Goal: Information Seeking & Learning: Learn about a topic

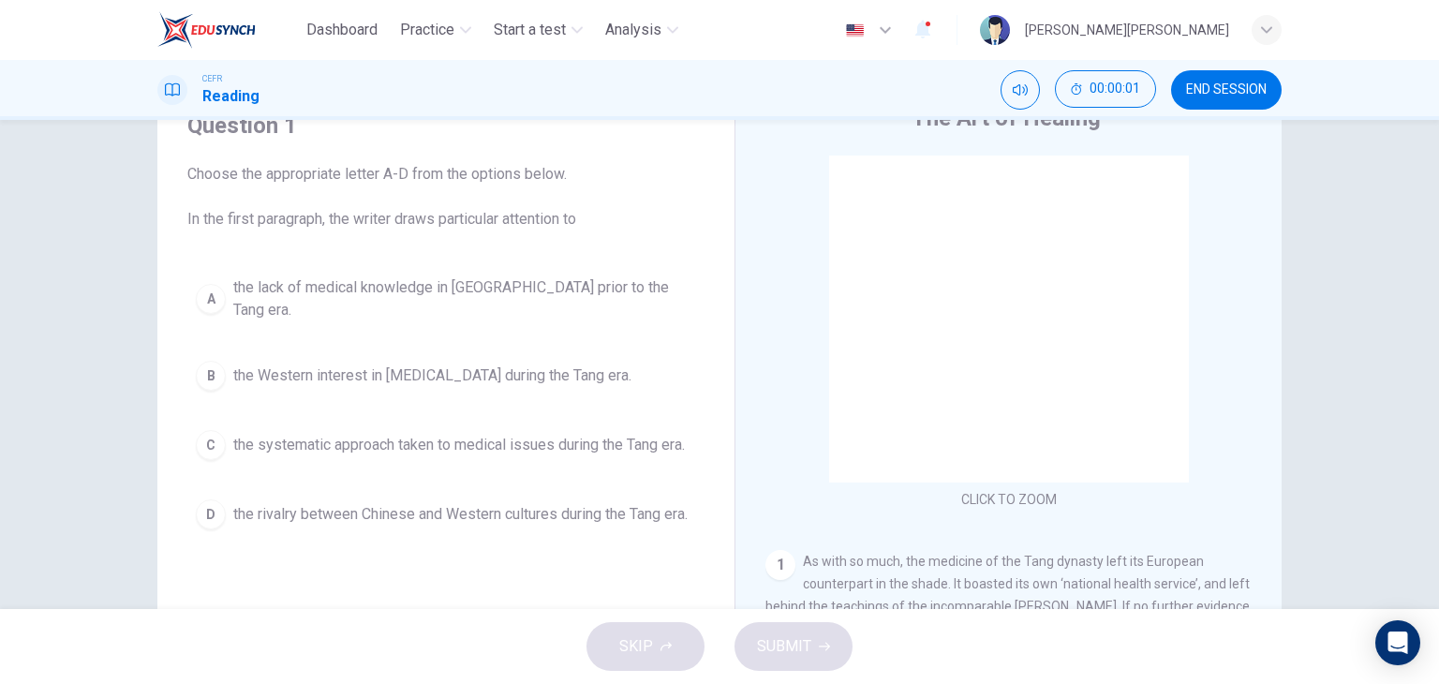
scroll to position [94, 0]
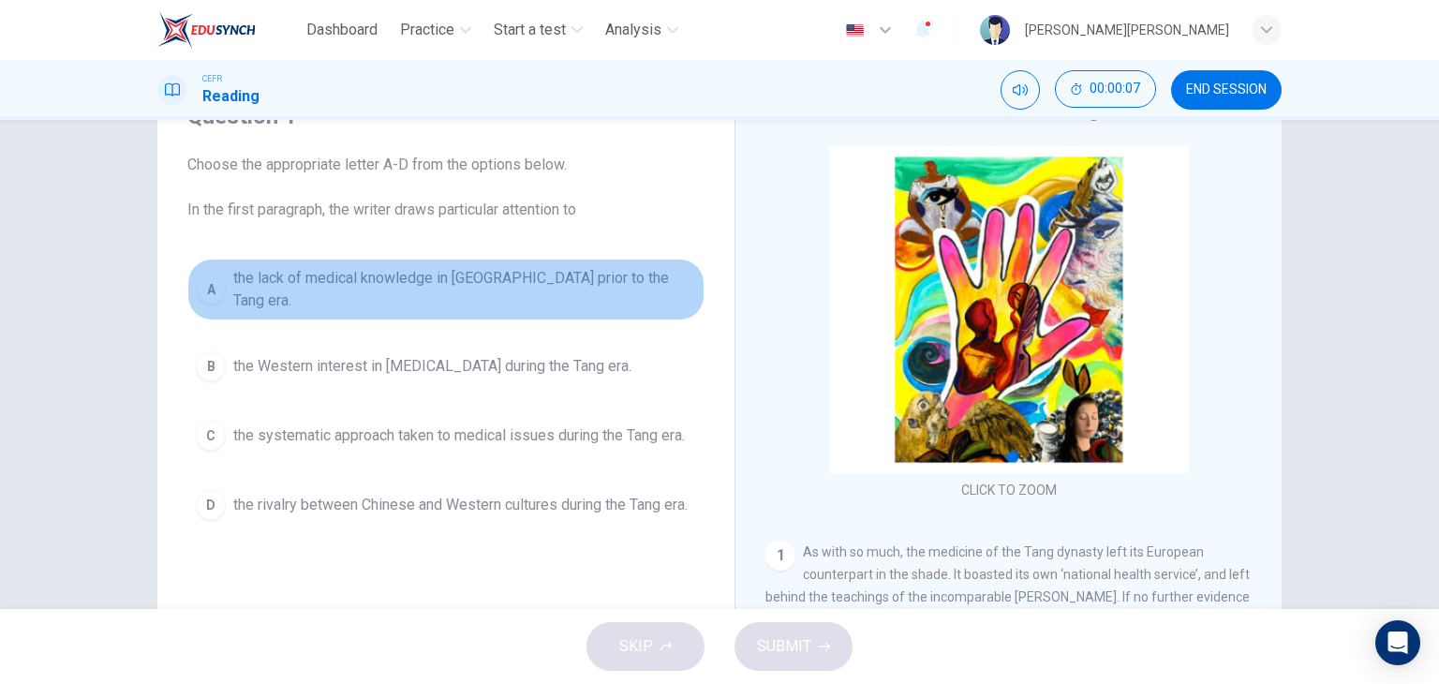
click at [507, 273] on span "the lack of medical knowledge in [GEOGRAPHIC_DATA] prior to the Tang era." at bounding box center [464, 289] width 463 height 45
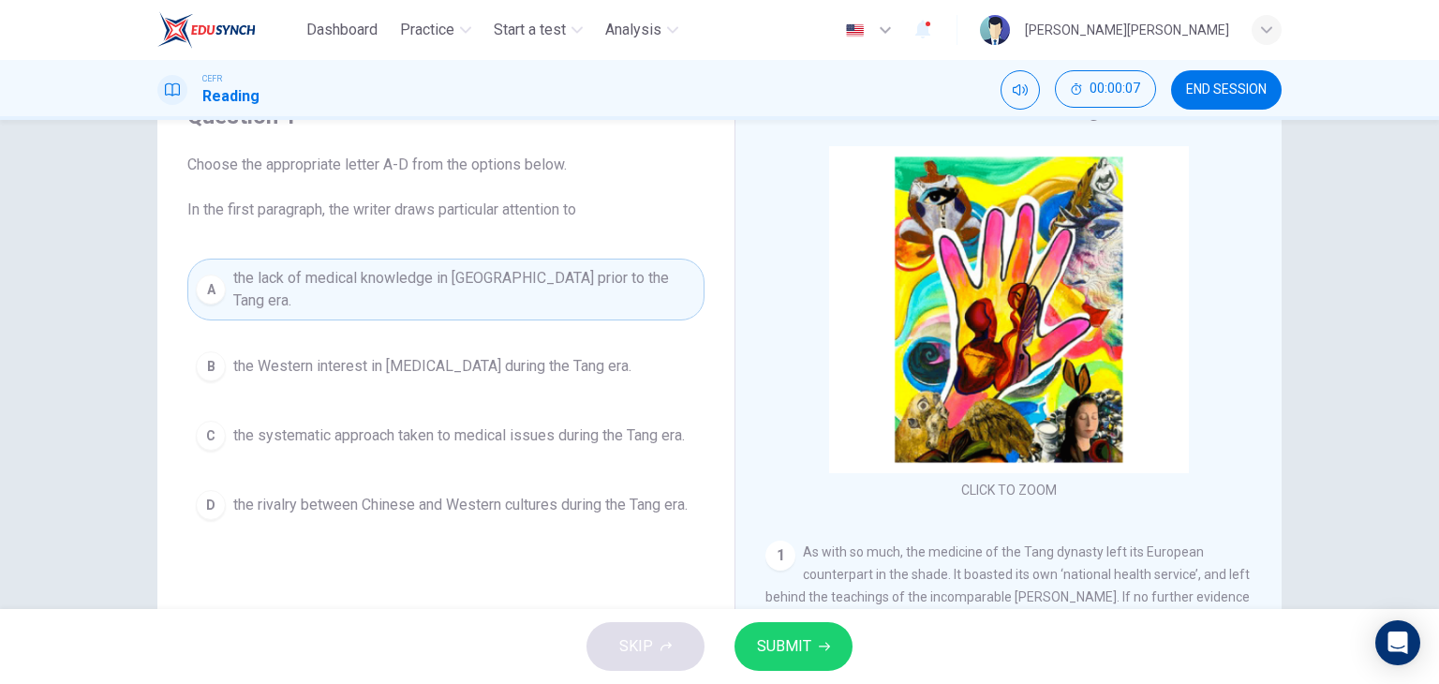
click at [511, 357] on span "the Western interest in [MEDICAL_DATA] during the Tang era." at bounding box center [432, 366] width 398 height 22
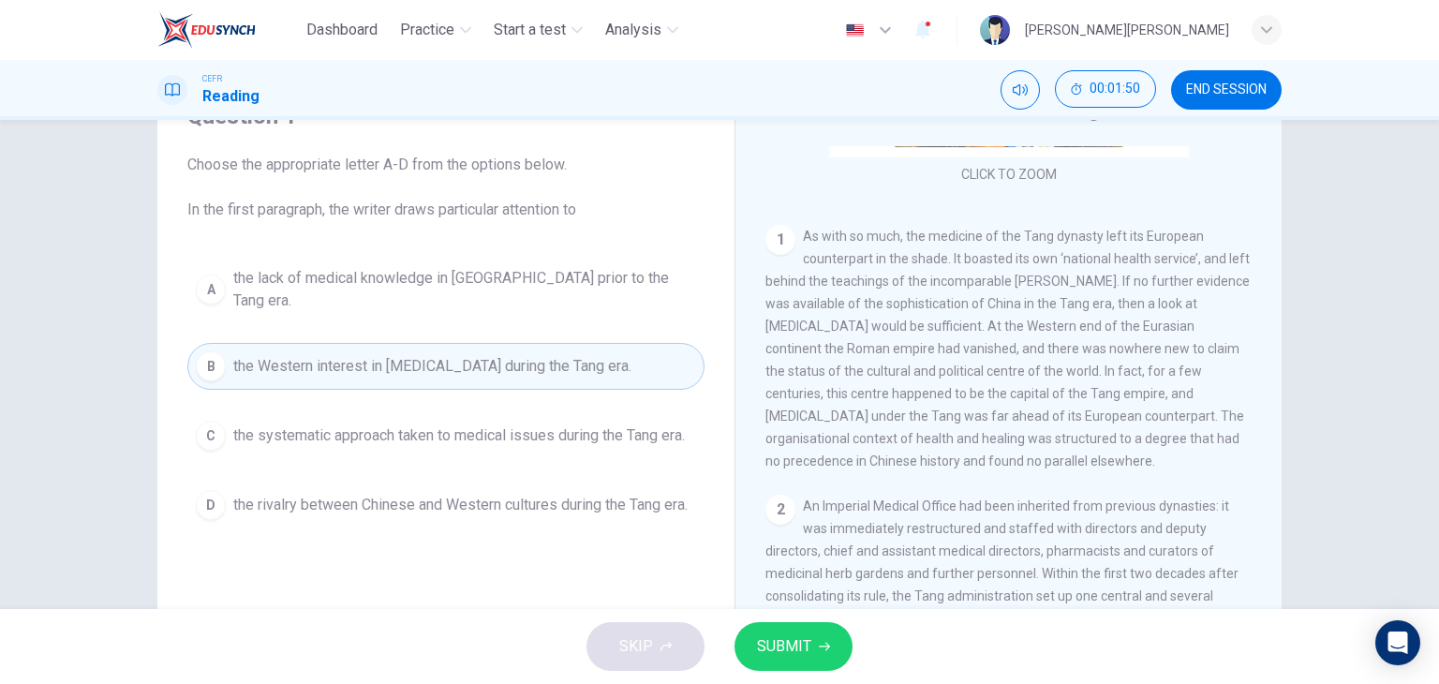
click at [443, 425] on span "the systematic approach taken to medical issues during the Tang era." at bounding box center [459, 436] width 452 height 22
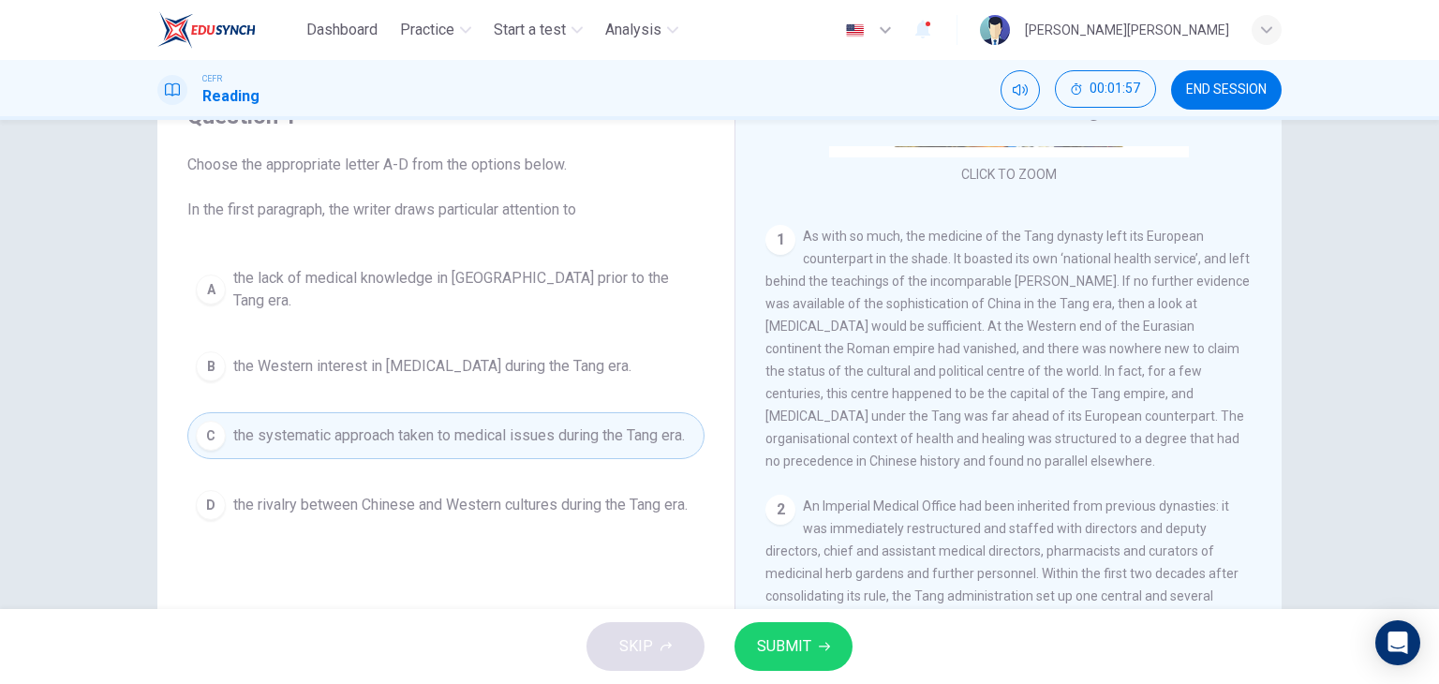
click at [455, 494] on span "the rivalry between Chinese and Western cultures during the Tang era." at bounding box center [460, 505] width 454 height 22
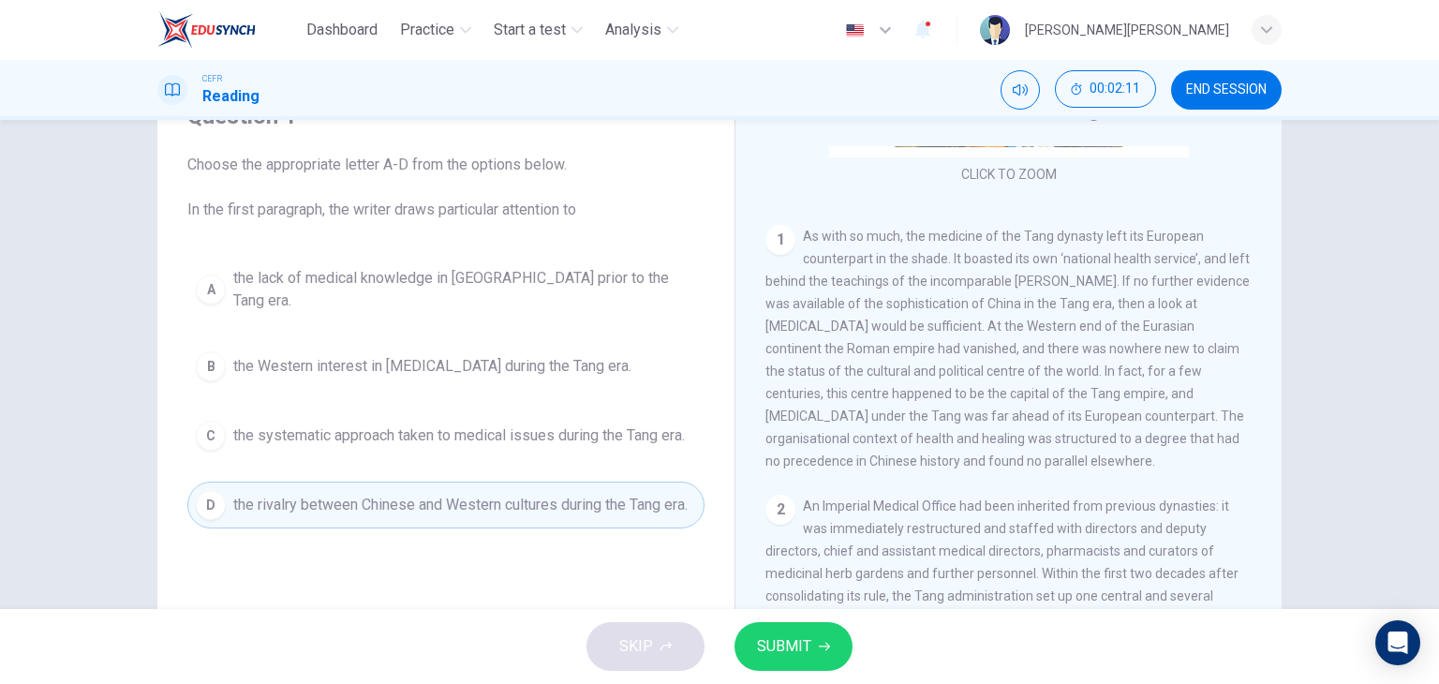
click at [795, 662] on button "SUBMIT" at bounding box center [794, 646] width 118 height 49
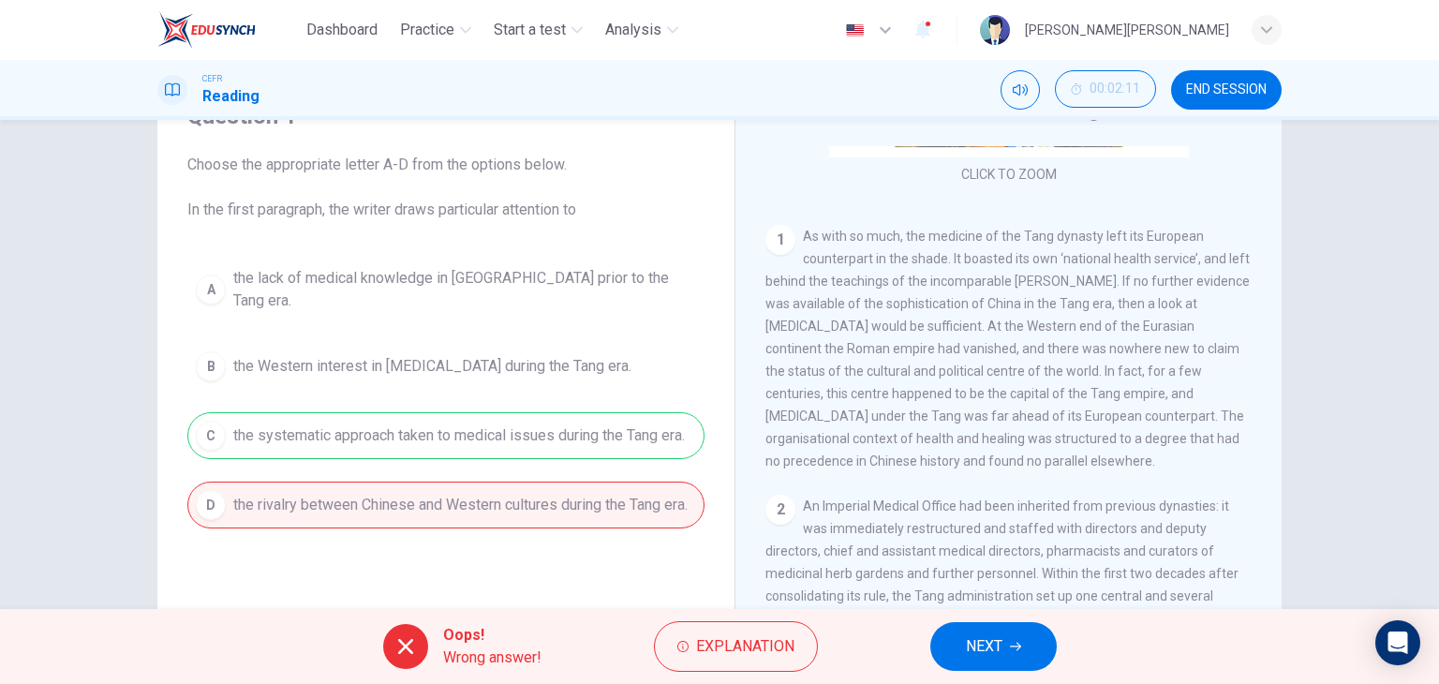
click at [984, 642] on span "NEXT" at bounding box center [984, 646] width 37 height 26
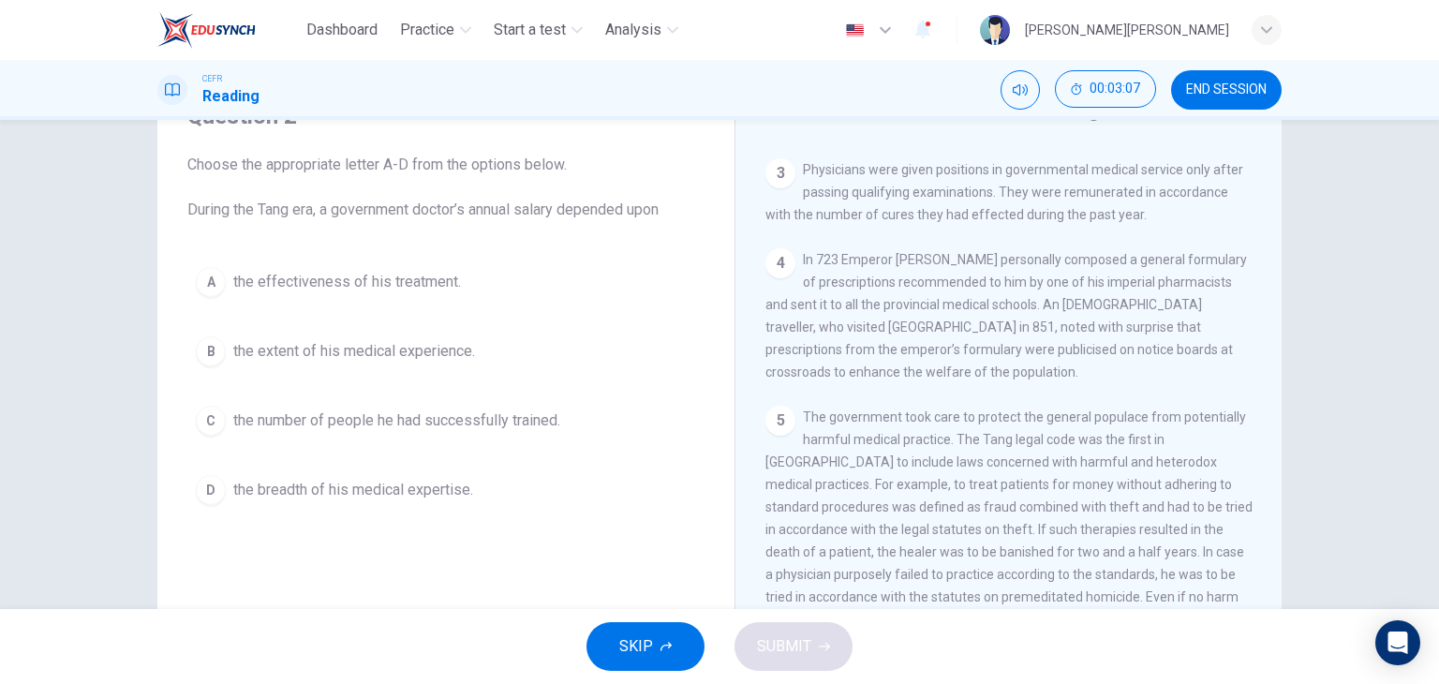
scroll to position [784, 0]
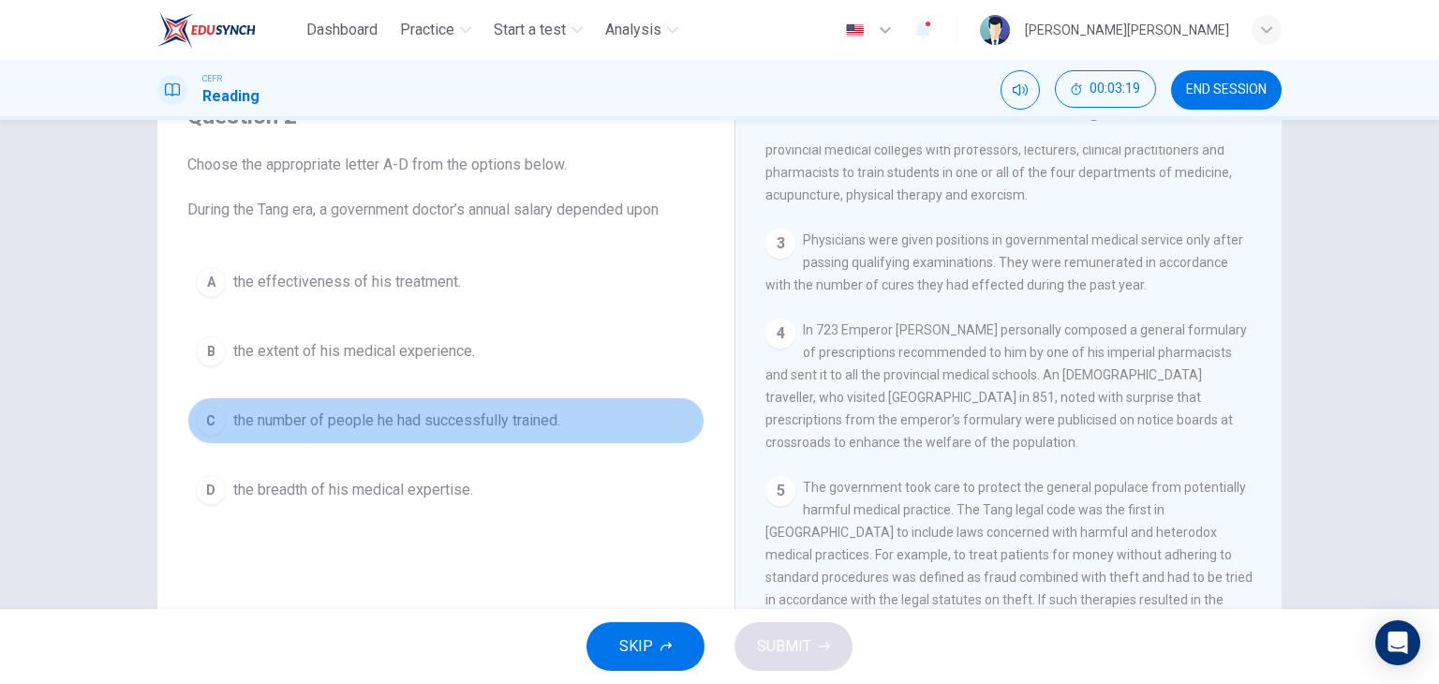
click at [412, 435] on button "C the number of people he had successfully trained." at bounding box center [445, 420] width 517 height 47
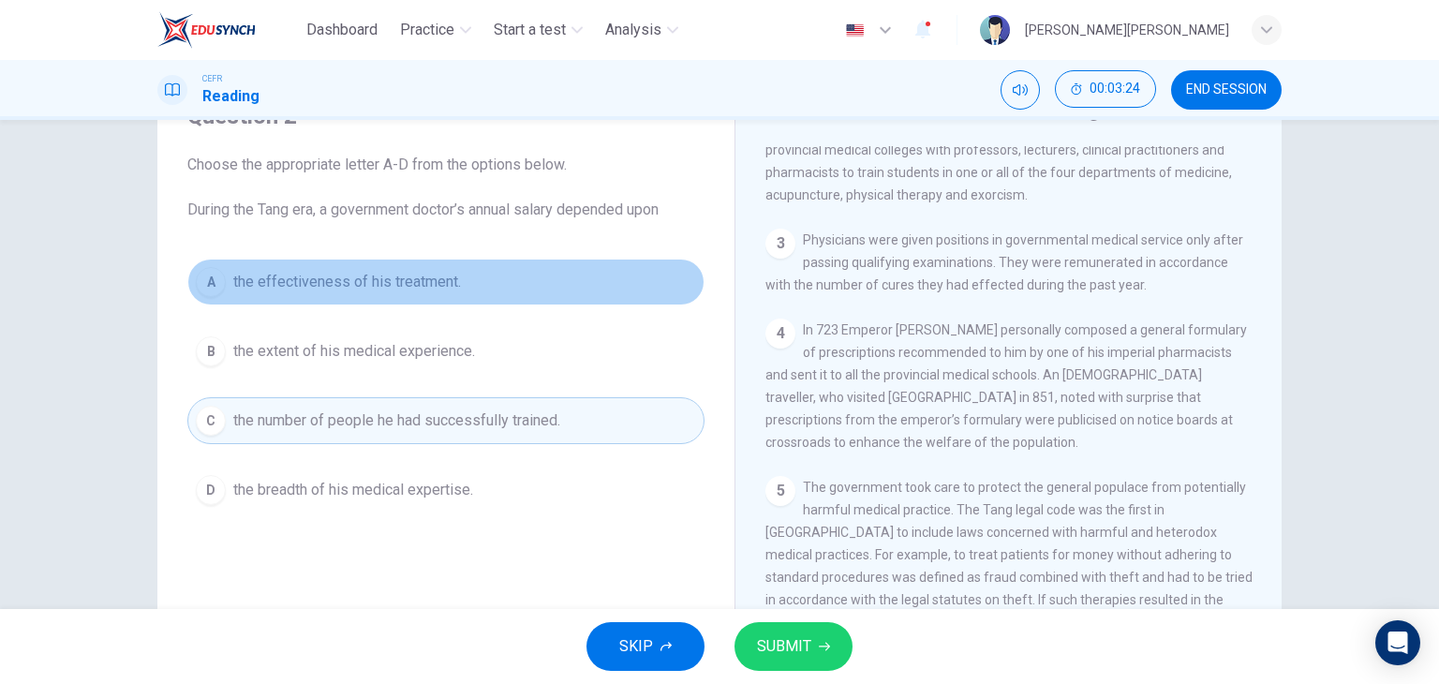
click at [397, 305] on button "A the effectiveness of his treatment." at bounding box center [445, 282] width 517 height 47
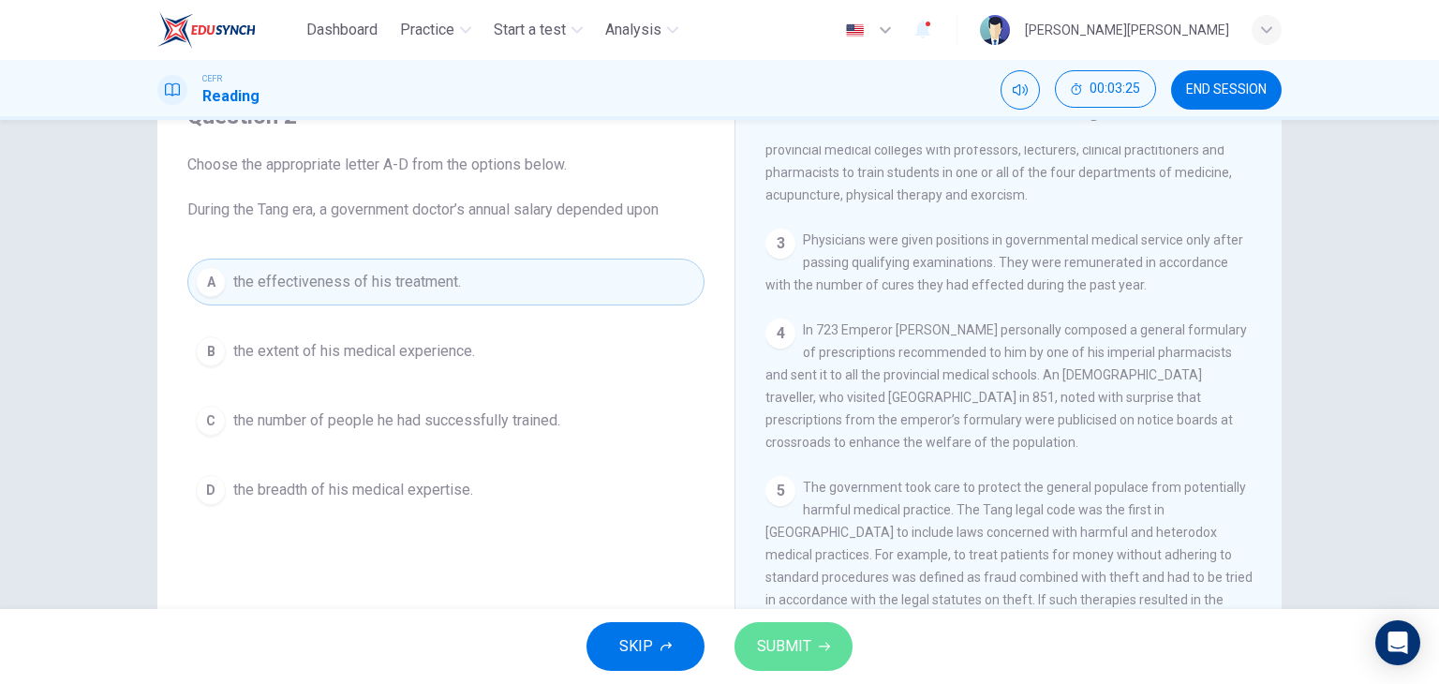
click at [783, 627] on button "SUBMIT" at bounding box center [794, 646] width 118 height 49
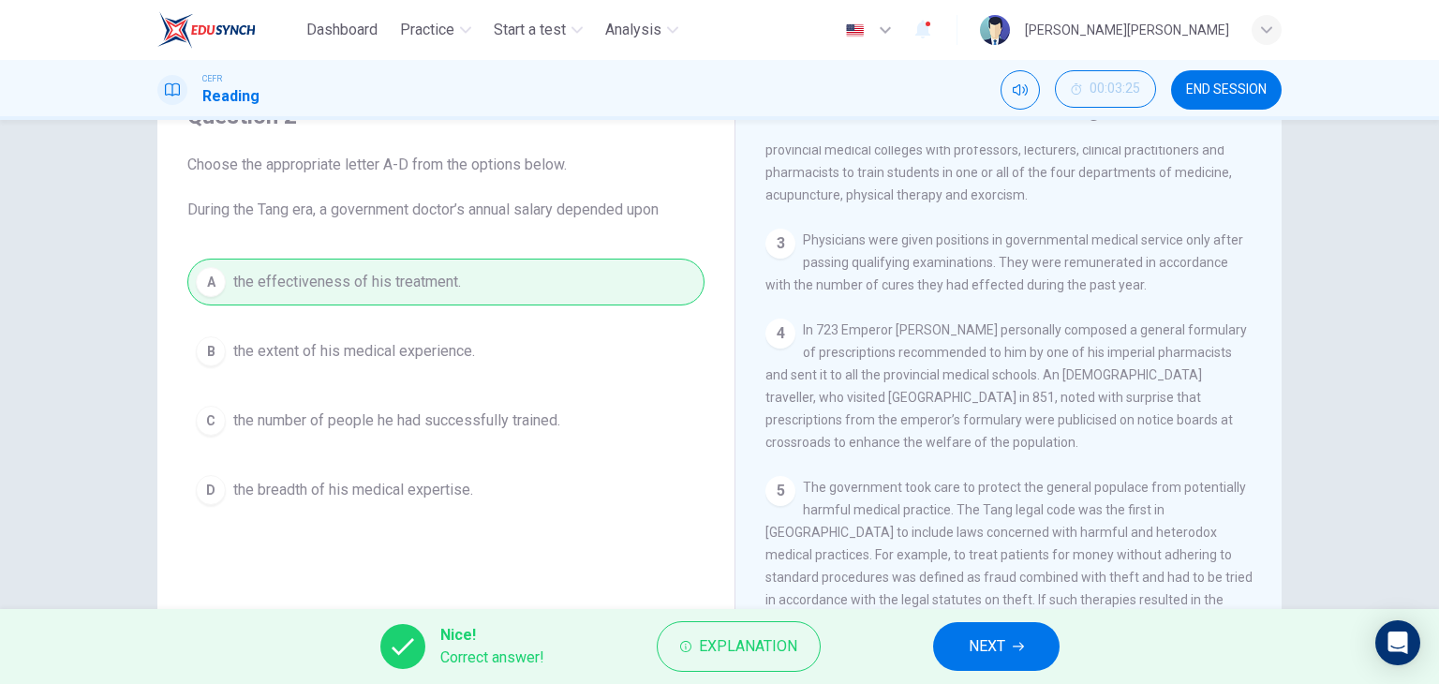
click at [978, 657] on span "NEXT" at bounding box center [987, 646] width 37 height 26
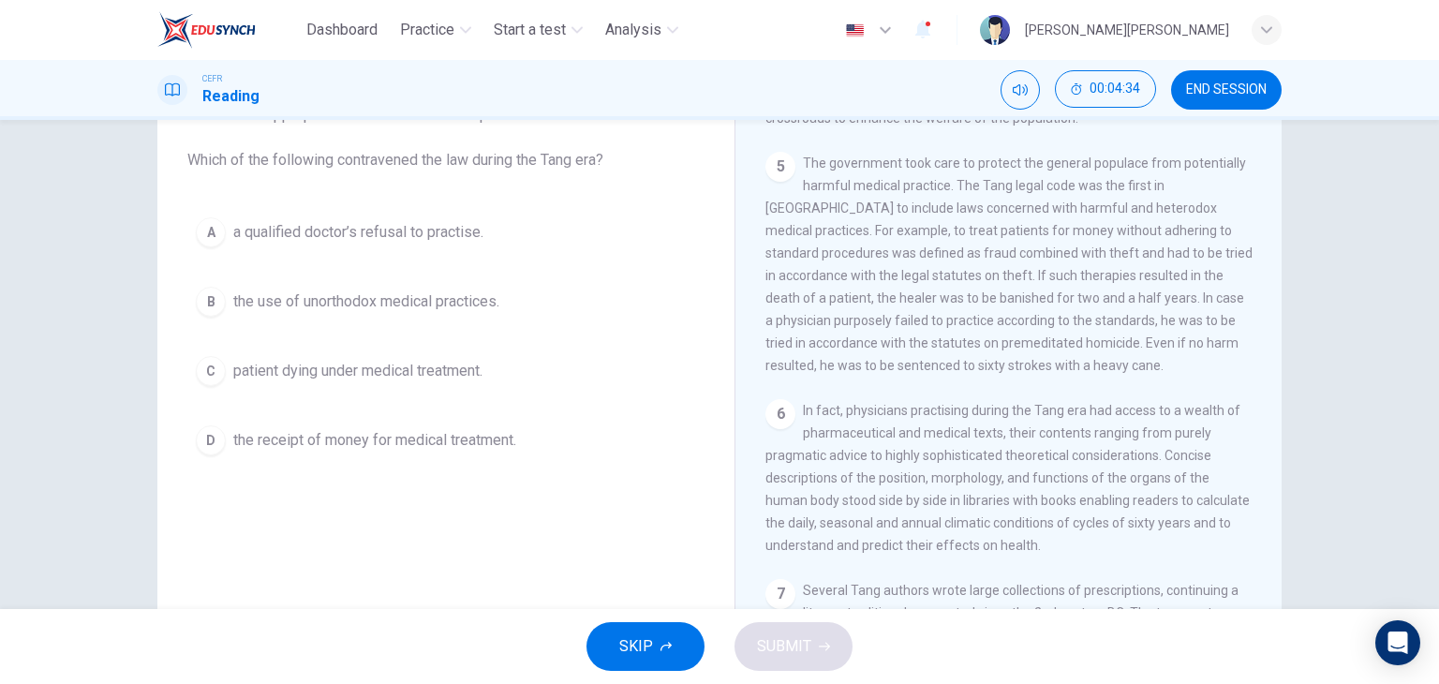
scroll to position [1065, 0]
click at [307, 226] on span "a qualified doctor’s refusal to practise." at bounding box center [358, 232] width 250 height 22
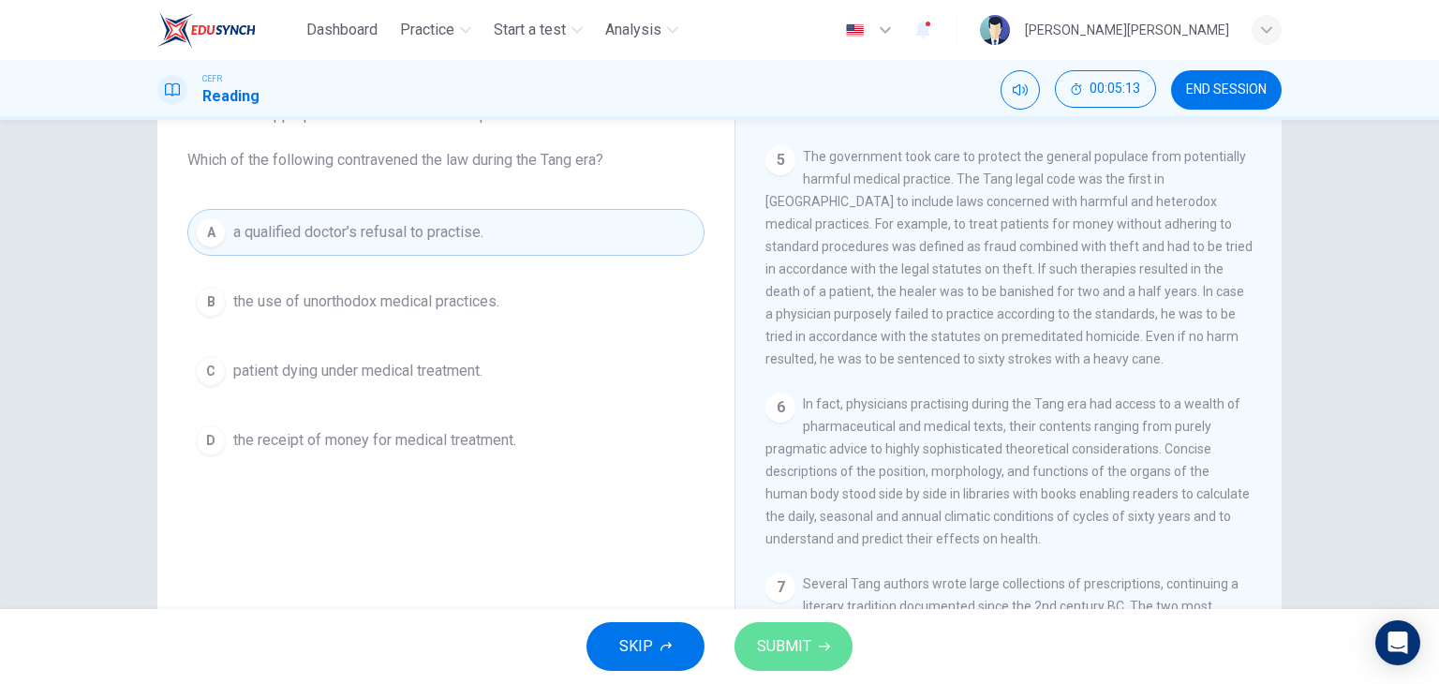
click at [797, 649] on span "SUBMIT" at bounding box center [784, 646] width 54 height 26
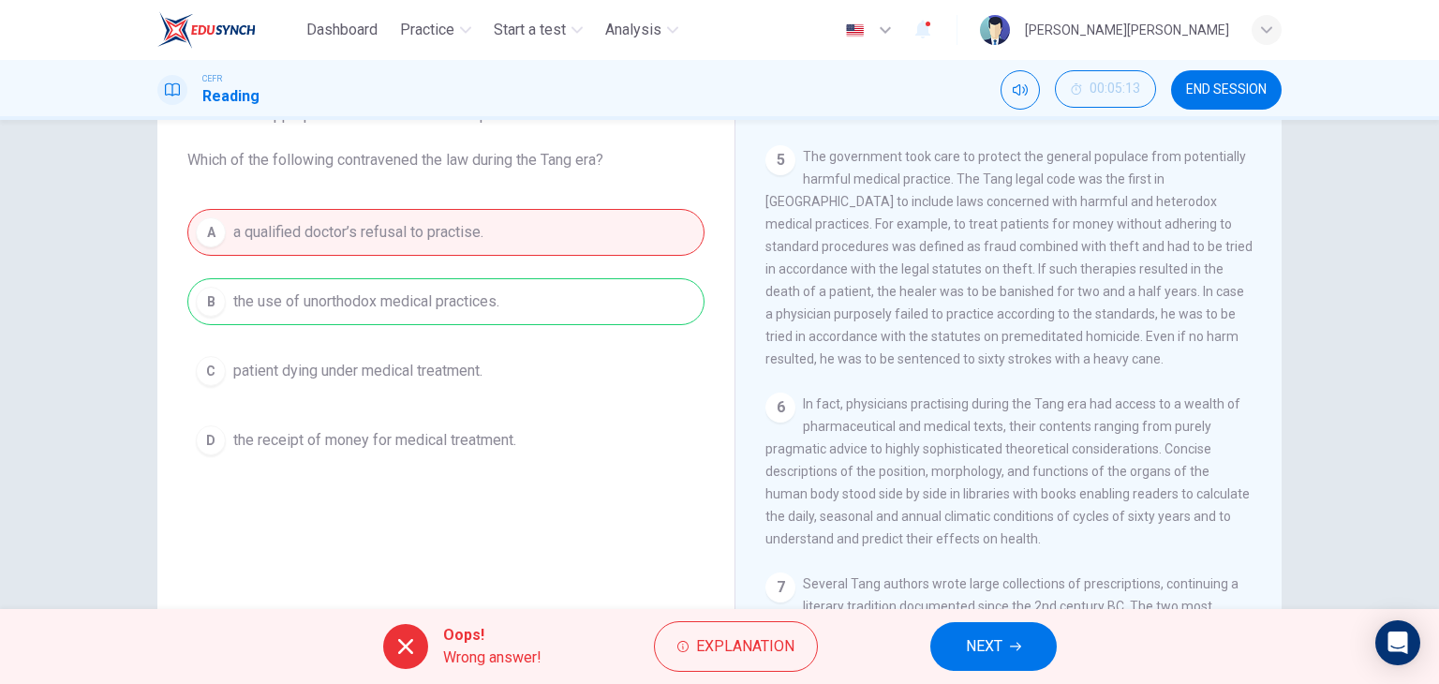
click at [1010, 636] on button "NEXT" at bounding box center [994, 646] width 127 height 49
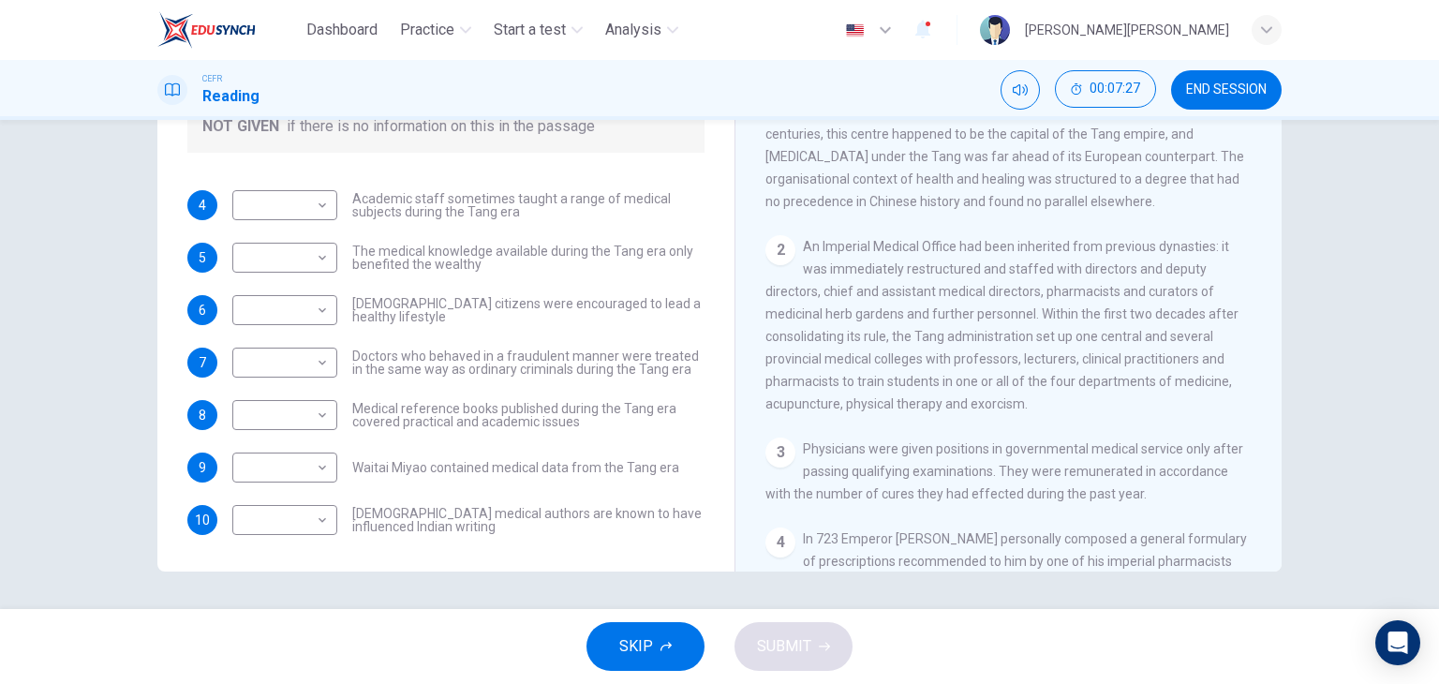
scroll to position [410, 0]
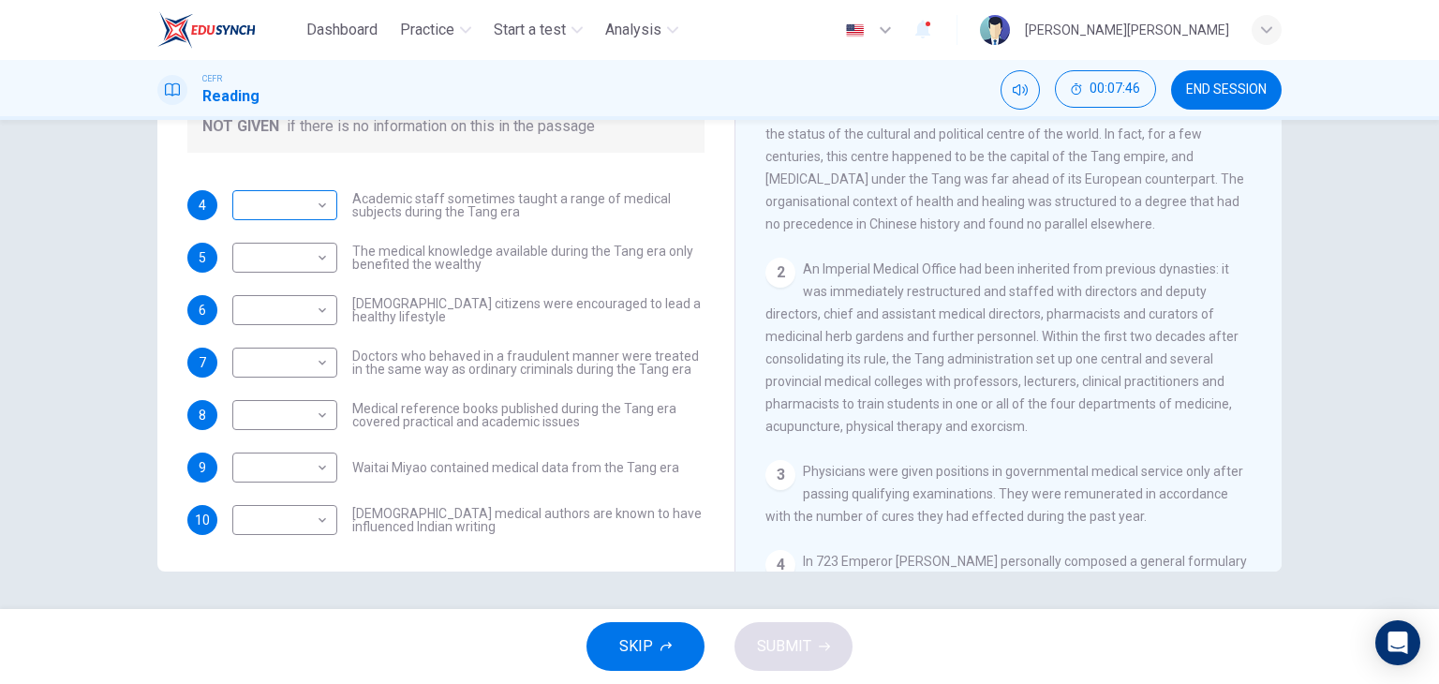
click at [300, 193] on body "Dashboard Practice Start a test Analysis English en ​ LOUIS SHAROSS M.SHASHI CE…" at bounding box center [719, 342] width 1439 height 684
click at [296, 231] on li "YES" at bounding box center [280, 234] width 105 height 30
type input "YES"
click at [311, 246] on body "Dashboard Practice Start a test Analysis English en ​ LOUIS SHAROSS M.SHASHI CE…" at bounding box center [719, 342] width 1439 height 684
click at [302, 308] on li "NO" at bounding box center [280, 317] width 105 height 30
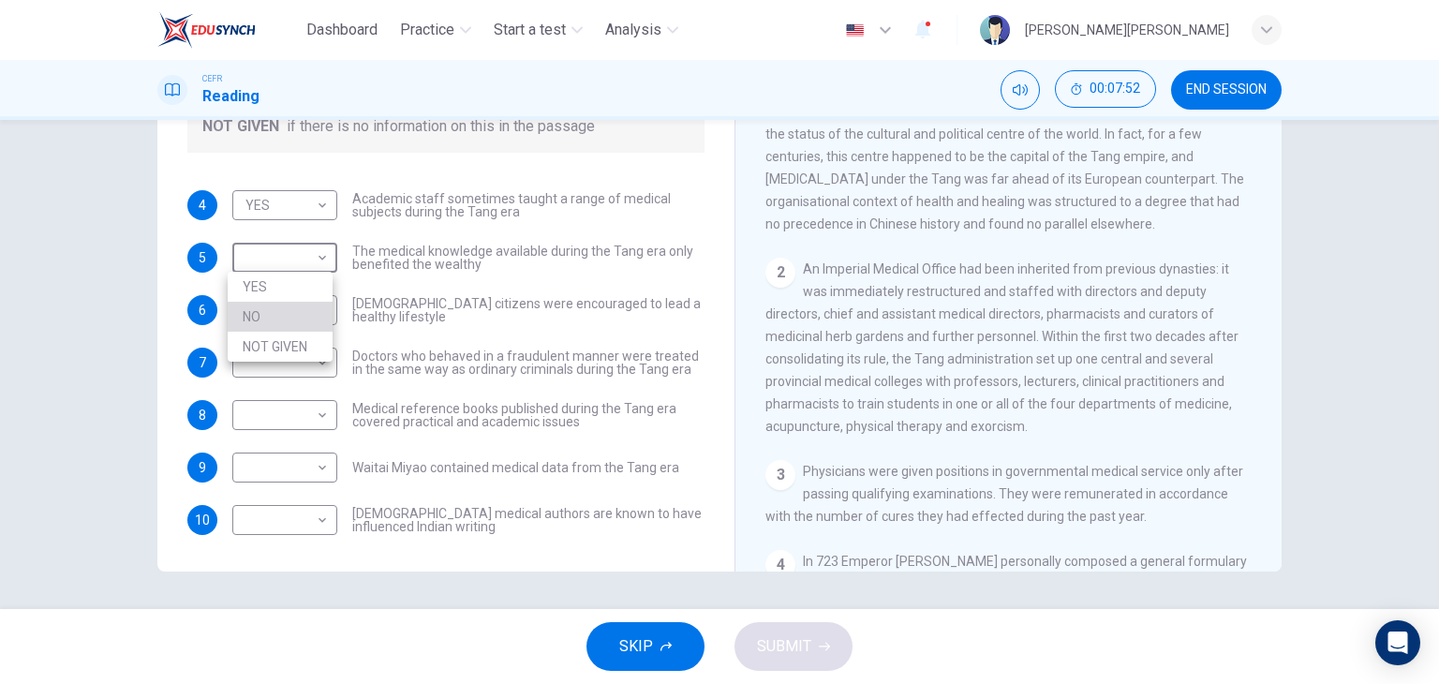
type input "NO"
click at [296, 309] on body "Dashboard Practice Start a test Analysis English en ​ LOUIS SHAROSS M.SHASHI CE…" at bounding box center [719, 342] width 1439 height 684
click at [289, 340] on li "YES" at bounding box center [280, 339] width 105 height 30
type input "YES"
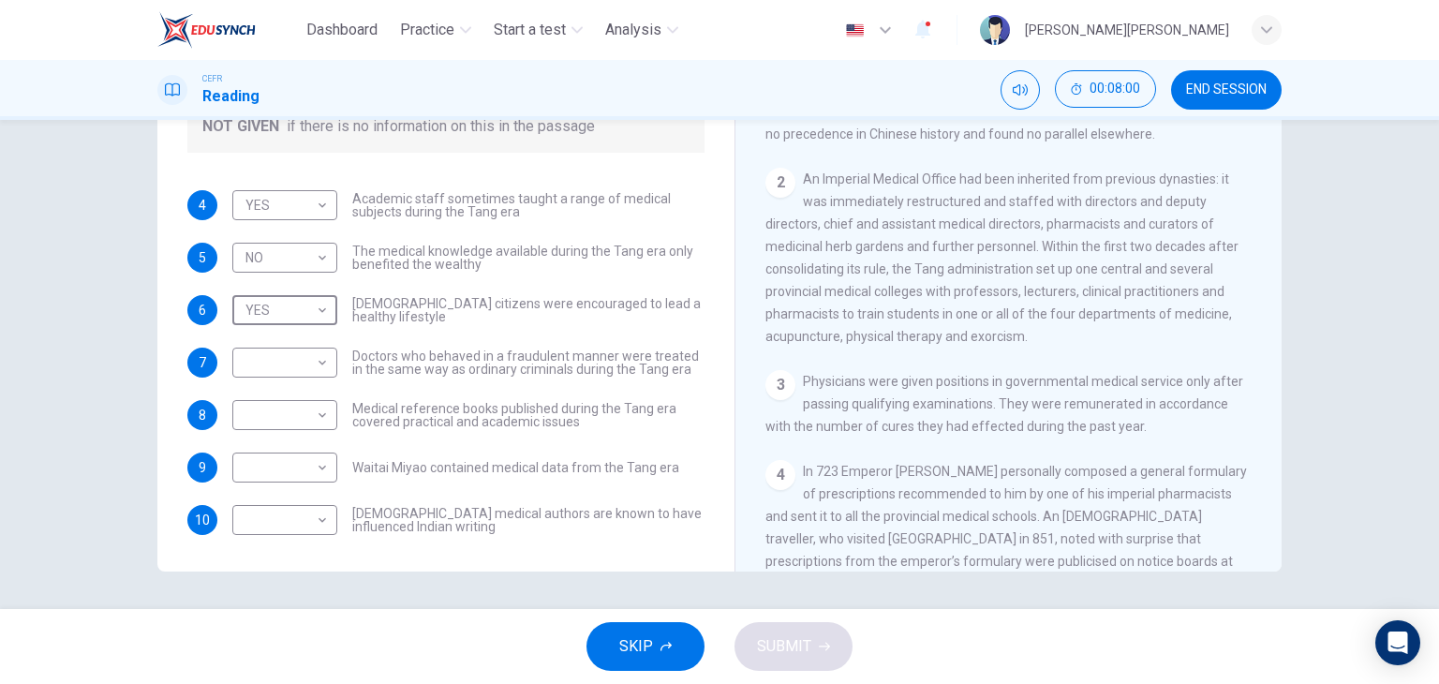
scroll to position [503, 0]
click at [290, 358] on body "Dashboard Practice Start a test Analysis English en ​ LOUIS SHAROSS M.SHASHI CE…" at bounding box center [719, 342] width 1439 height 684
click at [292, 392] on li "YES" at bounding box center [280, 392] width 105 height 30
type input "YES"
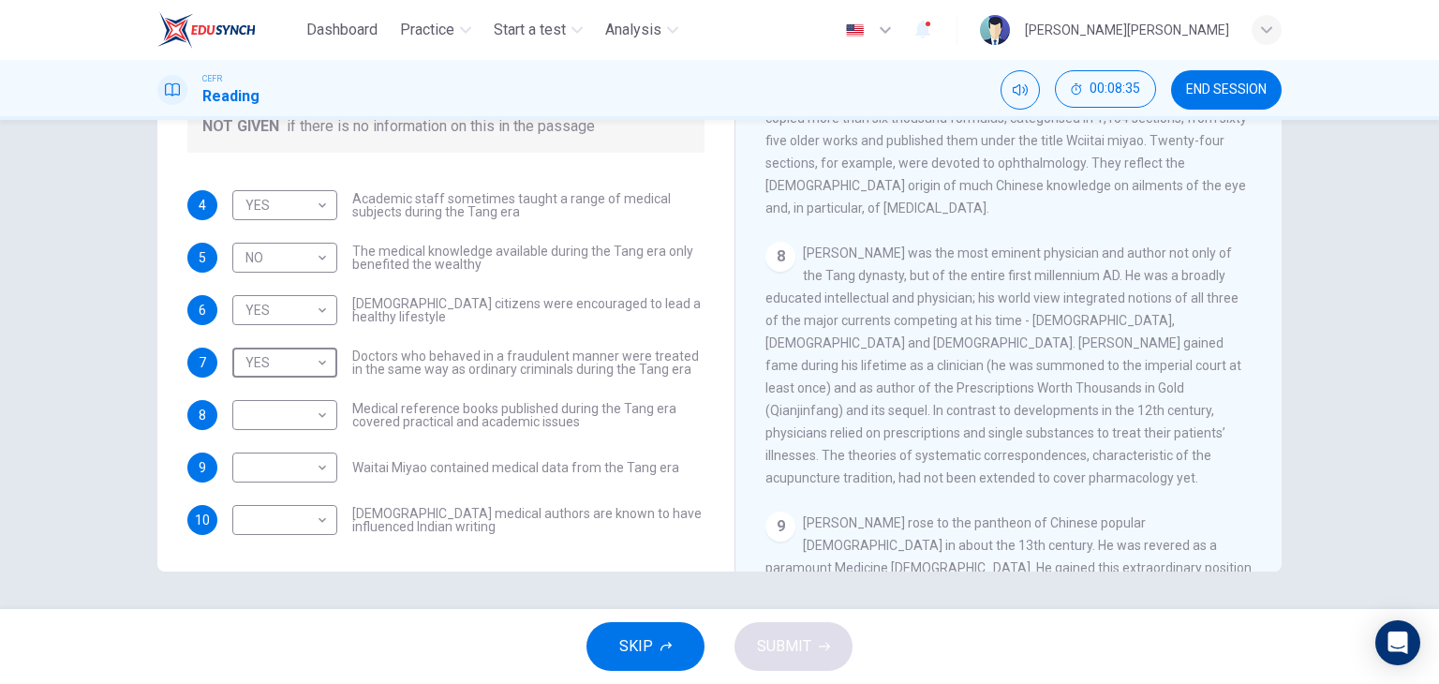
scroll to position [1534, 0]
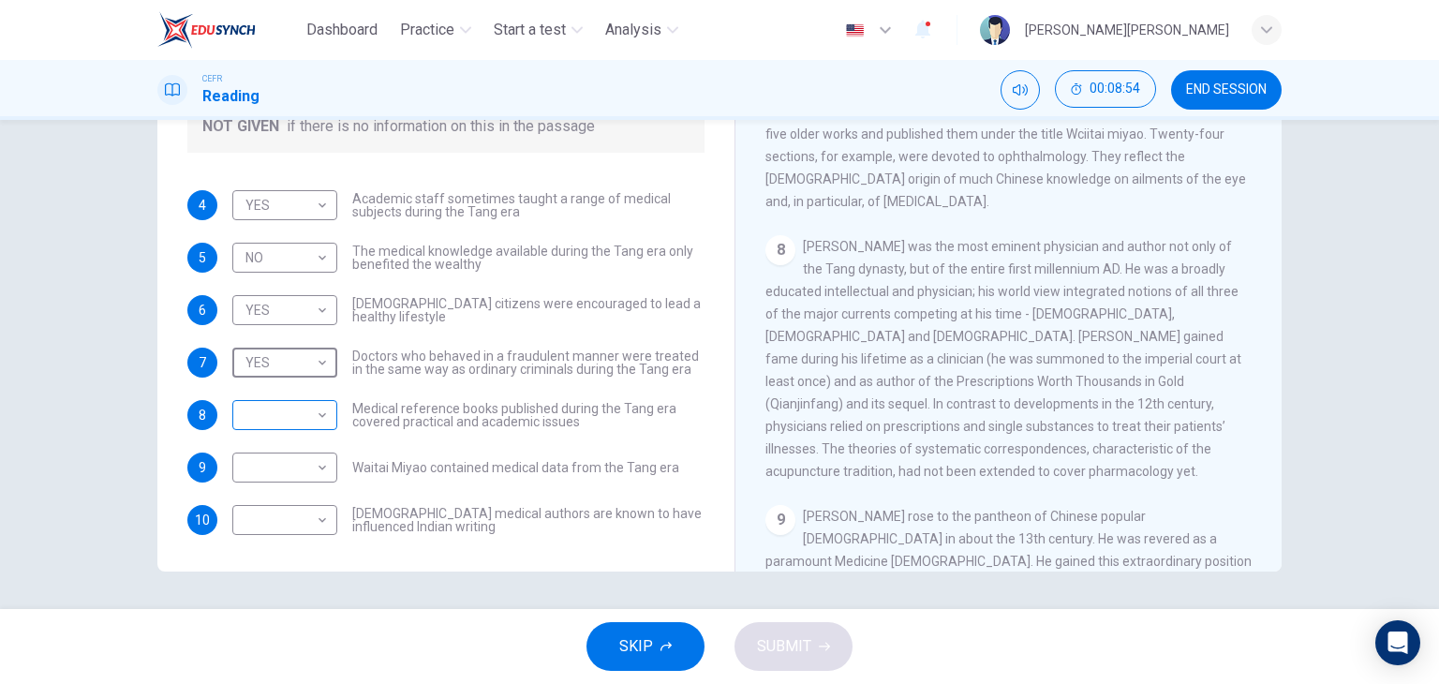
click at [277, 400] on body "Dashboard Practice Start a test Analysis English en ​ LOUIS SHAROSS M.SHASHI CE…" at bounding box center [719, 342] width 1439 height 684
click at [284, 503] on li "NOT GIVEN" at bounding box center [280, 504] width 105 height 30
type input "NOT GIVEN"
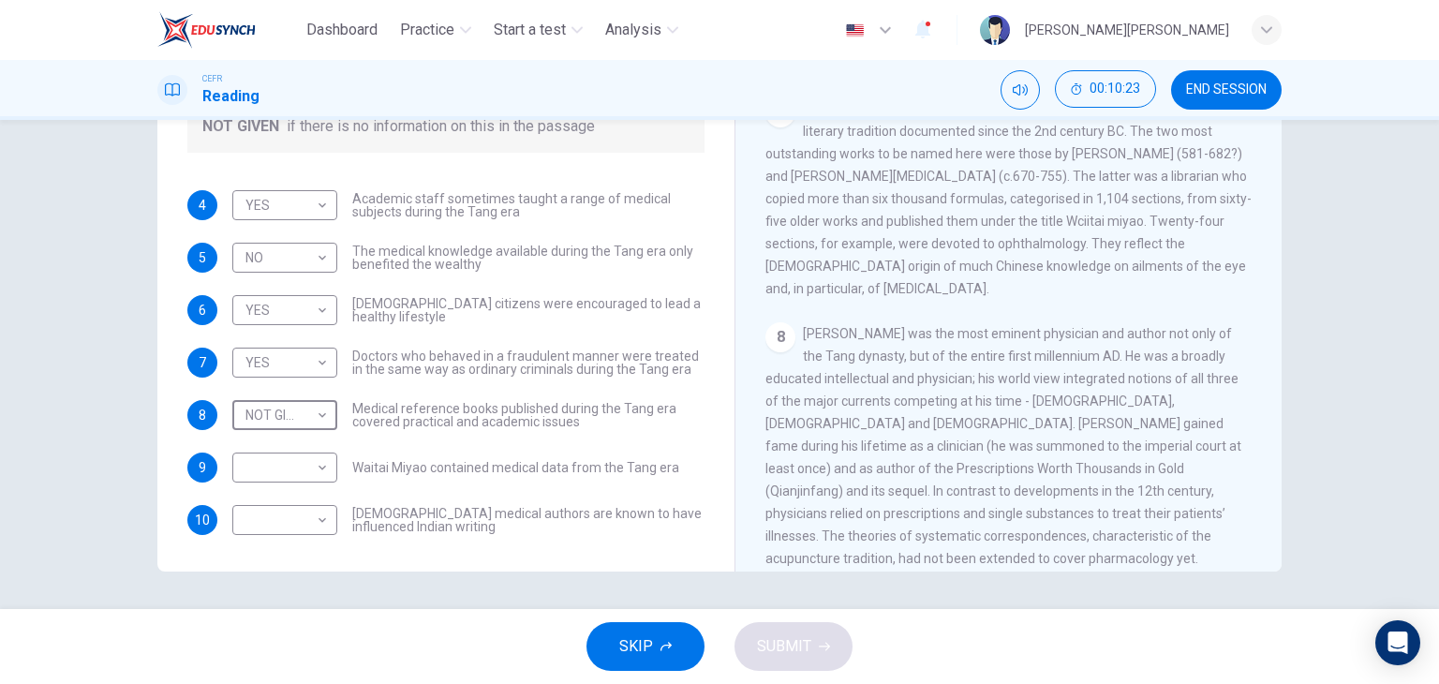
scroll to position [1440, 0]
click at [301, 466] on body "Dashboard Practice Start a test Analysis English en ​ LOUIS SHAROSS M.SHASHI CE…" at bounding box center [719, 342] width 1439 height 684
click at [292, 493] on li "YES" at bounding box center [280, 497] width 105 height 30
type input "YES"
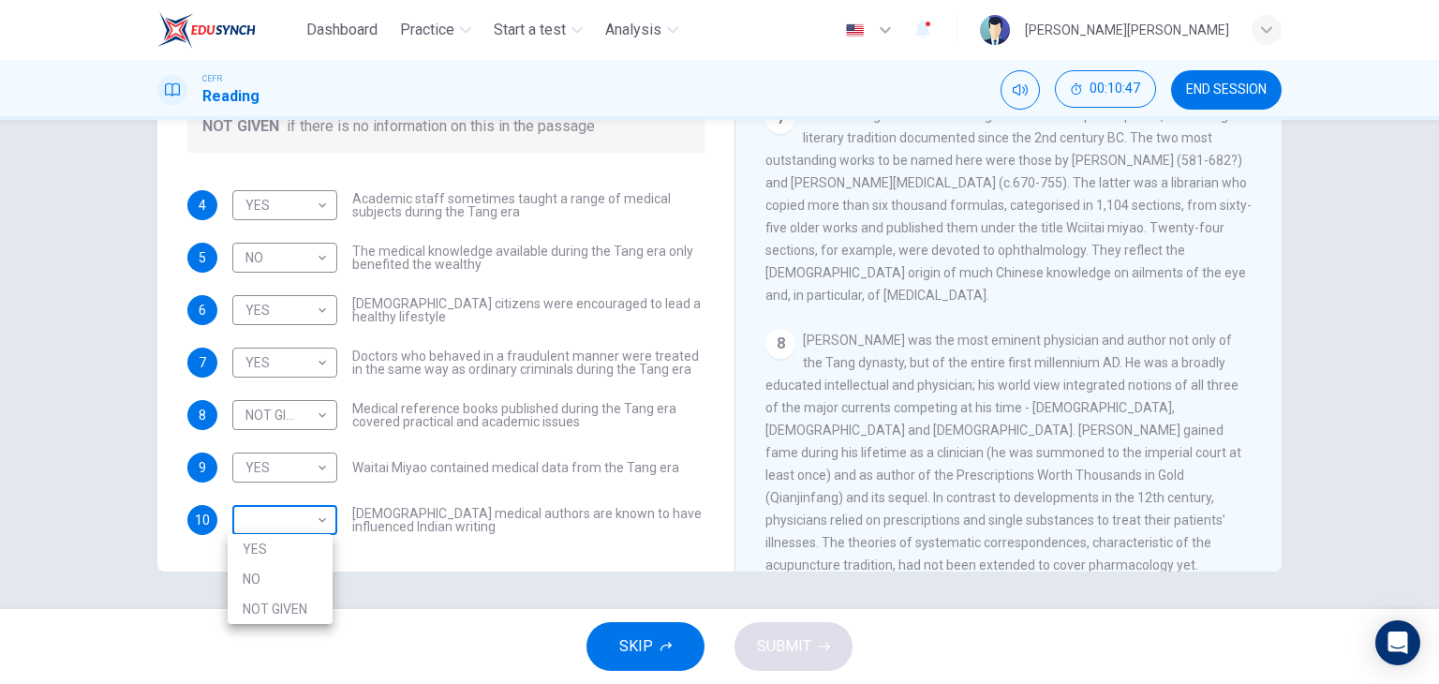
click at [271, 524] on body "Dashboard Practice Start a test Analysis English en ​ LOUIS SHAROSS M.SHASHI CE…" at bounding box center [719, 342] width 1439 height 684
click at [270, 567] on li "NO" at bounding box center [280, 579] width 105 height 30
type input "NO"
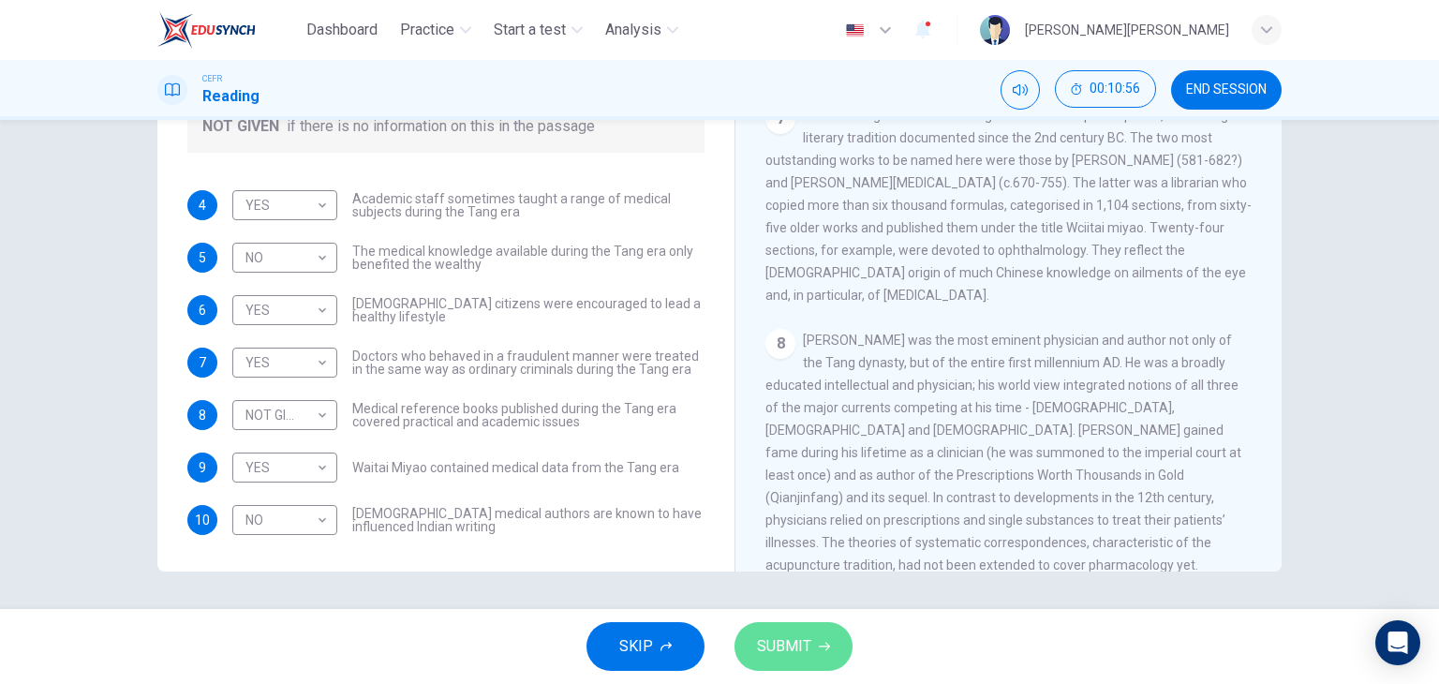
click at [757, 653] on span "SUBMIT" at bounding box center [784, 646] width 54 height 26
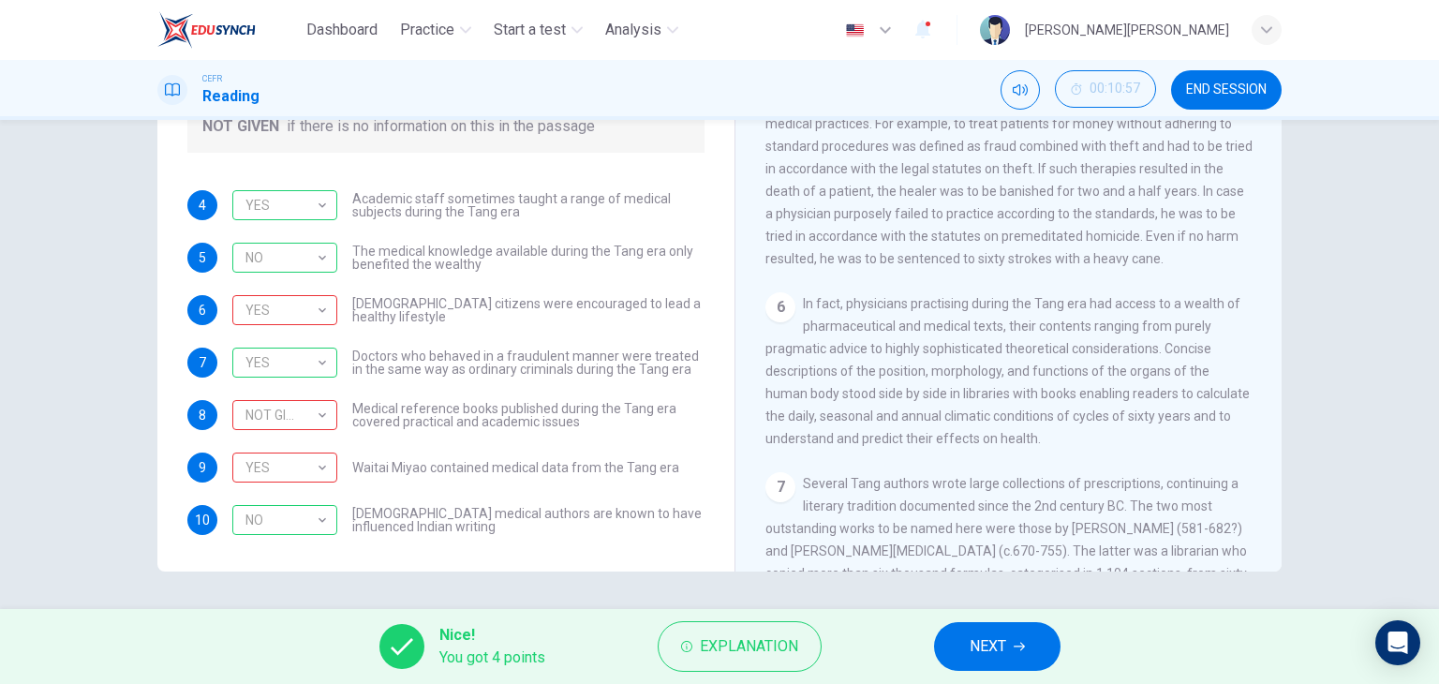
scroll to position [1065, 0]
click at [777, 640] on span "Explanation" at bounding box center [749, 646] width 98 height 26
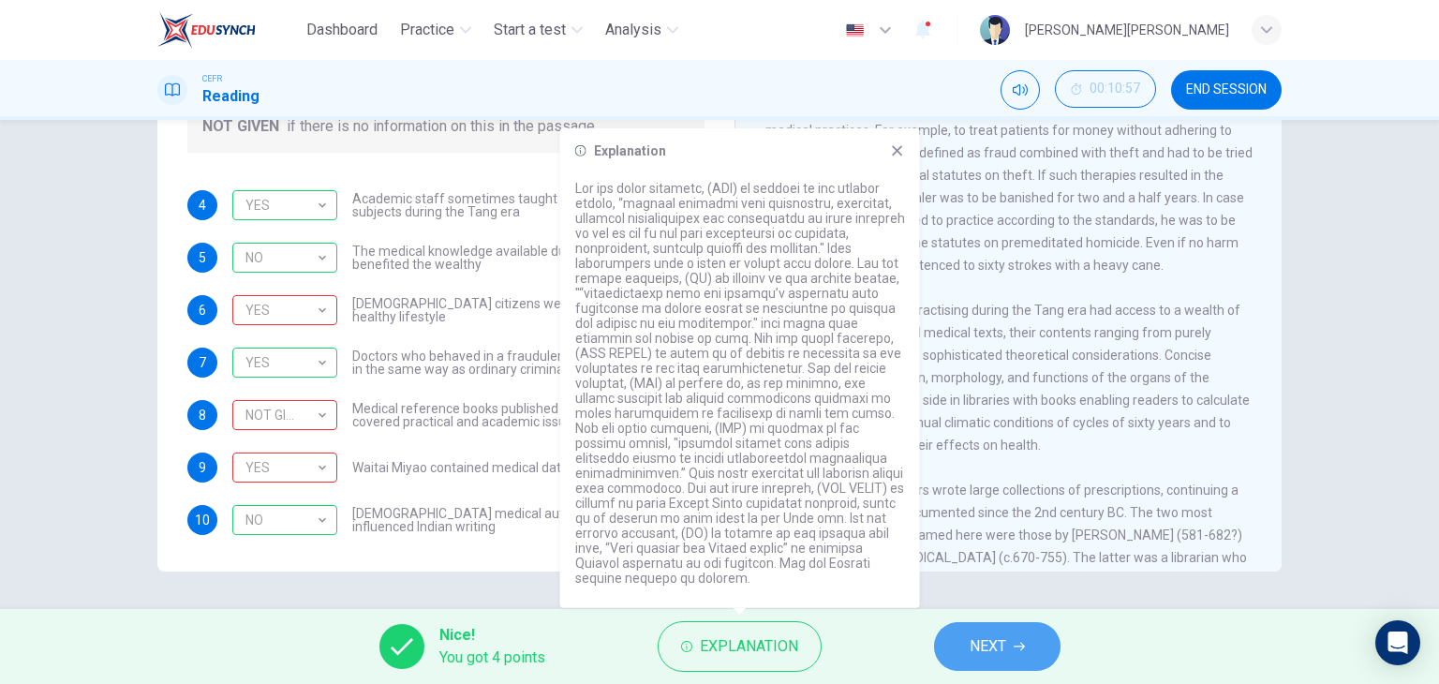
click at [959, 651] on button "NEXT" at bounding box center [997, 646] width 127 height 49
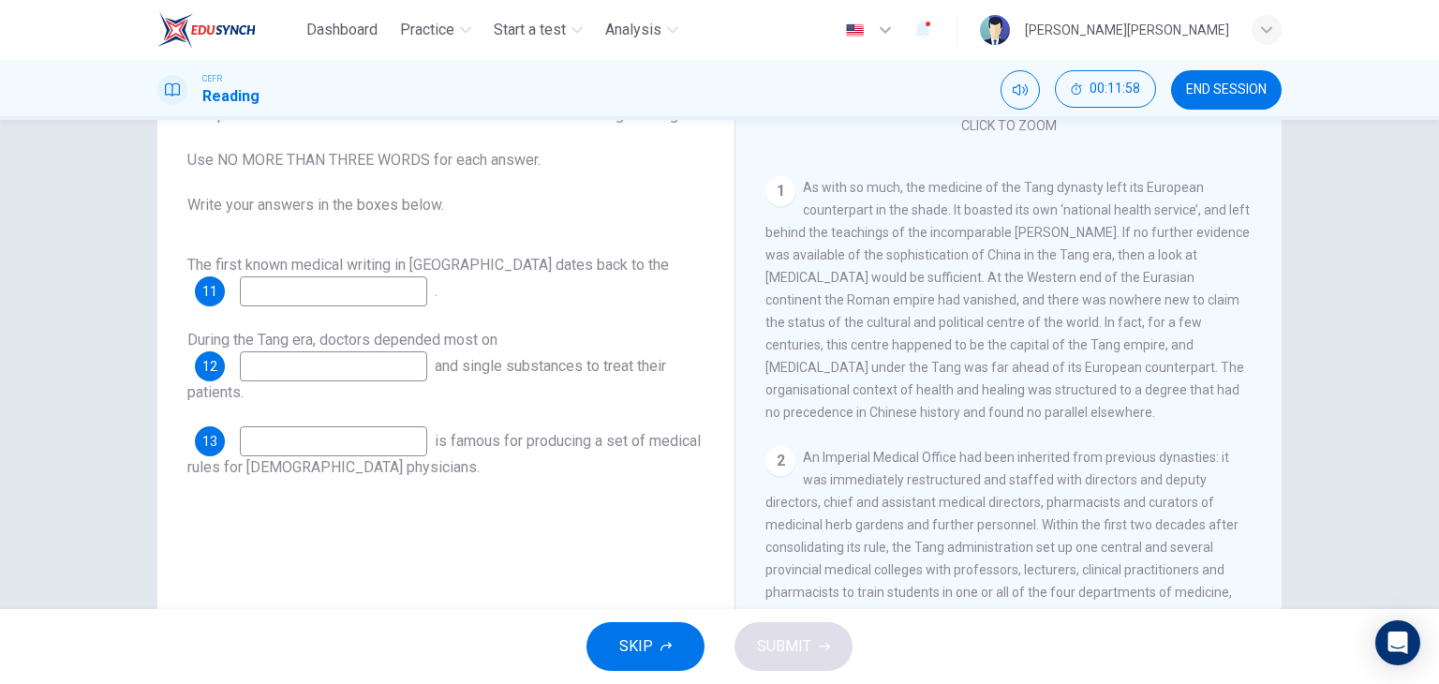
scroll to position [281, 0]
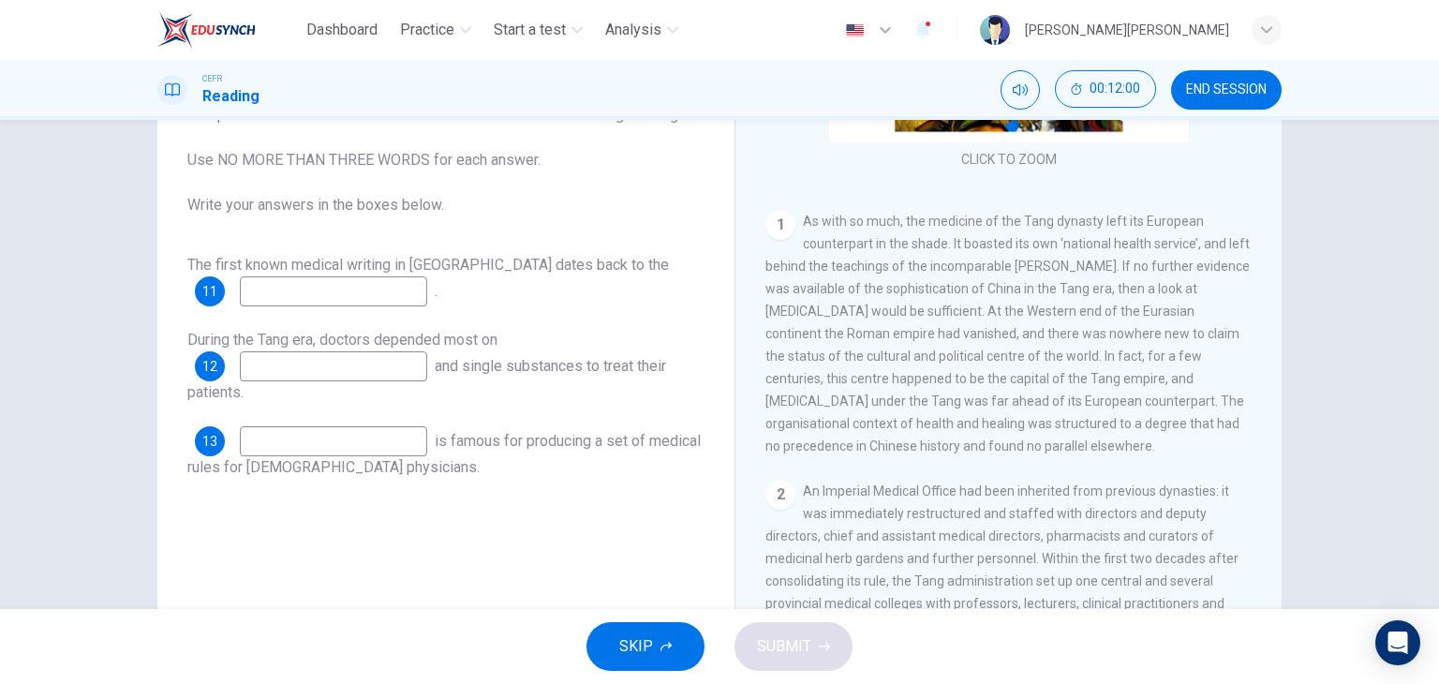
click at [356, 301] on input at bounding box center [333, 291] width 187 height 30
type input "Tang dynasty"
click at [373, 366] on input at bounding box center [333, 366] width 187 height 30
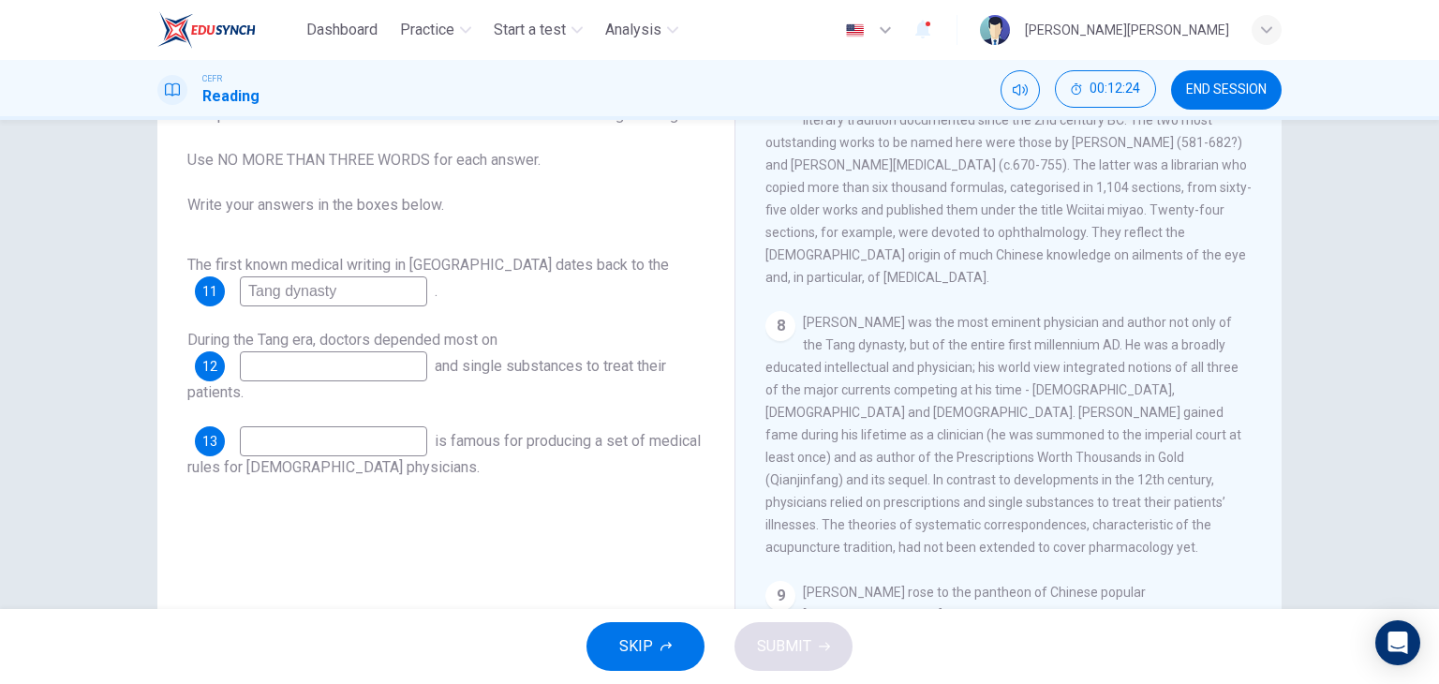
scroll to position [1593, 0]
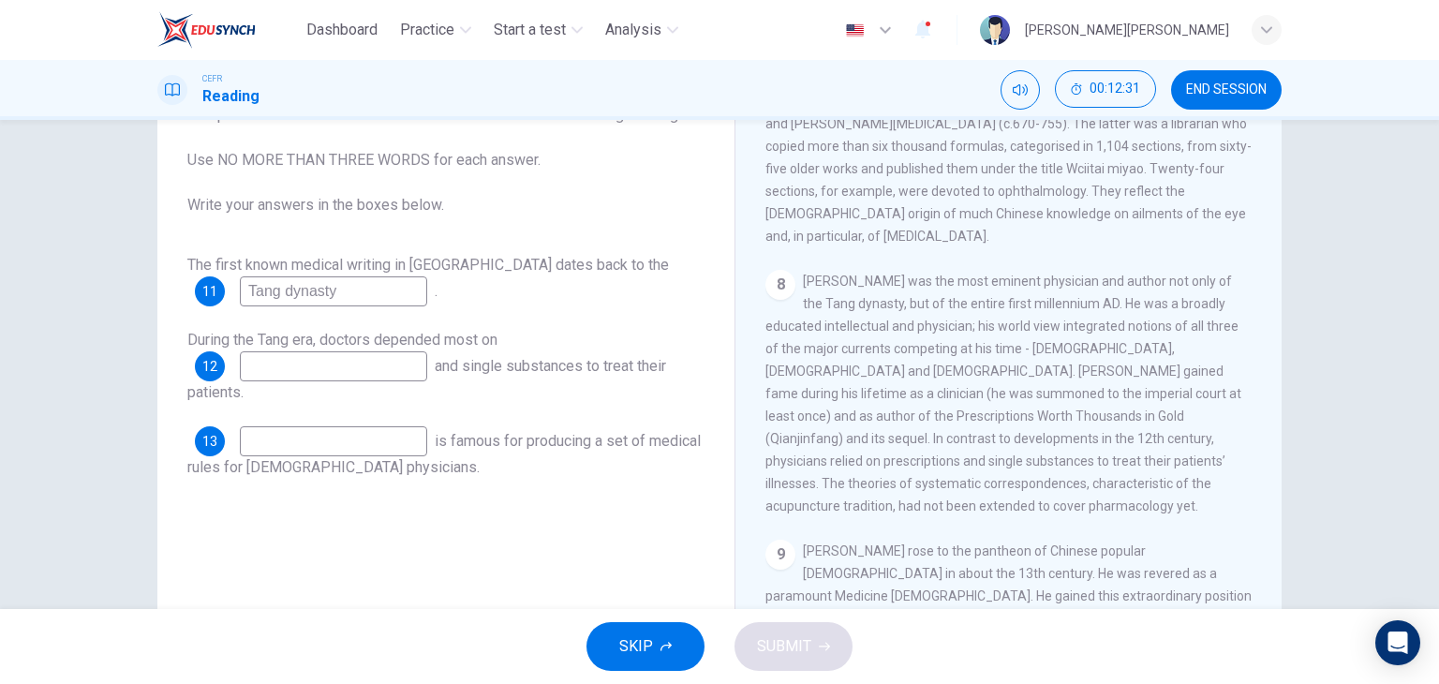
click at [342, 366] on input at bounding box center [333, 366] width 187 height 30
type input "prescriptions"
click at [354, 458] on span "is famous for producing a set of medical rules for Chinese physicians." at bounding box center [444, 454] width 514 height 44
click at [397, 448] on input at bounding box center [333, 441] width 187 height 30
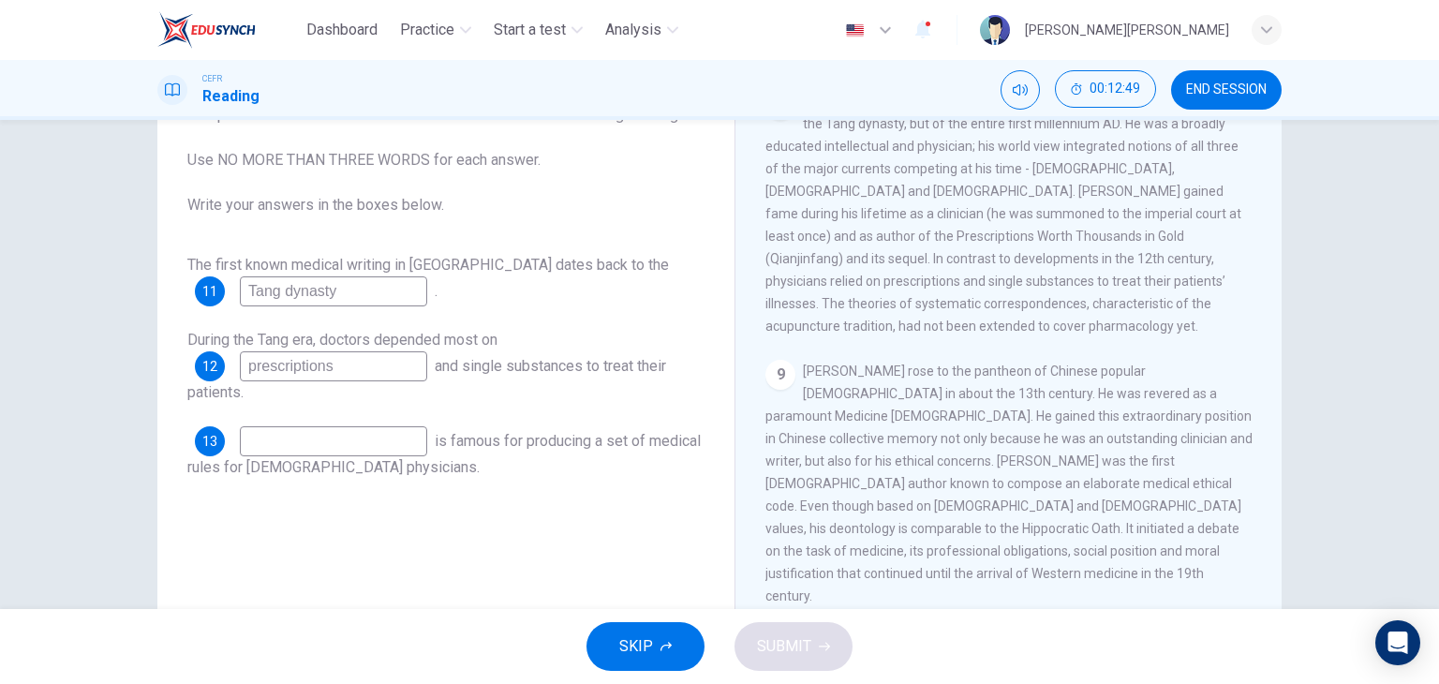
scroll to position [1781, 0]
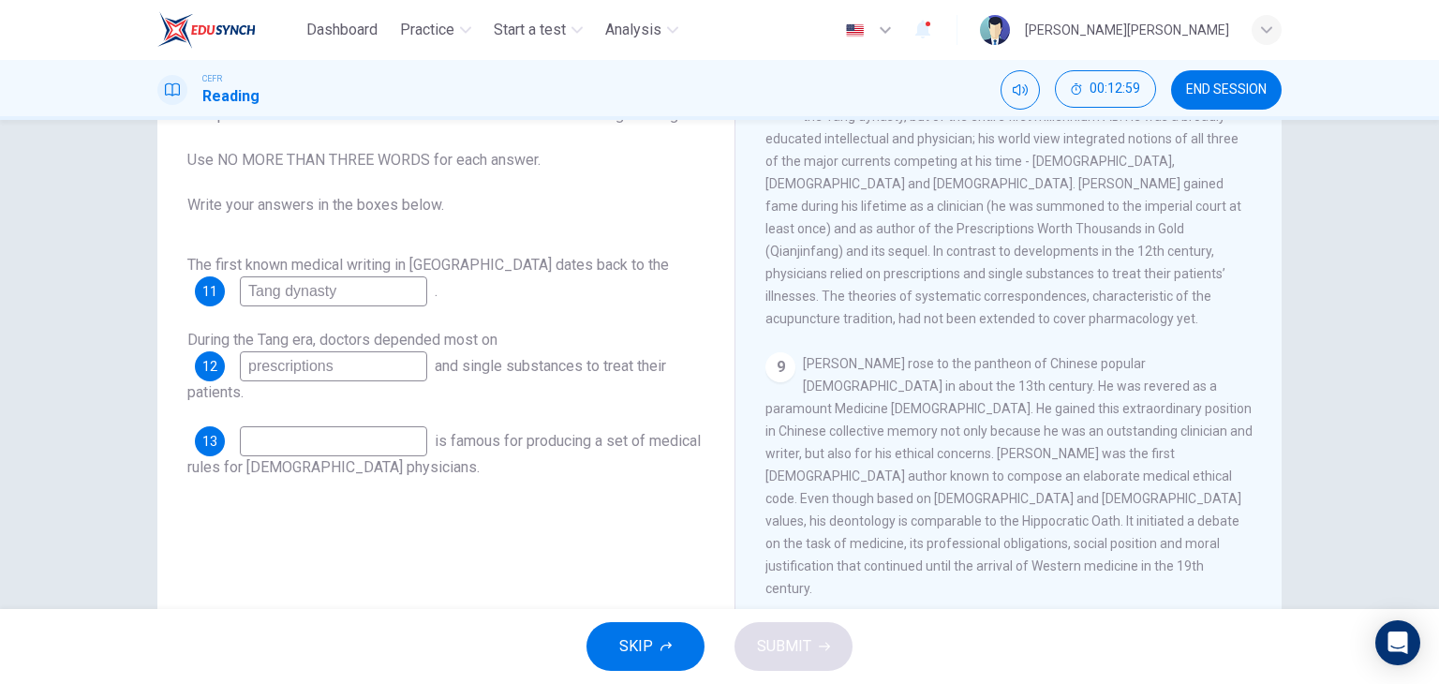
click at [352, 453] on input at bounding box center [333, 441] width 187 height 30
type input "Sun Simiao"
click at [783, 644] on span "SUBMIT" at bounding box center [784, 646] width 54 height 26
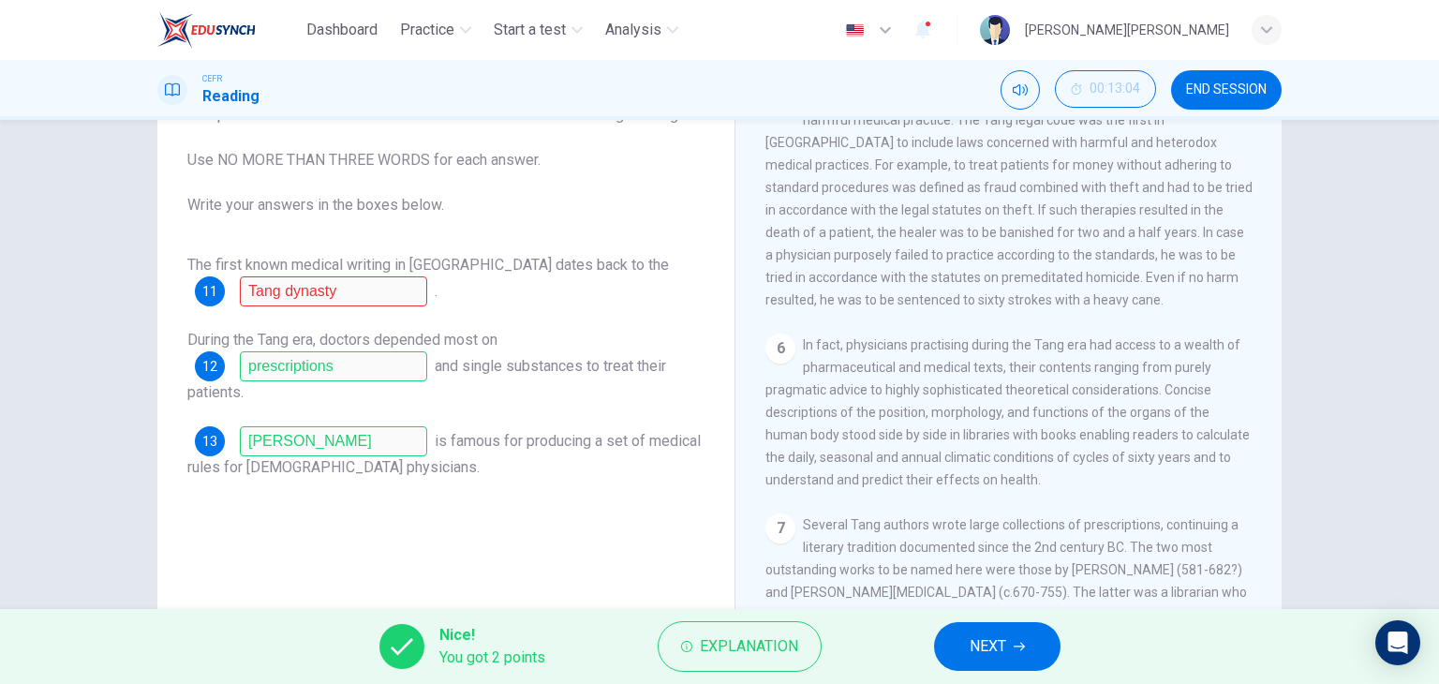
scroll to position [1499, 0]
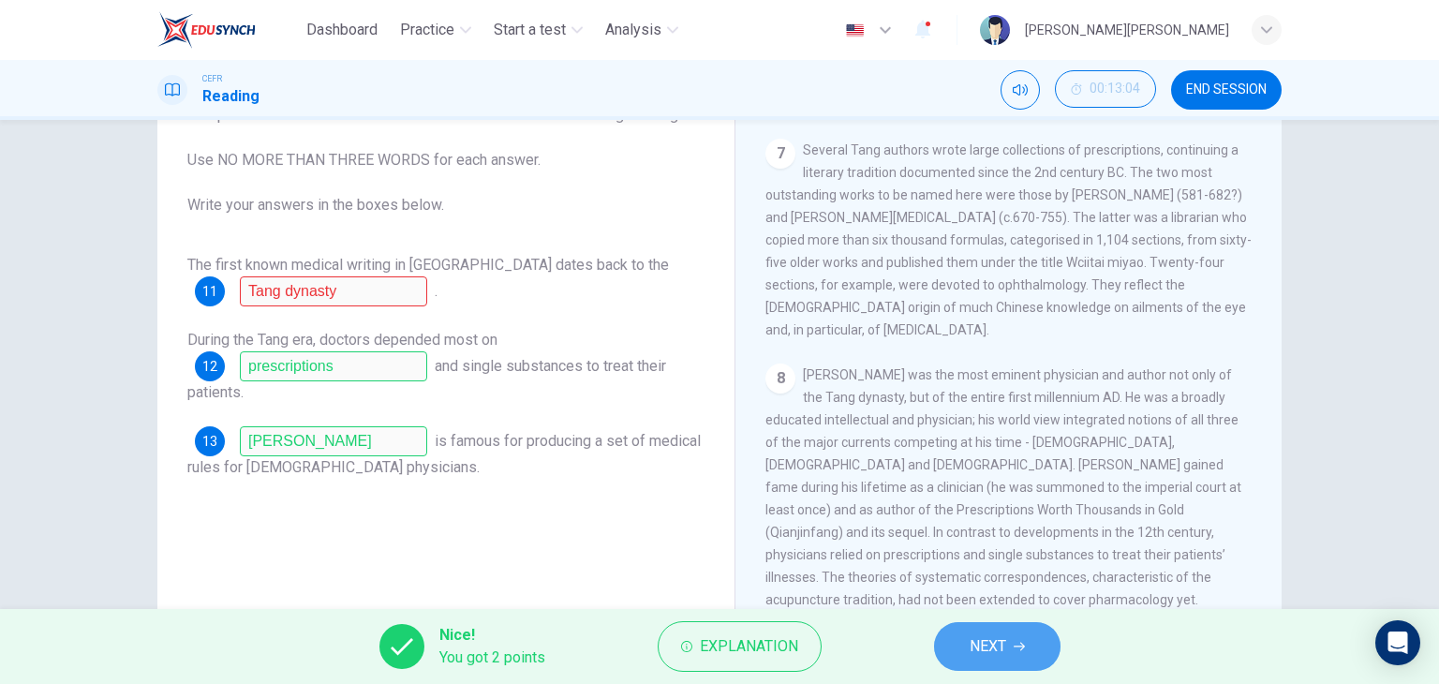
click at [1005, 647] on span "NEXT" at bounding box center [988, 646] width 37 height 26
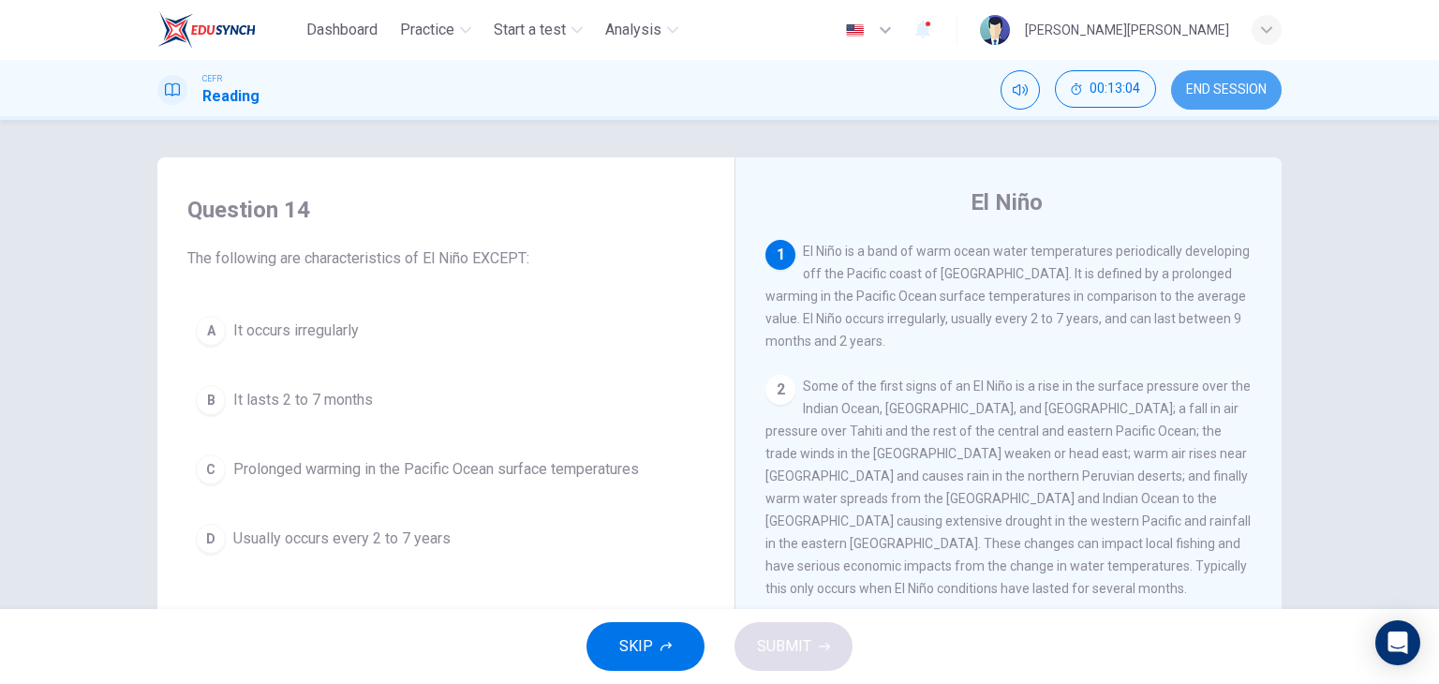
click at [1231, 101] on button "END SESSION" at bounding box center [1226, 89] width 111 height 39
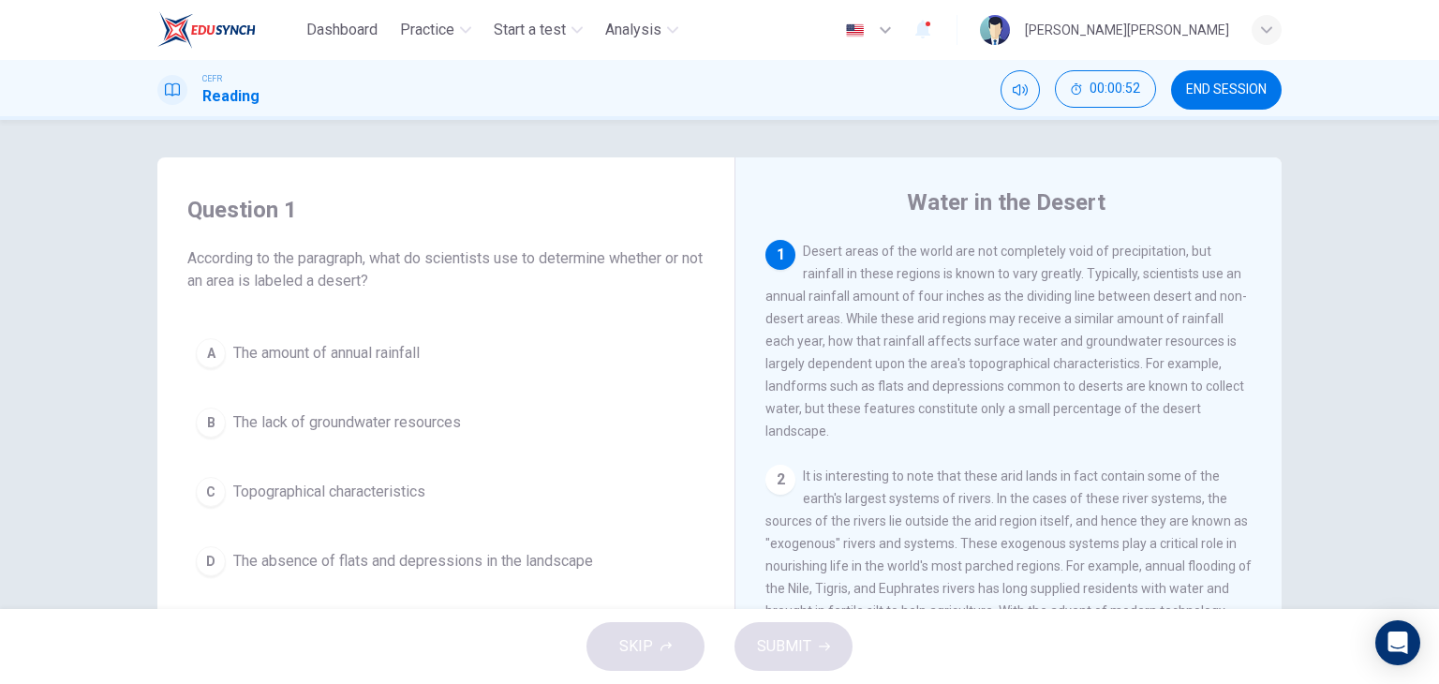
click at [373, 365] on button "A The amount of annual rainfall" at bounding box center [445, 353] width 517 height 47
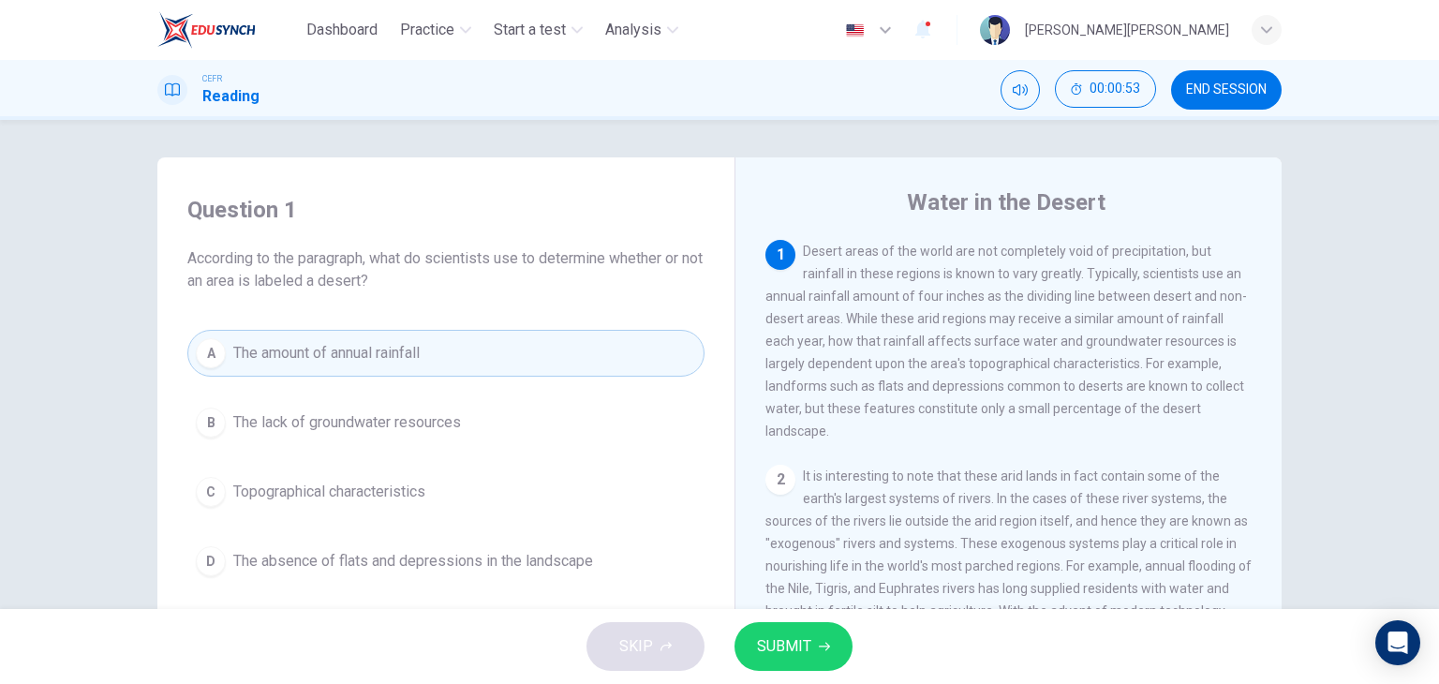
click at [802, 644] on span "SUBMIT" at bounding box center [784, 646] width 54 height 26
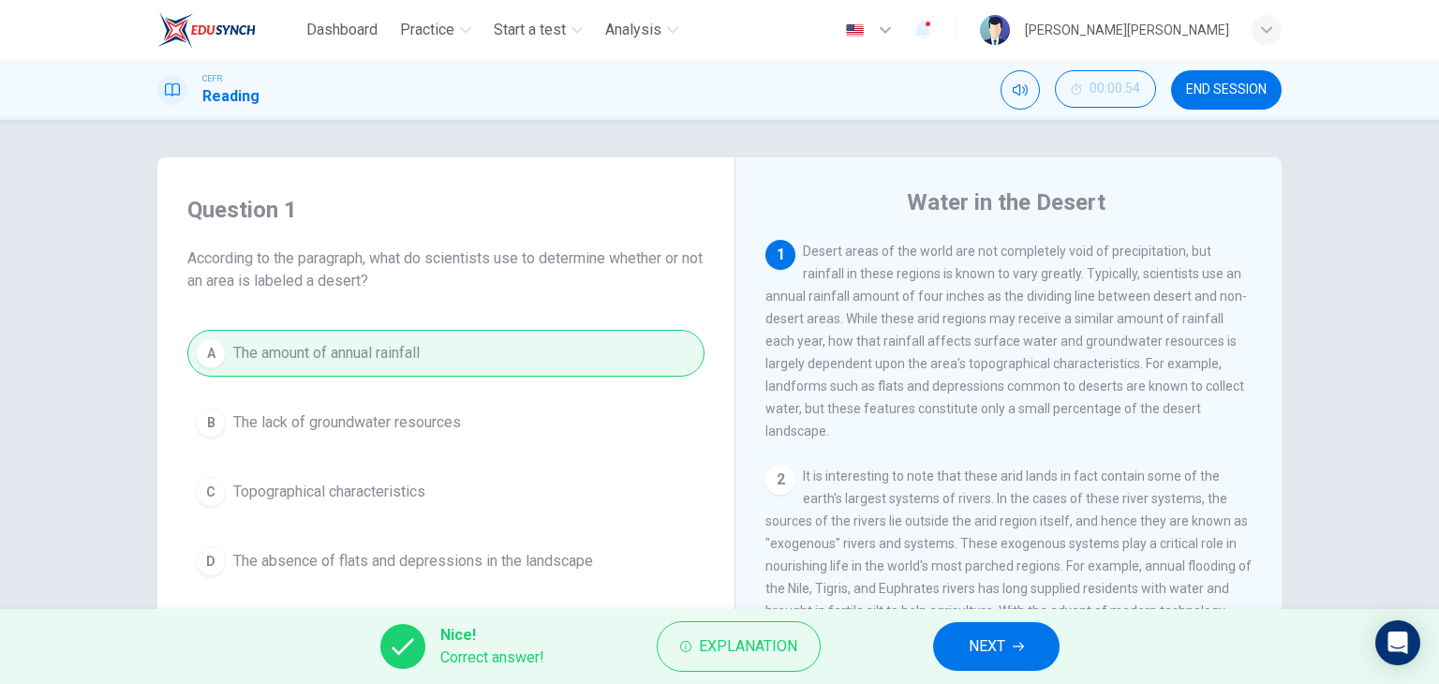
click at [988, 640] on span "NEXT" at bounding box center [987, 646] width 37 height 26
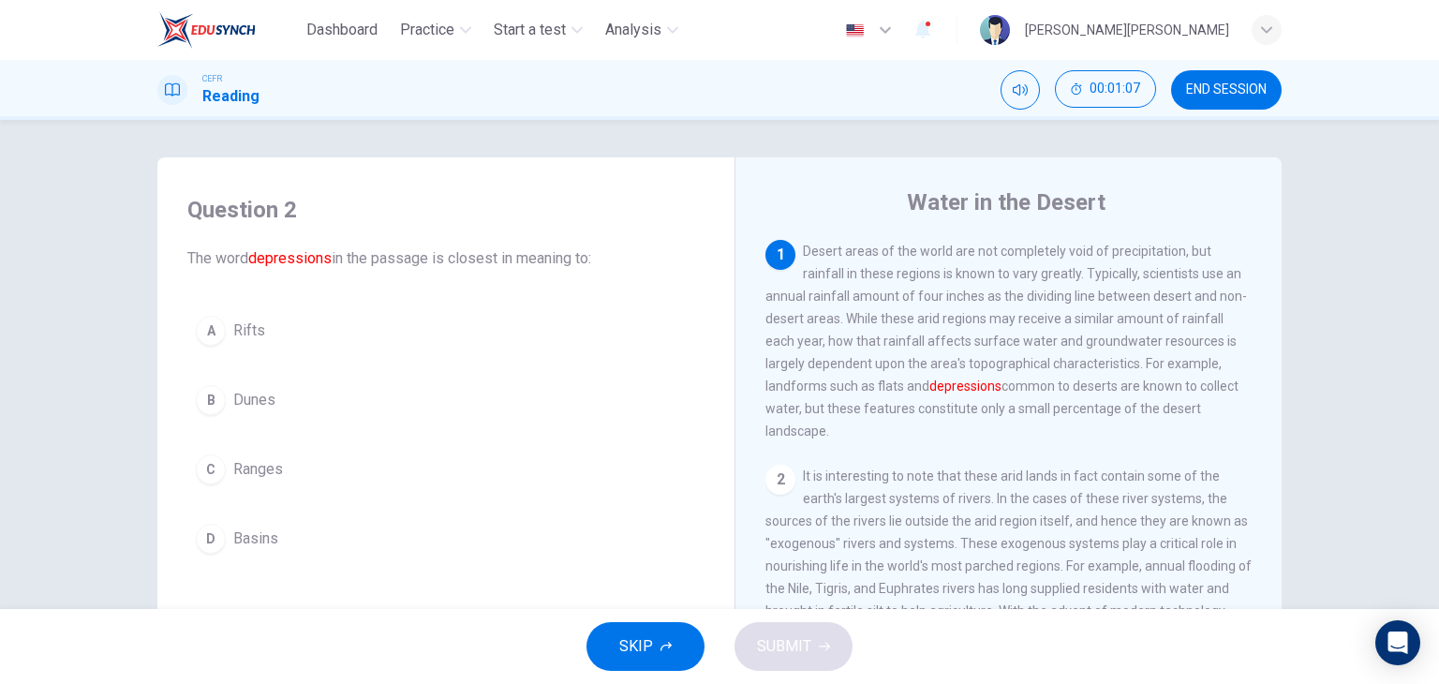
click at [242, 538] on span "Basins" at bounding box center [255, 539] width 45 height 22
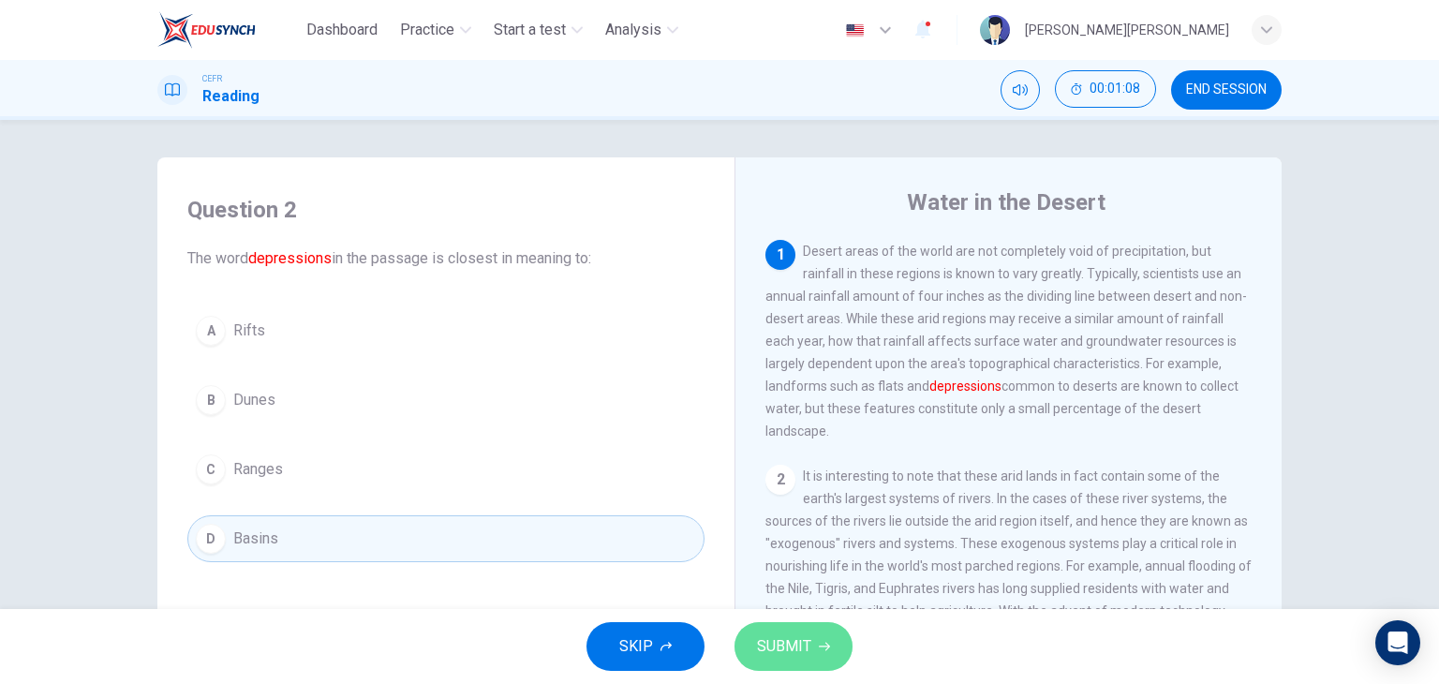
click at [786, 653] on span "SUBMIT" at bounding box center [784, 646] width 54 height 26
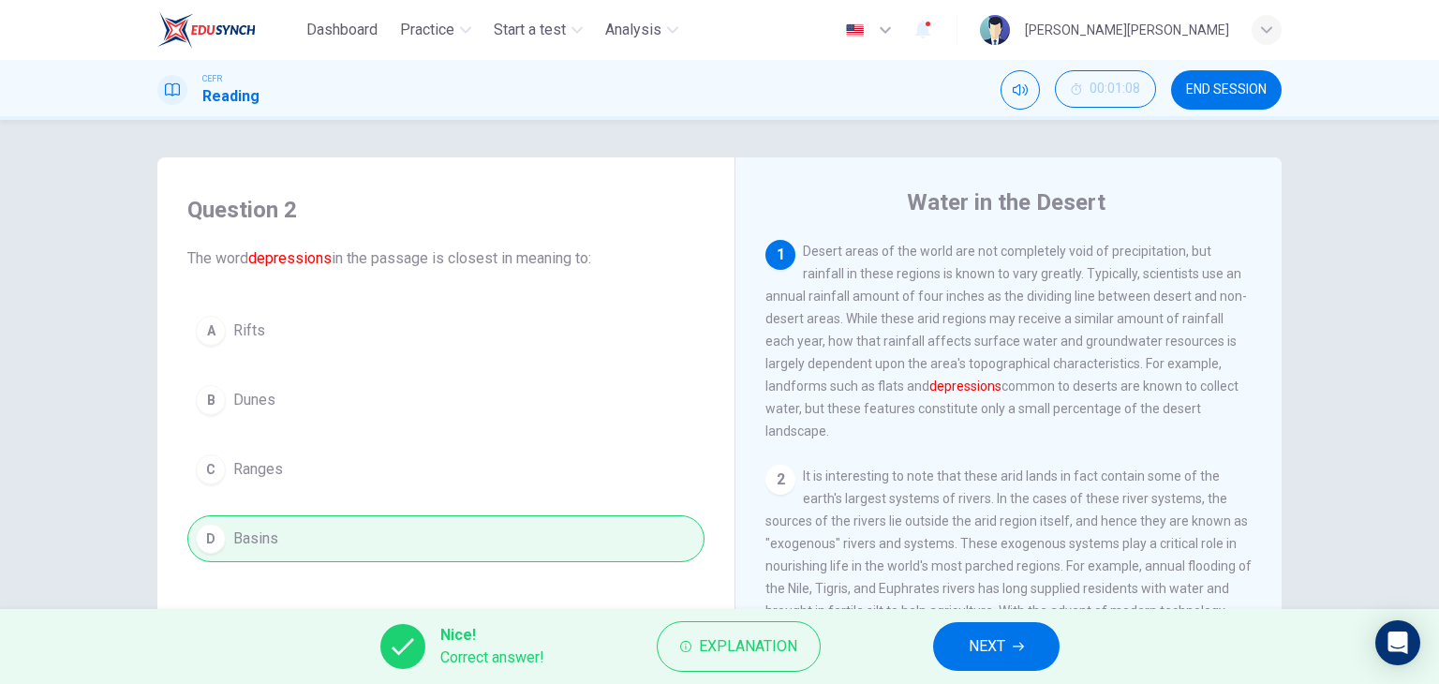
click at [962, 650] on button "NEXT" at bounding box center [996, 646] width 127 height 49
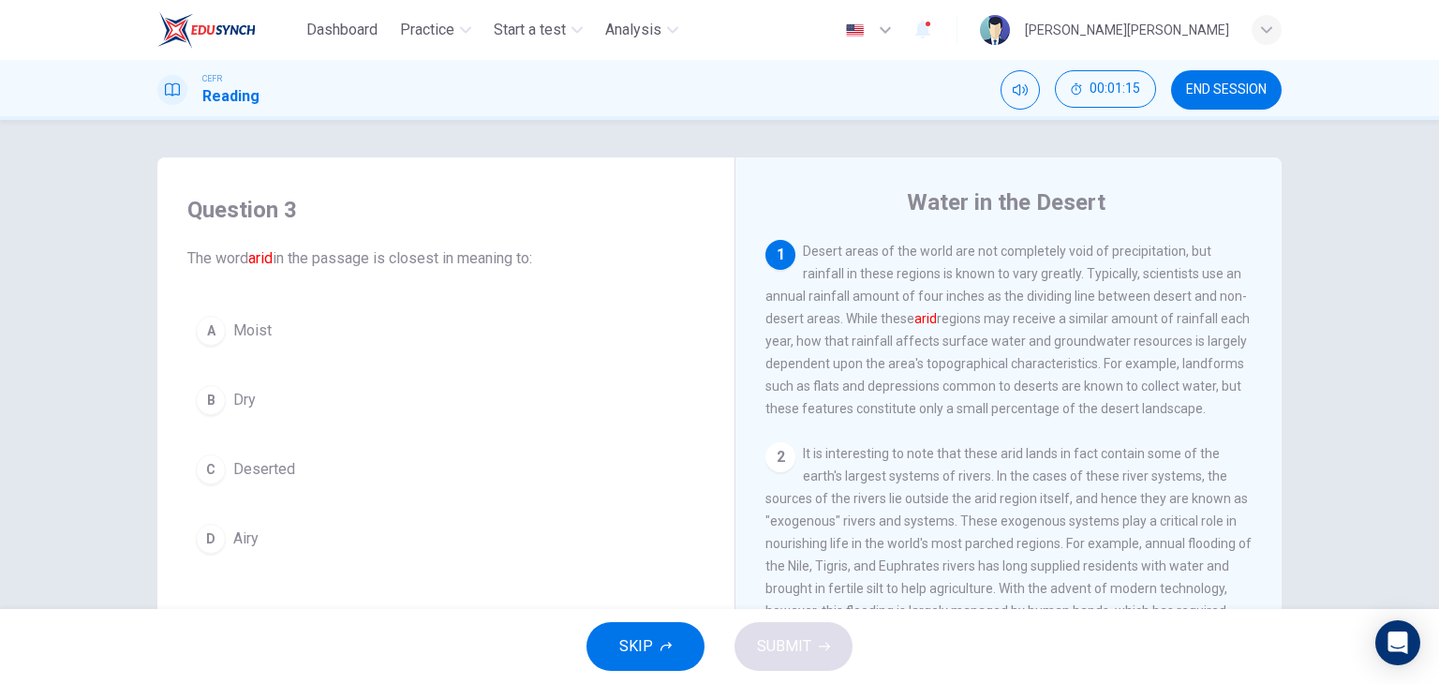
click at [247, 409] on span "Dry" at bounding box center [244, 400] width 22 height 22
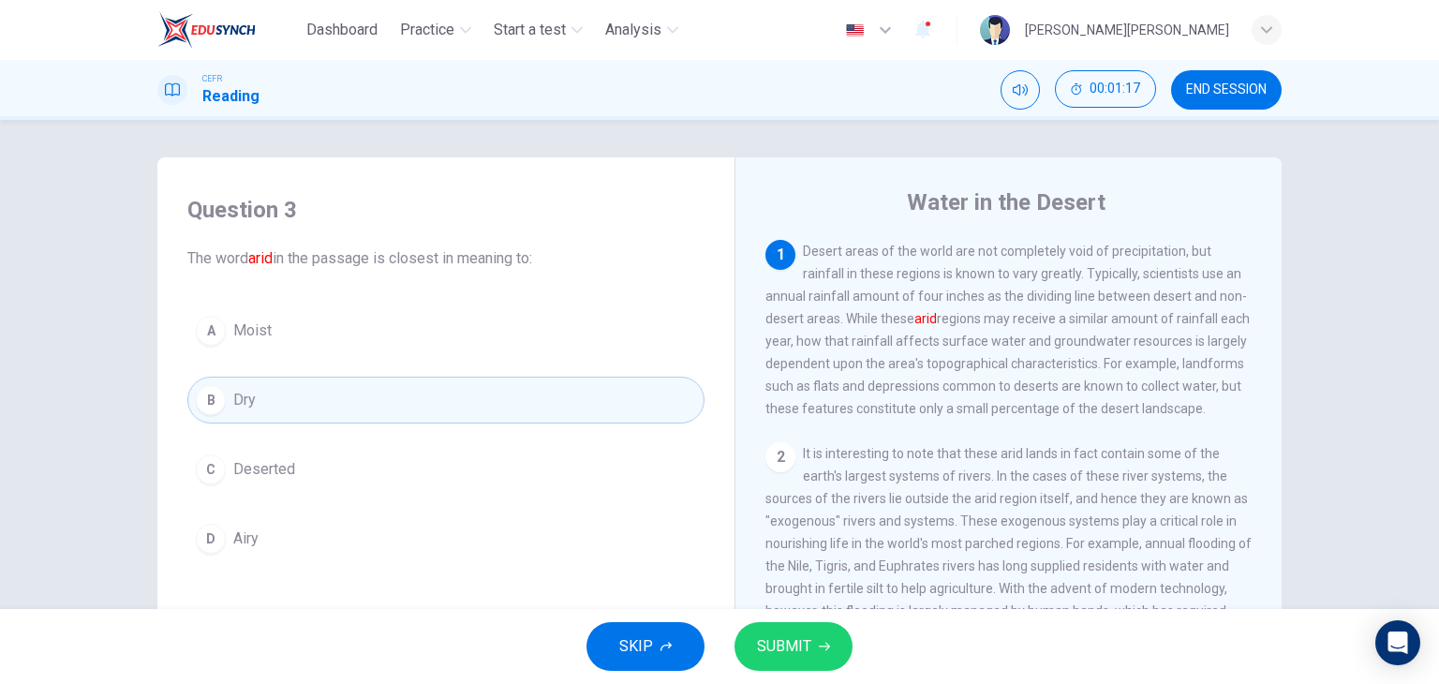
click at [782, 648] on span "SUBMIT" at bounding box center [784, 646] width 54 height 26
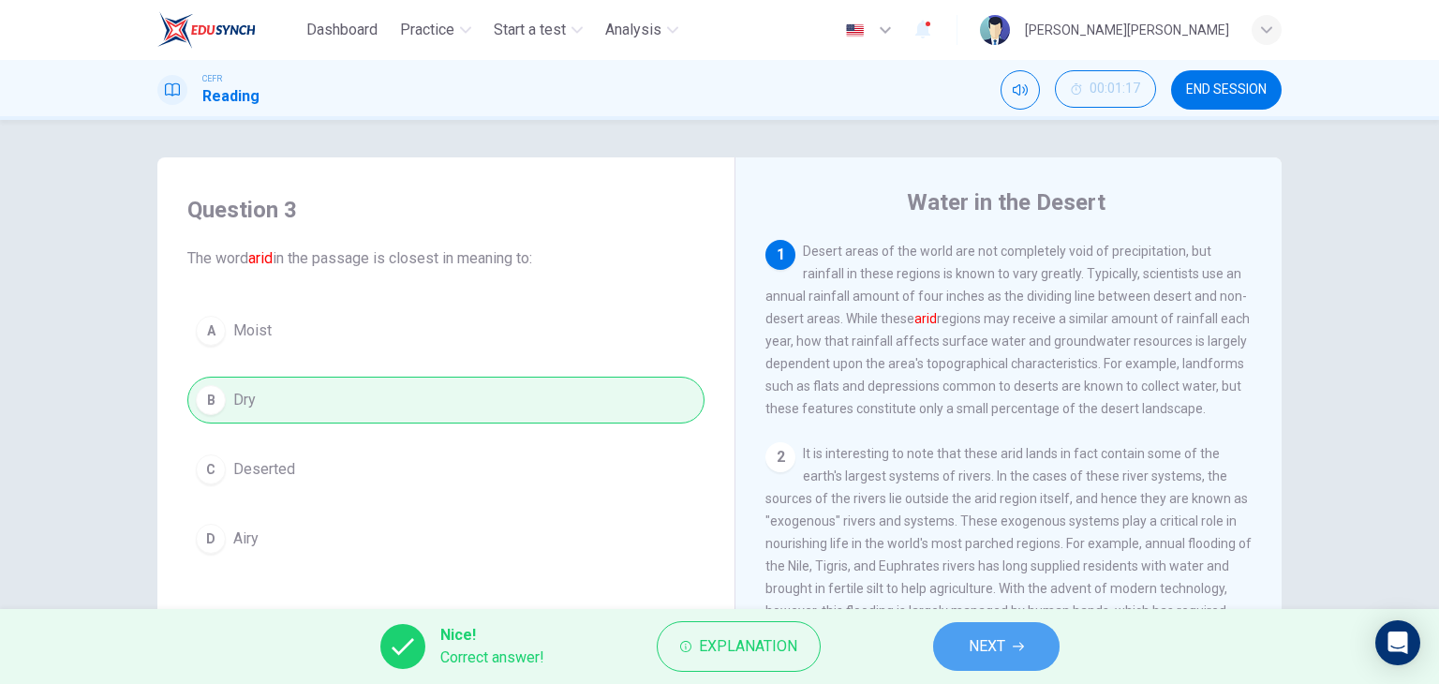
click at [982, 653] on span "NEXT" at bounding box center [987, 646] width 37 height 26
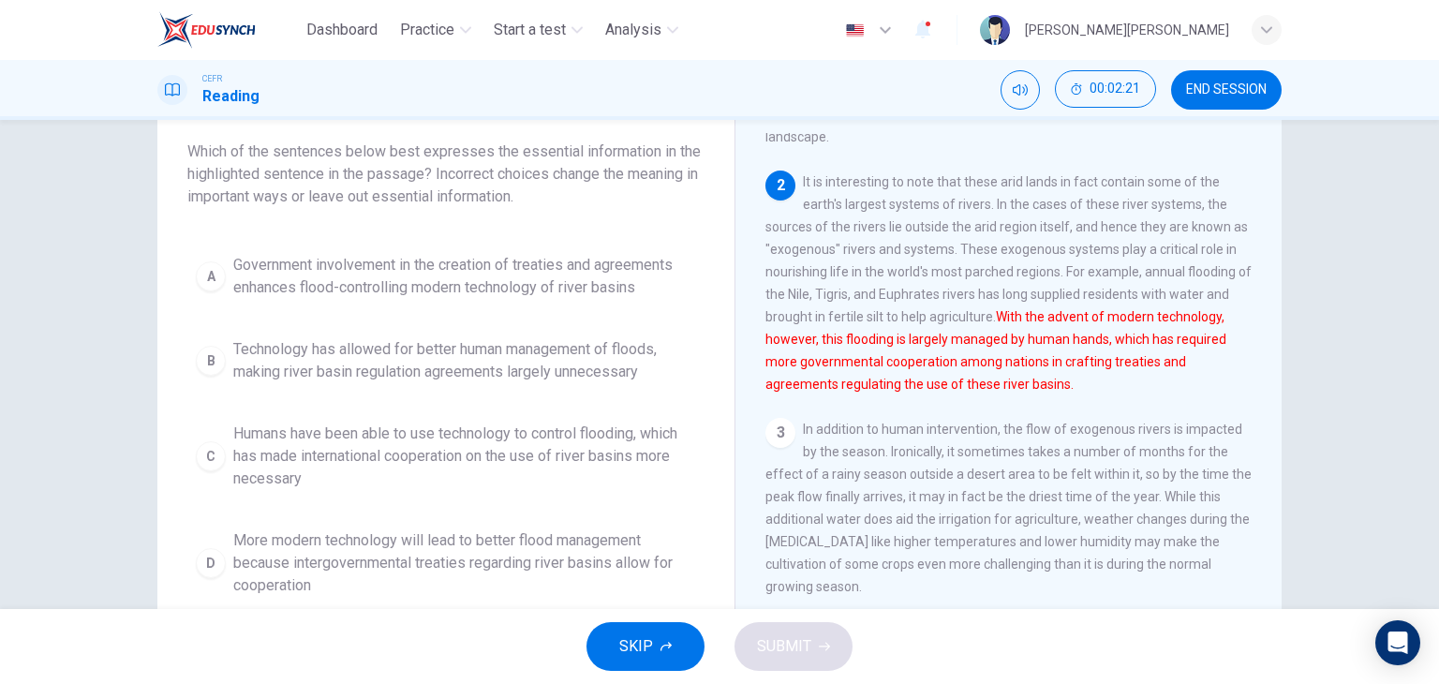
scroll to position [187, 0]
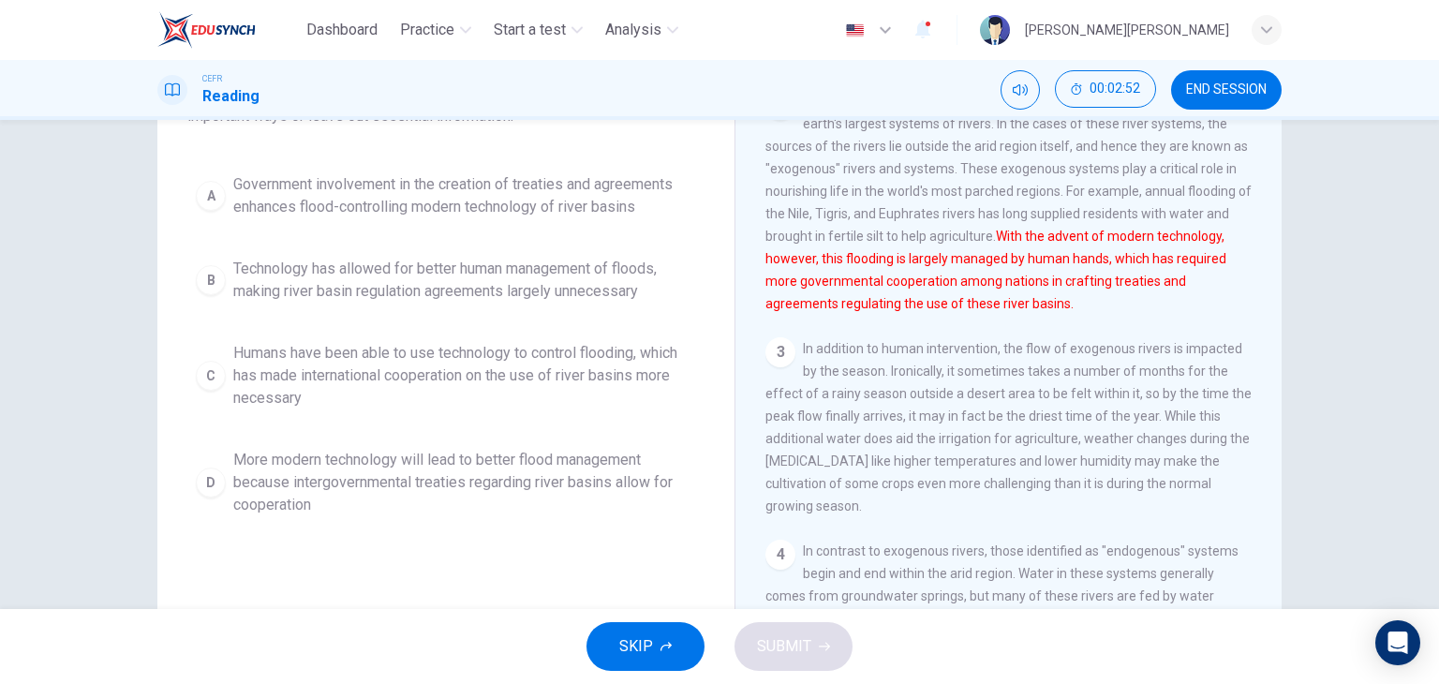
click at [515, 357] on span "Humans have been able to use technology to control flooding, which has made int…" at bounding box center [464, 375] width 463 height 67
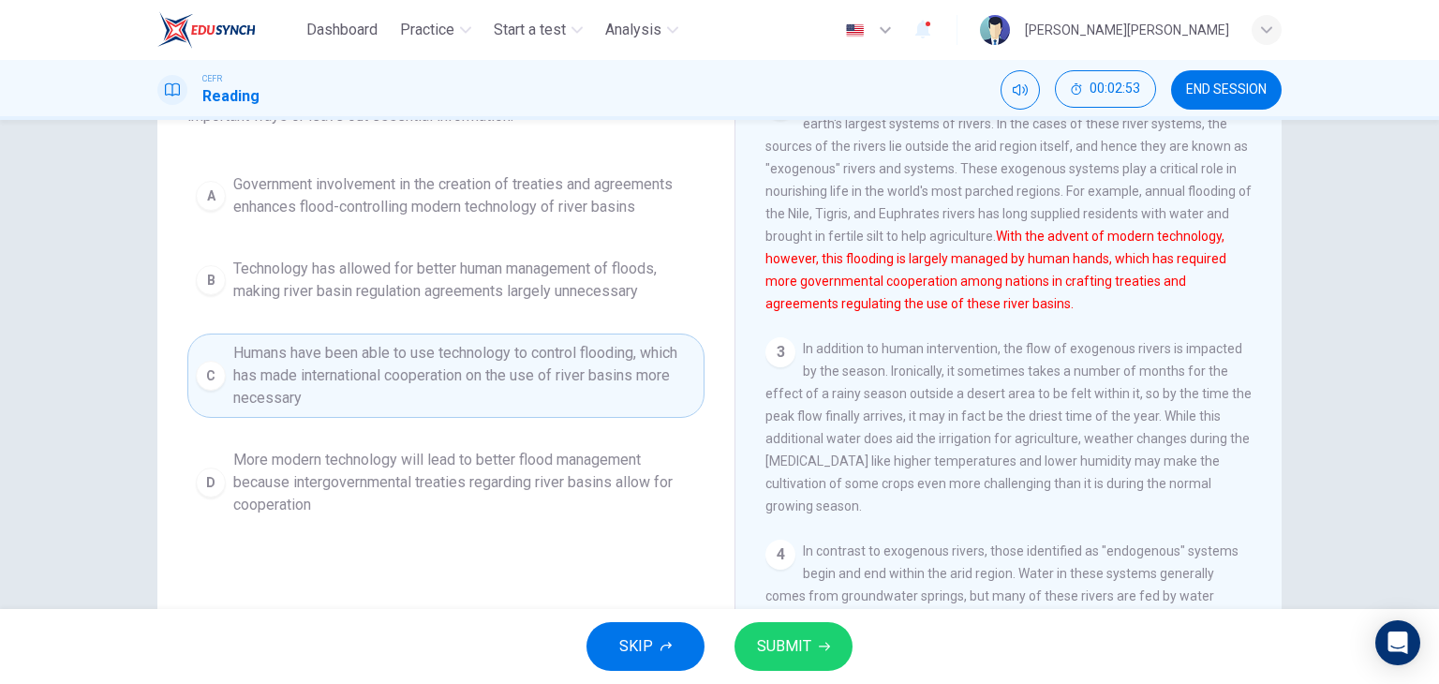
click at [810, 645] on button "SUBMIT" at bounding box center [794, 646] width 118 height 49
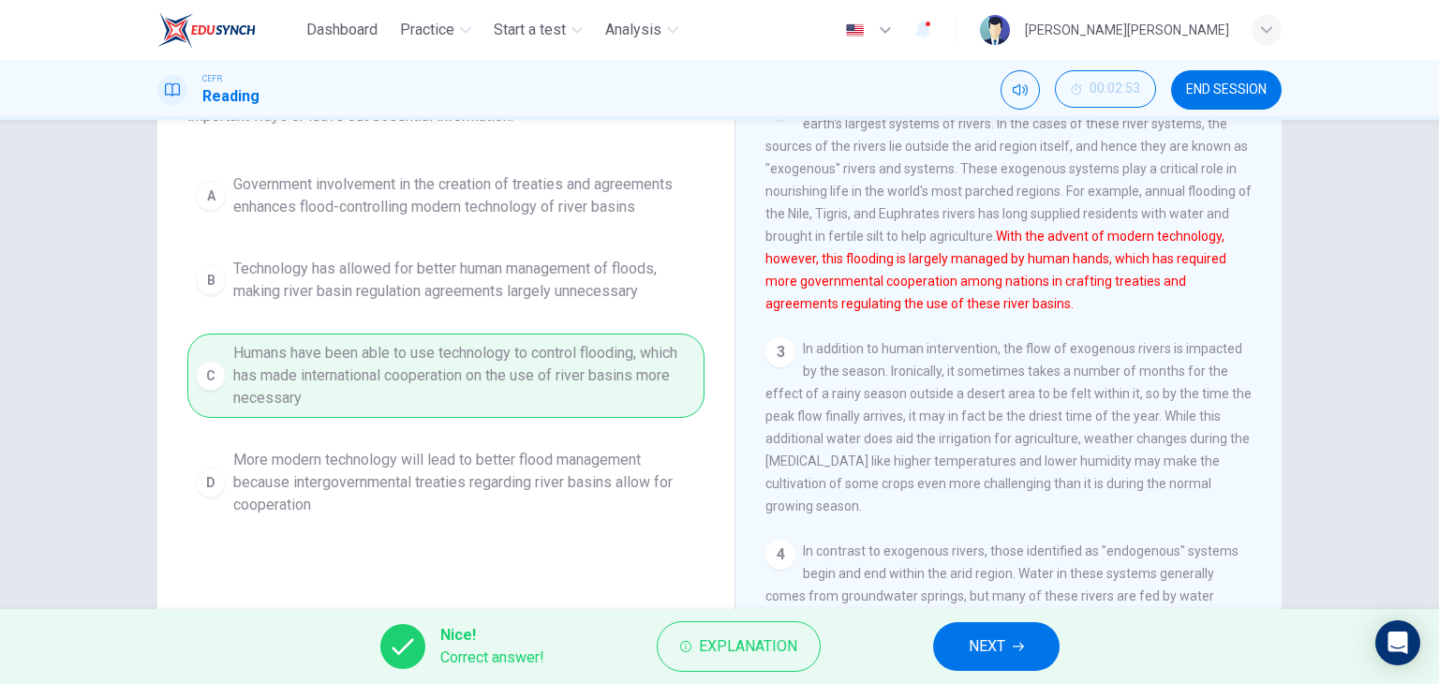
click at [1016, 649] on icon "button" at bounding box center [1018, 646] width 11 height 11
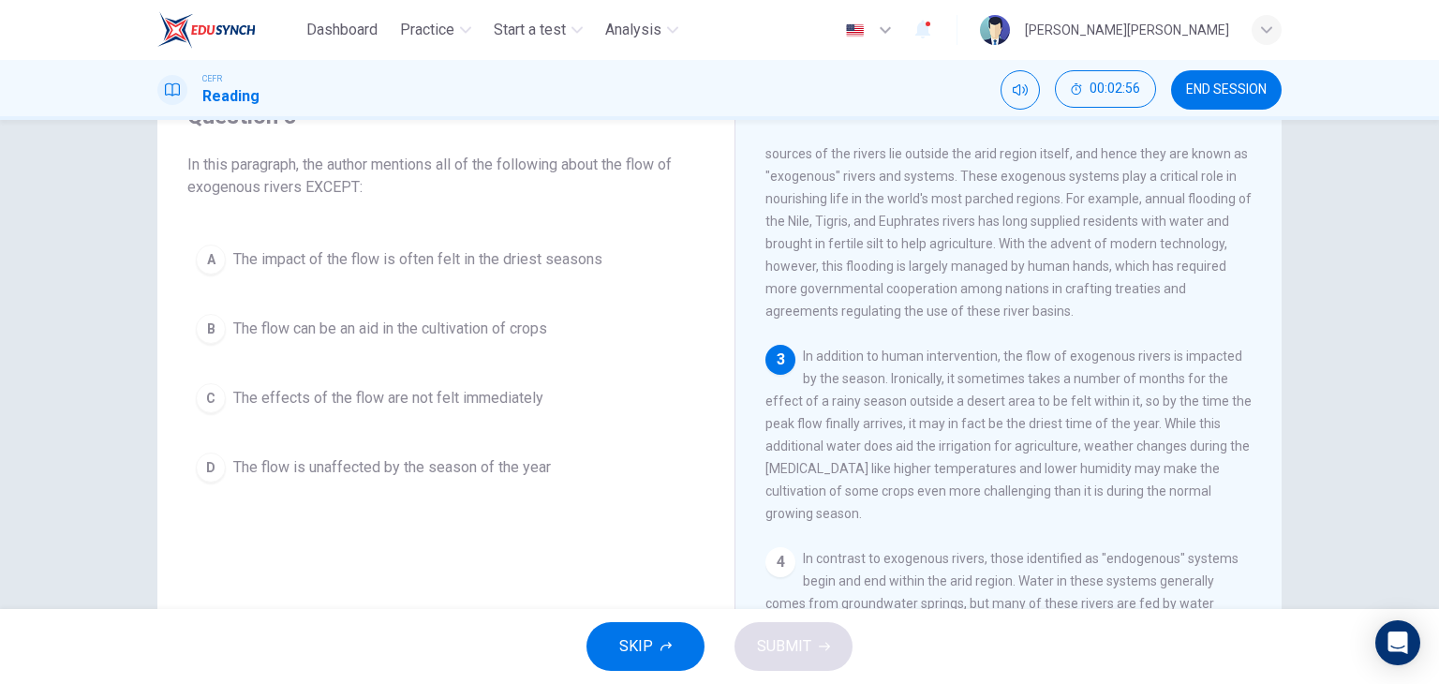
scroll to position [281, 0]
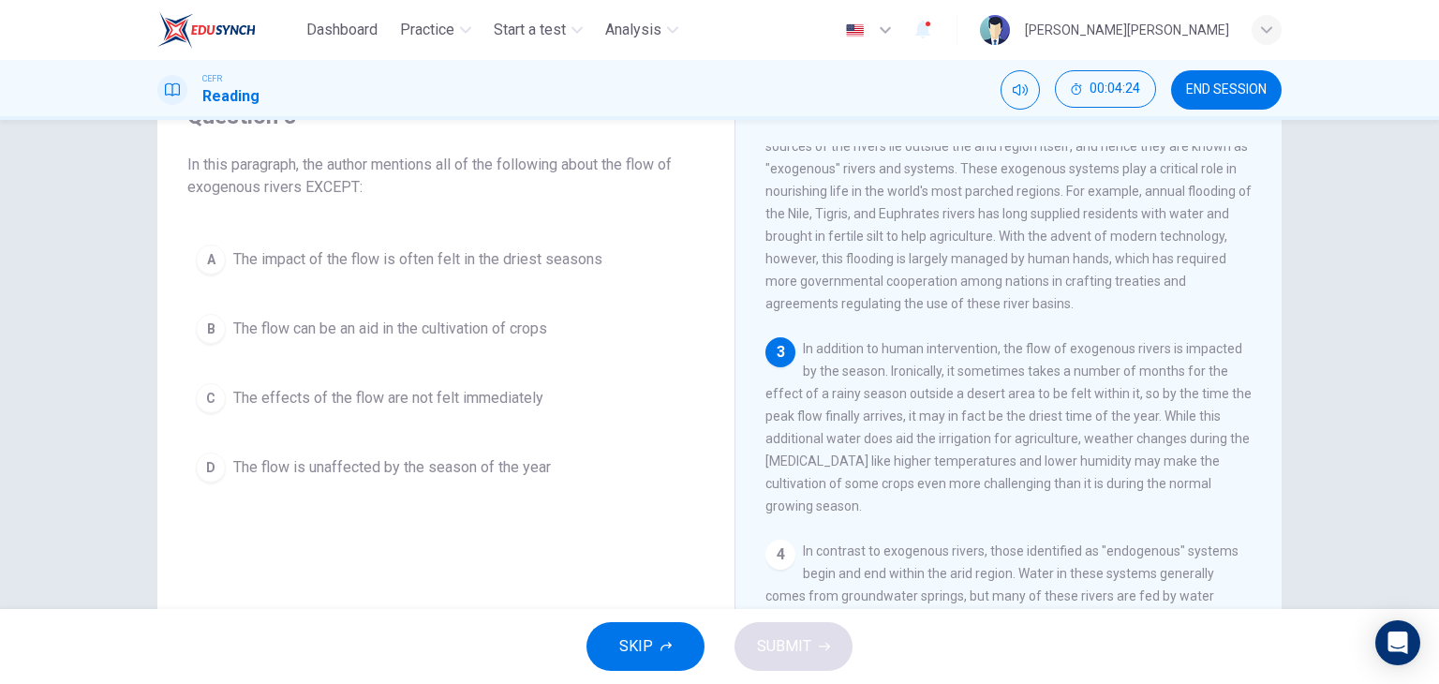
click at [452, 475] on span "The flow is unaffected by the season of the year" at bounding box center [392, 467] width 318 height 22
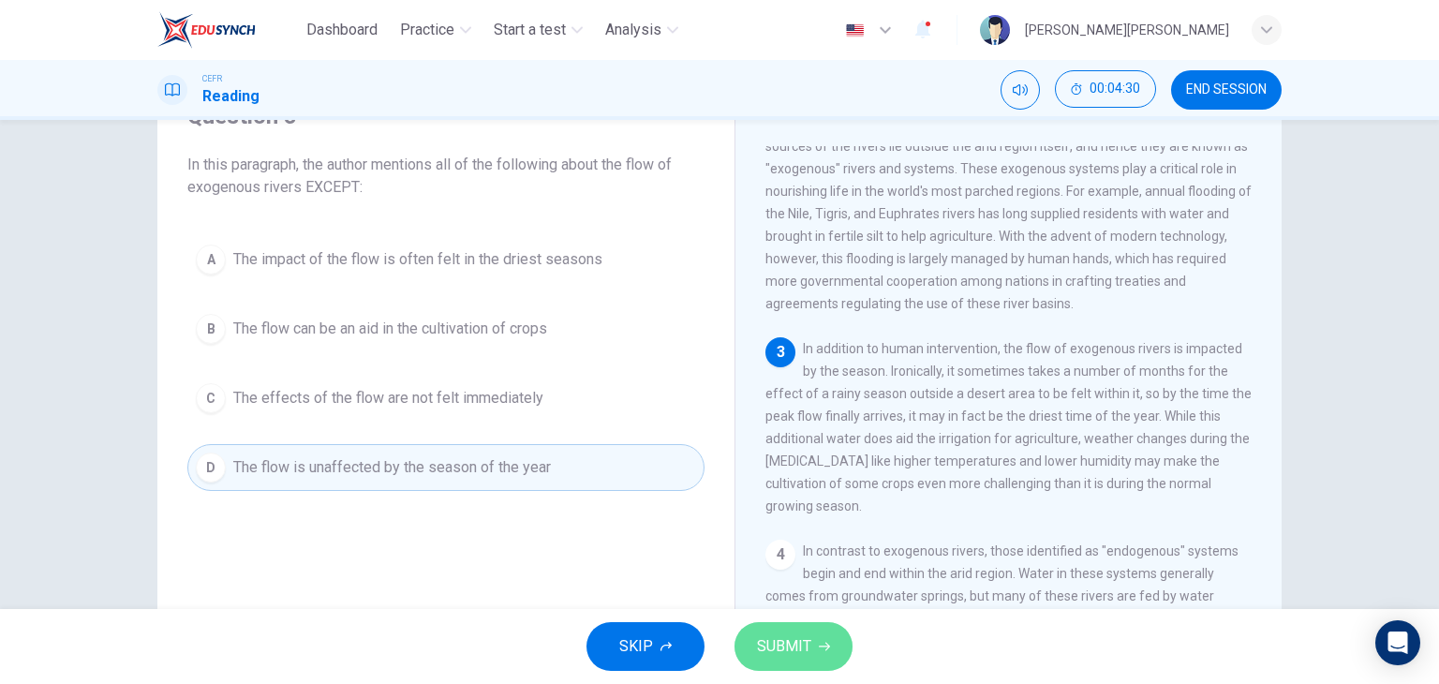
click at [812, 654] on button "SUBMIT" at bounding box center [794, 646] width 118 height 49
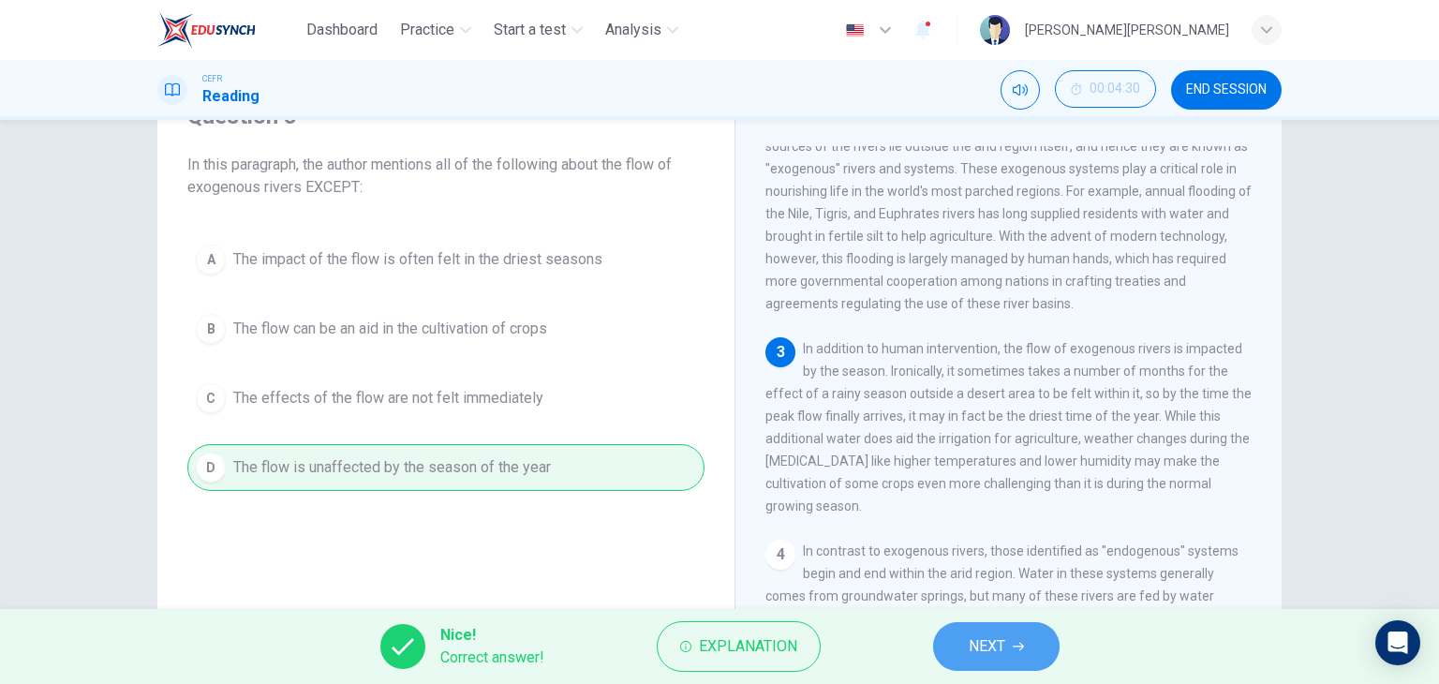
click at [1022, 642] on icon "button" at bounding box center [1018, 646] width 11 height 11
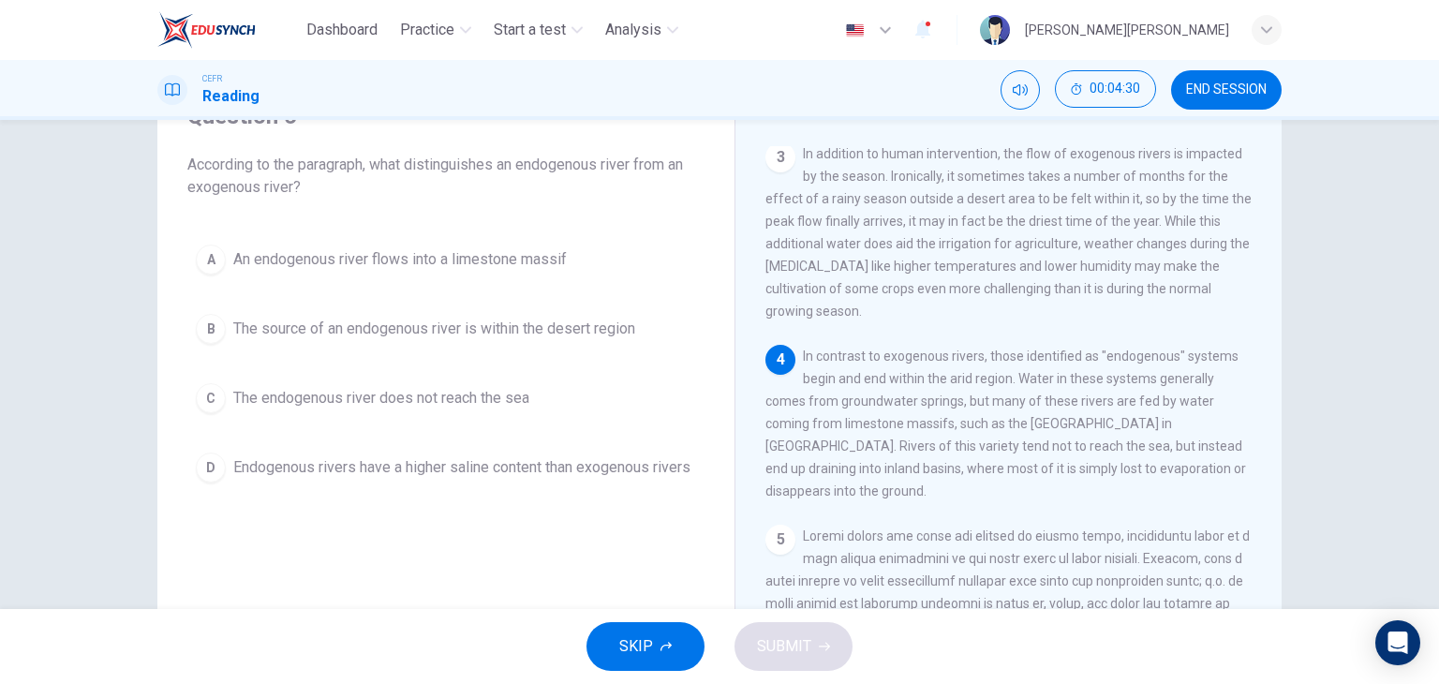
scroll to position [562, 0]
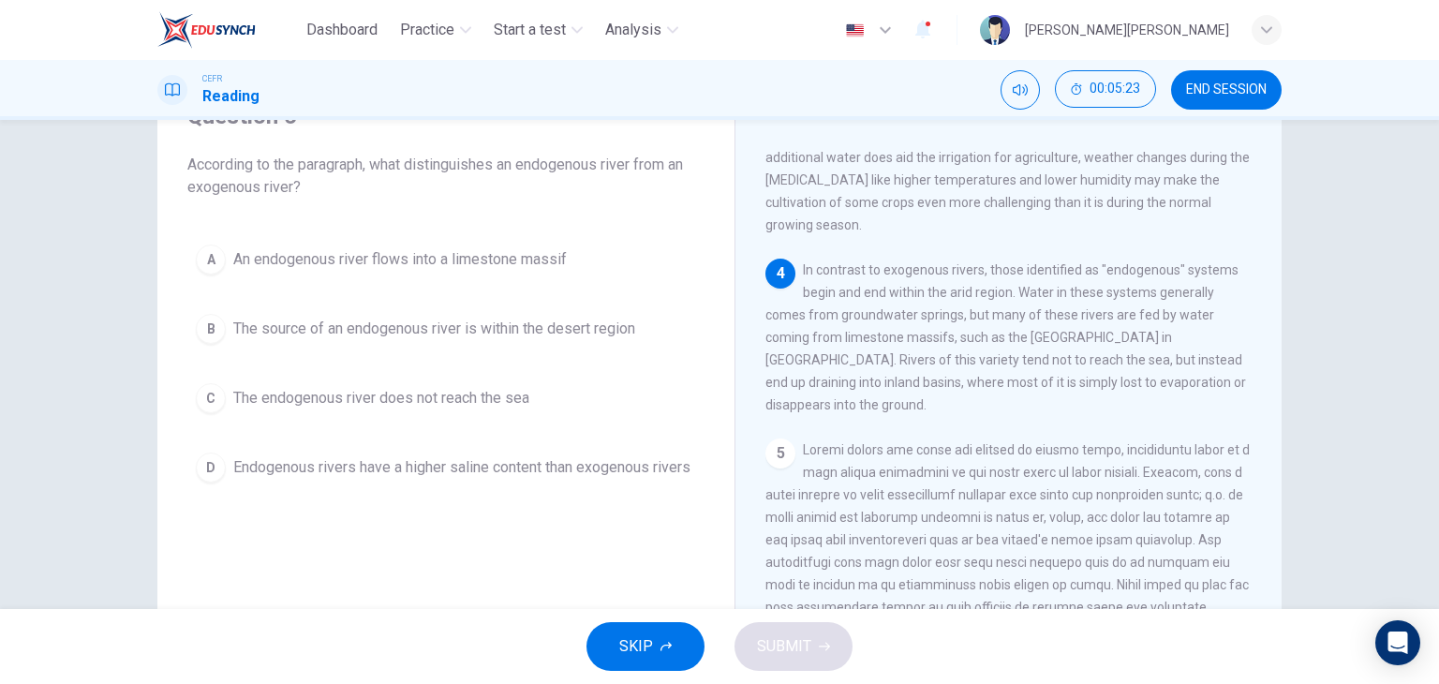
click at [472, 337] on span "The source of an endogenous river is within the desert region" at bounding box center [434, 329] width 402 height 22
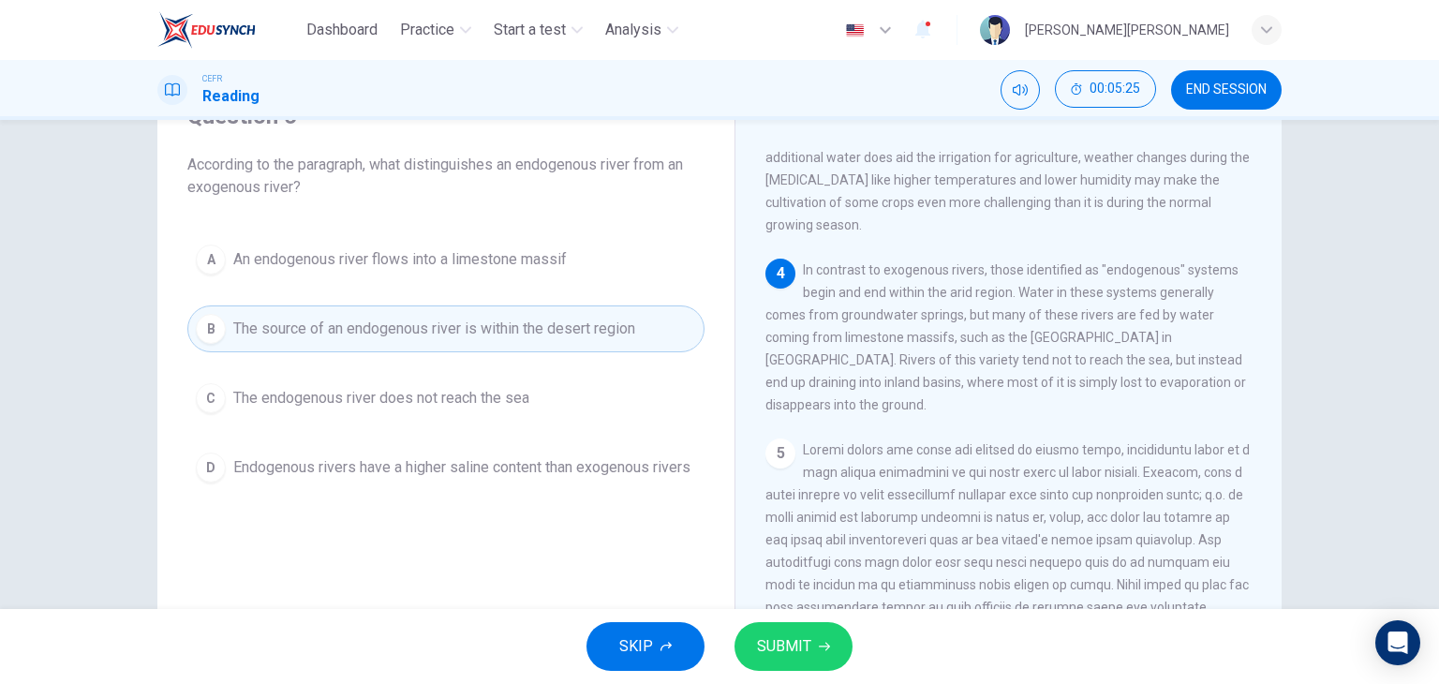
click at [797, 648] on span "SUBMIT" at bounding box center [784, 646] width 54 height 26
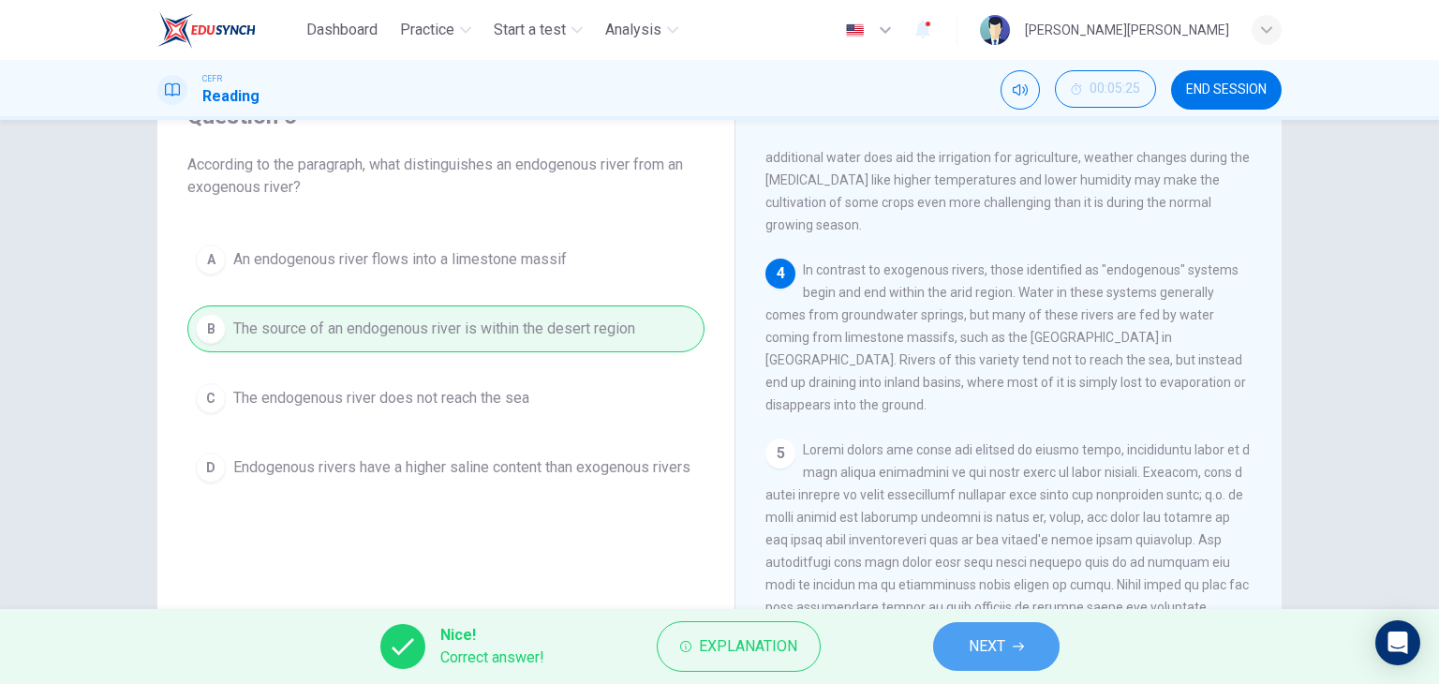
click at [992, 657] on span "NEXT" at bounding box center [987, 646] width 37 height 26
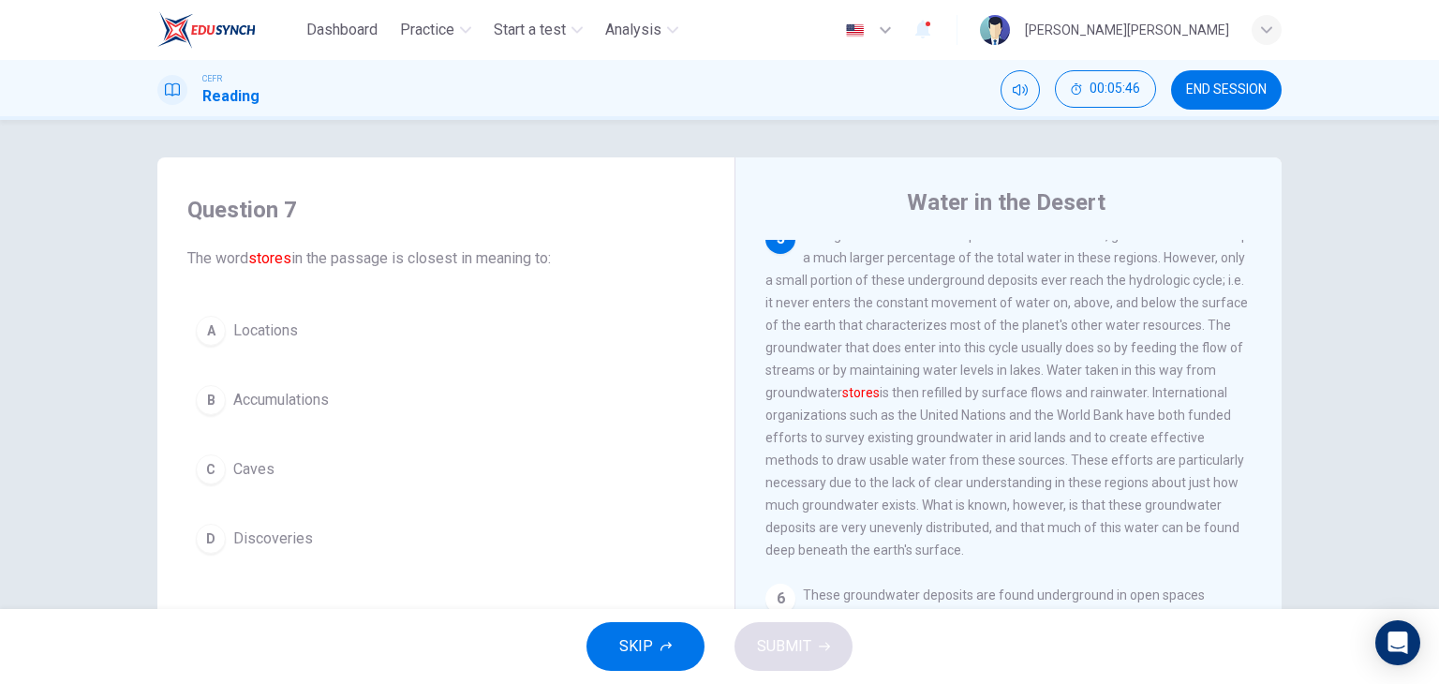
scroll to position [890, 0]
click at [296, 398] on span "Accumulations" at bounding box center [281, 400] width 96 height 22
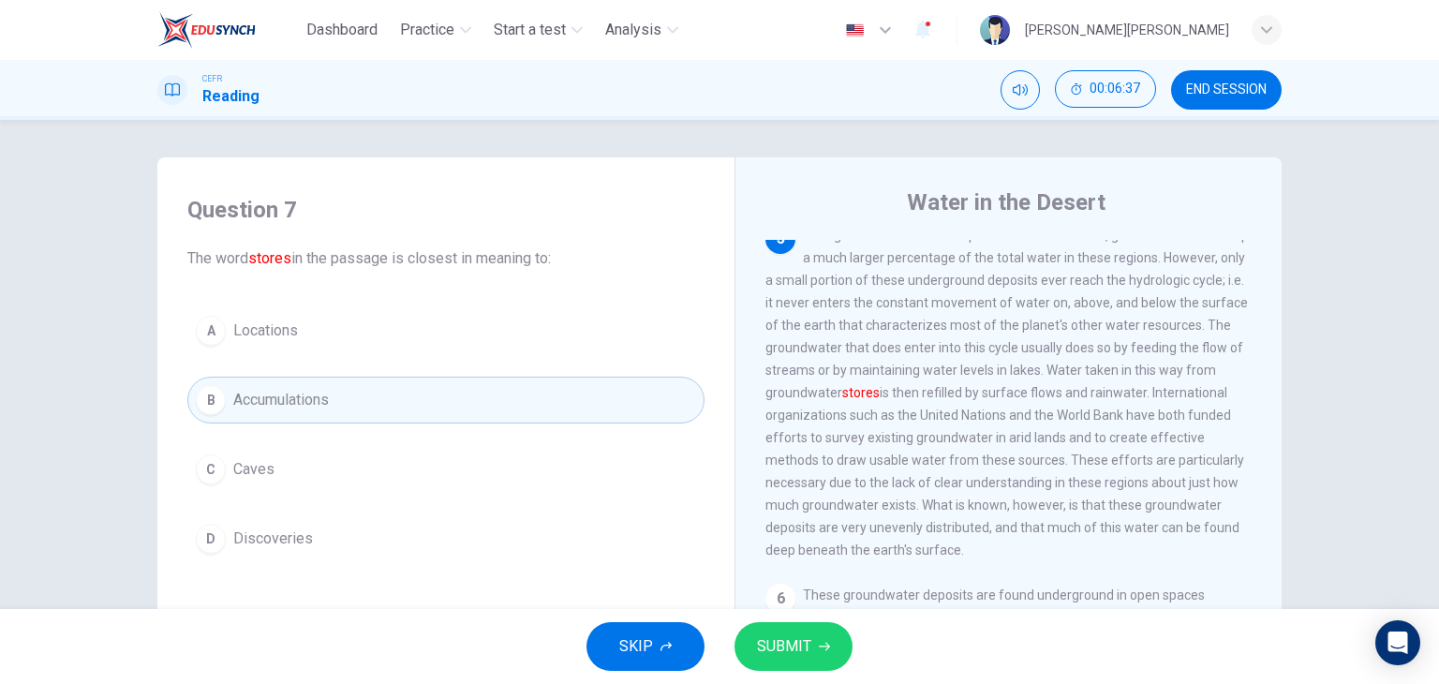
click at [795, 639] on span "SUBMIT" at bounding box center [784, 646] width 54 height 26
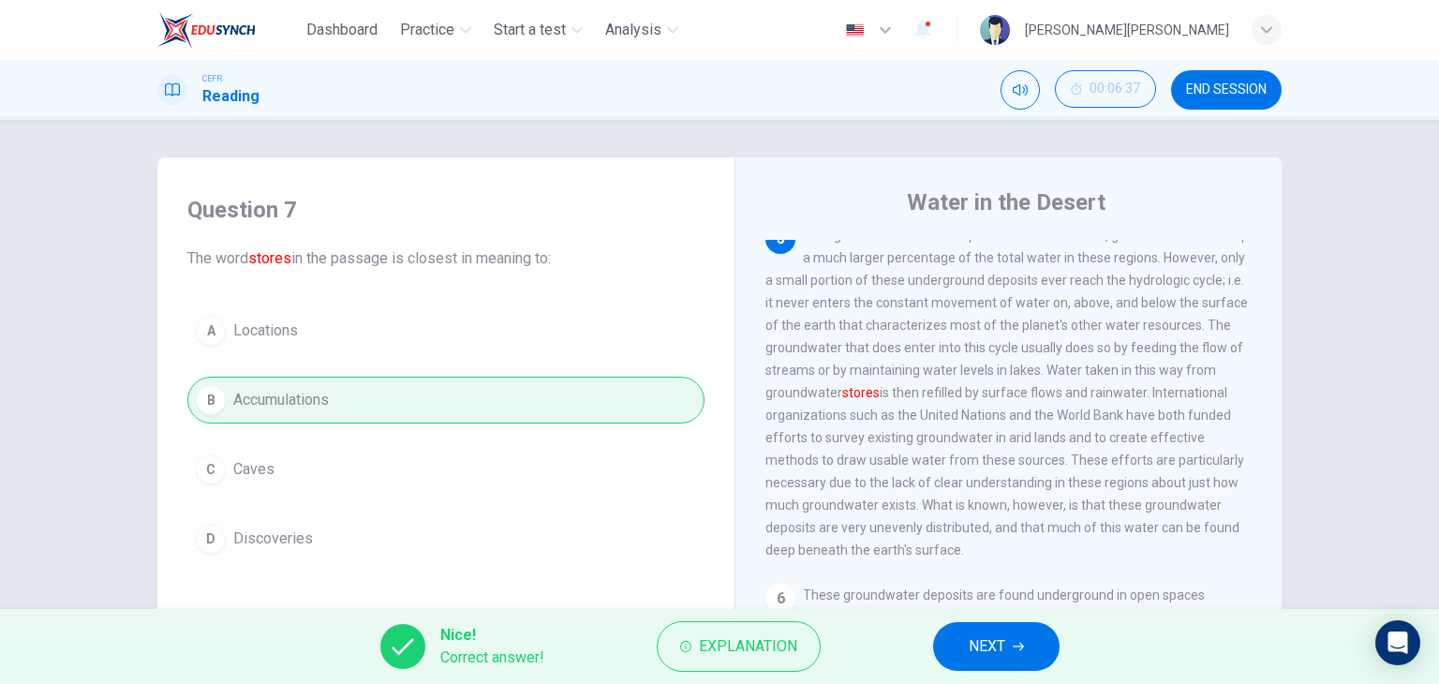
click at [1010, 649] on button "NEXT" at bounding box center [996, 646] width 127 height 49
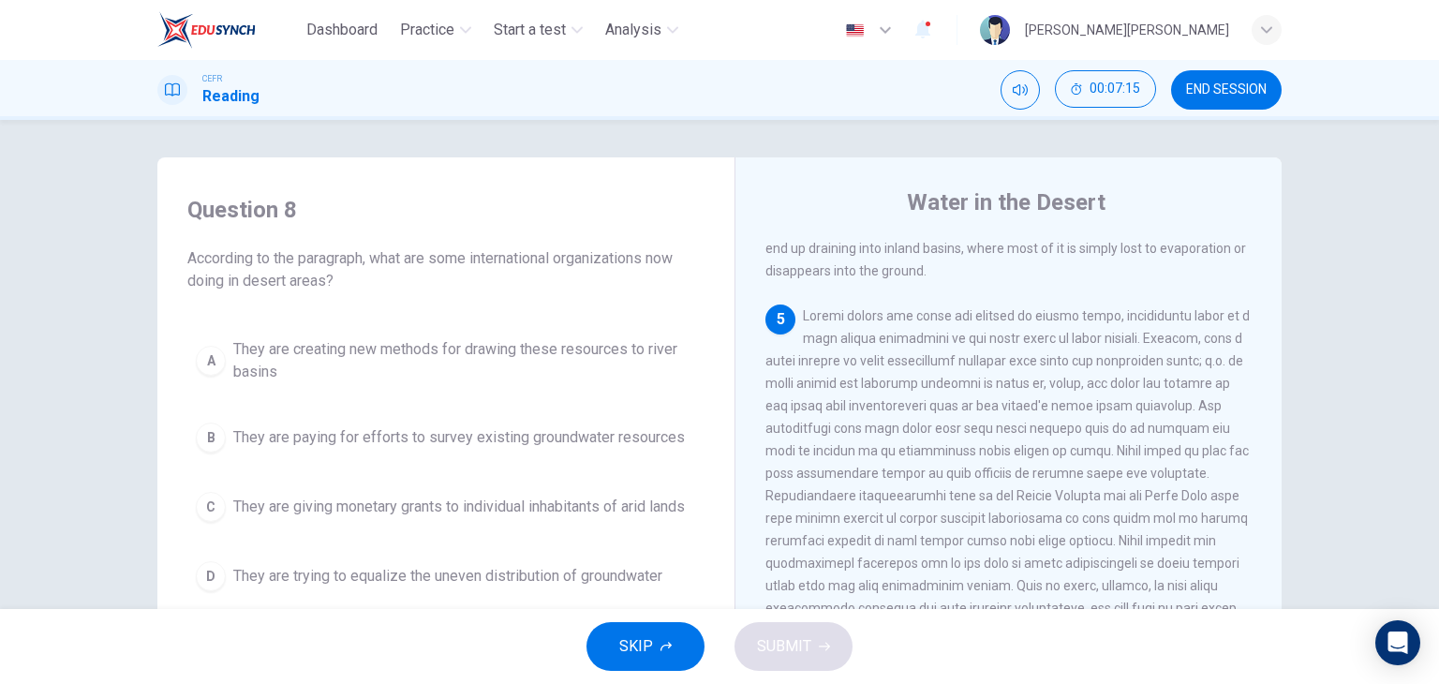
scroll to position [797, 0]
click at [583, 440] on span "They are paying for efforts to survey existing groundwater resources" at bounding box center [459, 437] width 452 height 22
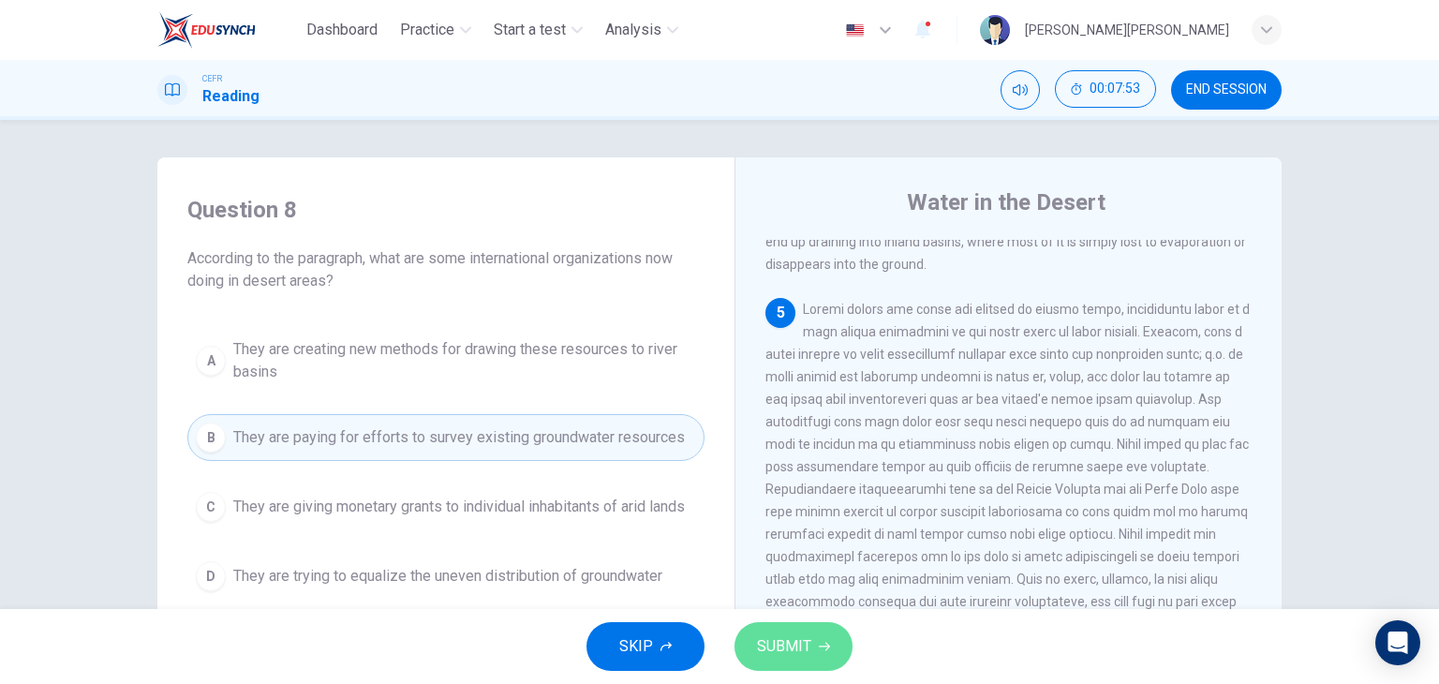
click at [782, 638] on span "SUBMIT" at bounding box center [784, 646] width 54 height 26
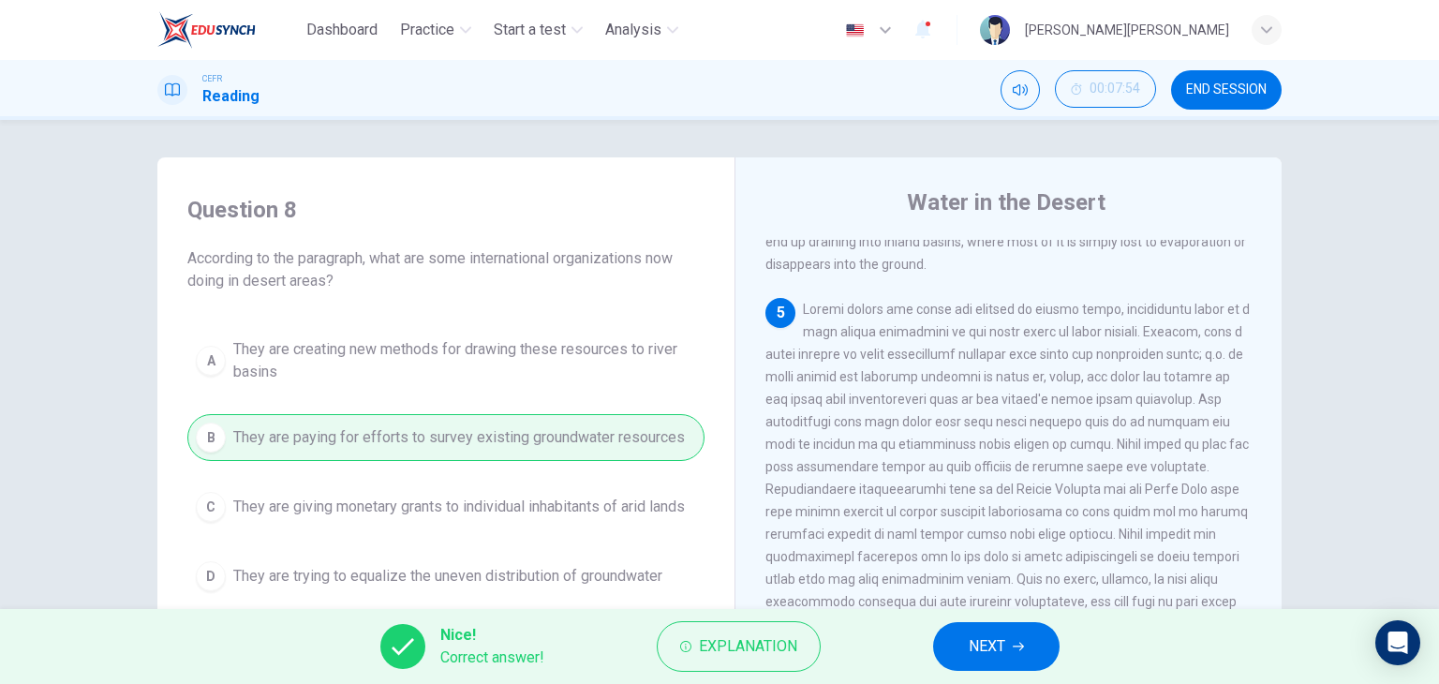
click at [971, 649] on span "NEXT" at bounding box center [987, 646] width 37 height 26
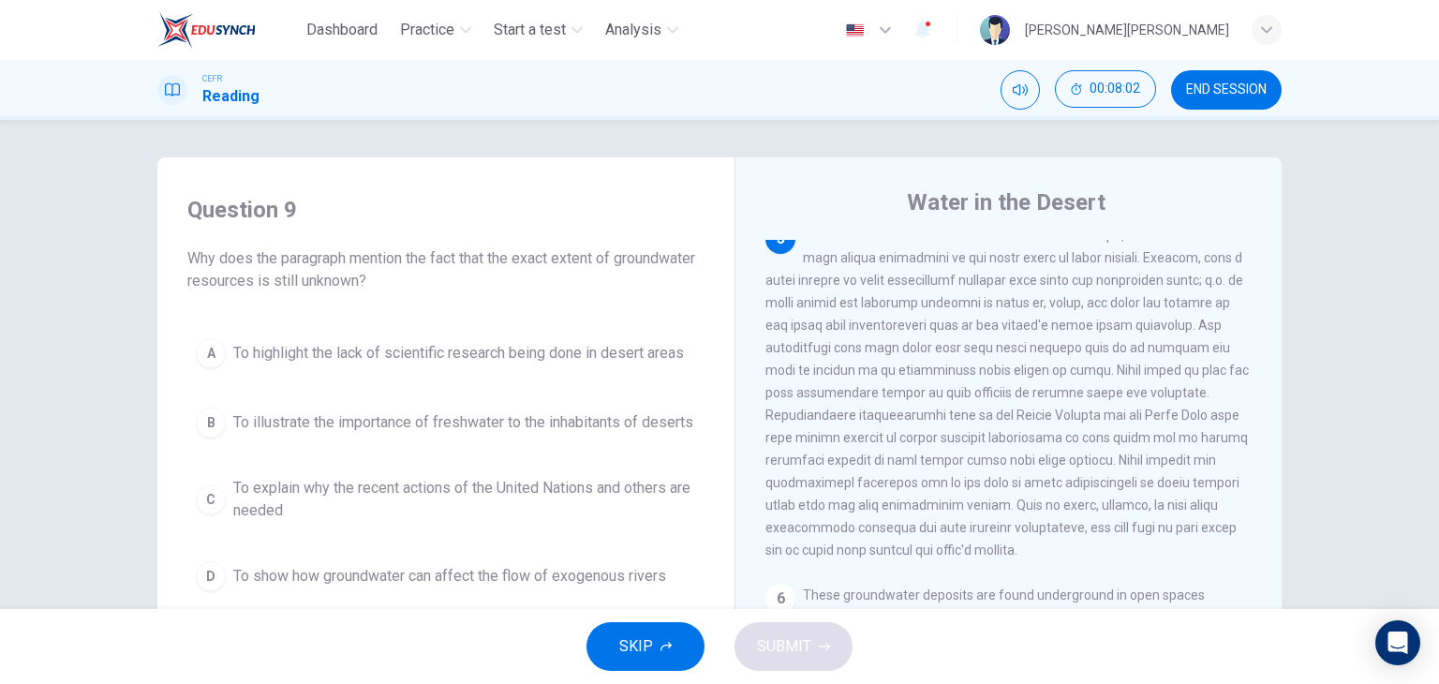
scroll to position [890, 0]
click at [424, 507] on span "To explain why the recent actions of the United Nations and others are needed" at bounding box center [464, 499] width 463 height 45
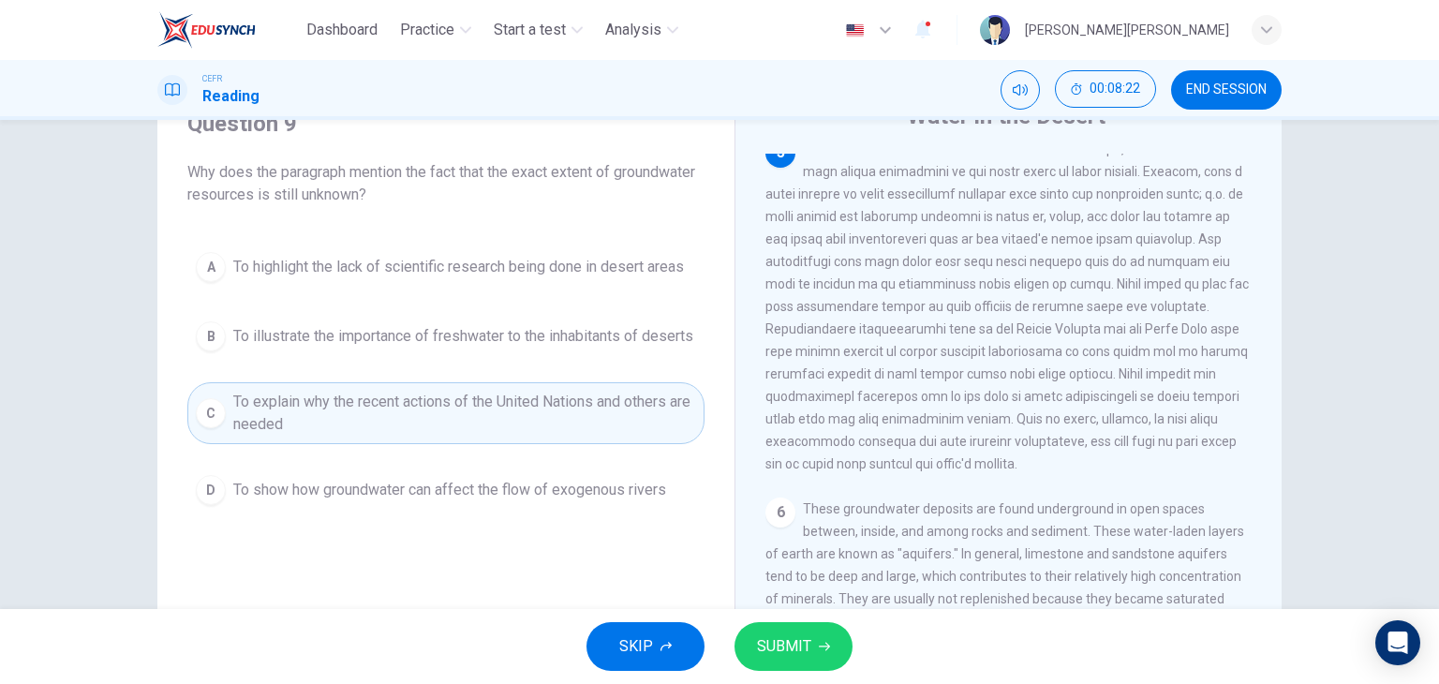
scroll to position [94, 0]
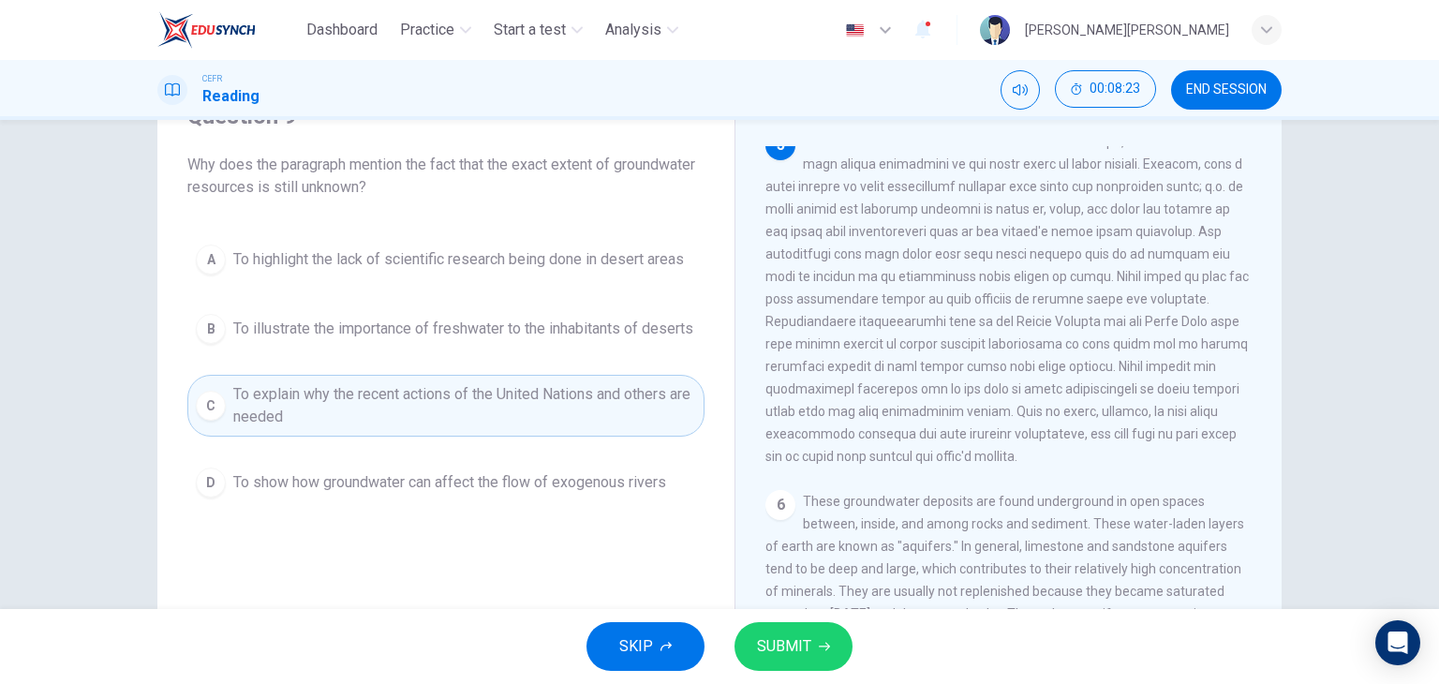
click at [759, 646] on span "SUBMIT" at bounding box center [784, 646] width 54 height 26
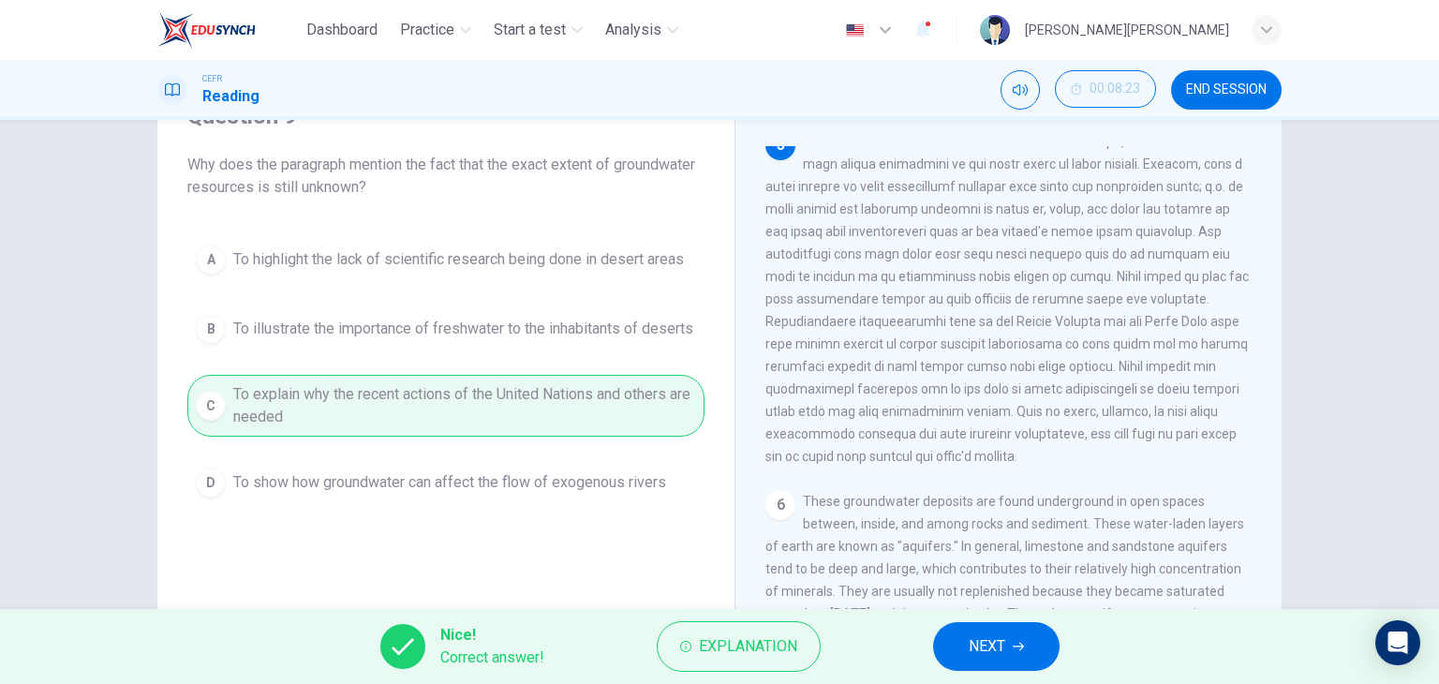
click at [948, 643] on button "NEXT" at bounding box center [996, 646] width 127 height 49
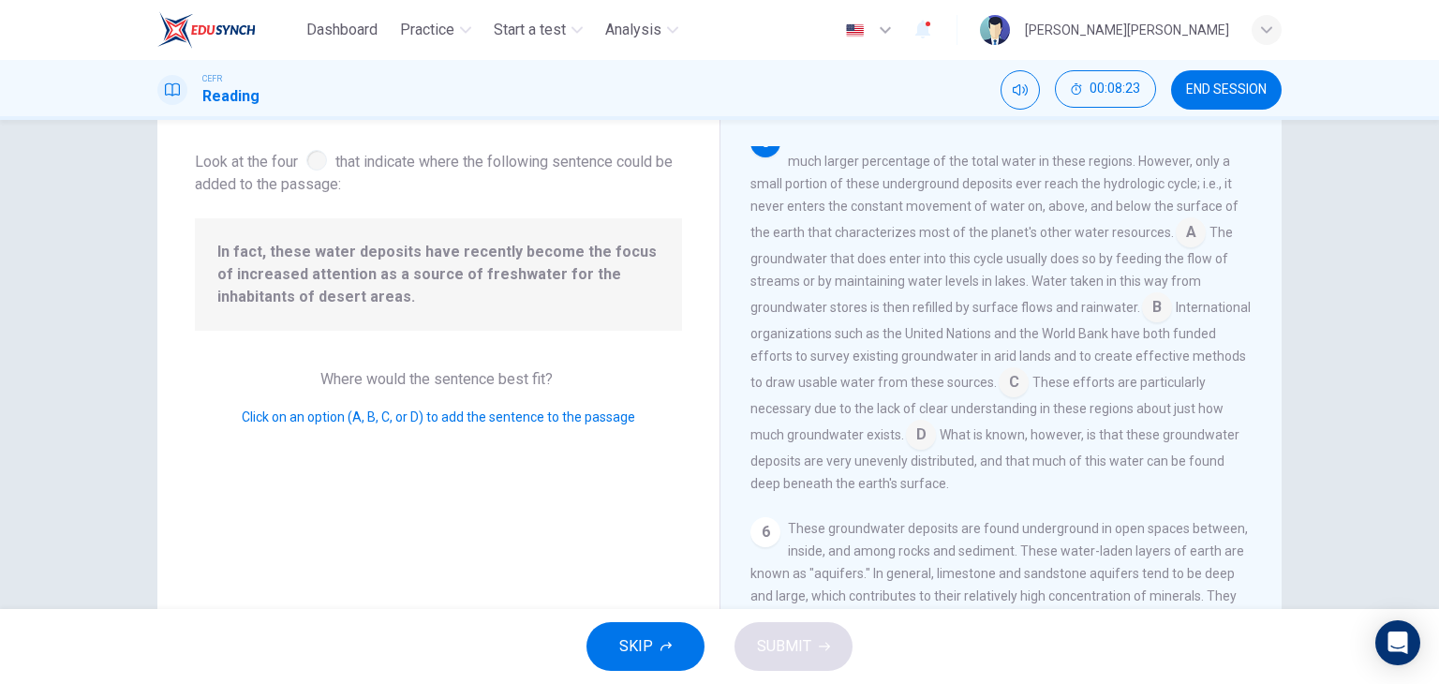
scroll to position [826, 0]
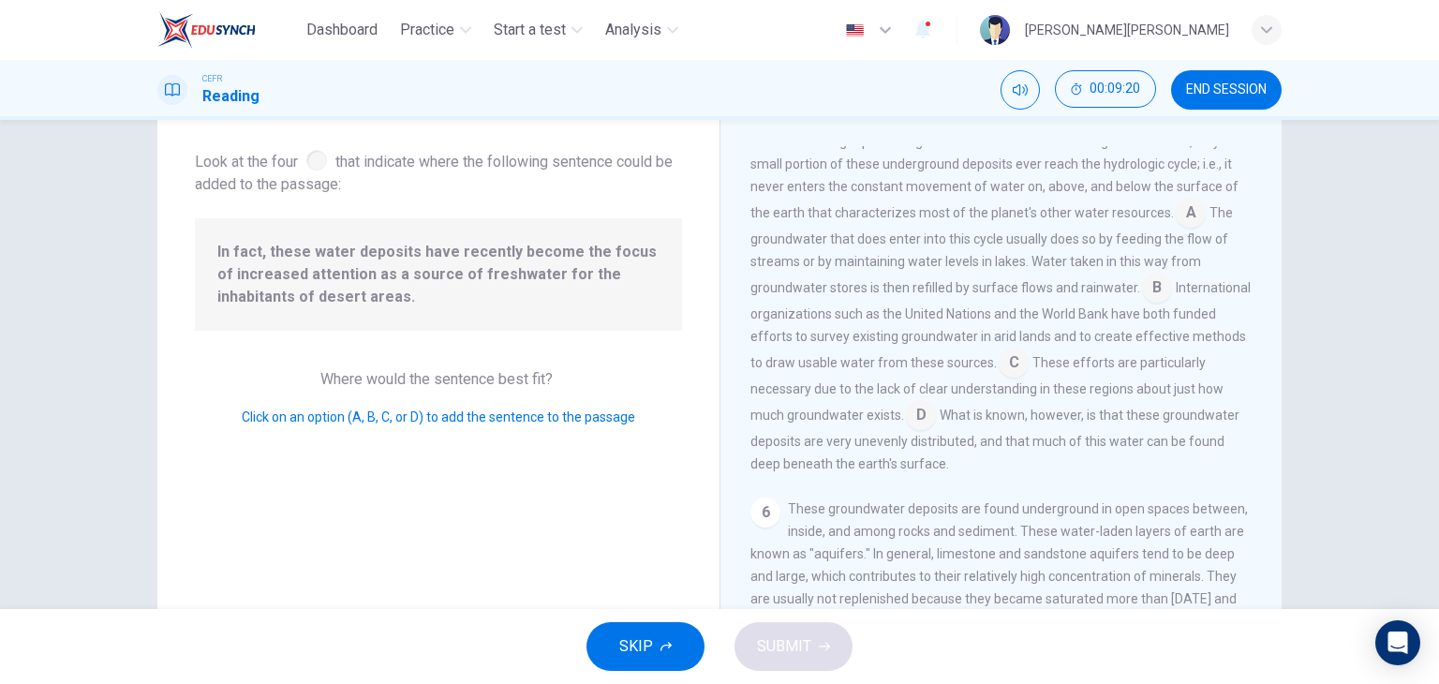
click at [936, 432] on input at bounding box center [921, 417] width 30 height 30
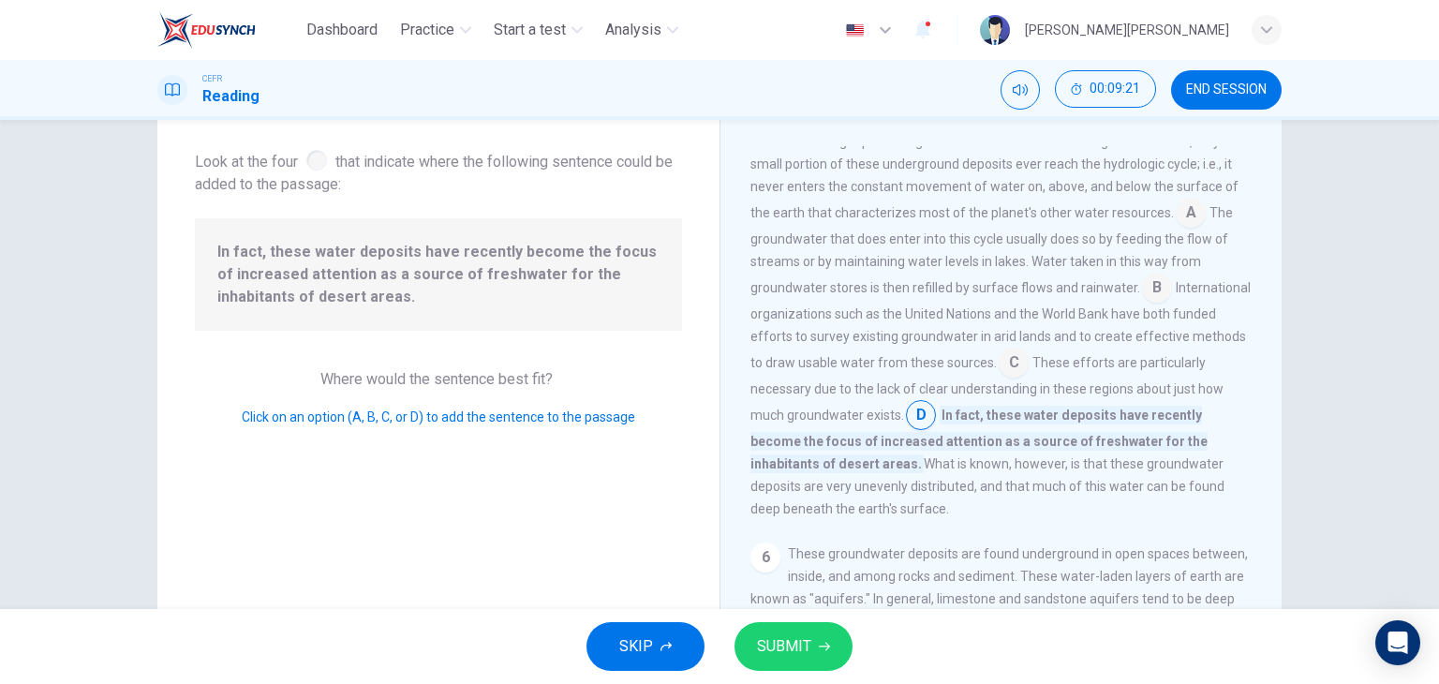
click at [810, 638] on button "SUBMIT" at bounding box center [794, 646] width 118 height 49
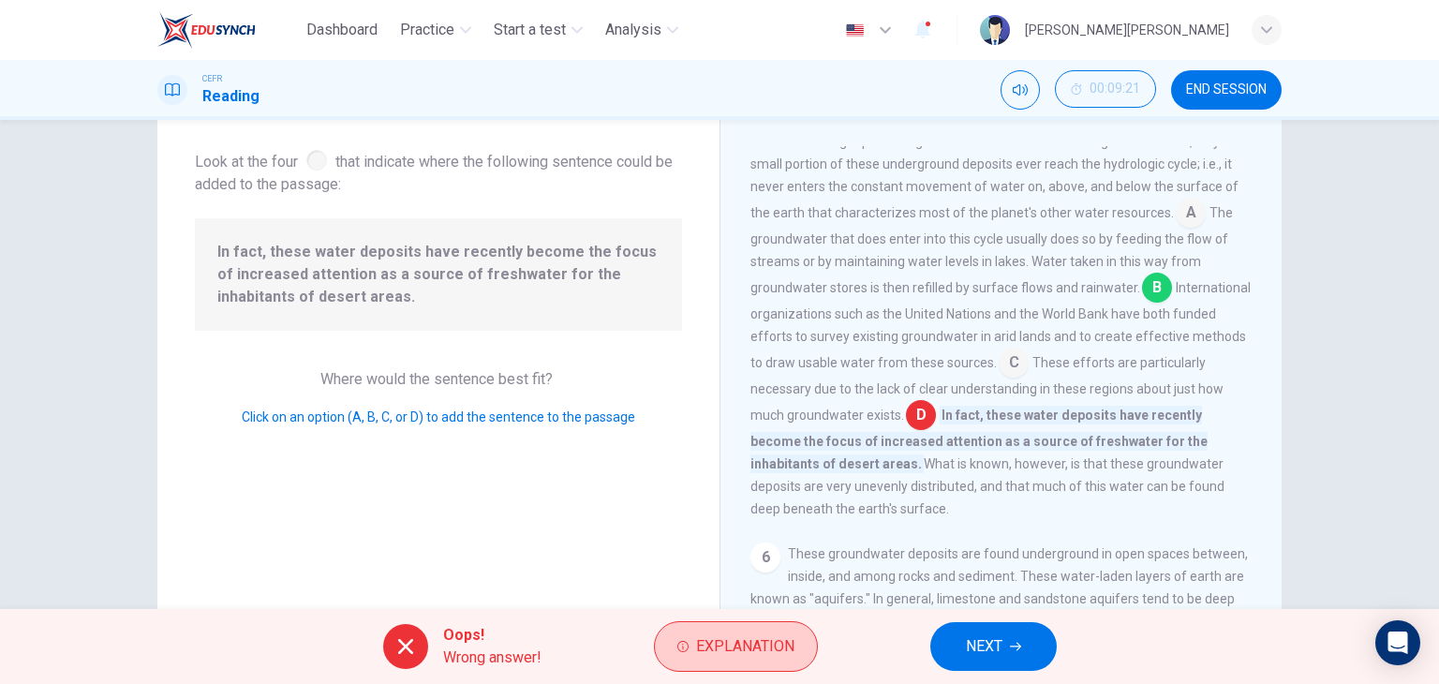
click at [774, 637] on span "Explanation" at bounding box center [745, 646] width 98 height 26
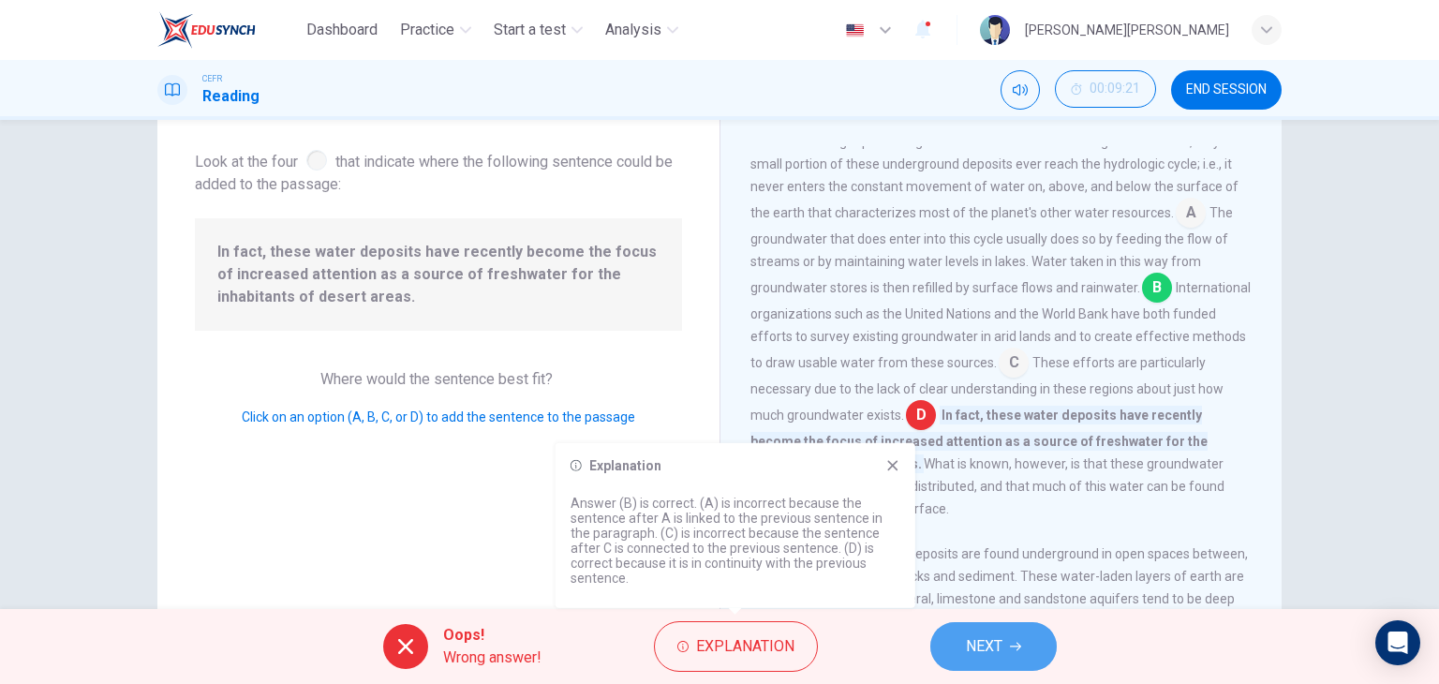
click at [981, 653] on span "NEXT" at bounding box center [984, 646] width 37 height 26
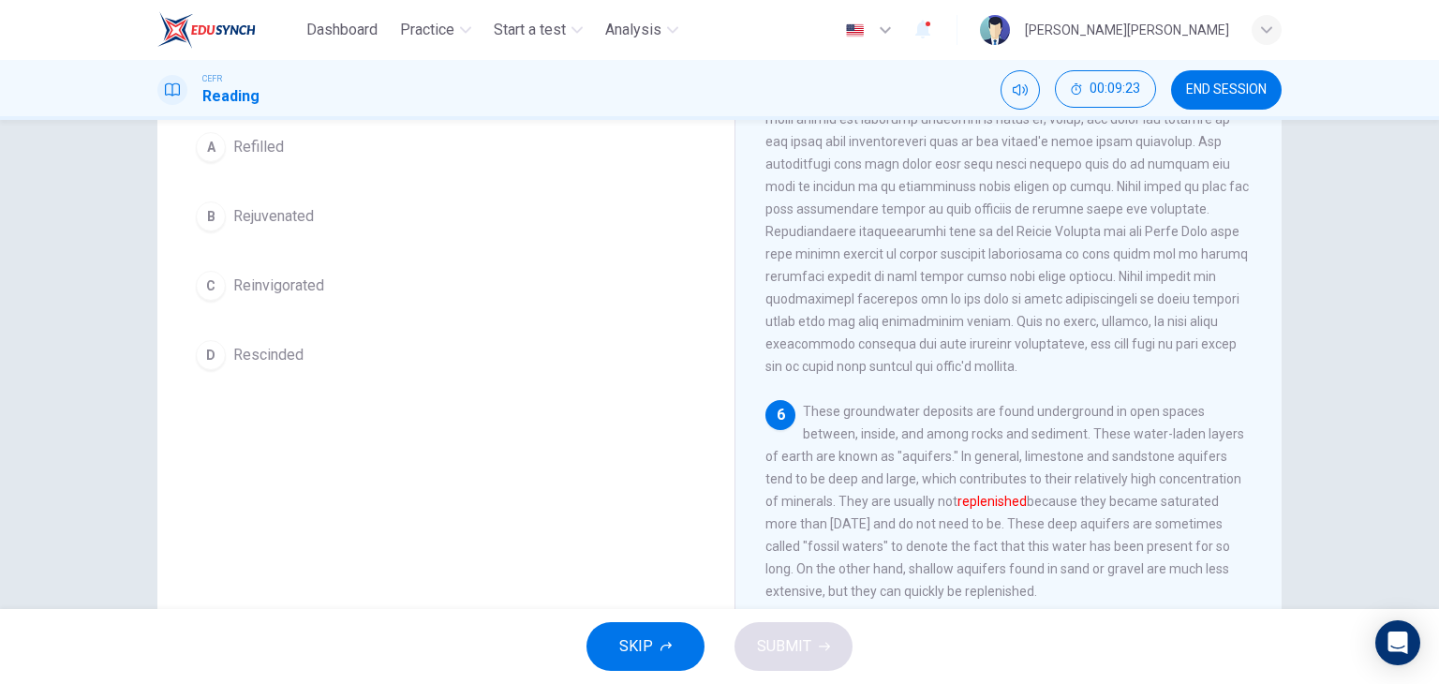
scroll to position [187, 0]
click at [244, 154] on span "Refilled" at bounding box center [258, 143] width 51 height 22
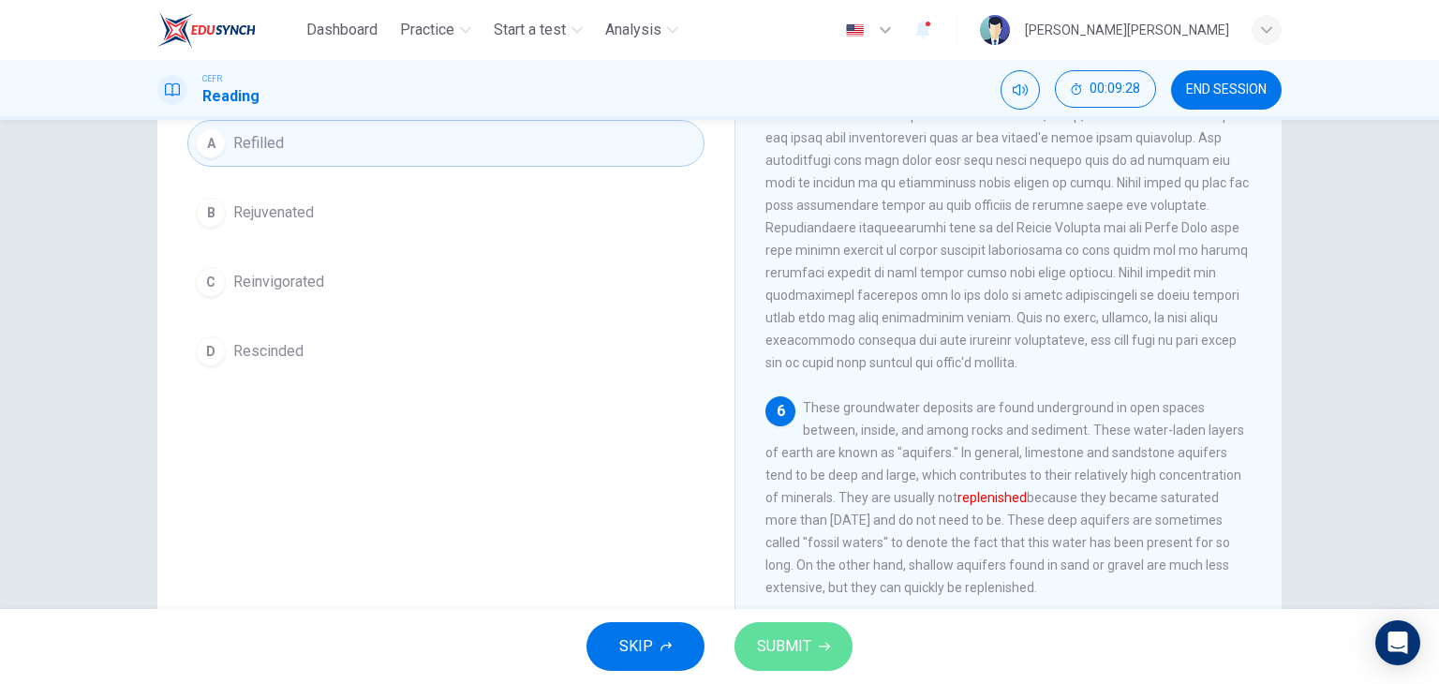
click at [802, 650] on span "SUBMIT" at bounding box center [784, 646] width 54 height 26
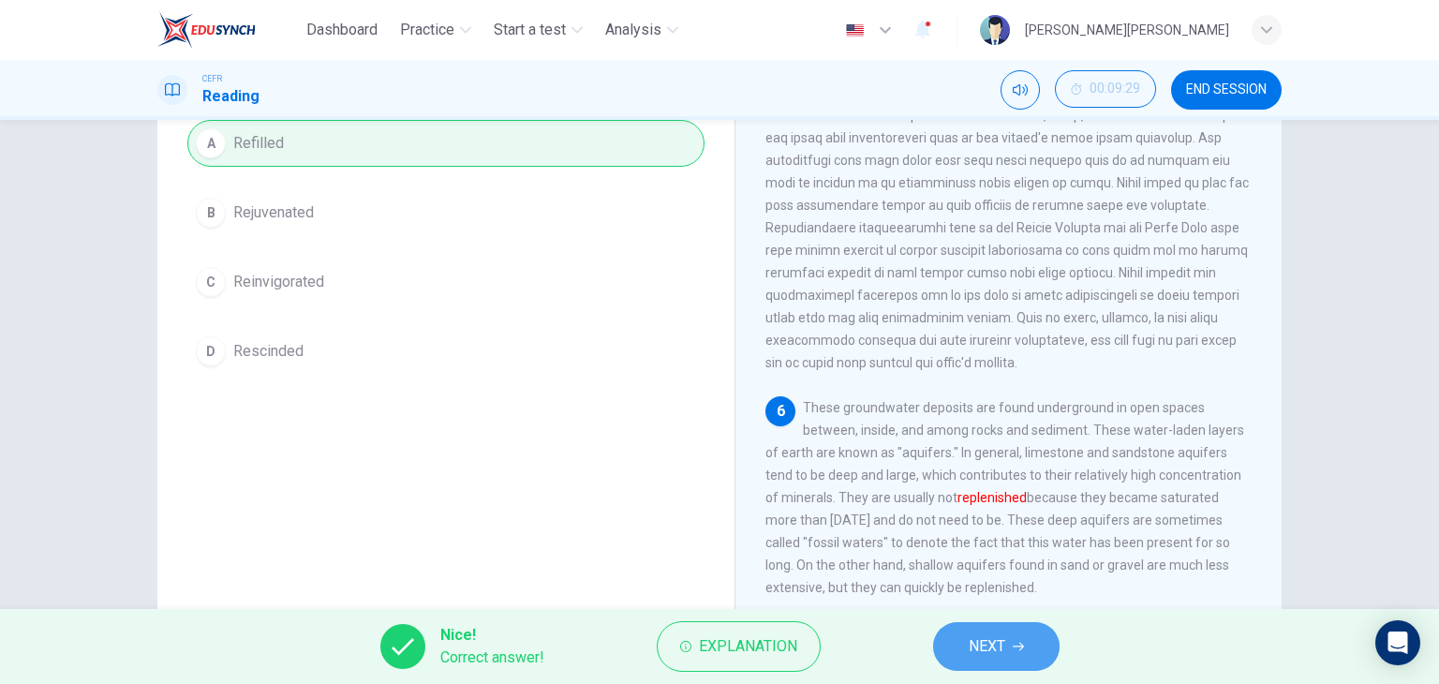
click at [1006, 634] on button "NEXT" at bounding box center [996, 646] width 127 height 49
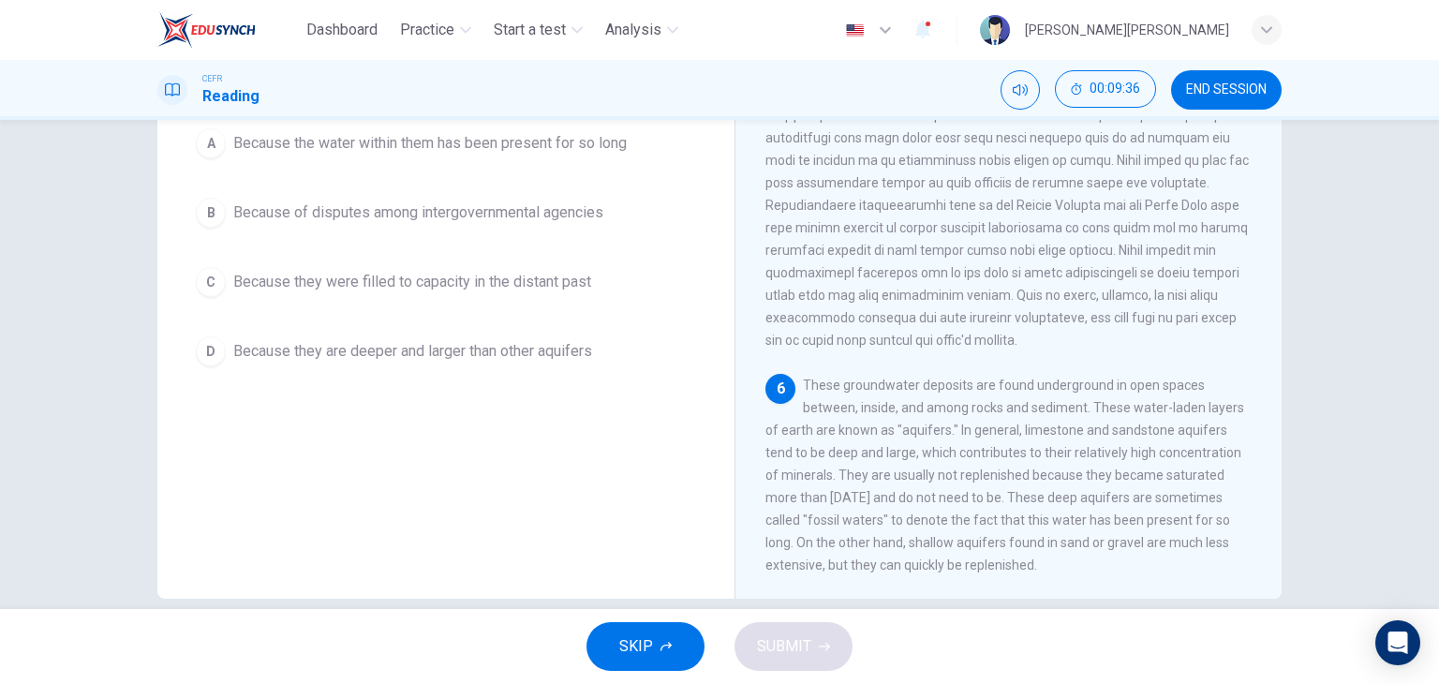
scroll to position [890, 0]
click at [371, 282] on span "Because they were filled to capacity in the distant past" at bounding box center [412, 282] width 358 height 22
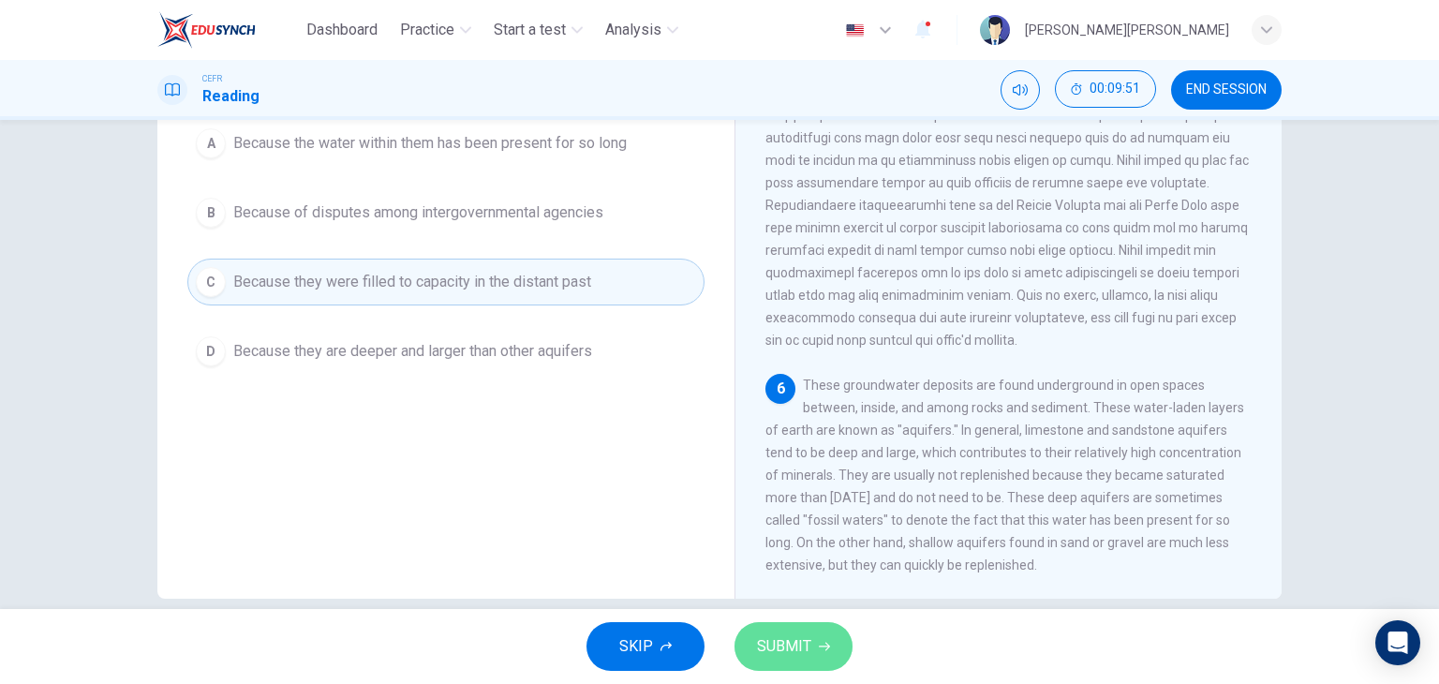
click at [825, 653] on button "SUBMIT" at bounding box center [794, 646] width 118 height 49
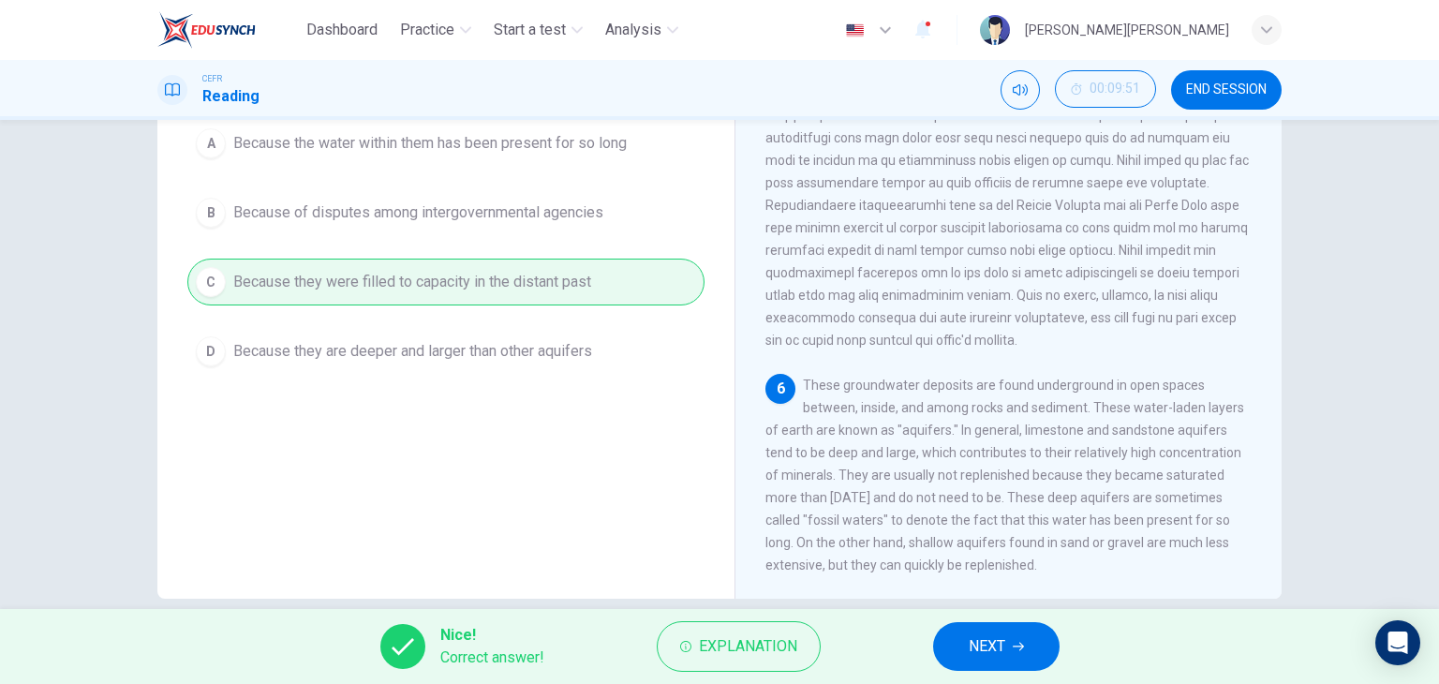
click at [945, 651] on button "NEXT" at bounding box center [996, 646] width 127 height 49
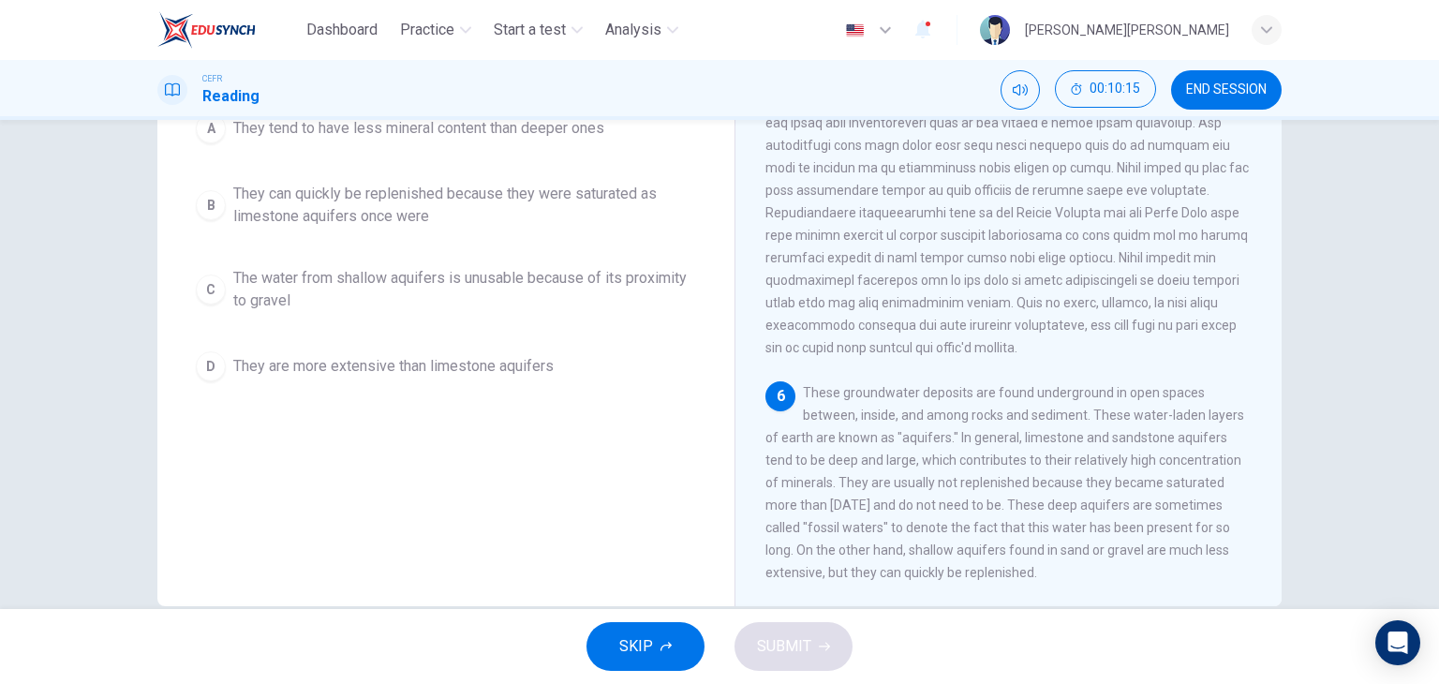
scroll to position [143, 0]
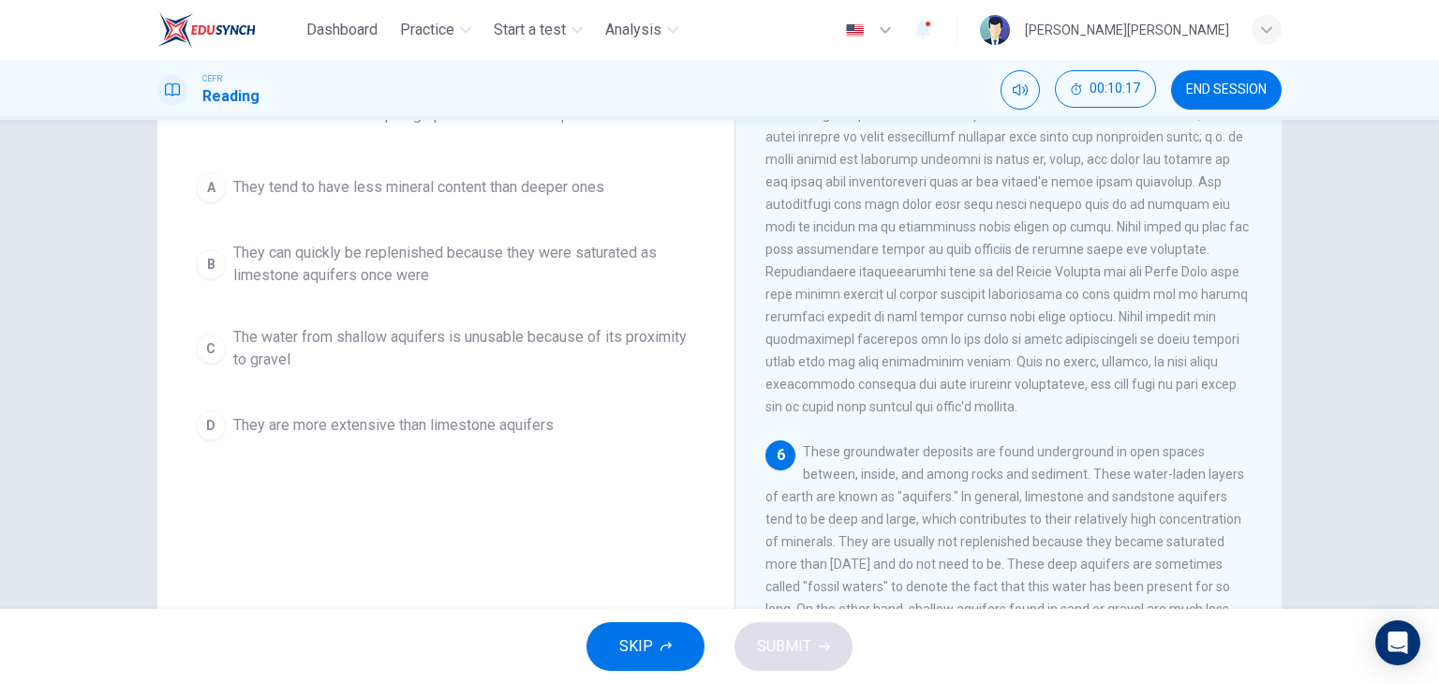
click at [364, 198] on button "A They tend to have less mineral content than deeper ones" at bounding box center [445, 187] width 517 height 47
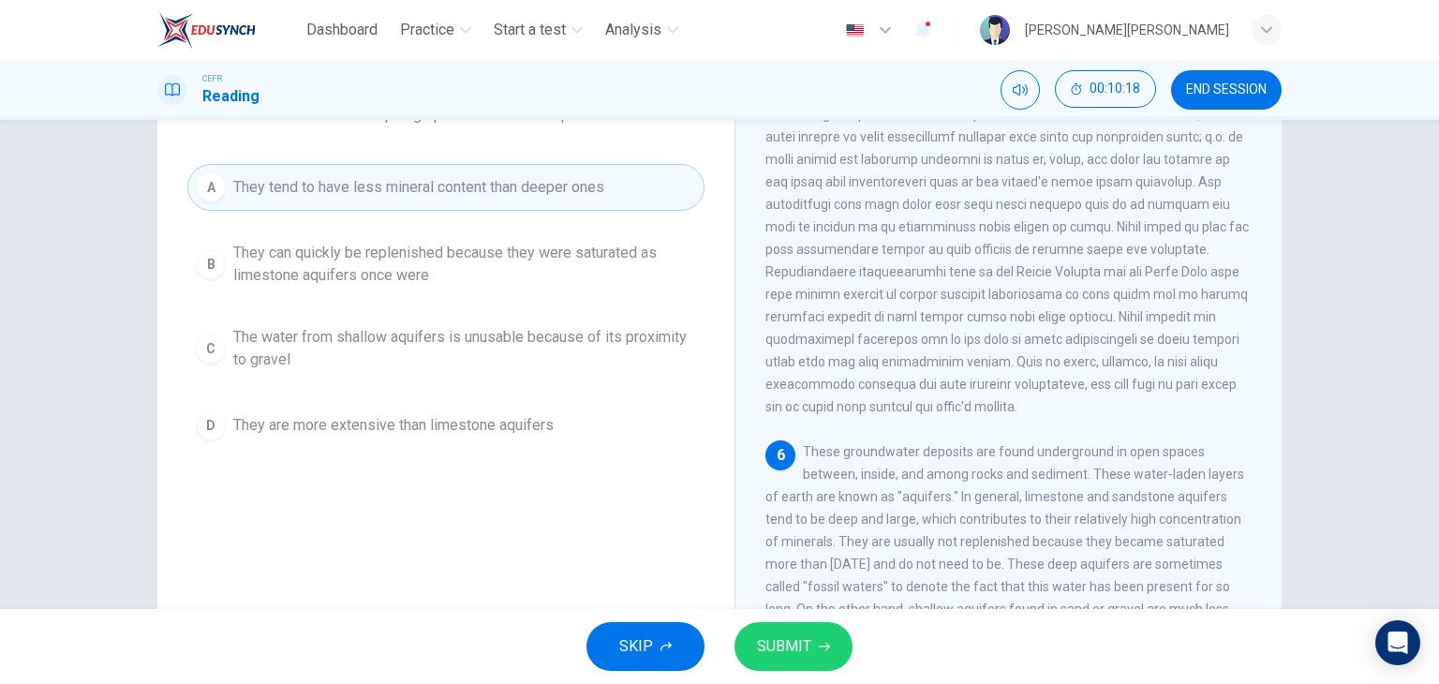
click at [806, 638] on span "SUBMIT" at bounding box center [784, 646] width 54 height 26
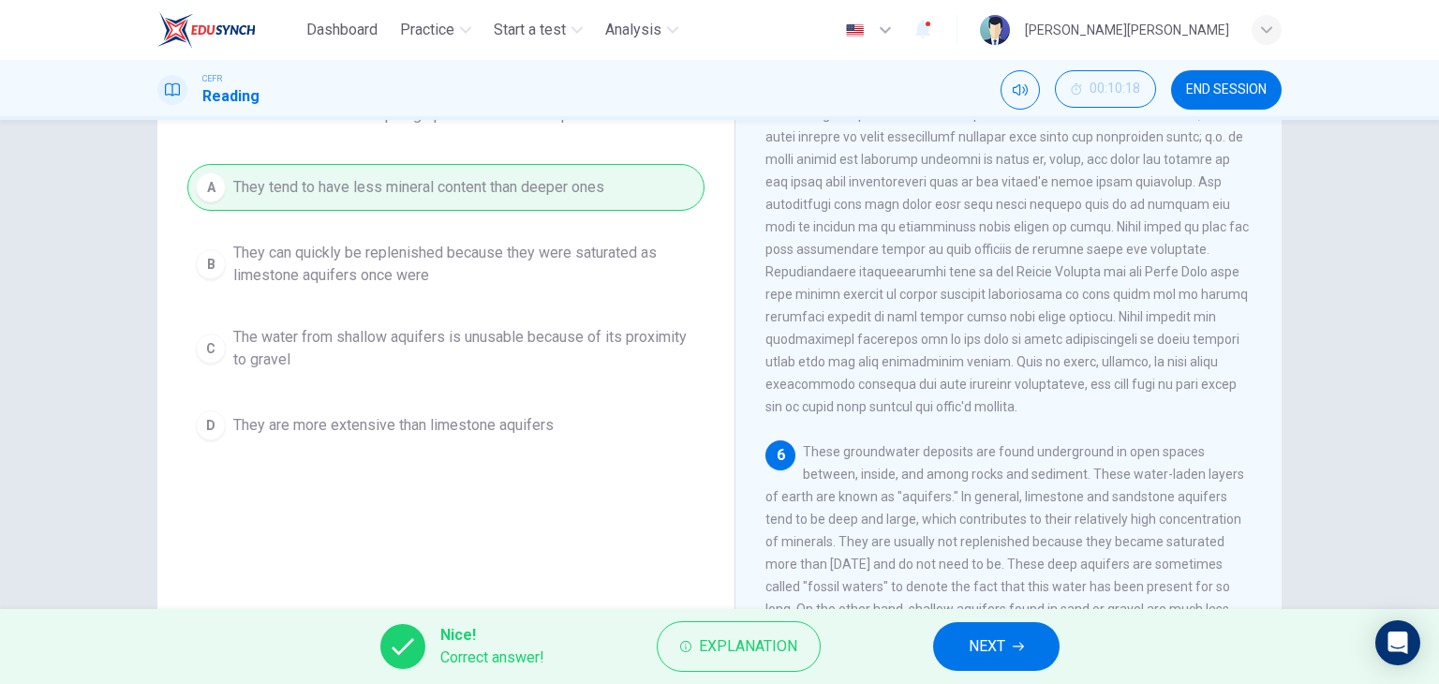
click at [963, 646] on button "NEXT" at bounding box center [996, 646] width 127 height 49
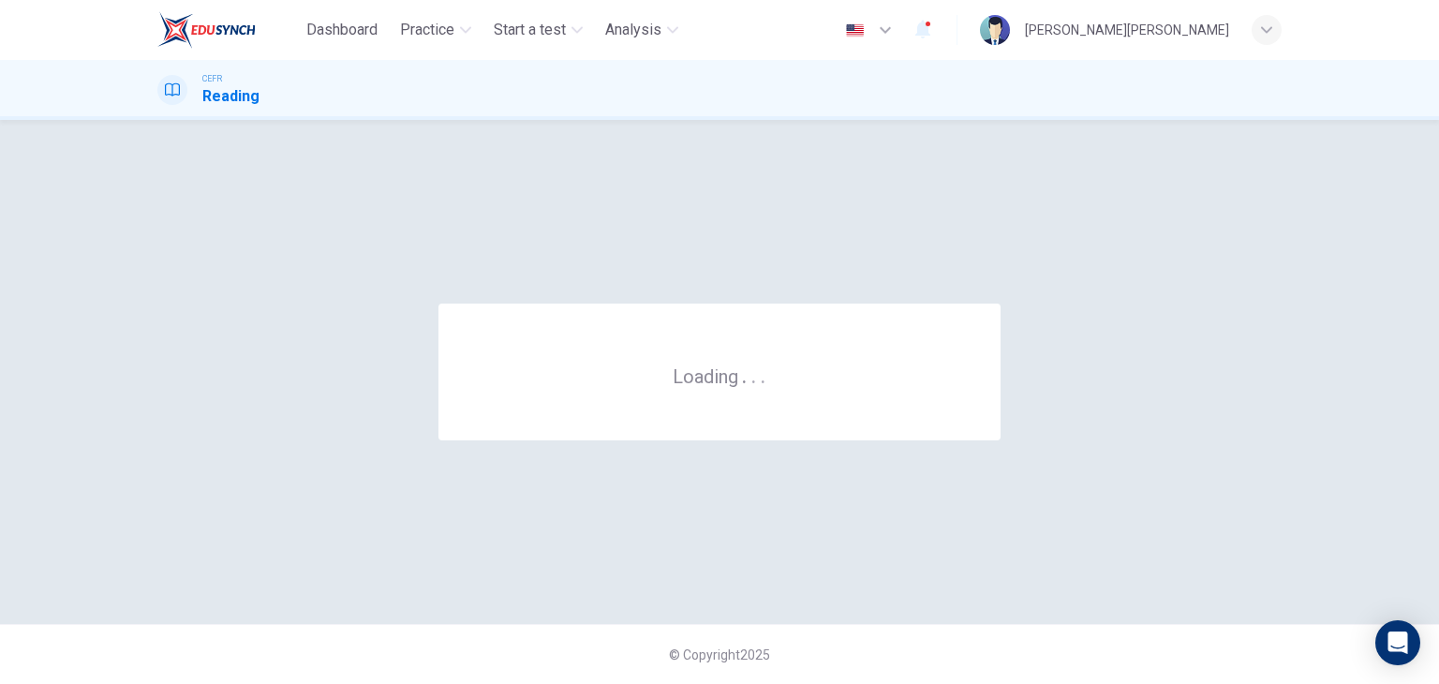
scroll to position [0, 0]
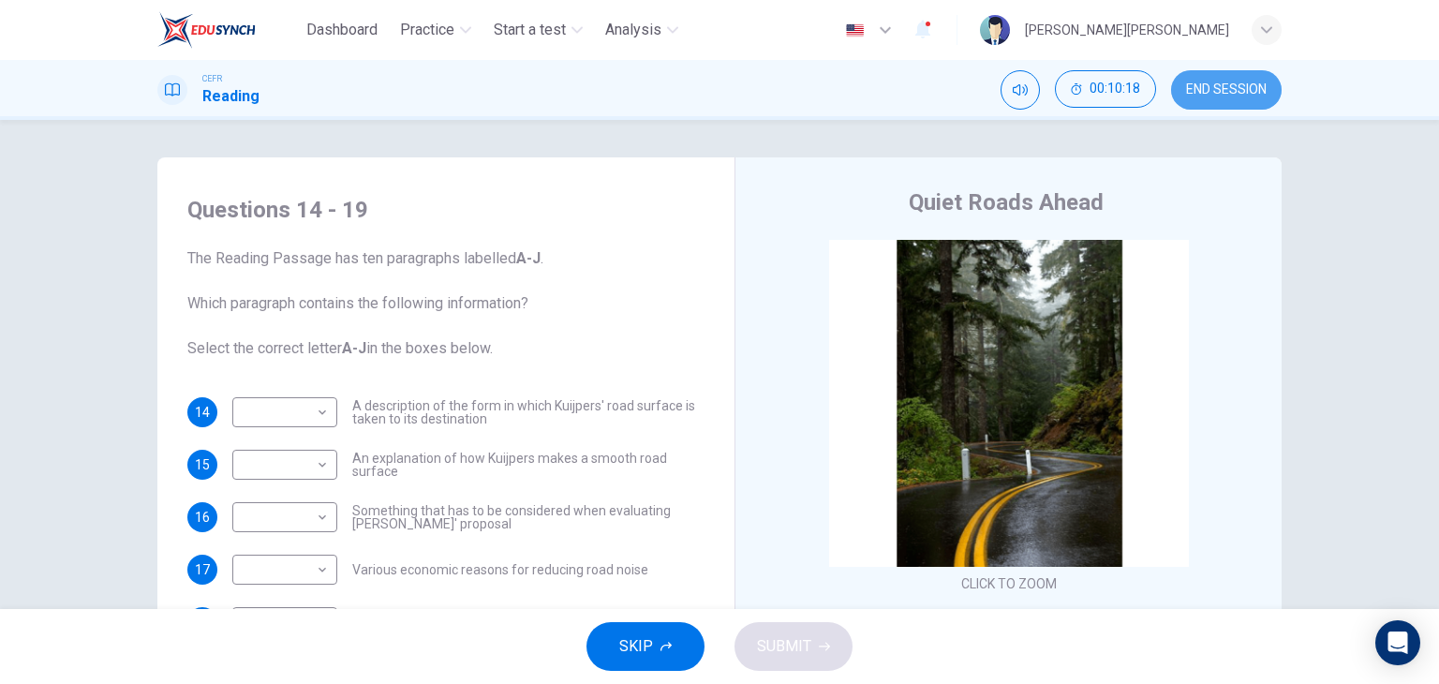
click at [1220, 97] on span "END SESSION" at bounding box center [1226, 89] width 81 height 15
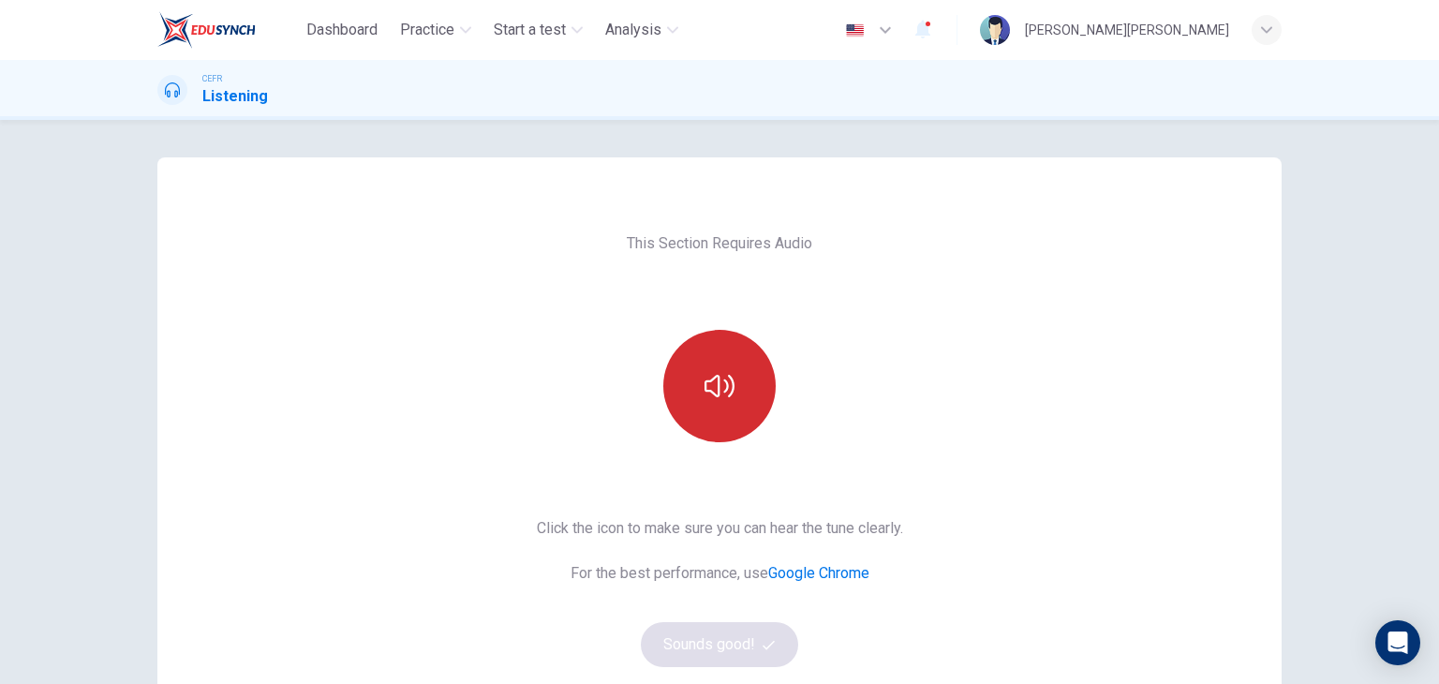
click at [690, 377] on button "button" at bounding box center [719, 386] width 112 height 112
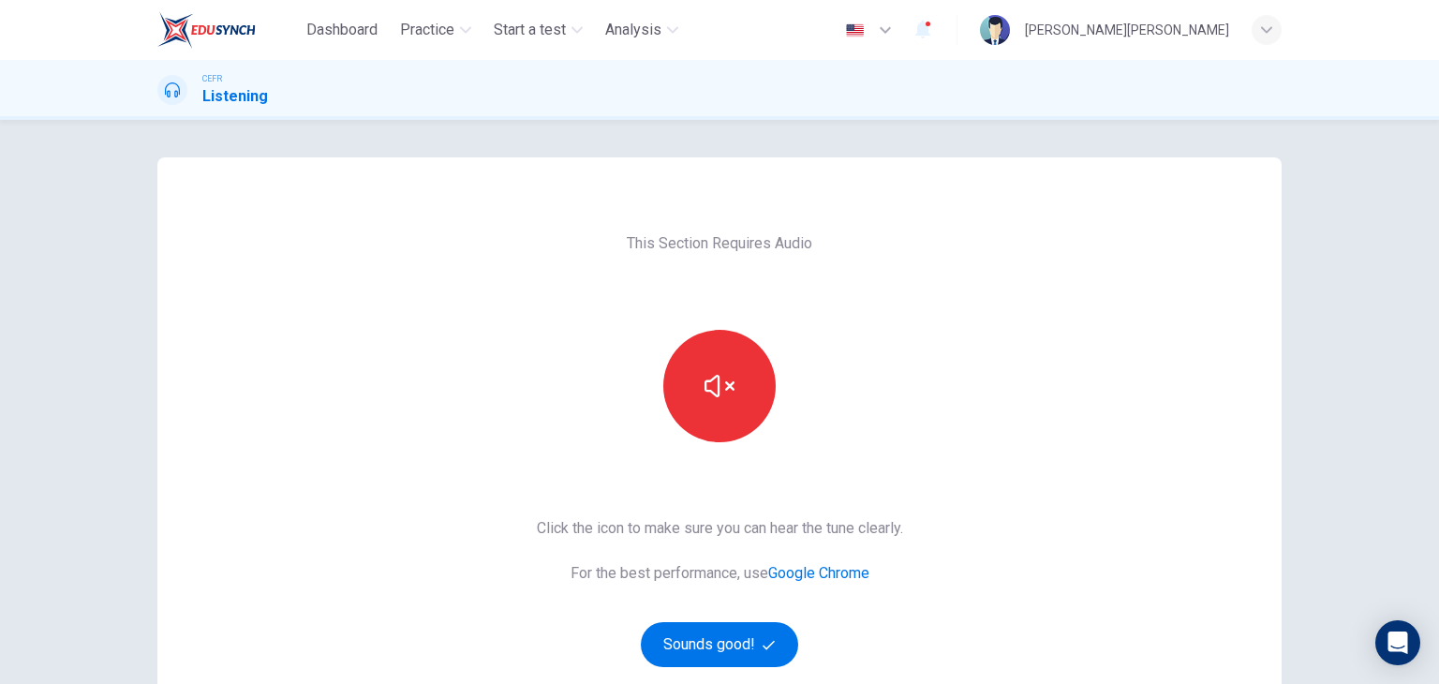
click at [735, 668] on div "This Section Requires Audio Click the icon to make sure you can hear the tune c…" at bounding box center [720, 482] width 396 height 651
click at [745, 648] on button "Sounds good!" at bounding box center [719, 644] width 157 height 45
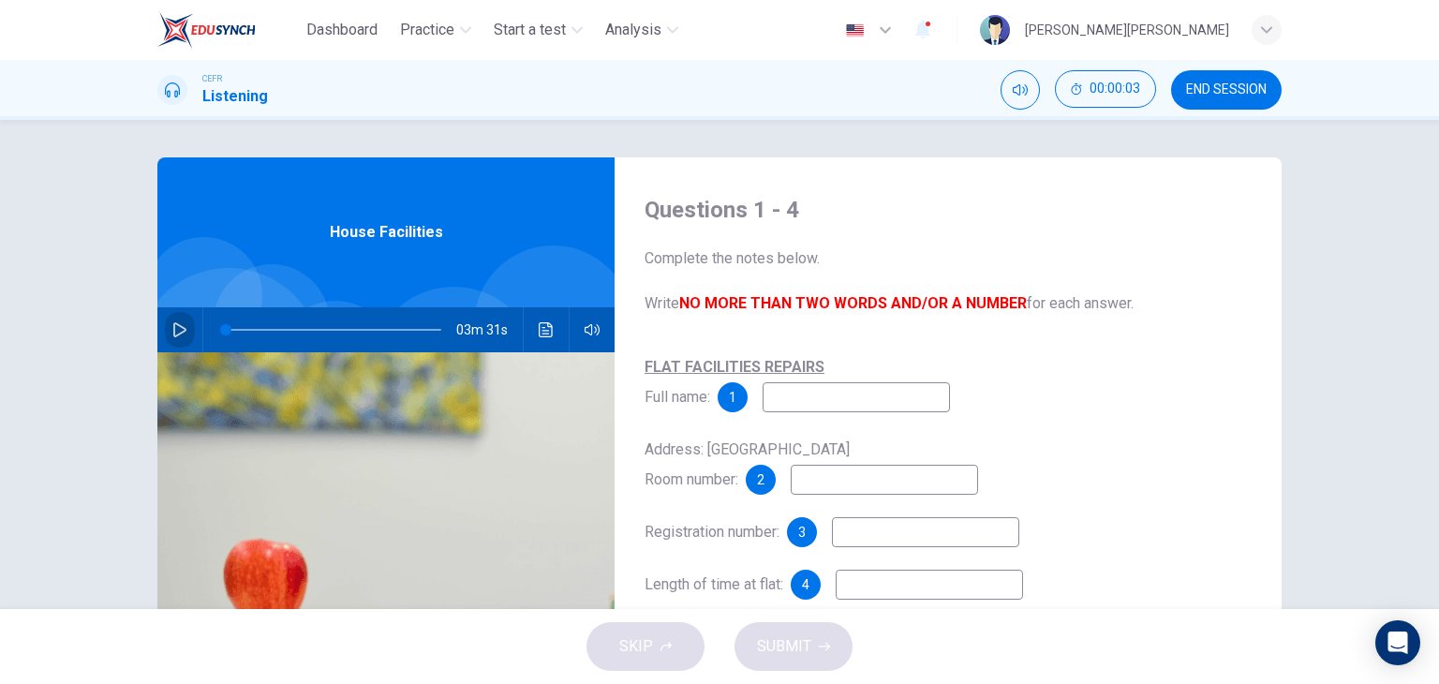
click at [180, 334] on icon "button" at bounding box center [179, 329] width 15 height 15
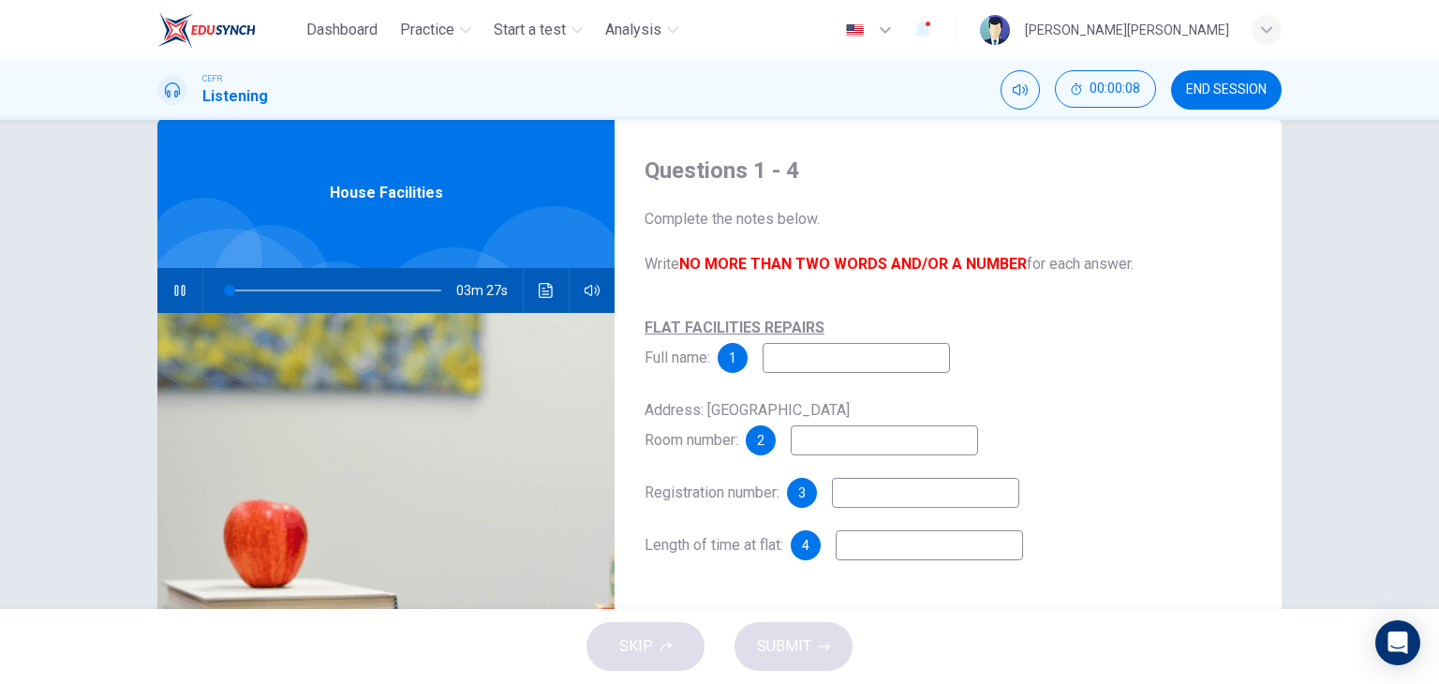
scroll to position [94, 0]
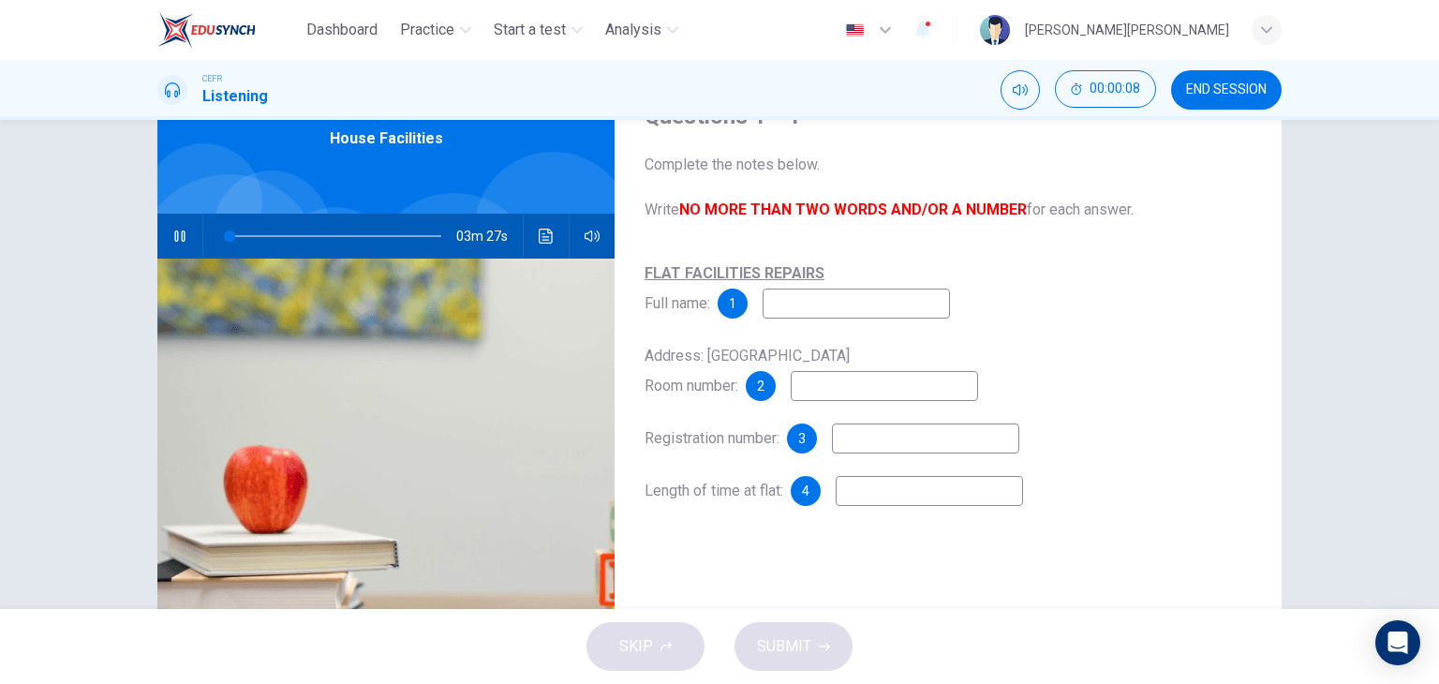
click at [900, 305] on input at bounding box center [856, 304] width 187 height 30
type input "8"
type input "Ca"
type input "8"
type input "Camp"
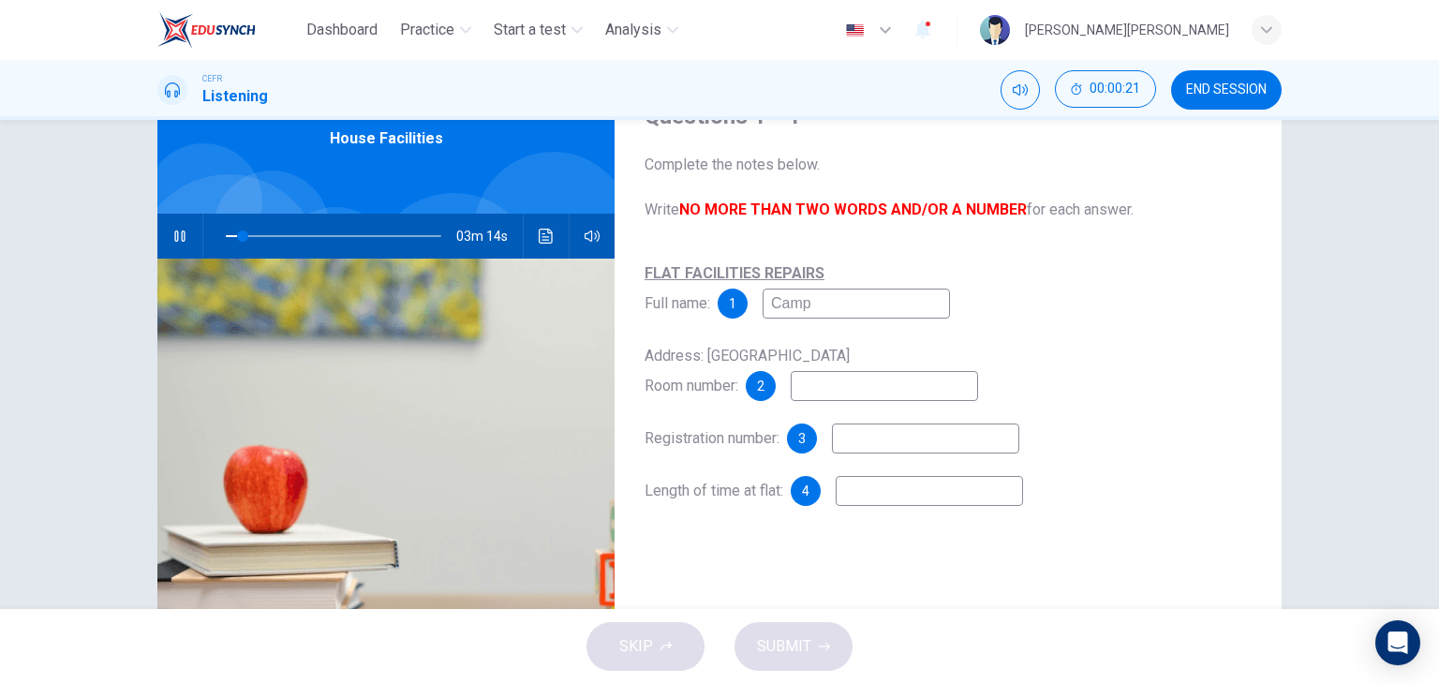
type input "8"
type input "Campus Flat"
type input "9"
type input "Campus Flat Agen"
type input "9"
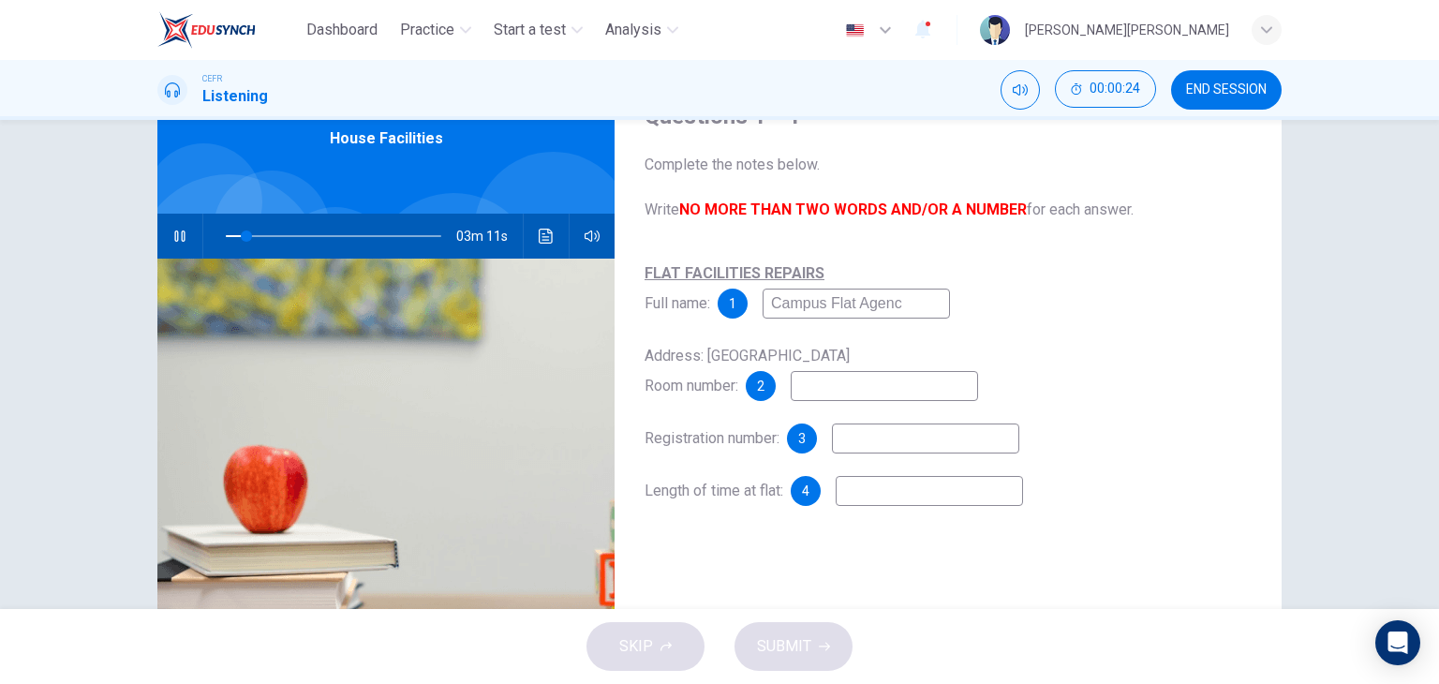
type input "Campus Flat Agency"
type input "10"
type input "Campus Flat Agency"
click at [877, 397] on input at bounding box center [884, 386] width 187 height 30
type input "20"
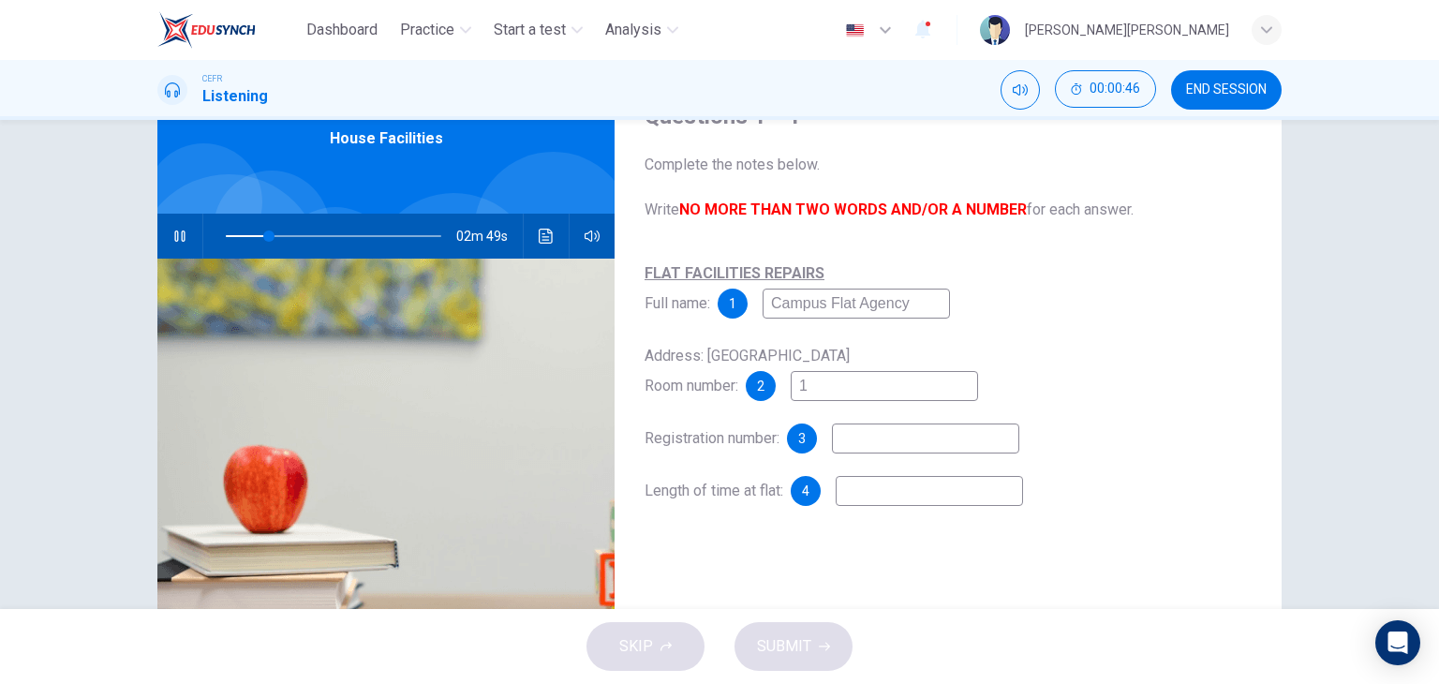
type input "16"
type input "20"
type input "16C"
type input "22"
type input "16C"
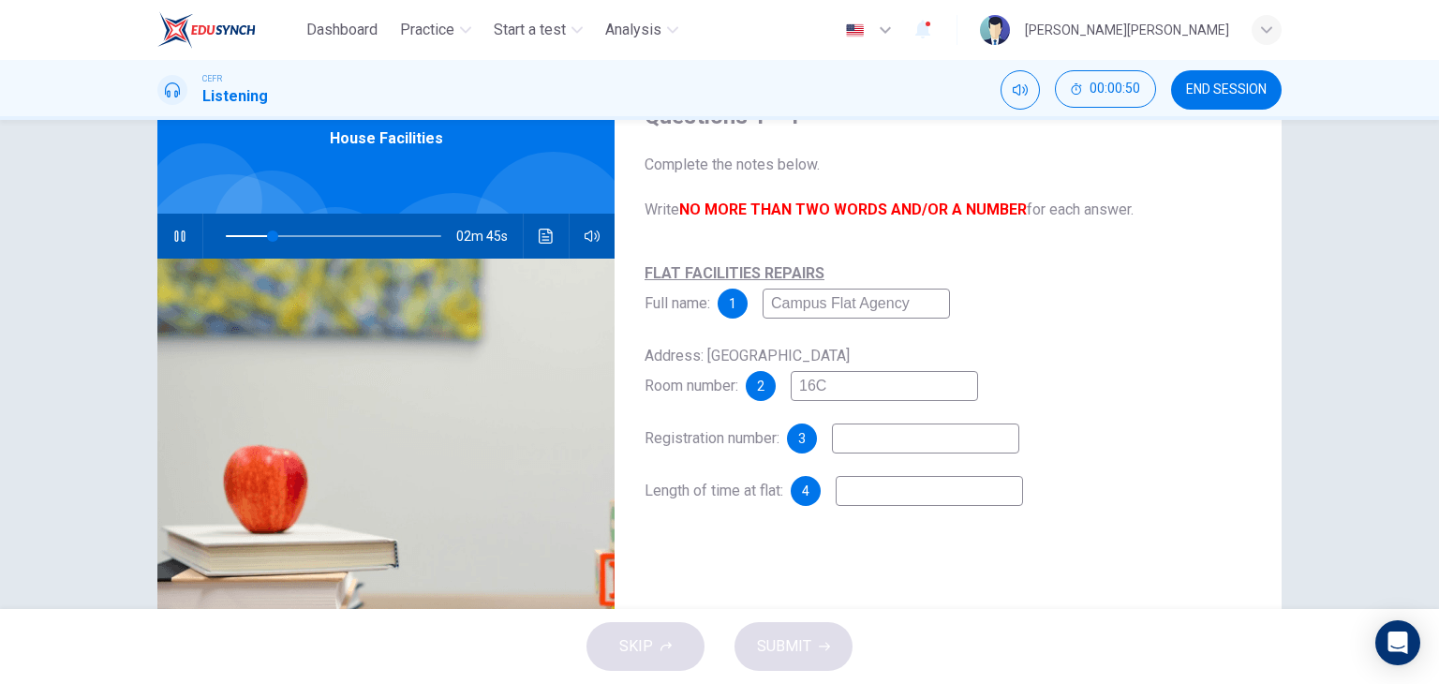
click at [909, 440] on input at bounding box center [925, 439] width 187 height 30
type input "28"
type input "K"
type input "29"
type input "KG"
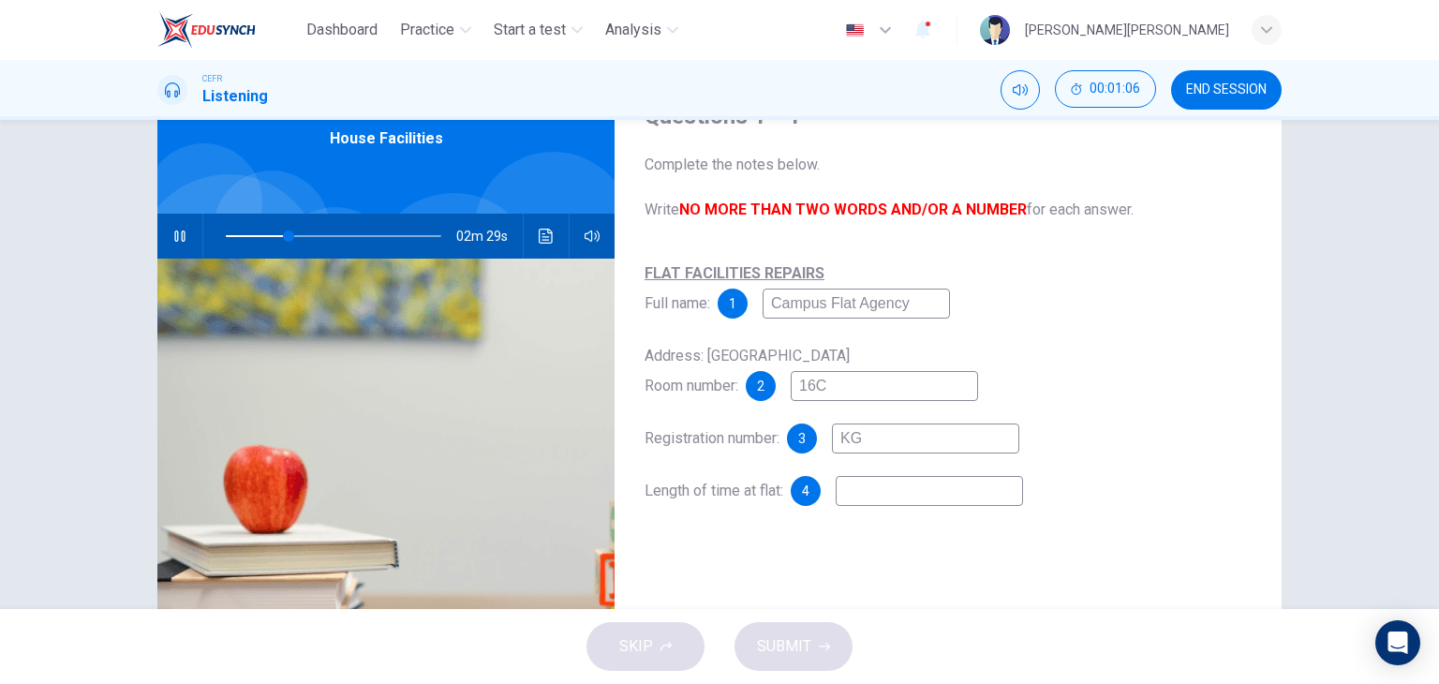
type input "30"
type input "KG60"
type input "30"
type input "KG6037"
type input "34"
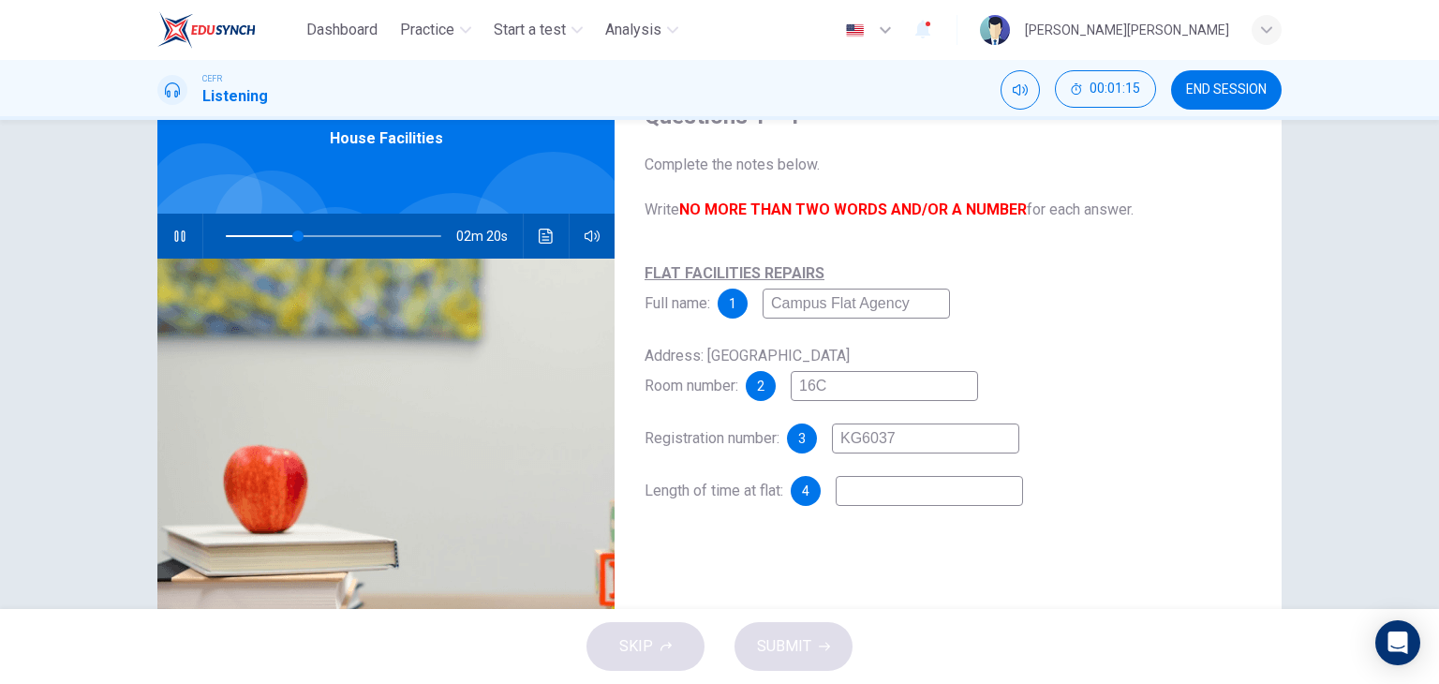
type input "KG6037"
click at [928, 499] on input at bounding box center [929, 491] width 187 height 30
type input "36"
type input "1"
type input "36"
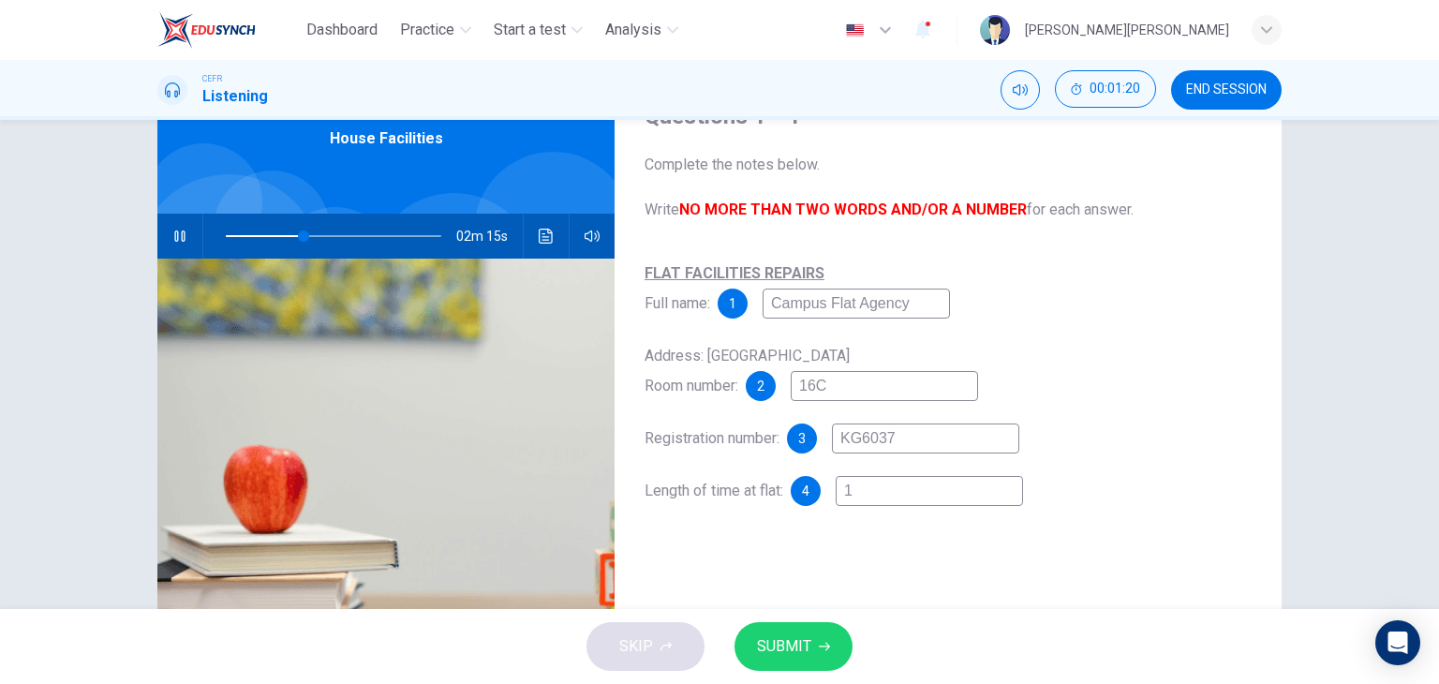
type input "1"
type input "36"
type input "1 y"
type input "36"
type input "1 ye"
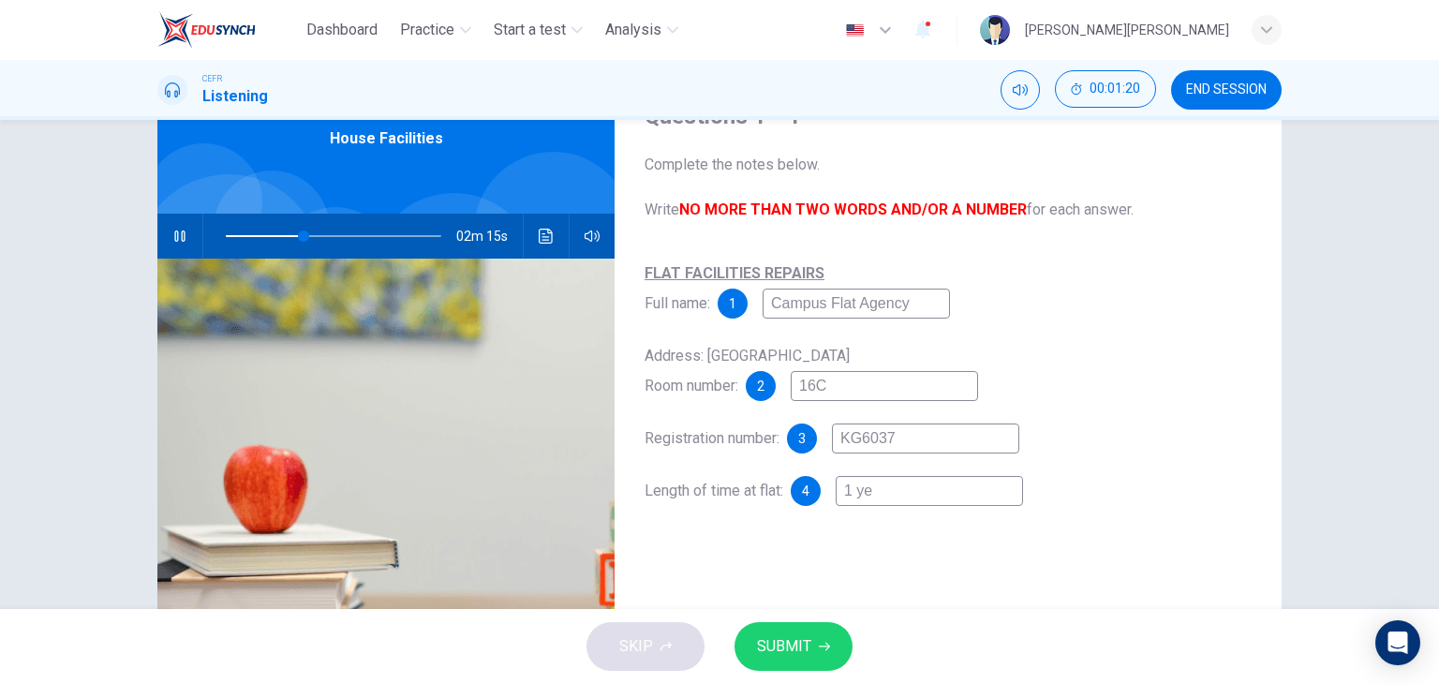
type input "36"
type input "1 yea"
type input "38"
type input "1 ye"
type input "38"
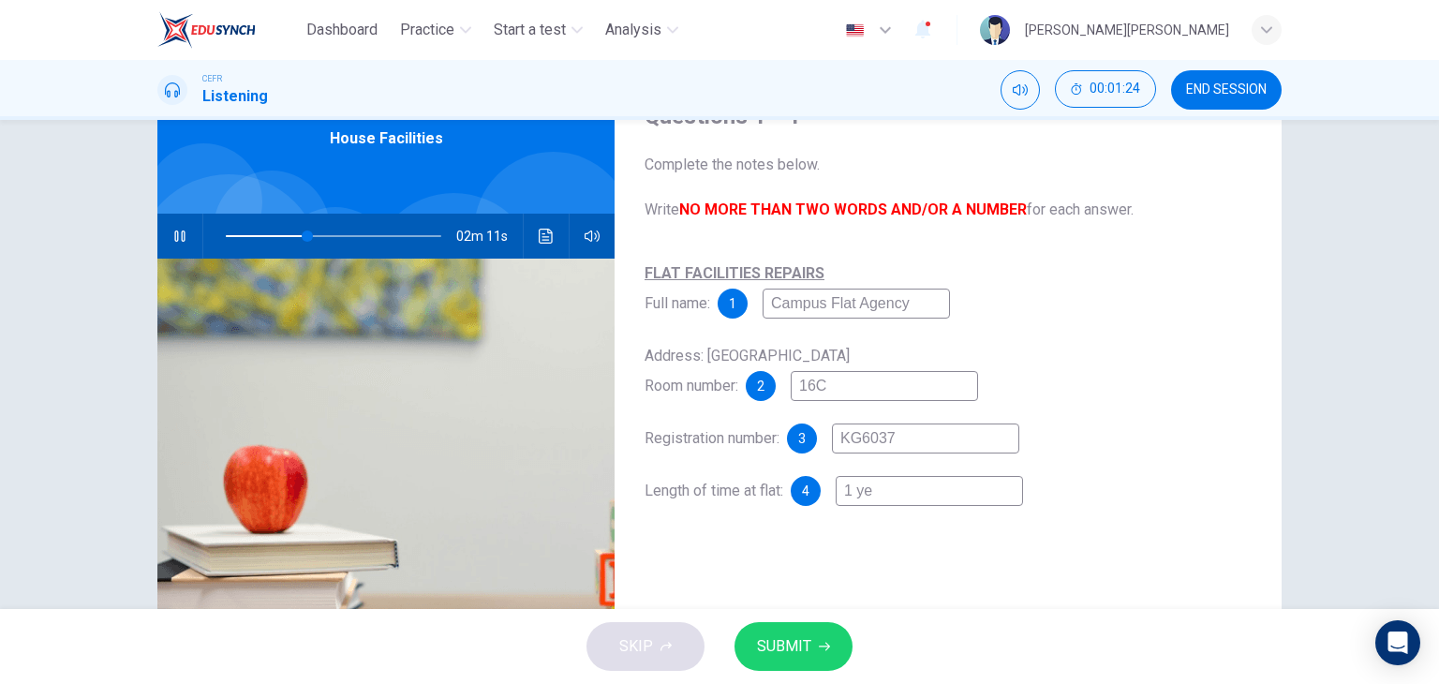
type input "1 y"
type input "38"
type input "1"
type input "38"
type input "1"
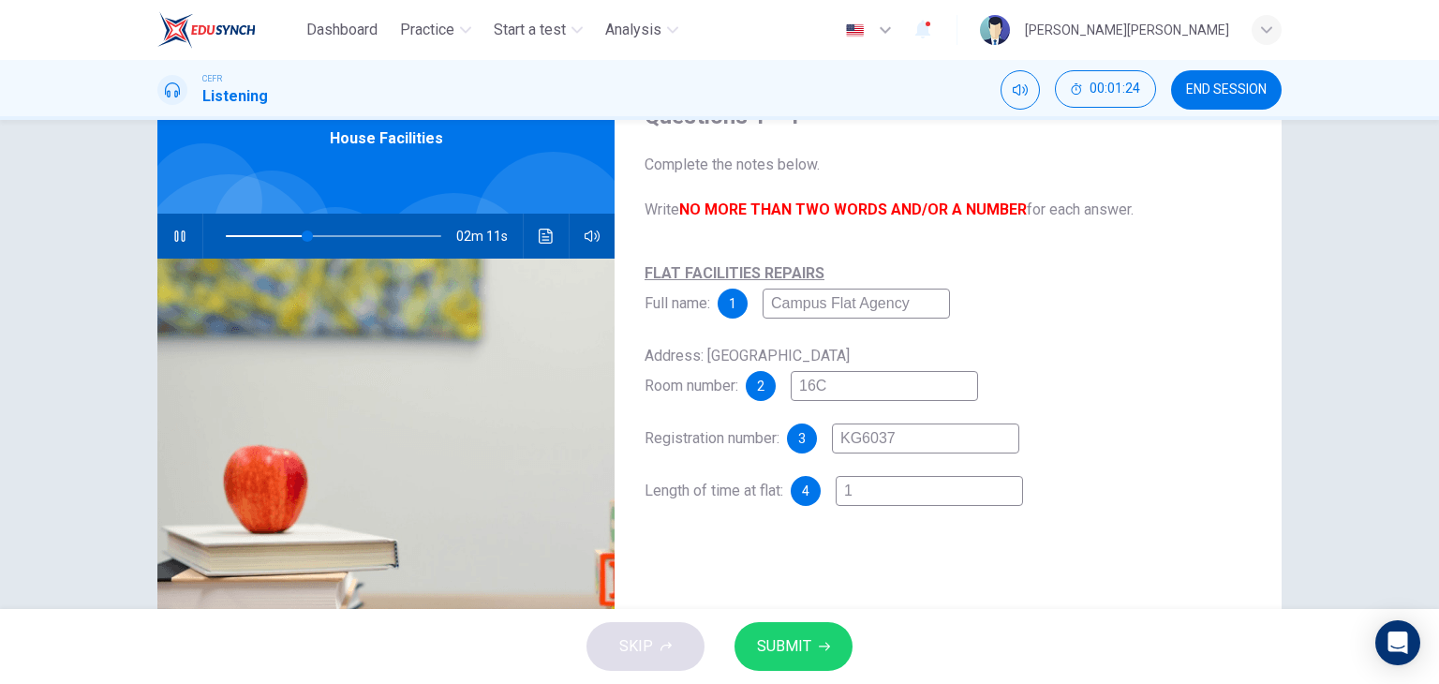
type input "38"
type input "2"
type input "38"
type input "2"
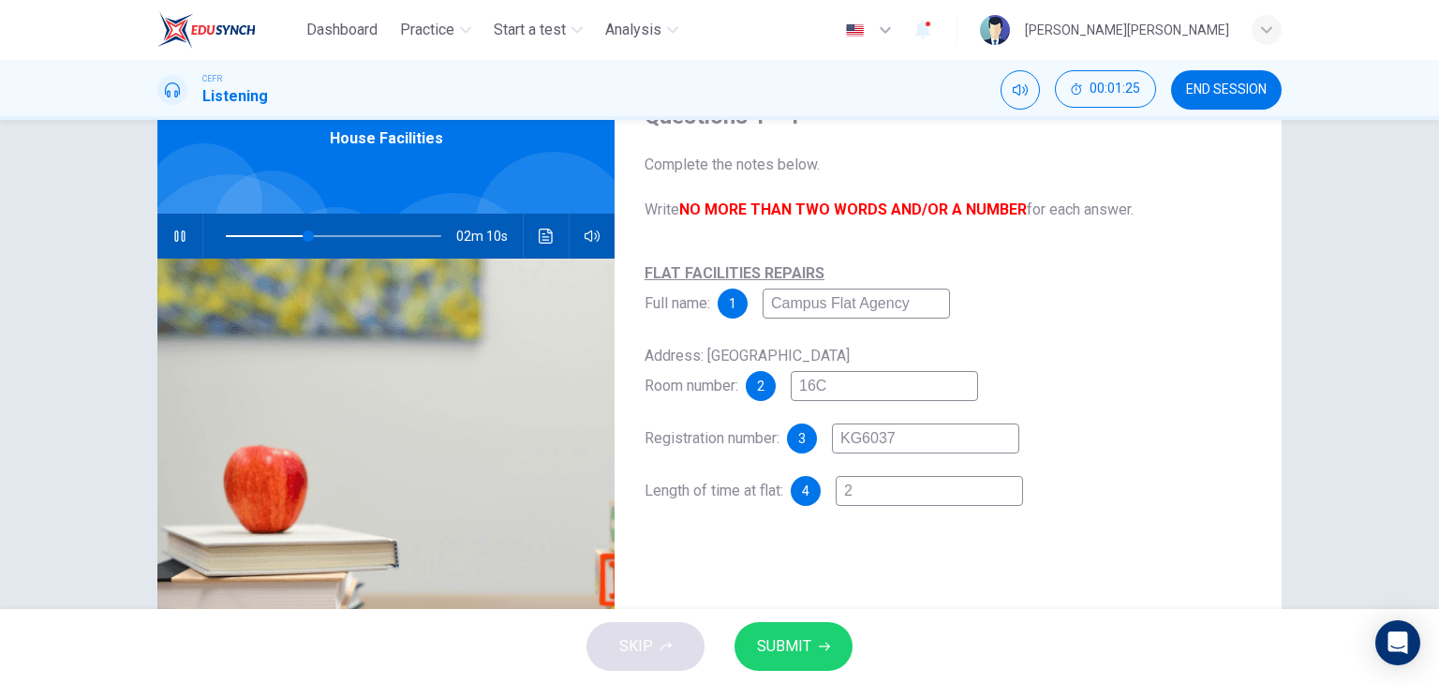
type input "38"
type input "2 m"
type input "39"
type input "2 mo"
type input "39"
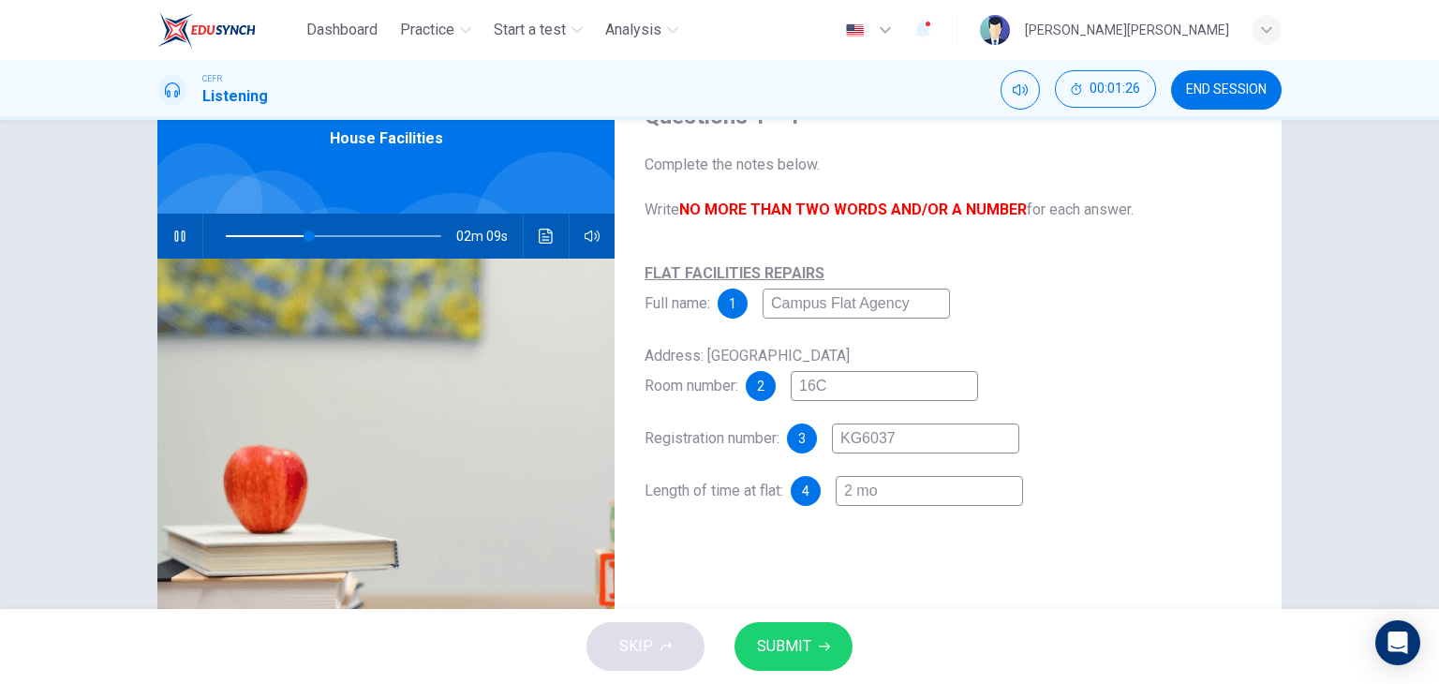
type input "2 mon"
type input "39"
type input "2 mont"
type input "39"
type input "2 month"
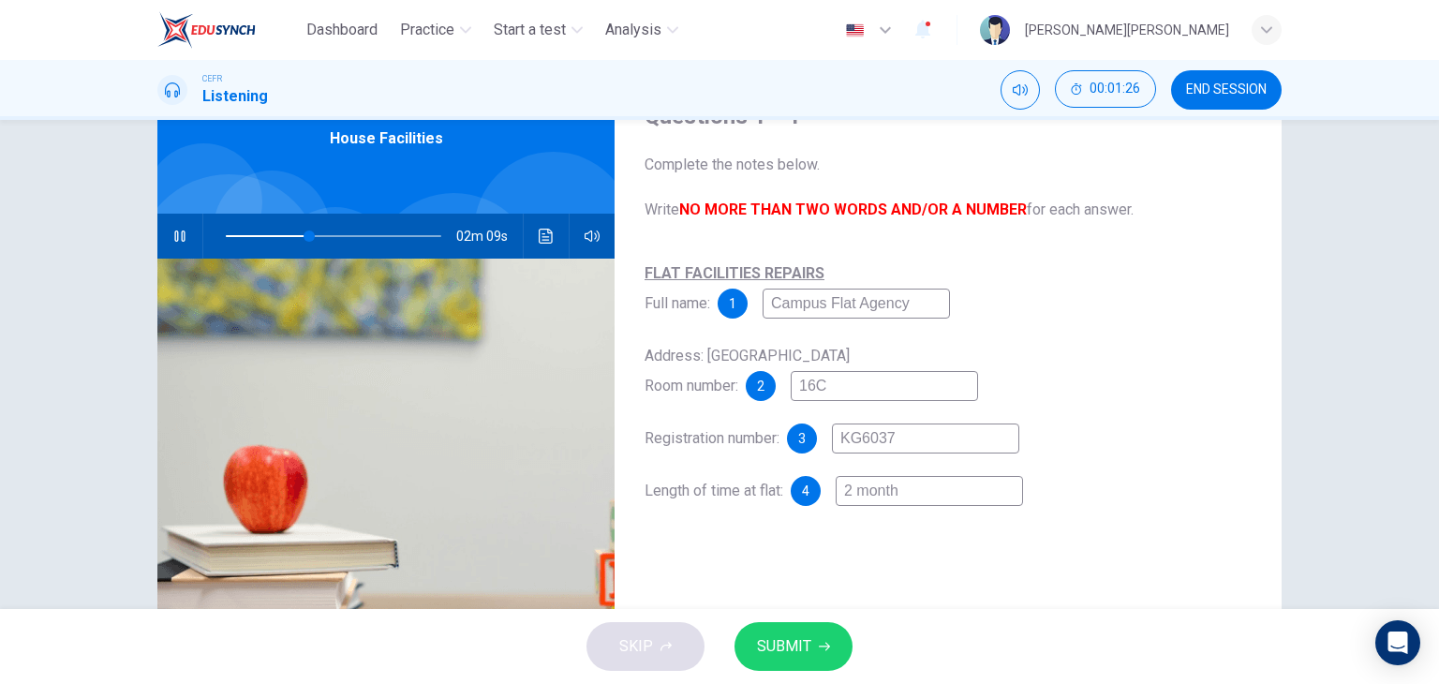
type input "39"
type input "2 months"
type input "40"
type input "2 months"
click at [797, 642] on span "SUBMIT" at bounding box center [784, 646] width 54 height 26
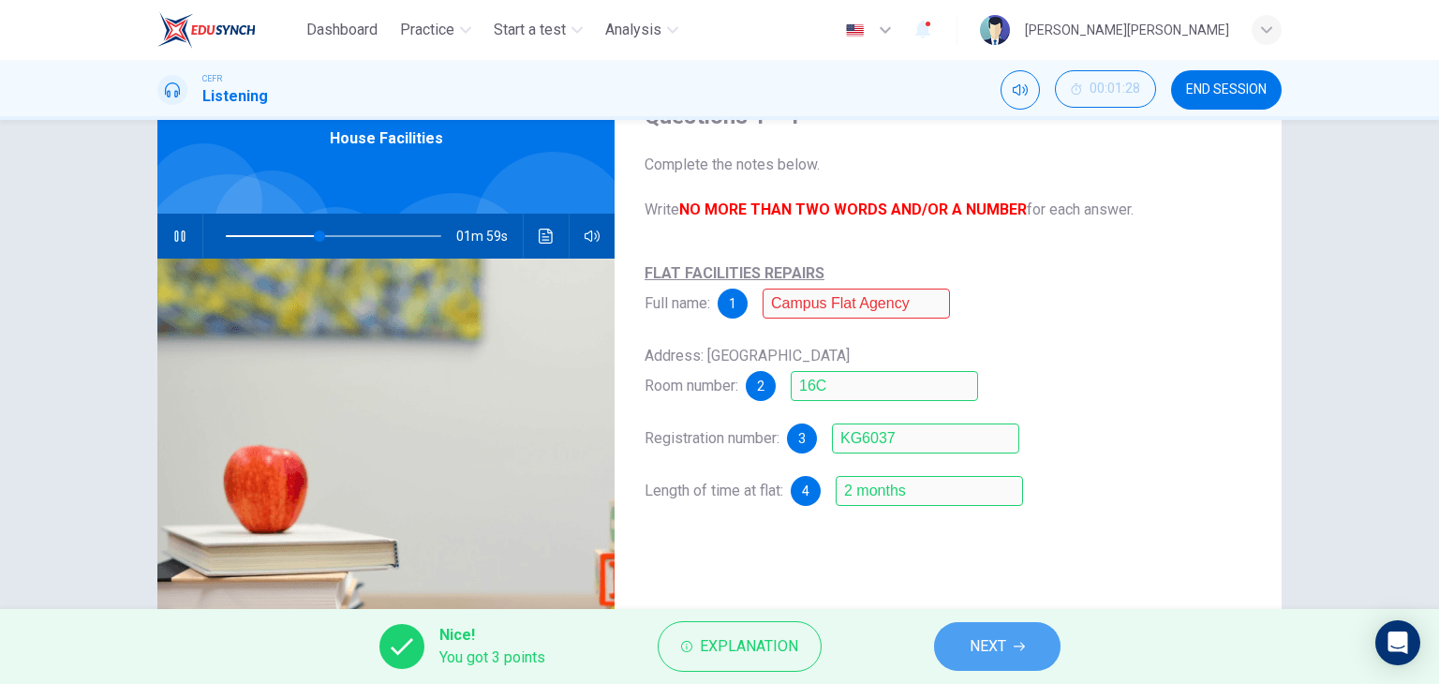
click at [1005, 657] on span "NEXT" at bounding box center [988, 646] width 37 height 26
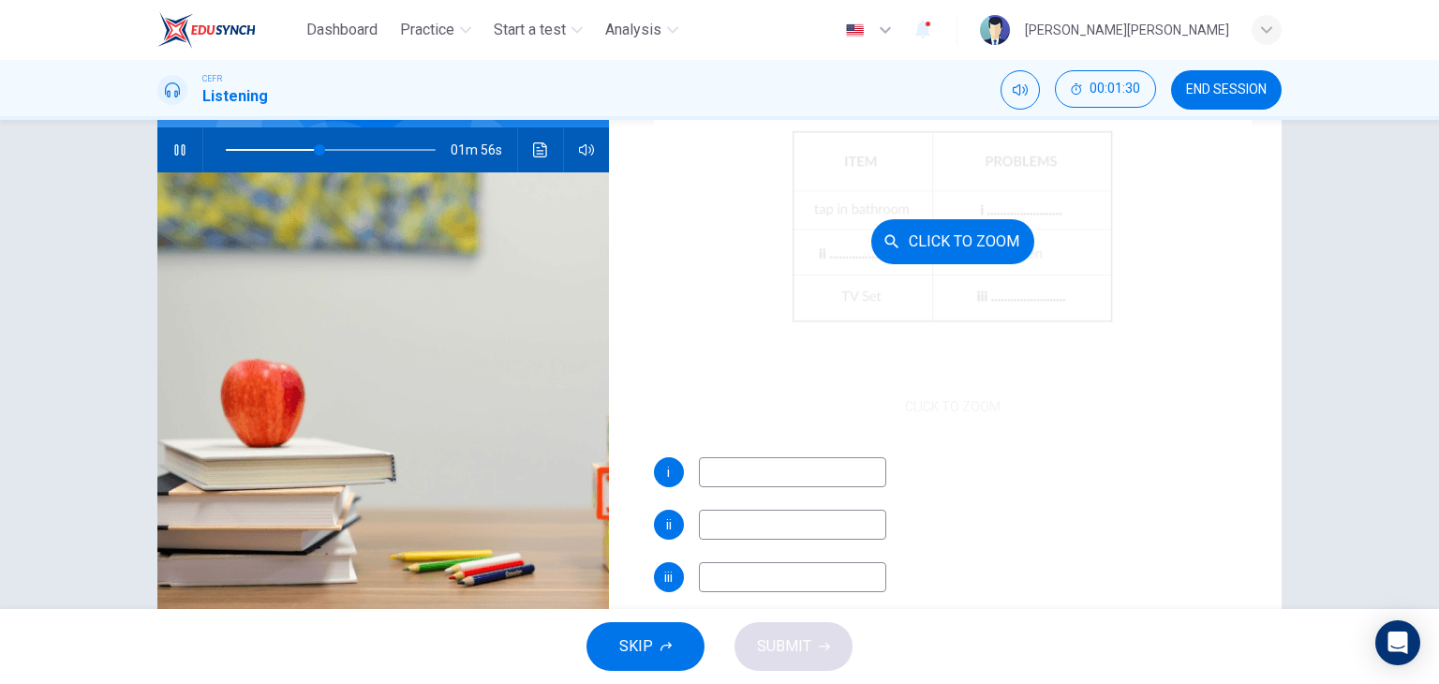
scroll to position [187, 0]
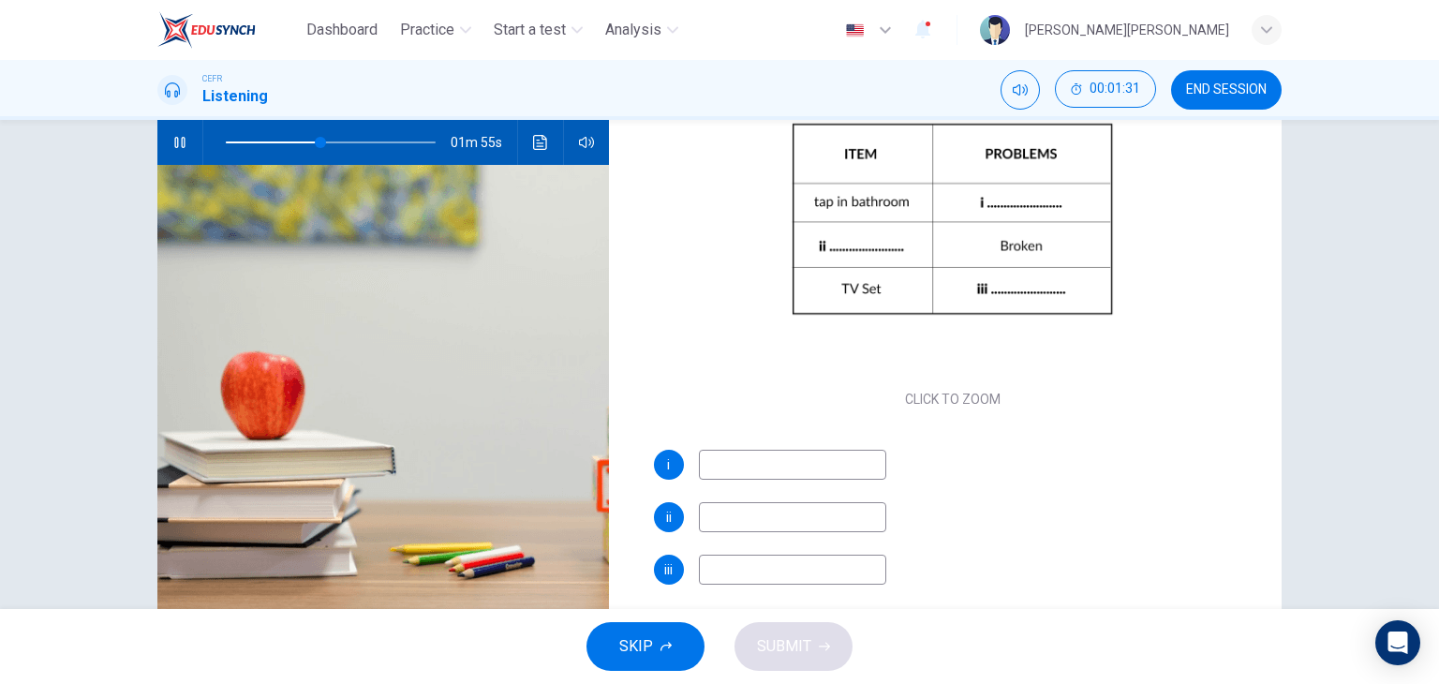
click at [746, 462] on input at bounding box center [792, 465] width 187 height 30
type input "46"
type input "l"
type input "46"
type input "leaki"
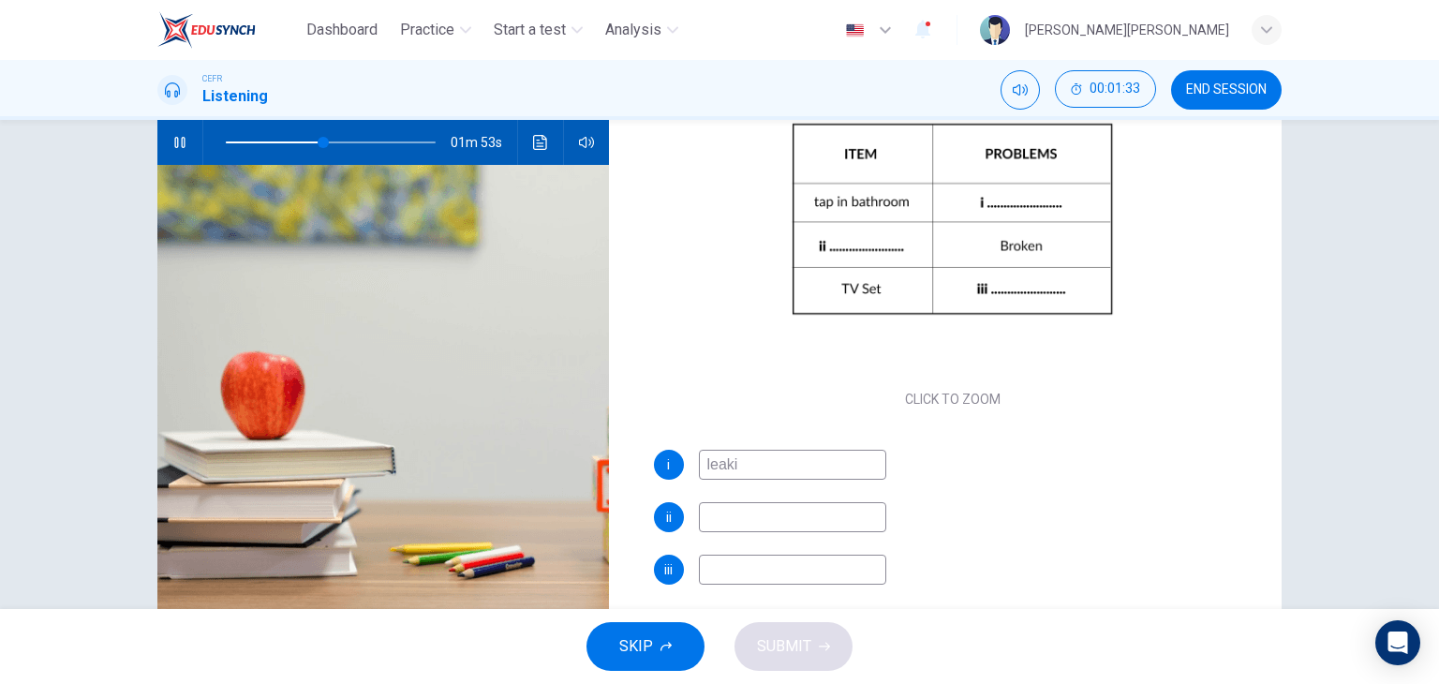
type input "47"
type input "leaking"
type input "47"
type input "leaking"
click at [787, 520] on input at bounding box center [792, 517] width 187 height 30
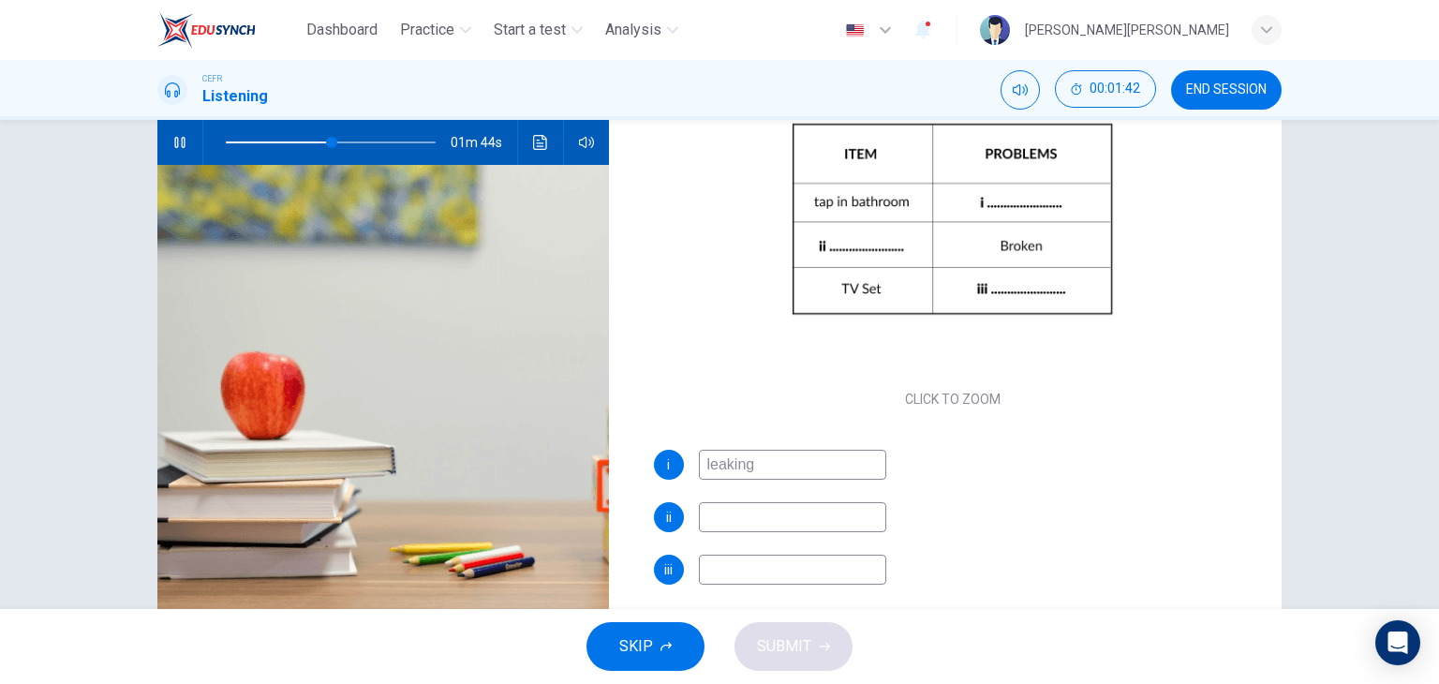
type input "51"
type input "S"
type input "52"
type input "stov"
type input "52"
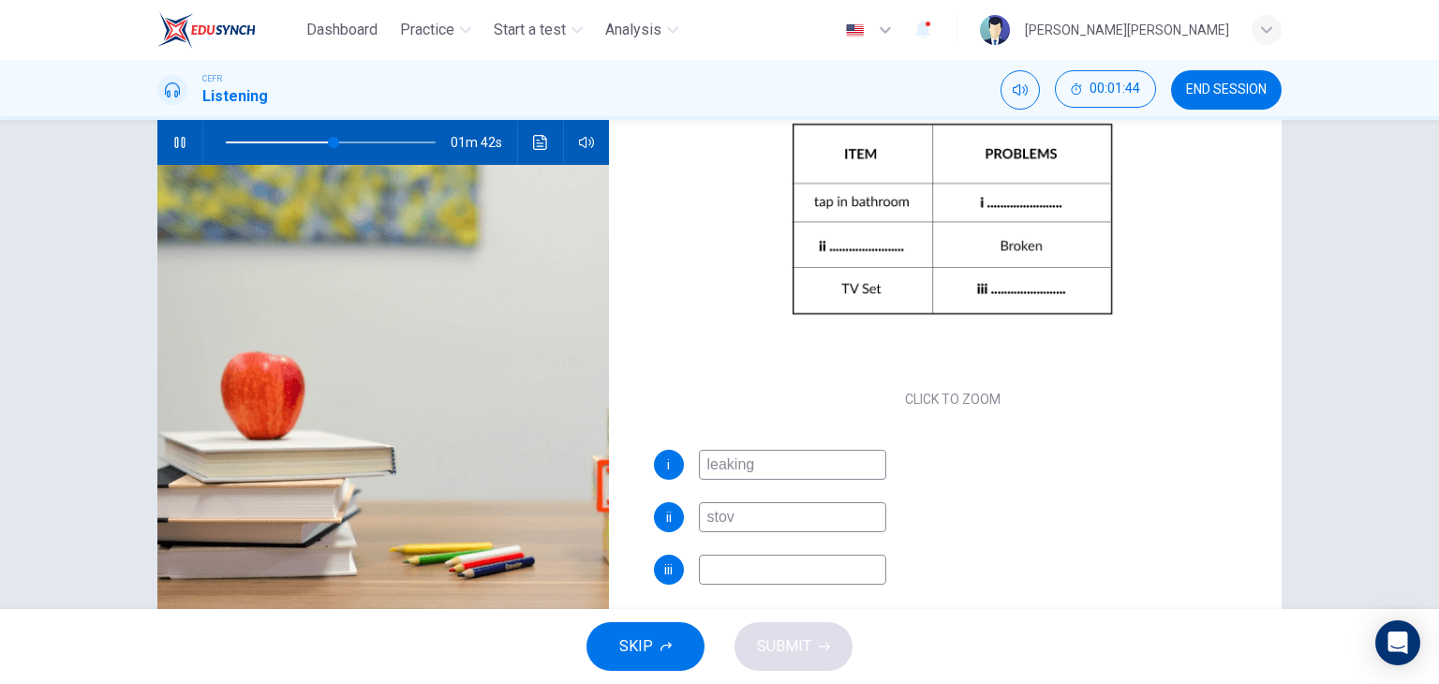
type input "stove"
type input "53"
type input "stove"
click at [755, 575] on input at bounding box center [792, 570] width 187 height 30
type input "59"
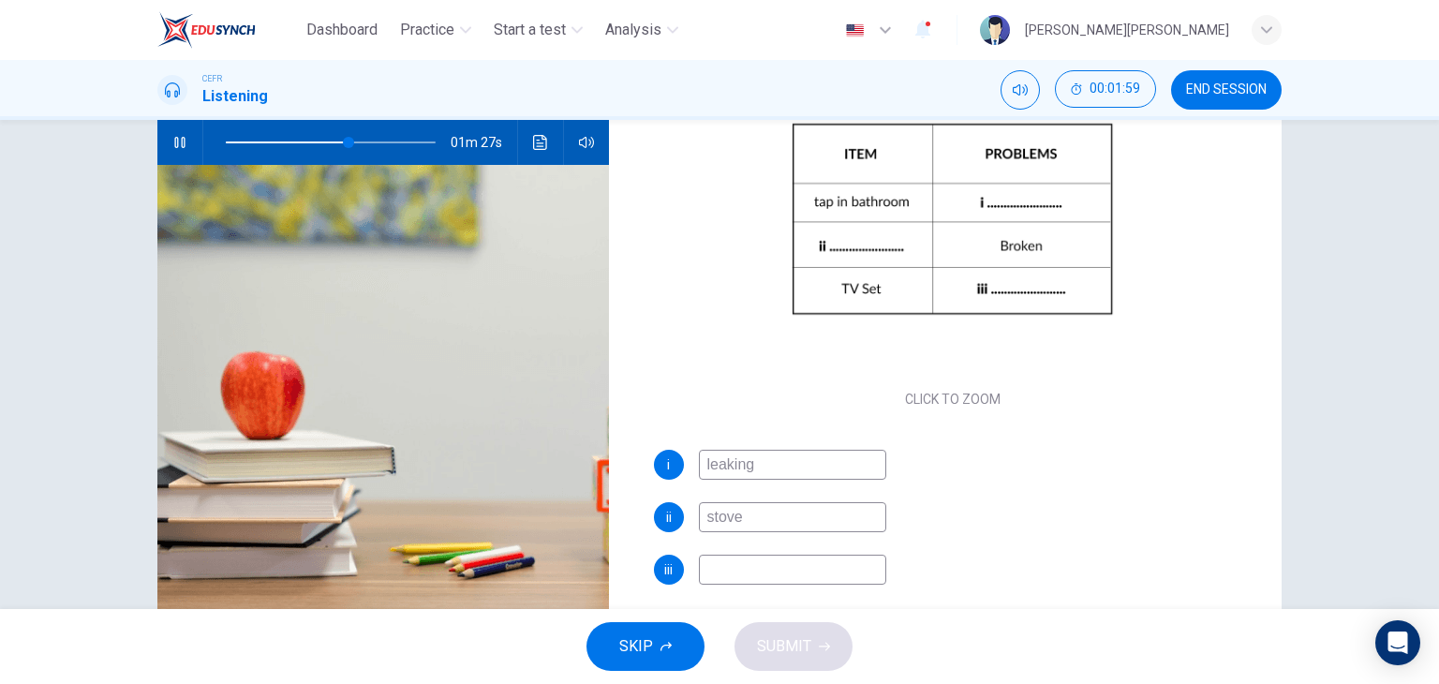
click at [838, 516] on input "stove" at bounding box center [792, 517] width 187 height 30
type input "stove"
type input "59"
type input "stove door"
type input "61"
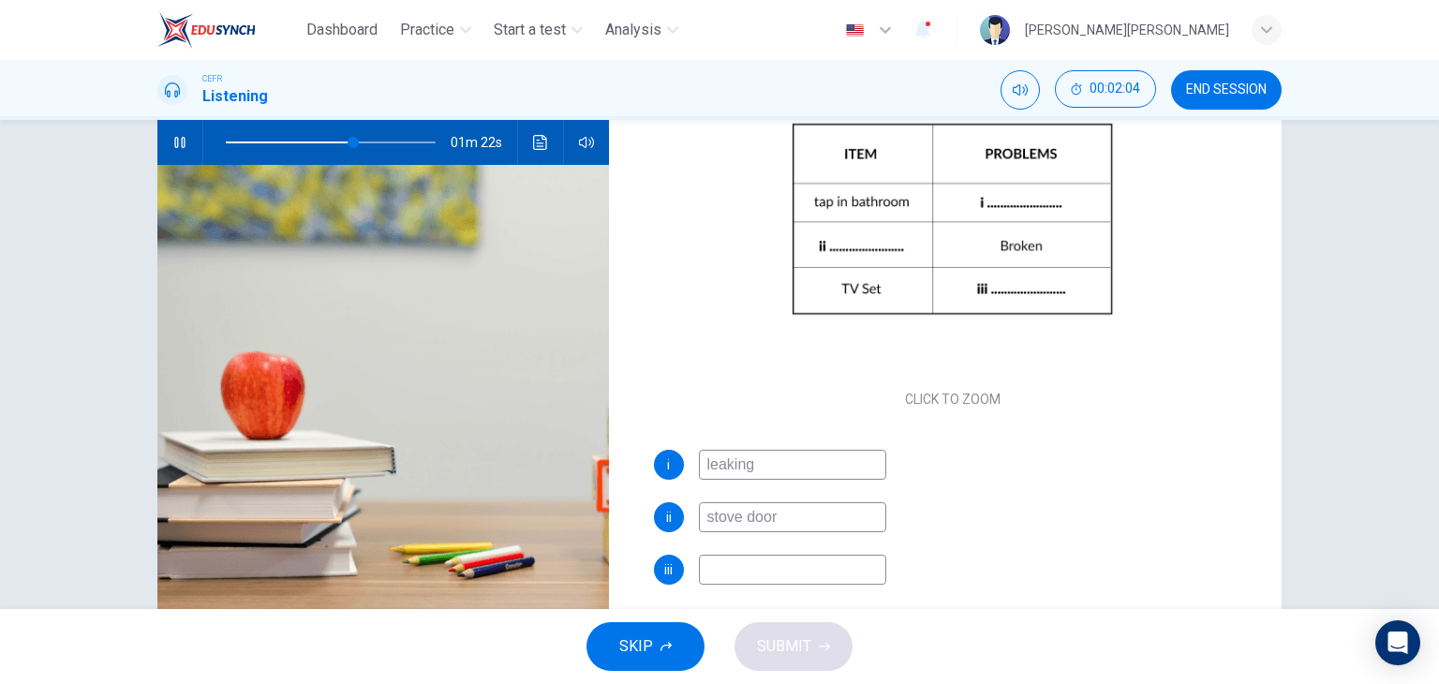
type input "stove door"
click at [825, 571] on input at bounding box center [792, 570] width 187 height 30
type input "65"
type input "no"
type input "65"
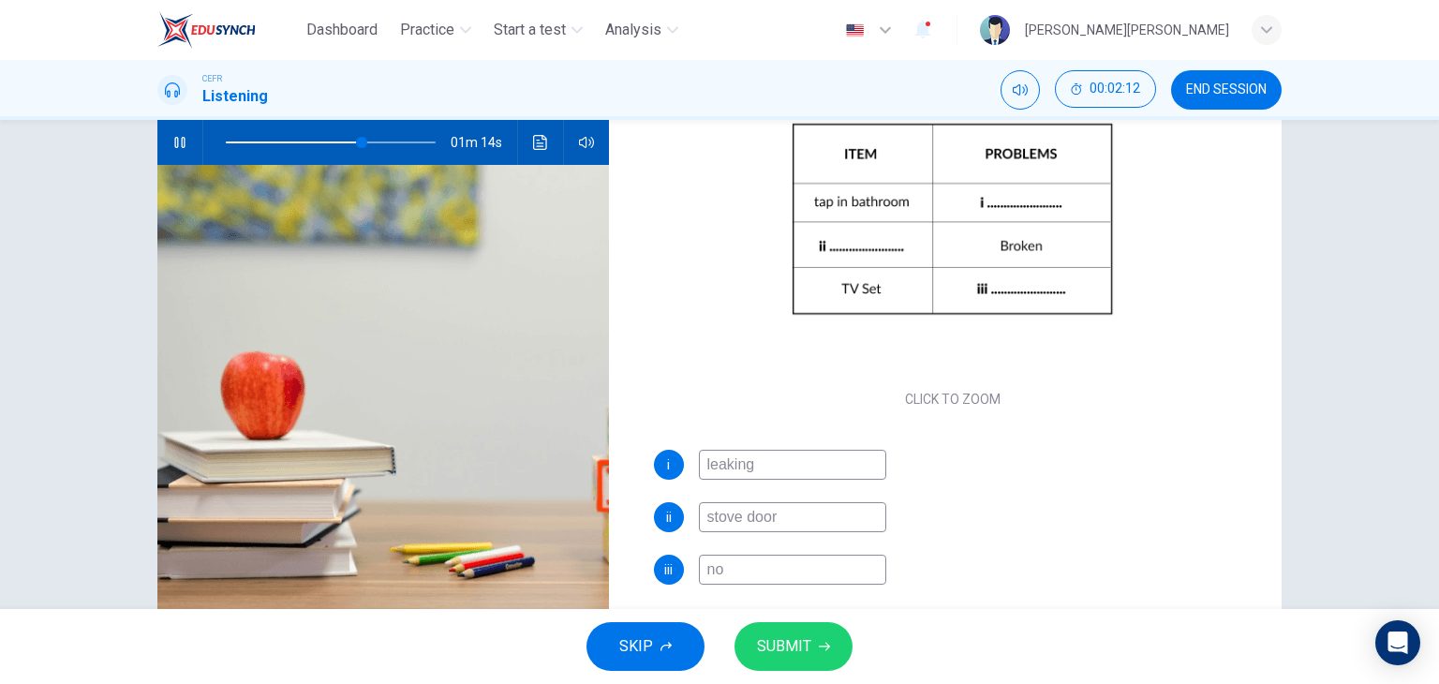
type input "no"
type input "65"
type input "no s"
type input "65"
type input "no so"
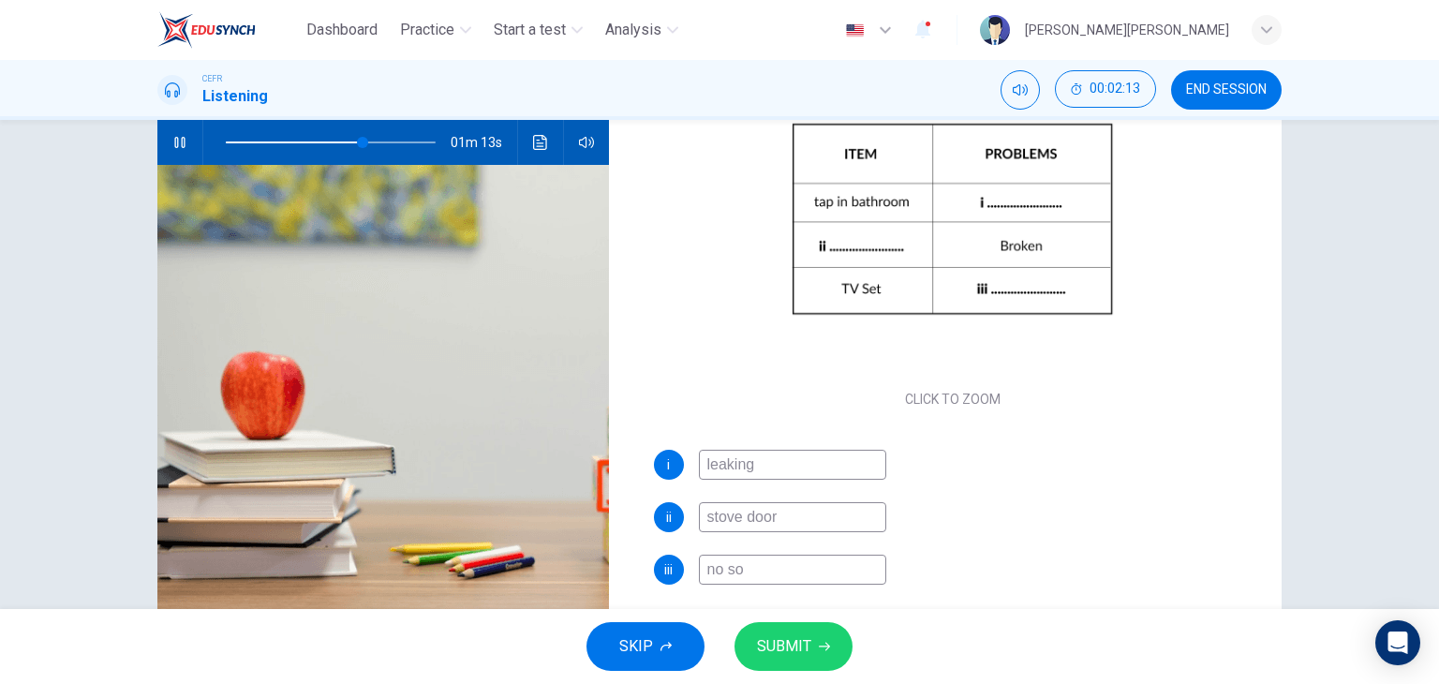
type input "65"
type input "no sou"
type input "66"
type input "no soun"
type input "66"
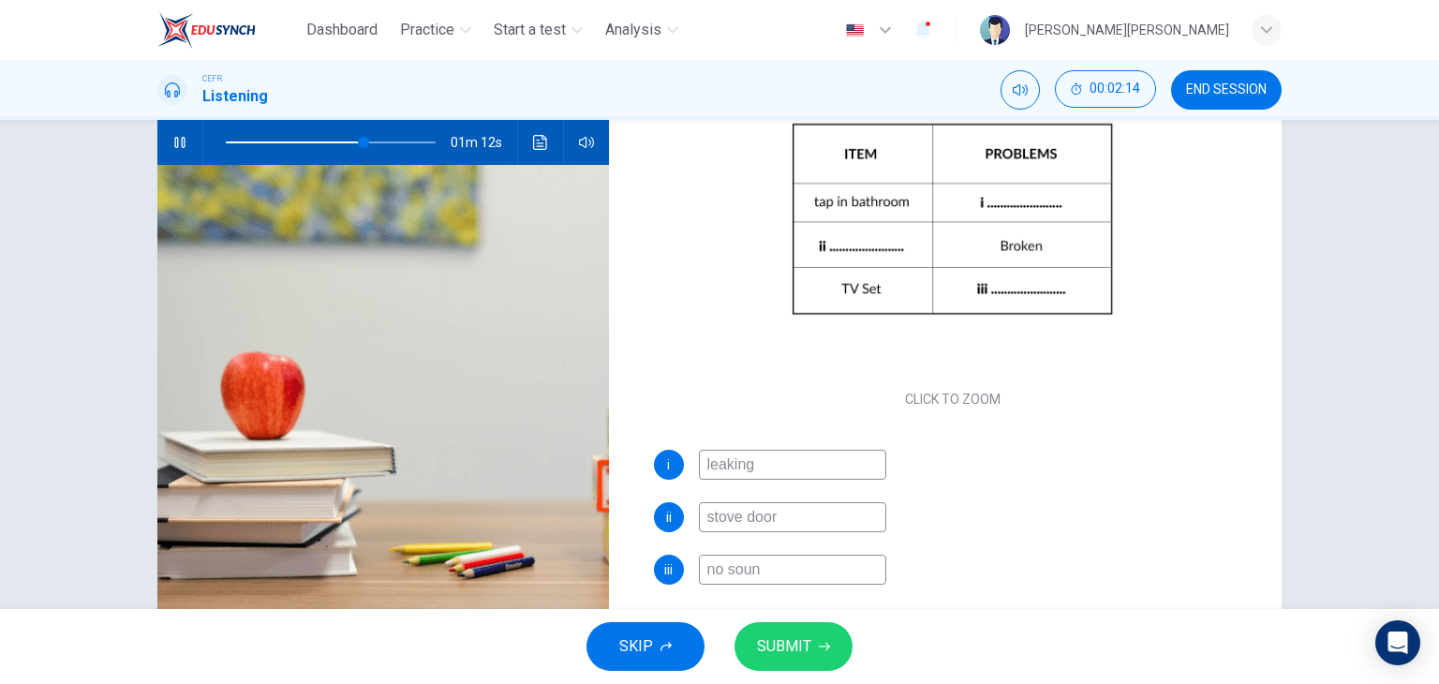
type input "no sound"
type input "67"
type input "no sound"
click at [819, 642] on icon "button" at bounding box center [824, 646] width 11 height 11
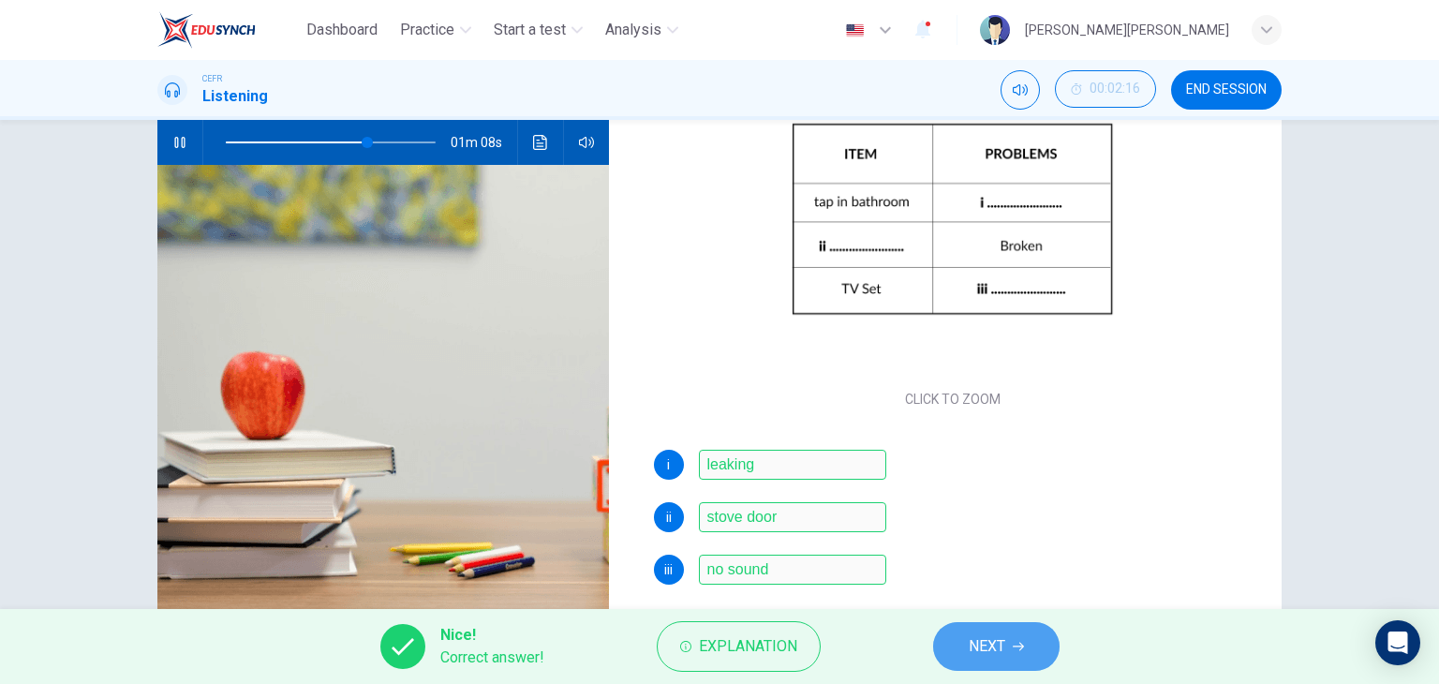
click at [988, 639] on span "NEXT" at bounding box center [987, 646] width 37 height 26
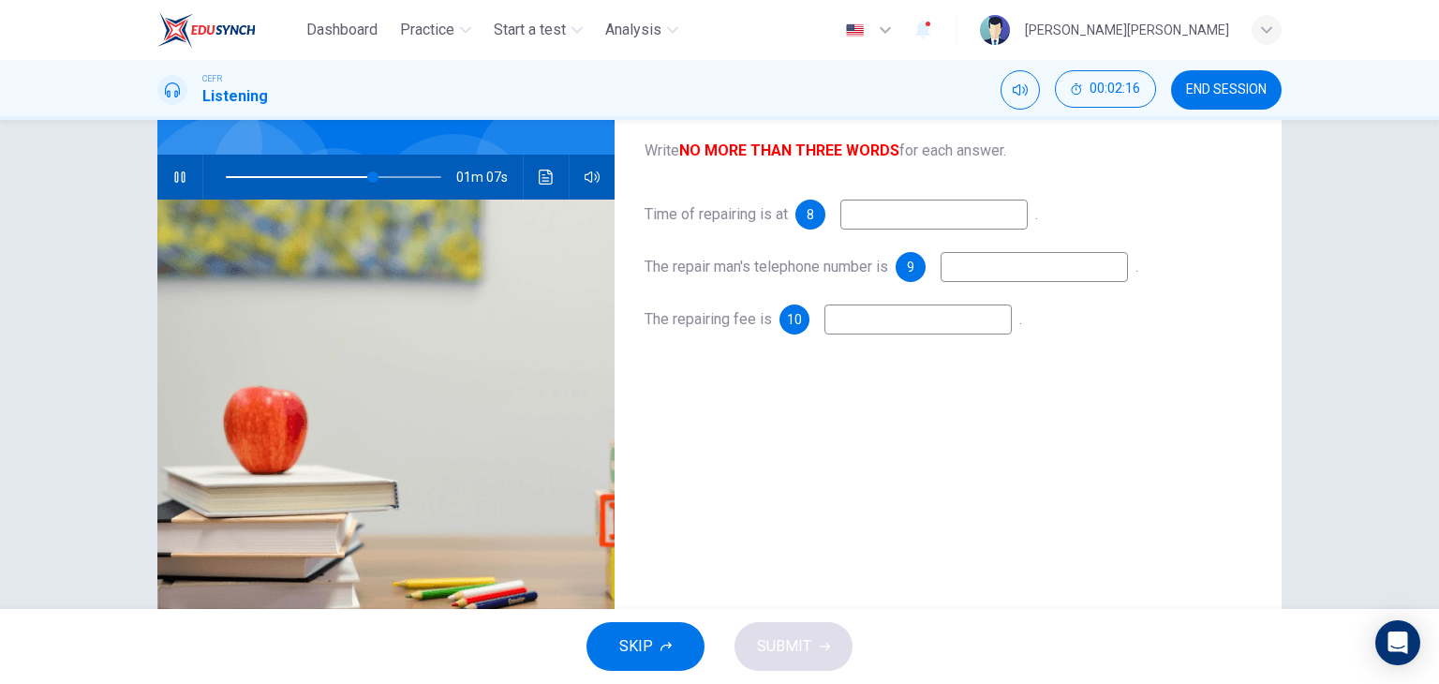
scroll to position [94, 0]
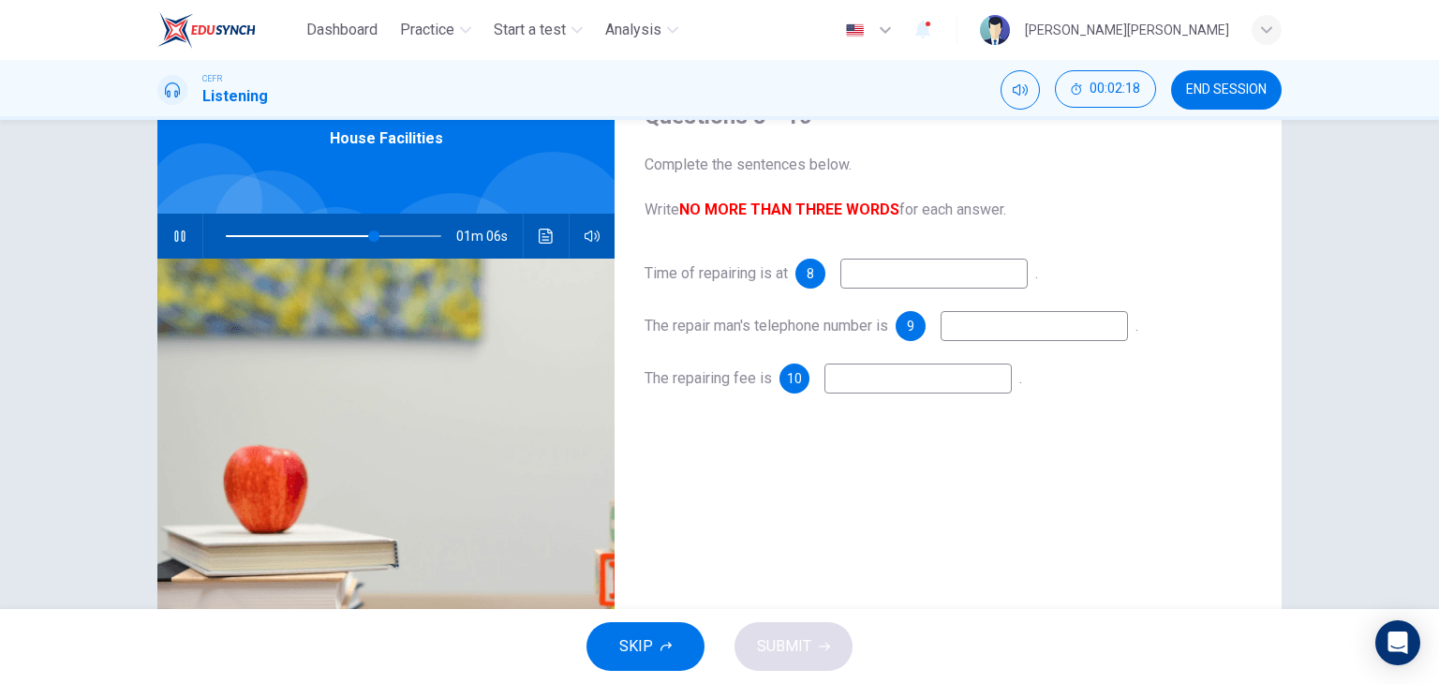
click at [855, 270] on input at bounding box center [934, 274] width 187 height 30
type input "78"
type input "t"
type input "80"
type input "81"
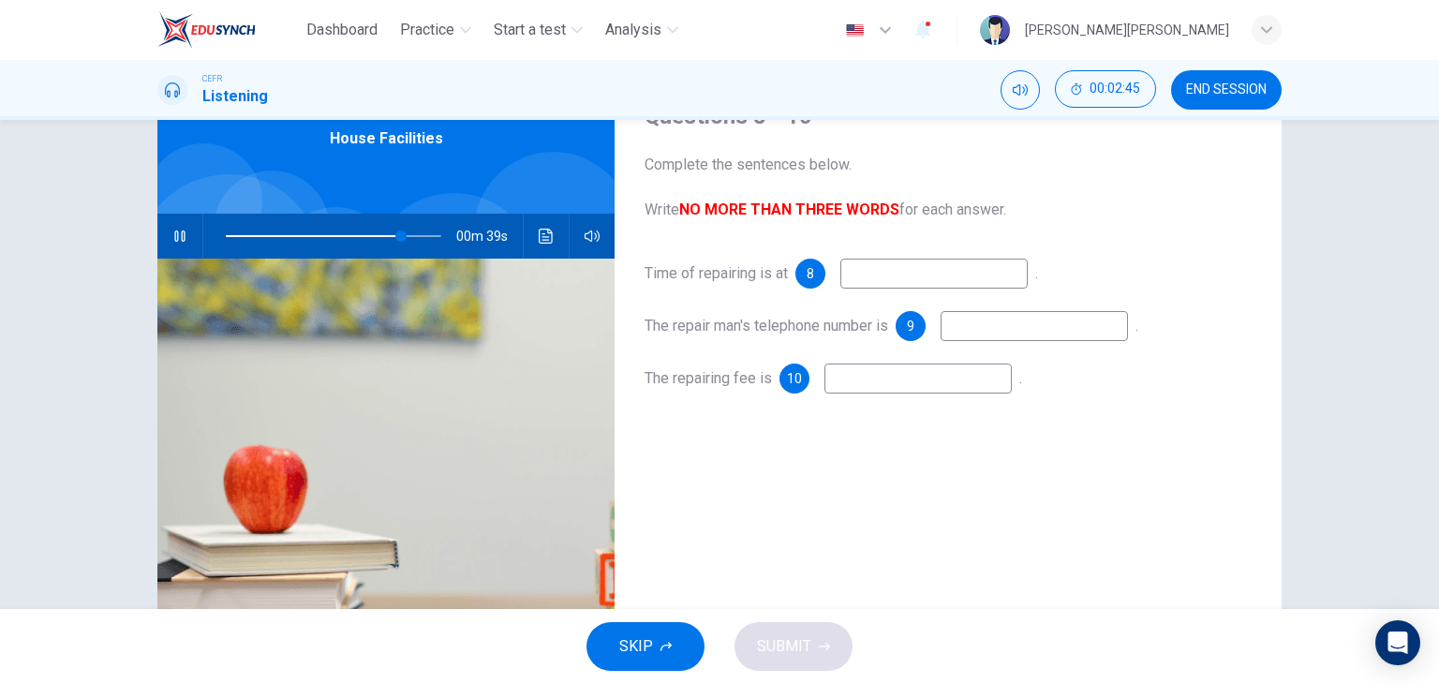
type input "5"
type input "82"
type input "5"
type input "83"
type input "5 p"
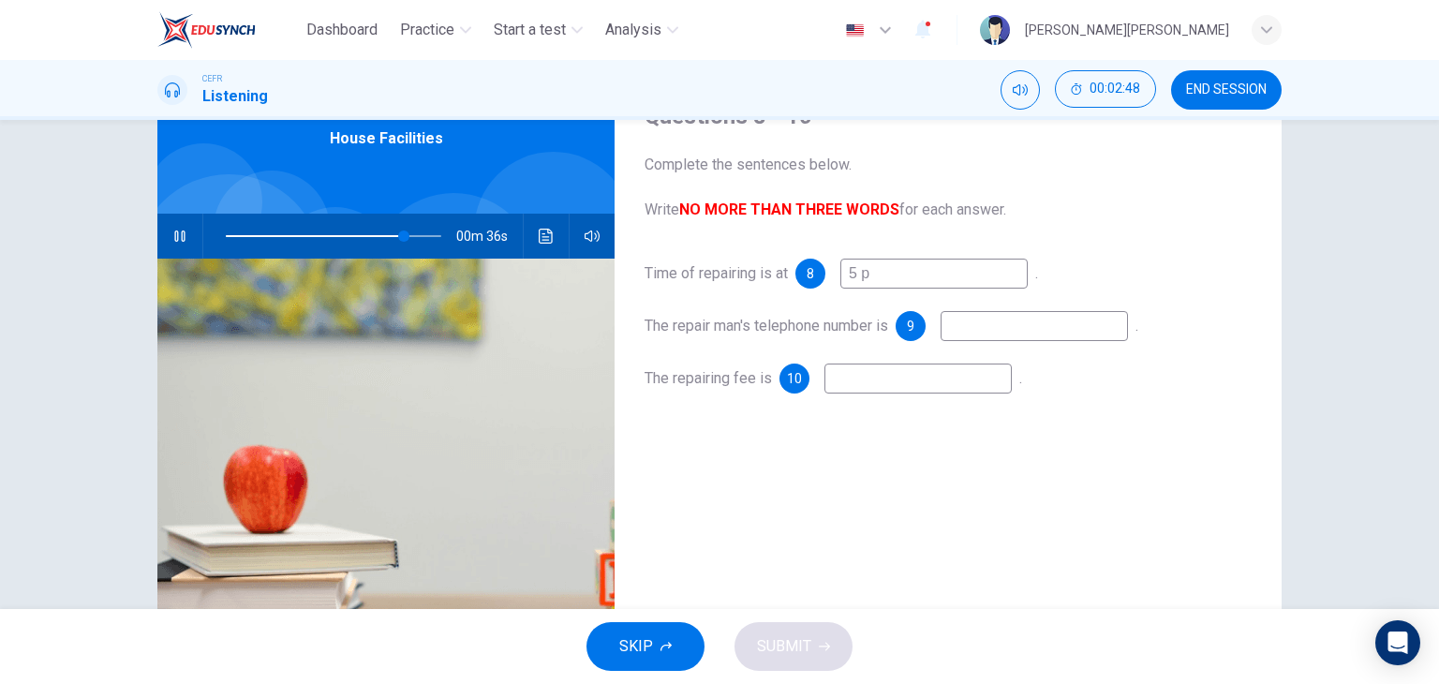
type input "83"
type input "5 p.m."
type input "84"
type input "5 p.m."
click at [1066, 332] on input at bounding box center [1034, 326] width 187 height 30
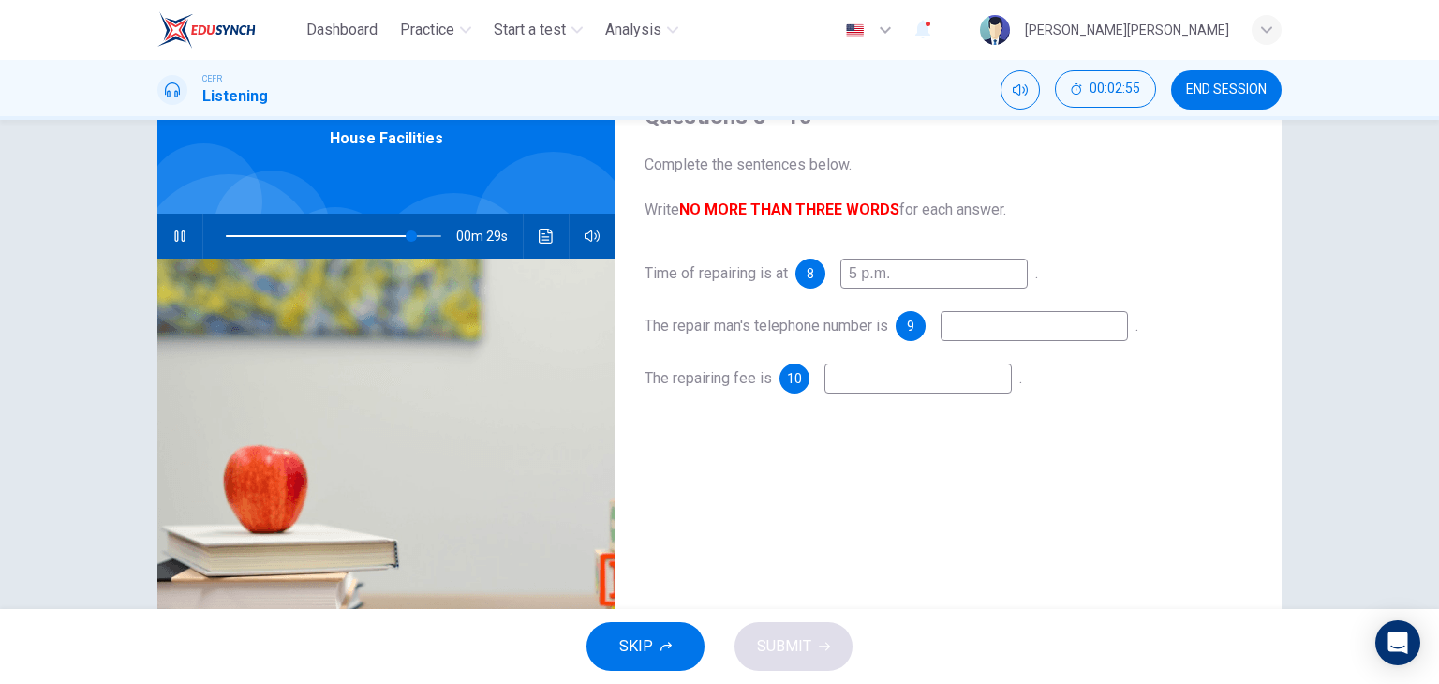
type input "87"
type input "6"
type input "87"
type input "654"
type input "87"
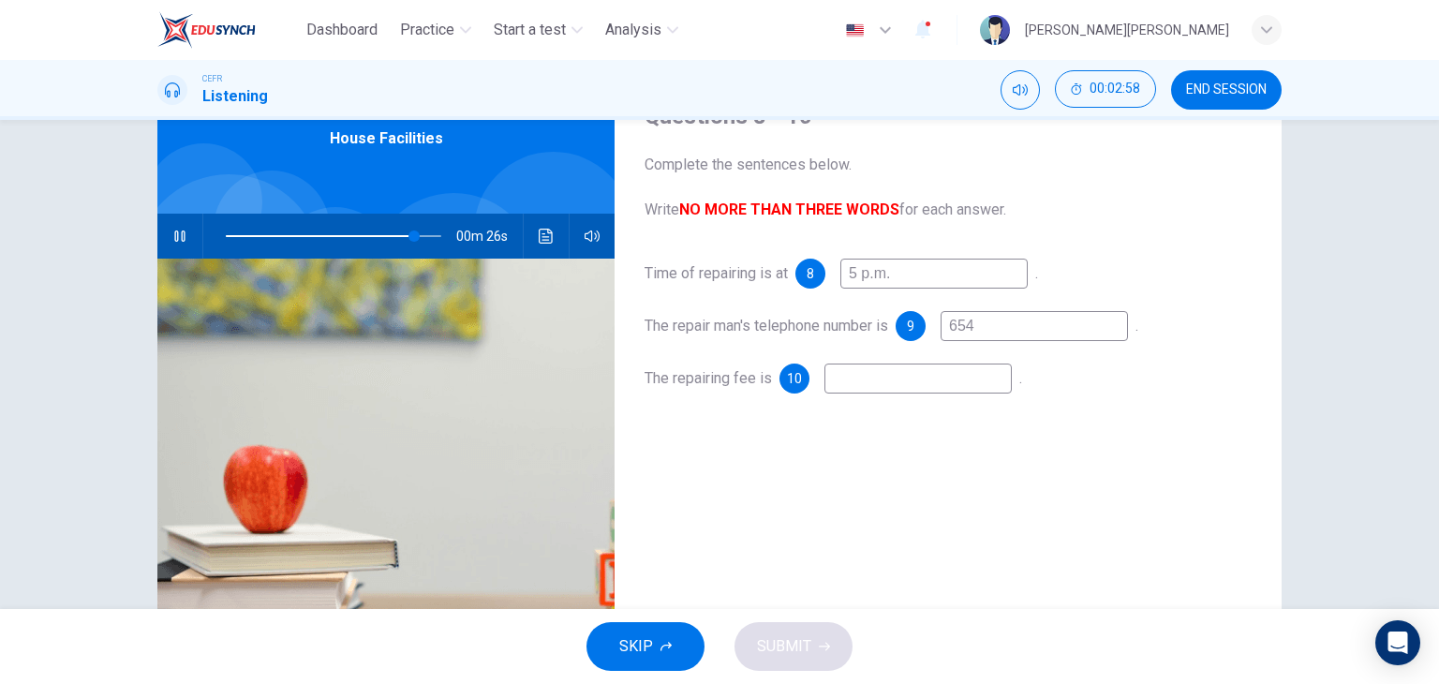
type input "6543"
type input "88"
type input "65433"
type input "88"
type input "654337"
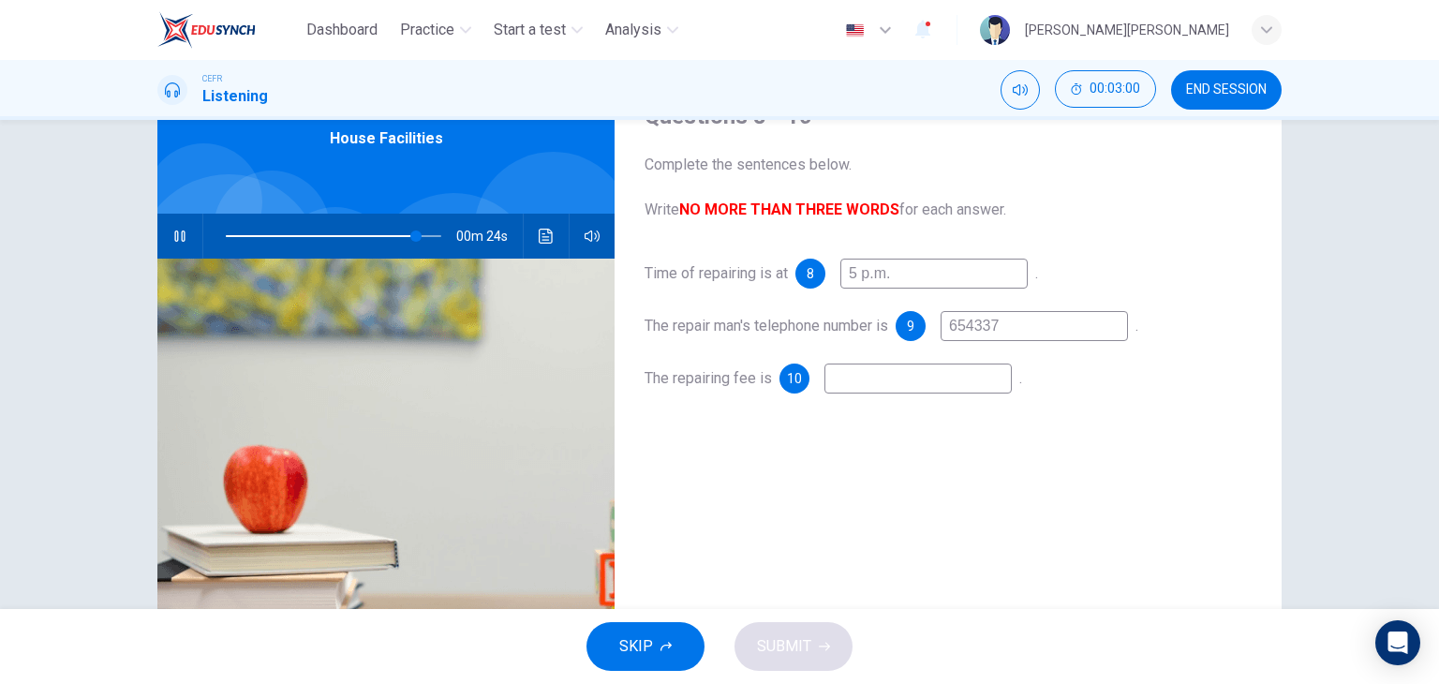
type input "89"
type input "65433747"
type input "89"
type input "65433747"
type input "90"
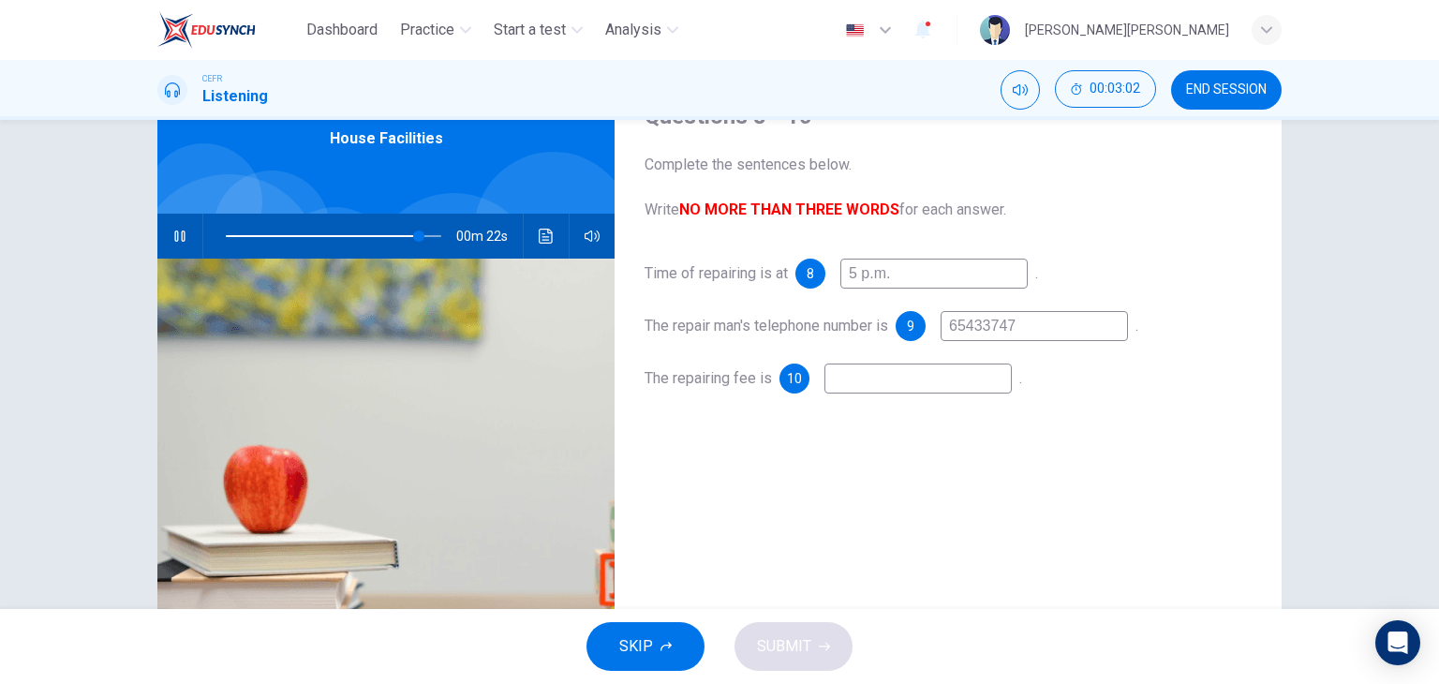
click at [913, 288] on input "5 p.m." at bounding box center [934, 274] width 187 height 30
type input "5"
type input "90"
type input "5 o"
type input "91"
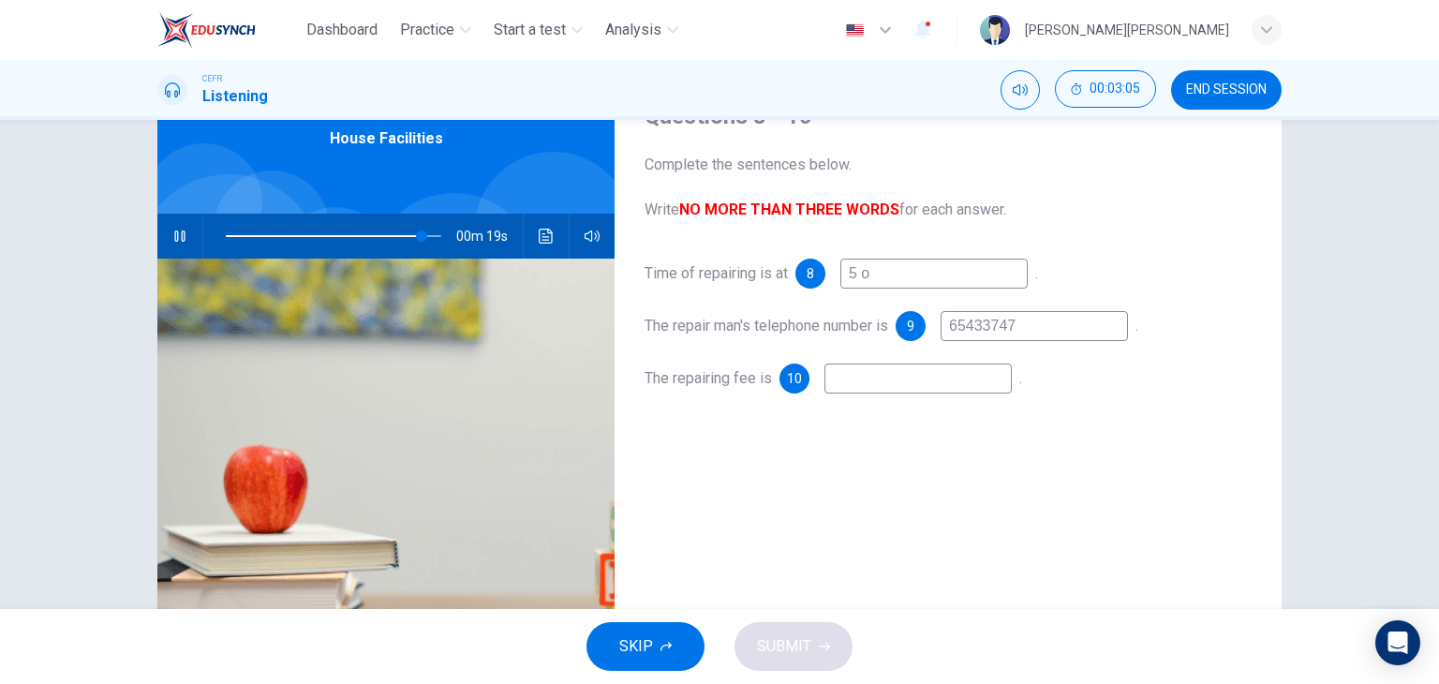
type input "5 o'"
type input "91"
type input "5 o'cl"
type input "92"
type input "5 o'clock"
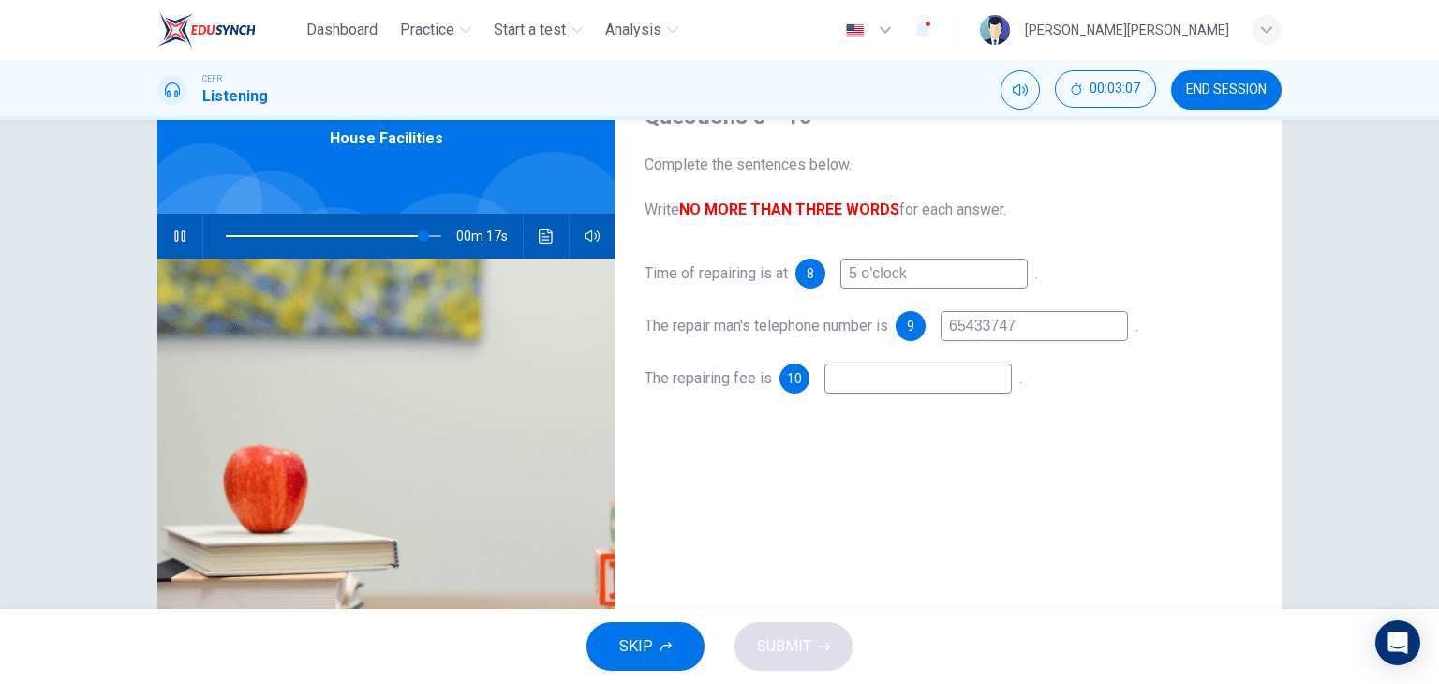
type input "92"
type input "5 o'clock"
click at [898, 380] on input at bounding box center [918, 379] width 187 height 30
type input "95"
type input "at"
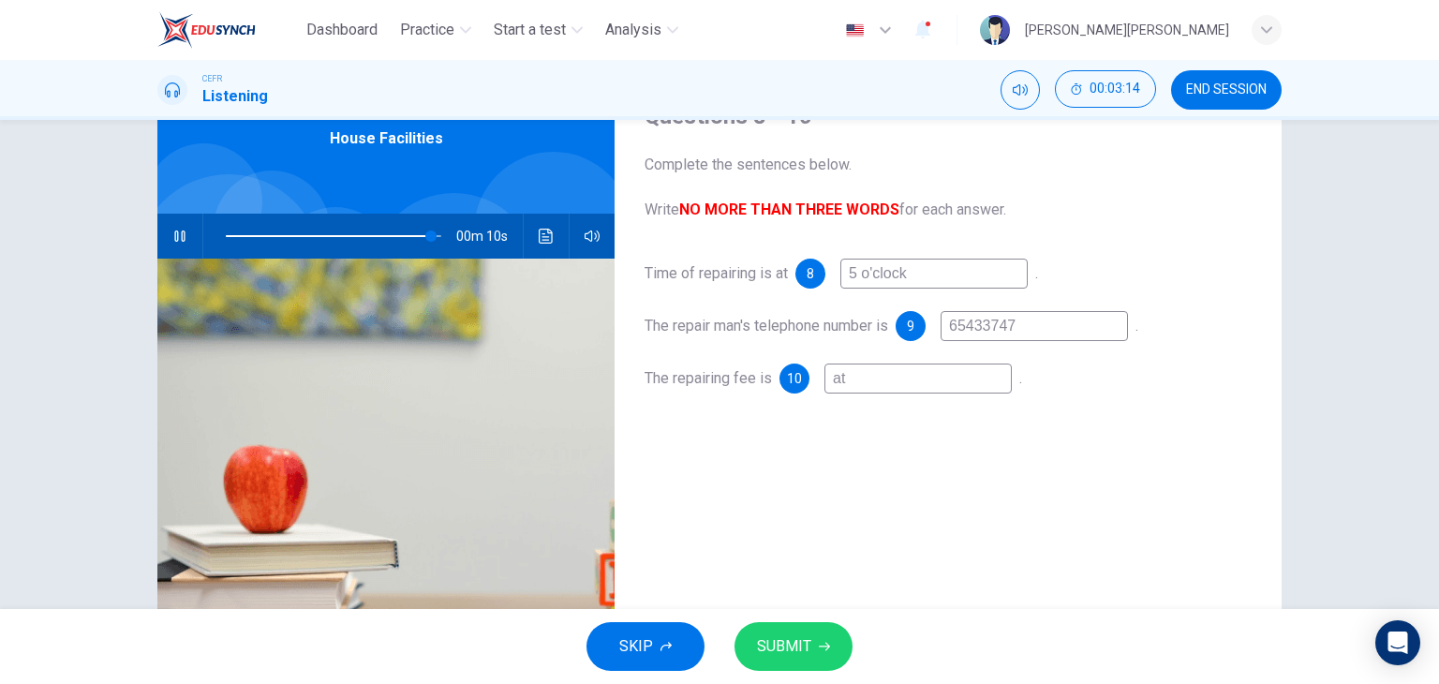
type input "96"
type input "at"
type input "96"
type input "at l"
type input "96"
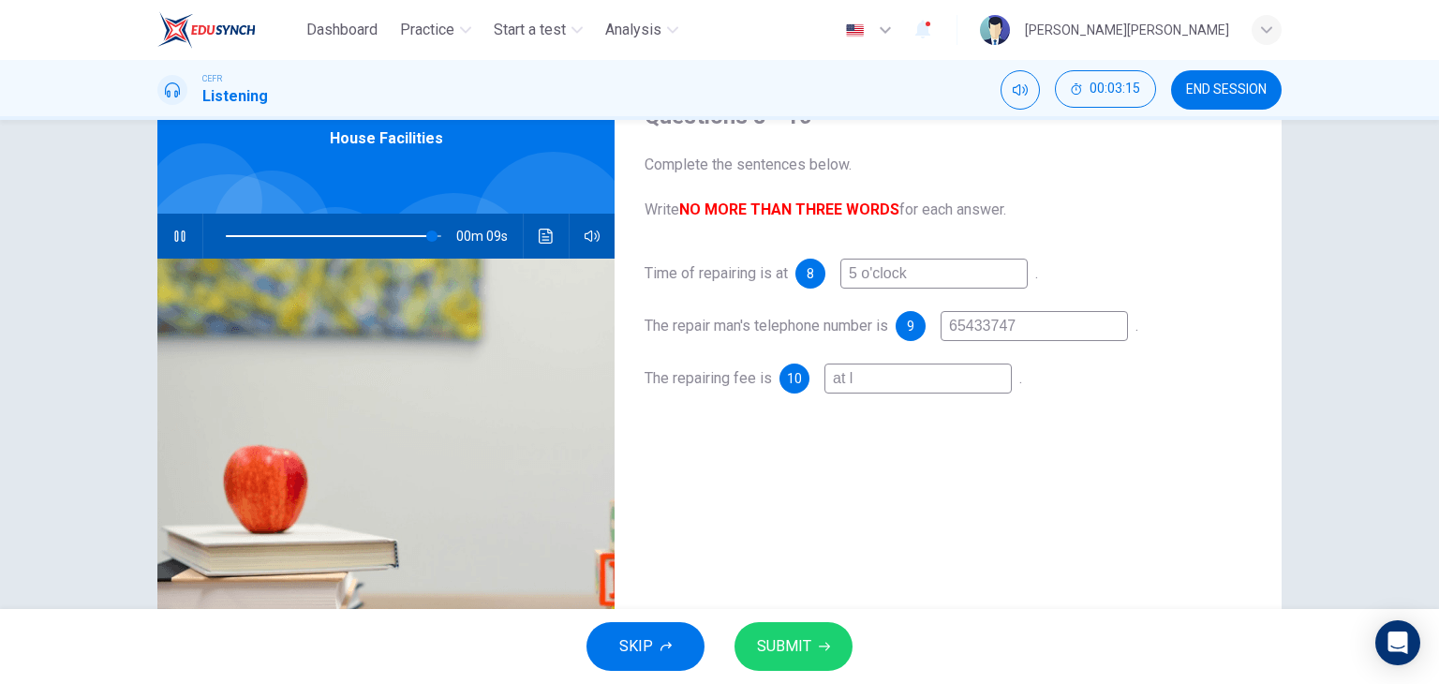
type input "at le"
type input "96"
type input "at"
type input "96"
type input "at"
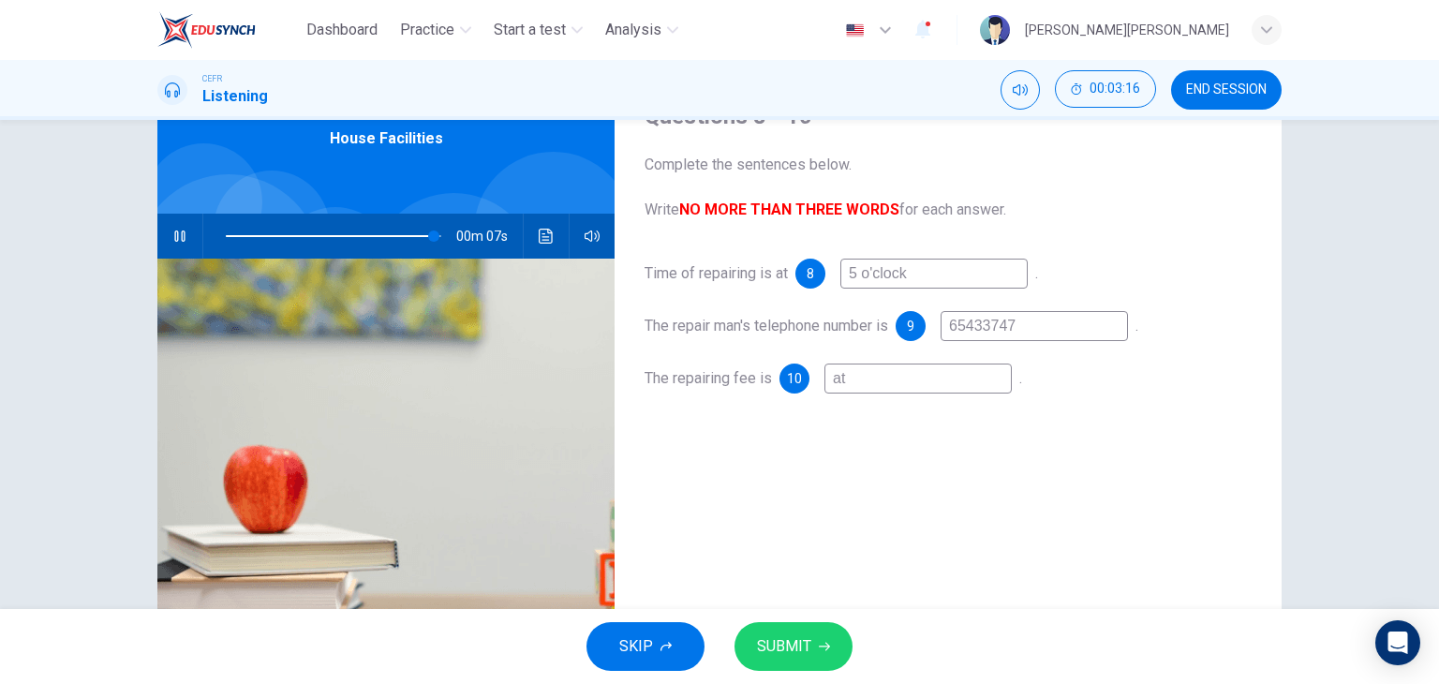
type input "96"
type input "a"
type input "96"
type input "f"
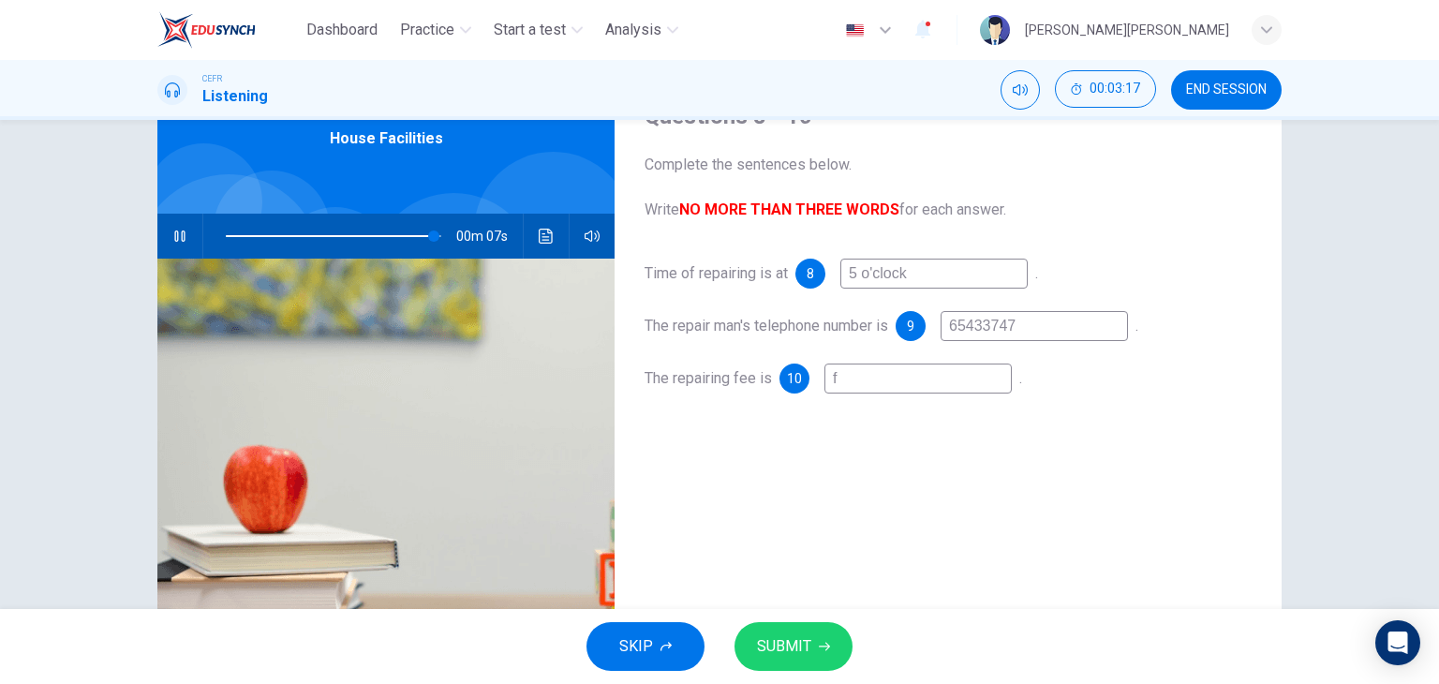
type input "97"
type input "fr"
type input "97"
type input "fre"
type input "97"
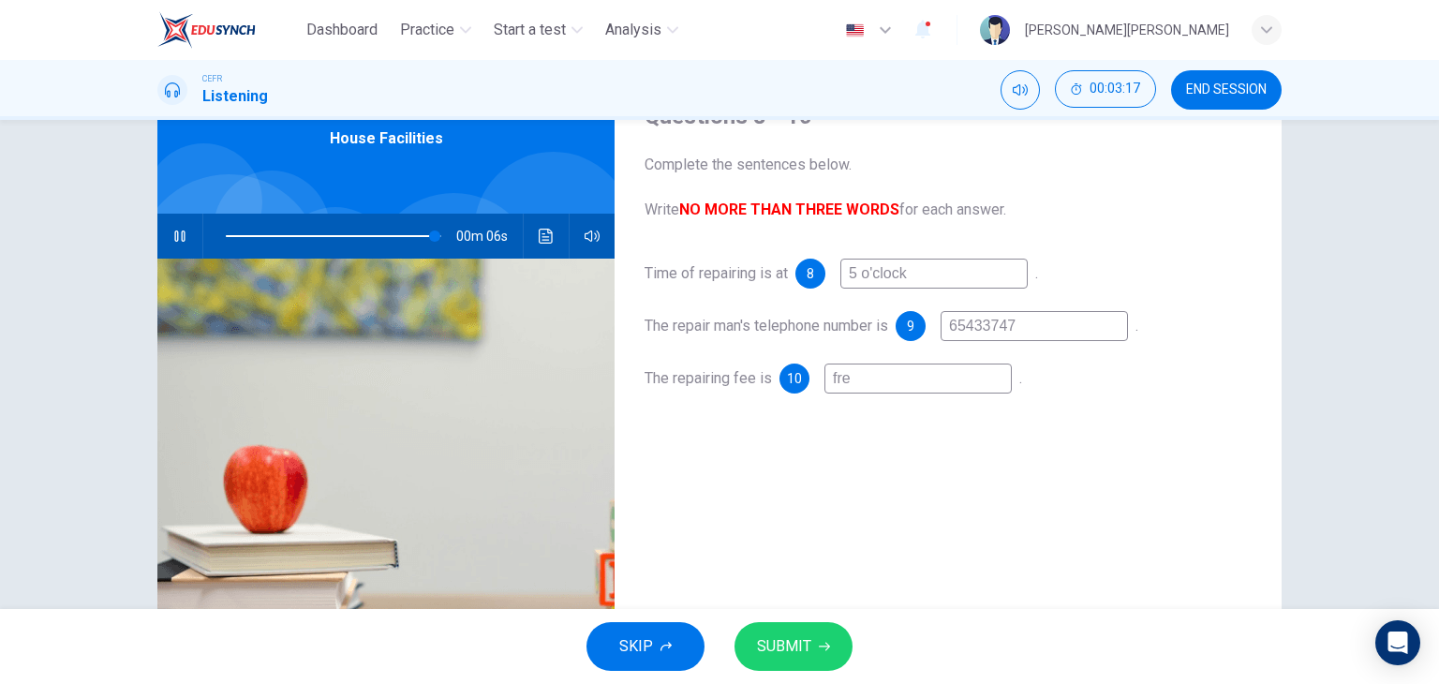
type input "free"
type input "97"
type input "free"
click at [795, 647] on span "SUBMIT" at bounding box center [784, 646] width 54 height 26
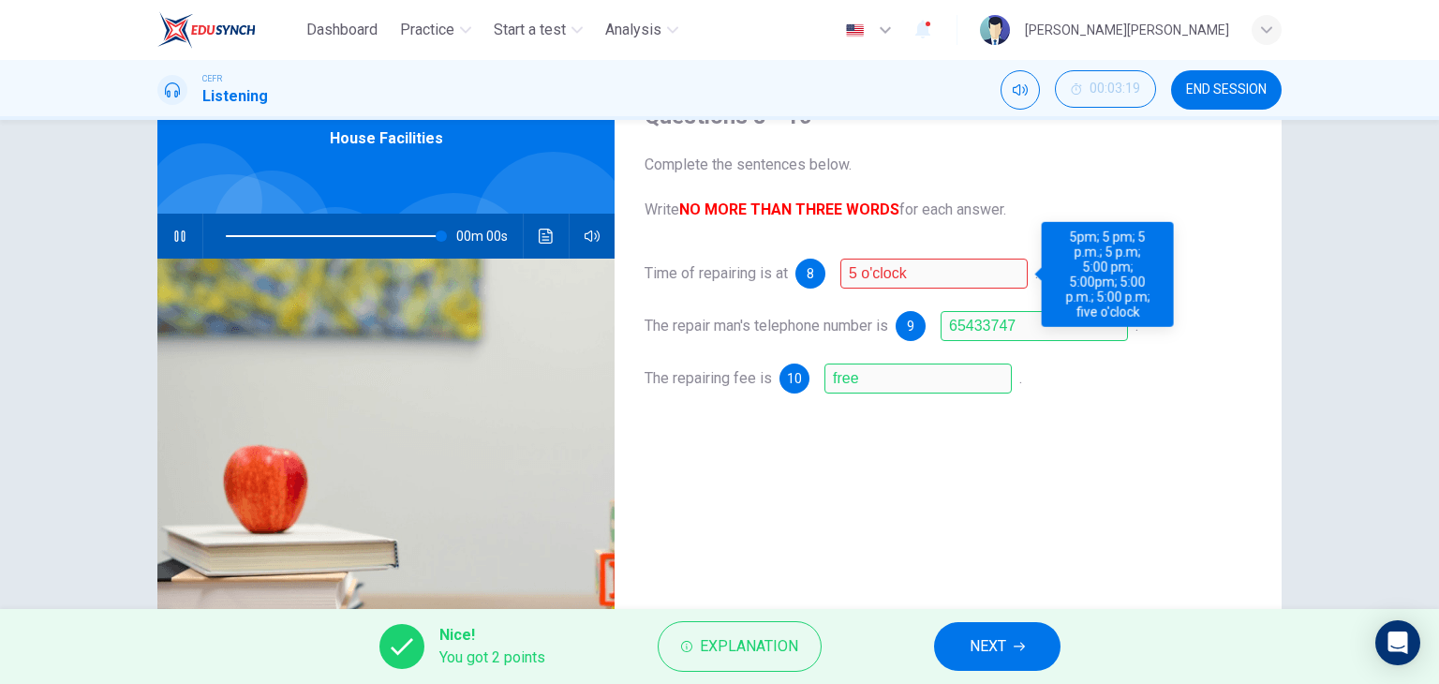
type input "0"
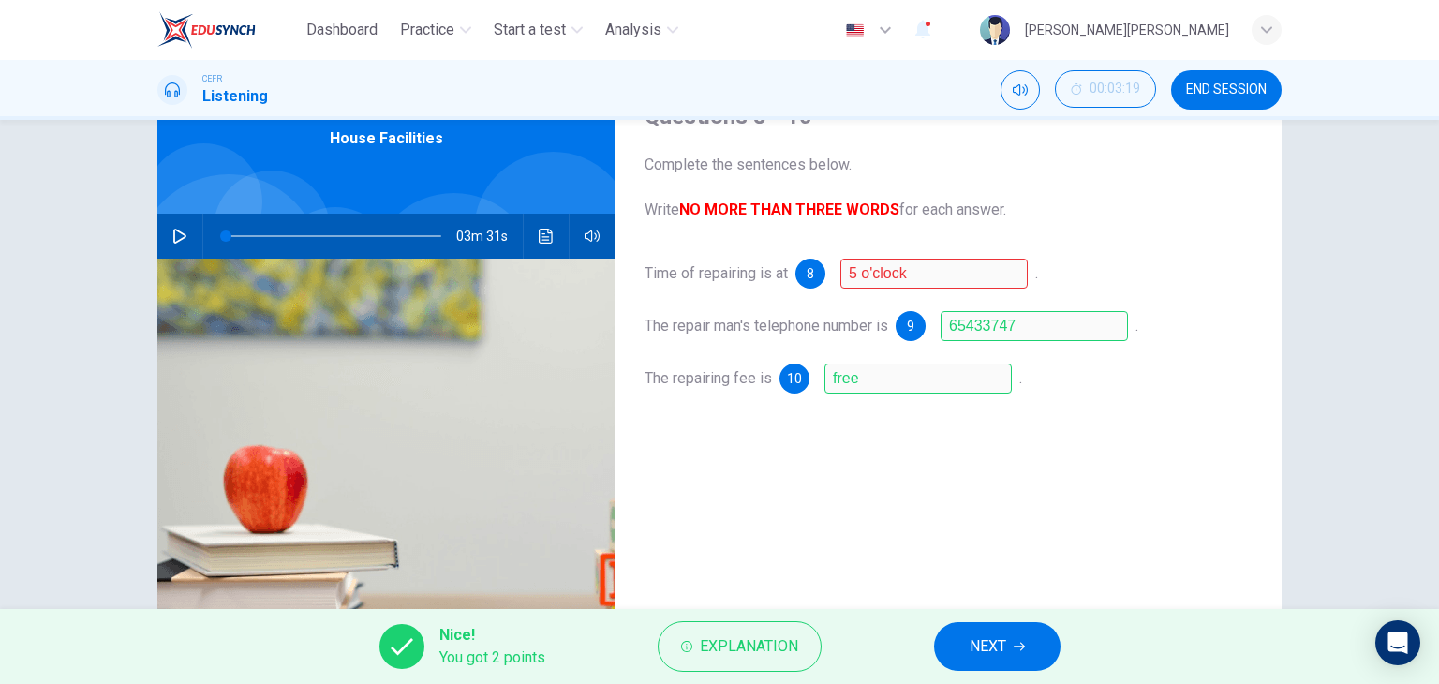
click at [1018, 654] on button "NEXT" at bounding box center [997, 646] width 127 height 49
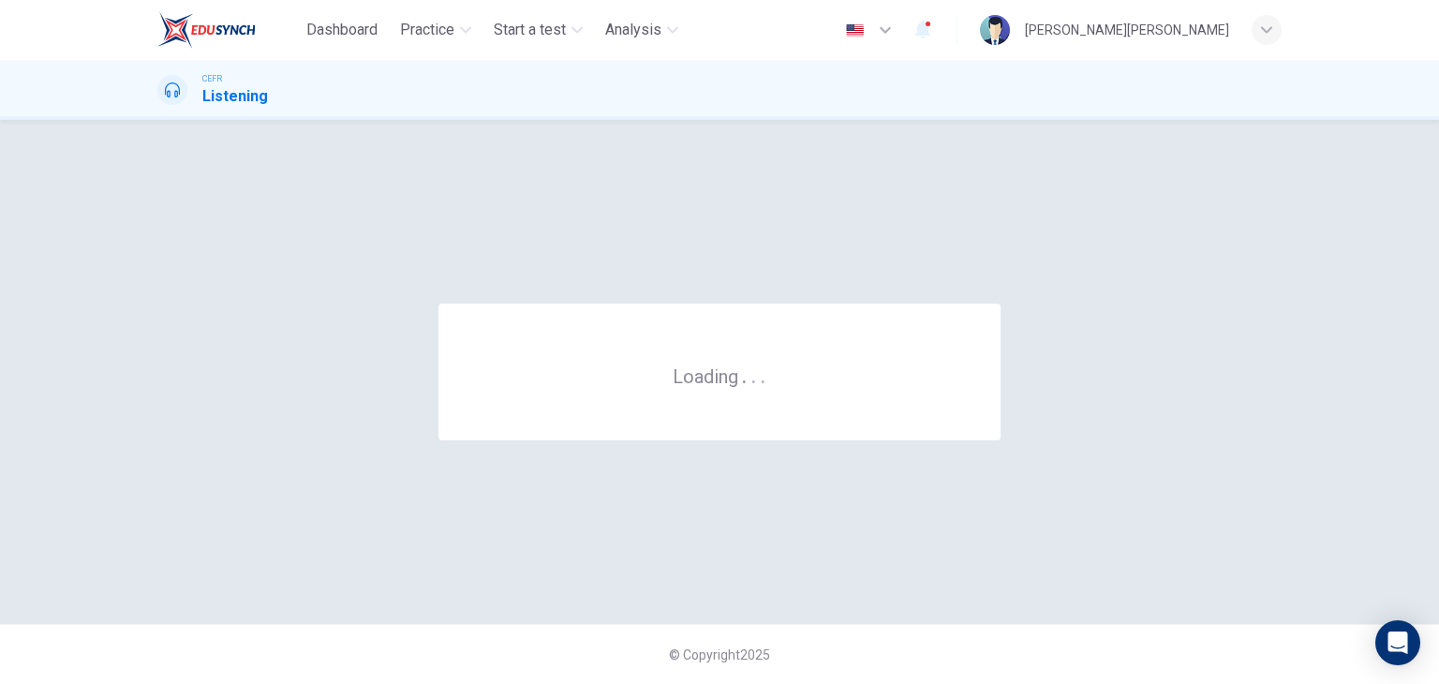
scroll to position [0, 0]
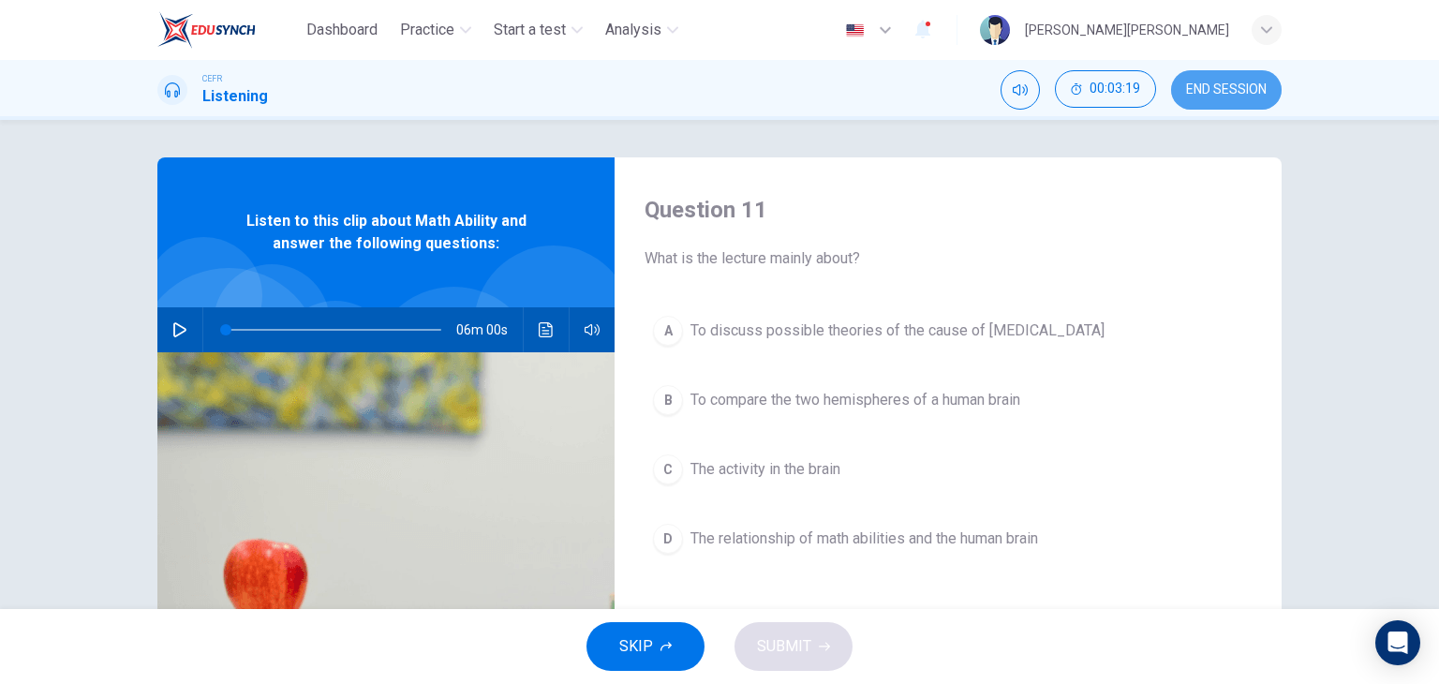
click at [1218, 75] on button "END SESSION" at bounding box center [1226, 89] width 111 height 39
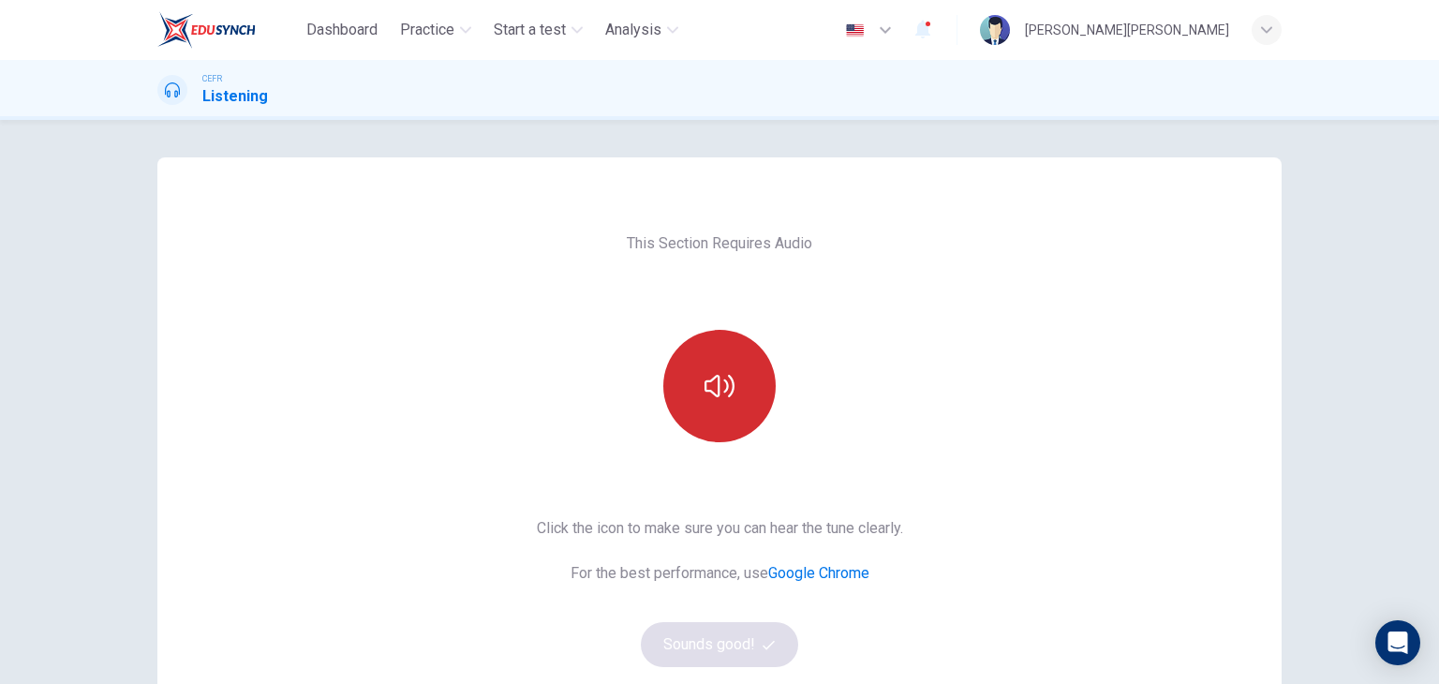
click at [690, 377] on button "button" at bounding box center [719, 386] width 112 height 112
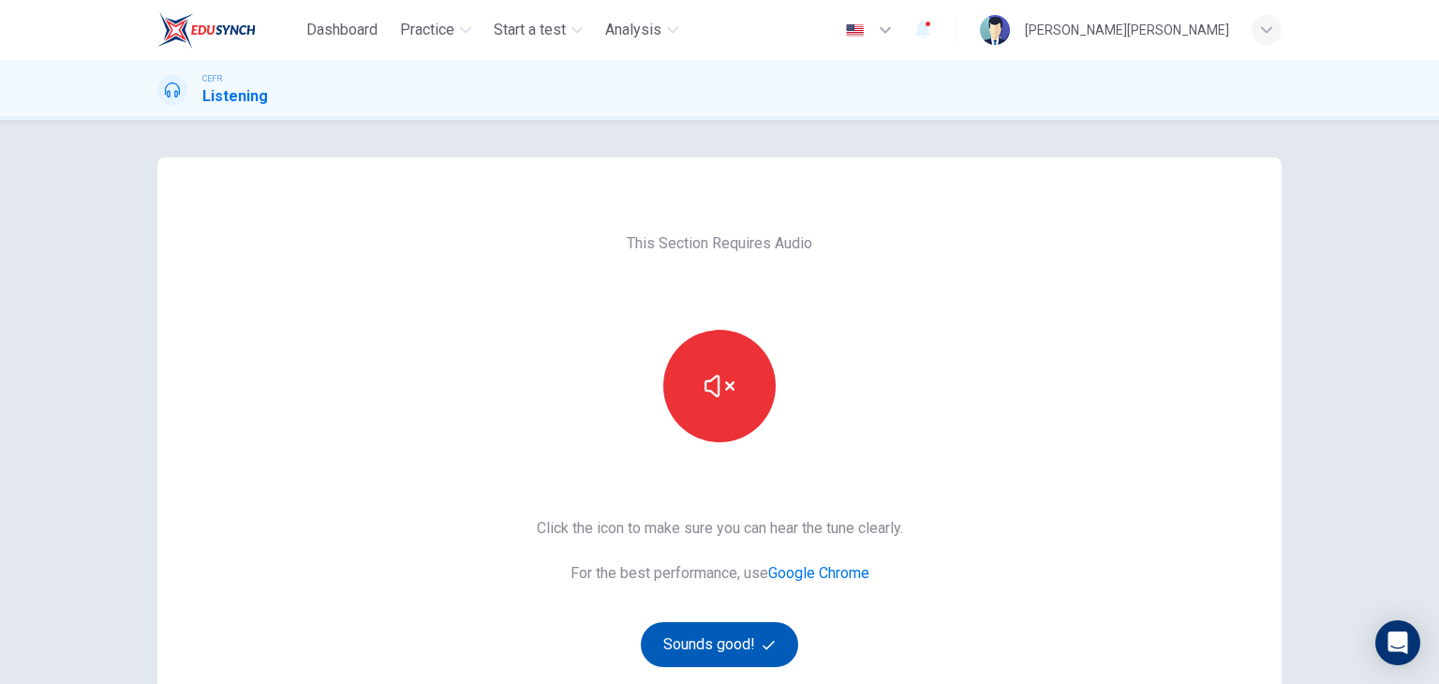
click at [746, 644] on button "Sounds good!" at bounding box center [719, 644] width 157 height 45
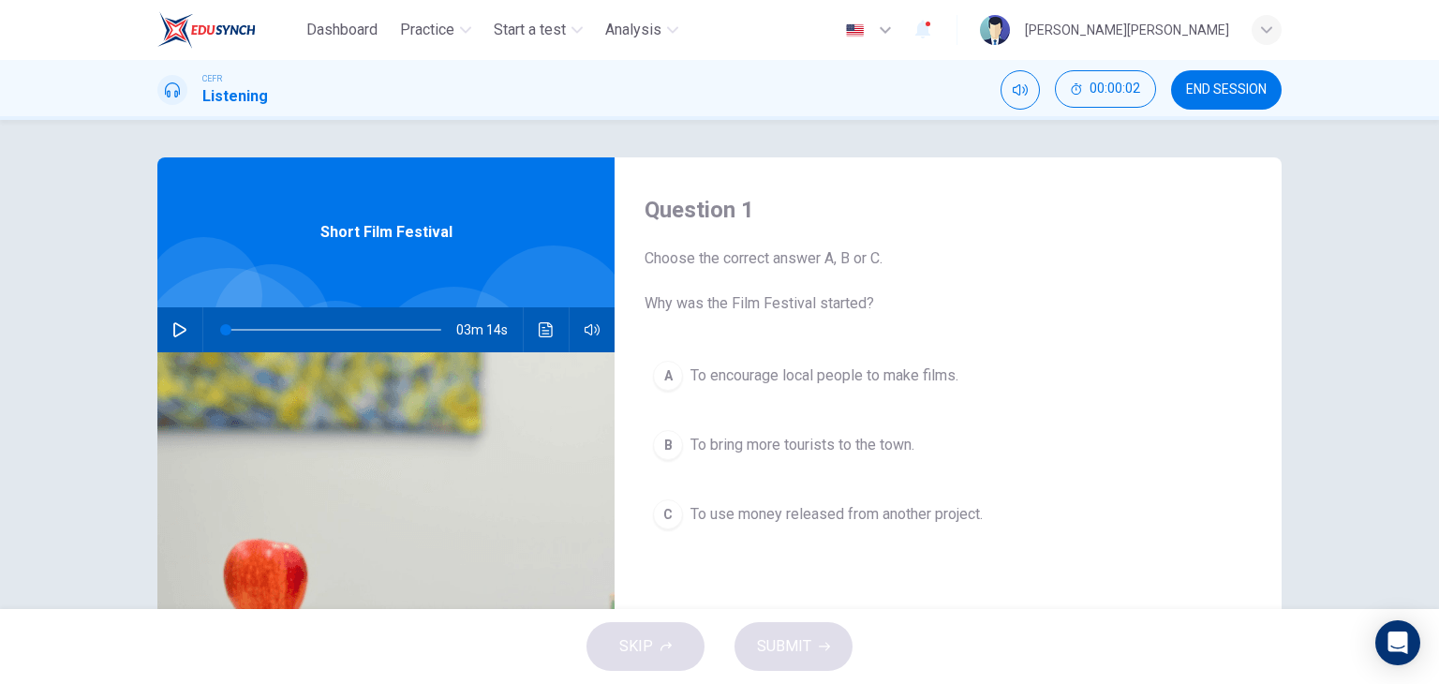
click at [172, 331] on icon "button" at bounding box center [179, 329] width 15 height 15
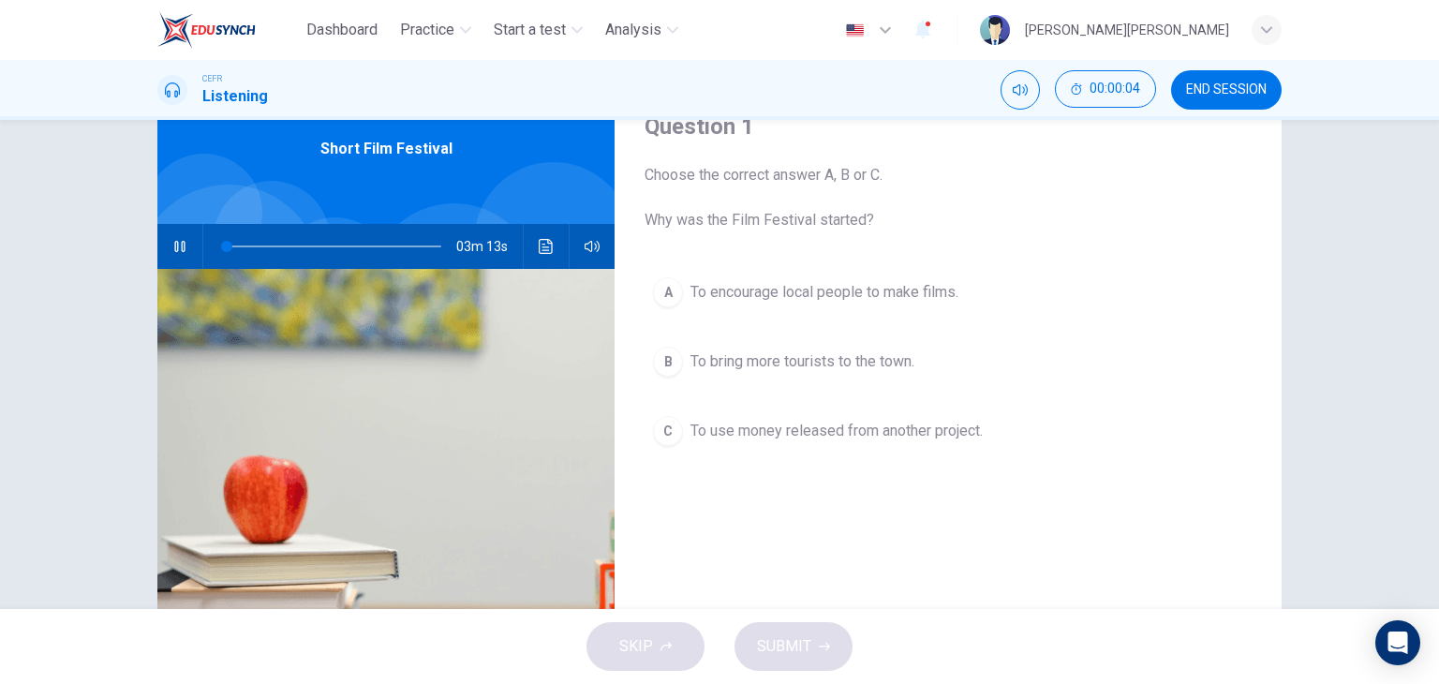
scroll to position [94, 0]
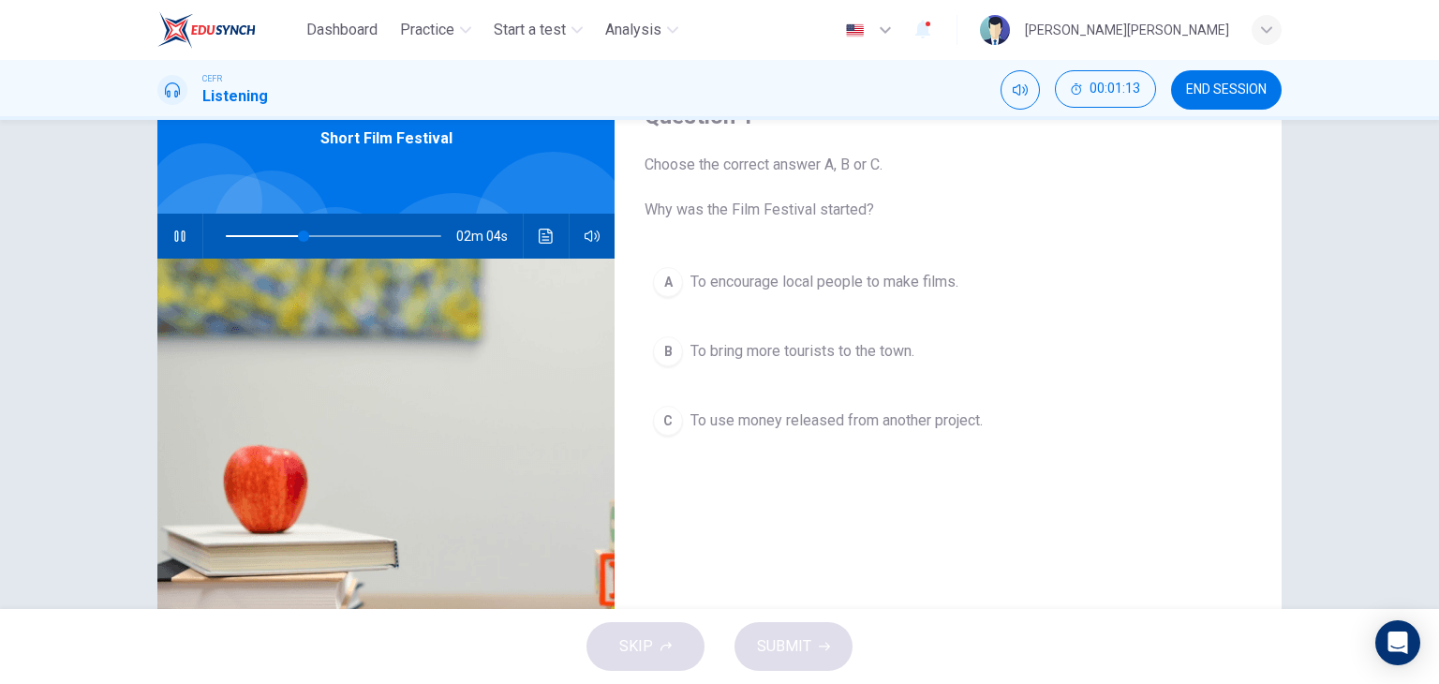
click at [908, 422] on span "To use money released from another project." at bounding box center [837, 421] width 292 height 22
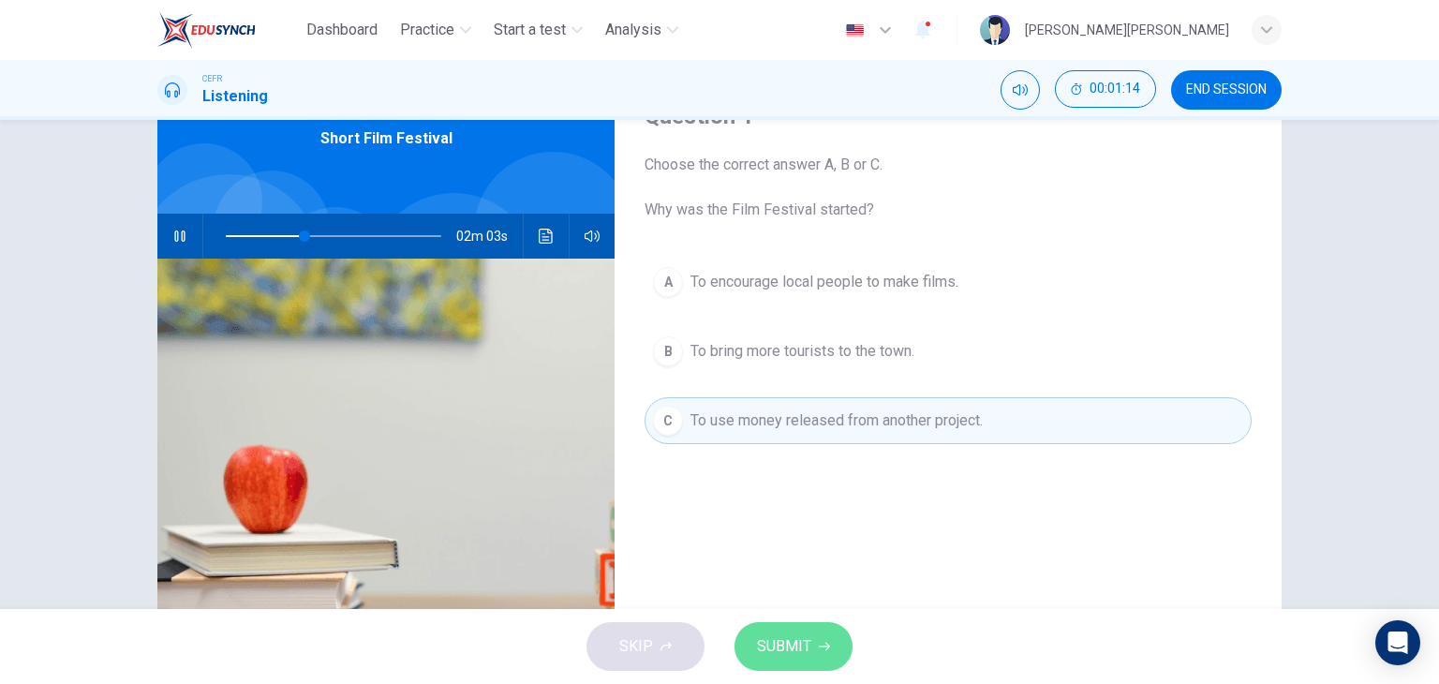
click at [819, 648] on icon "button" at bounding box center [824, 646] width 11 height 11
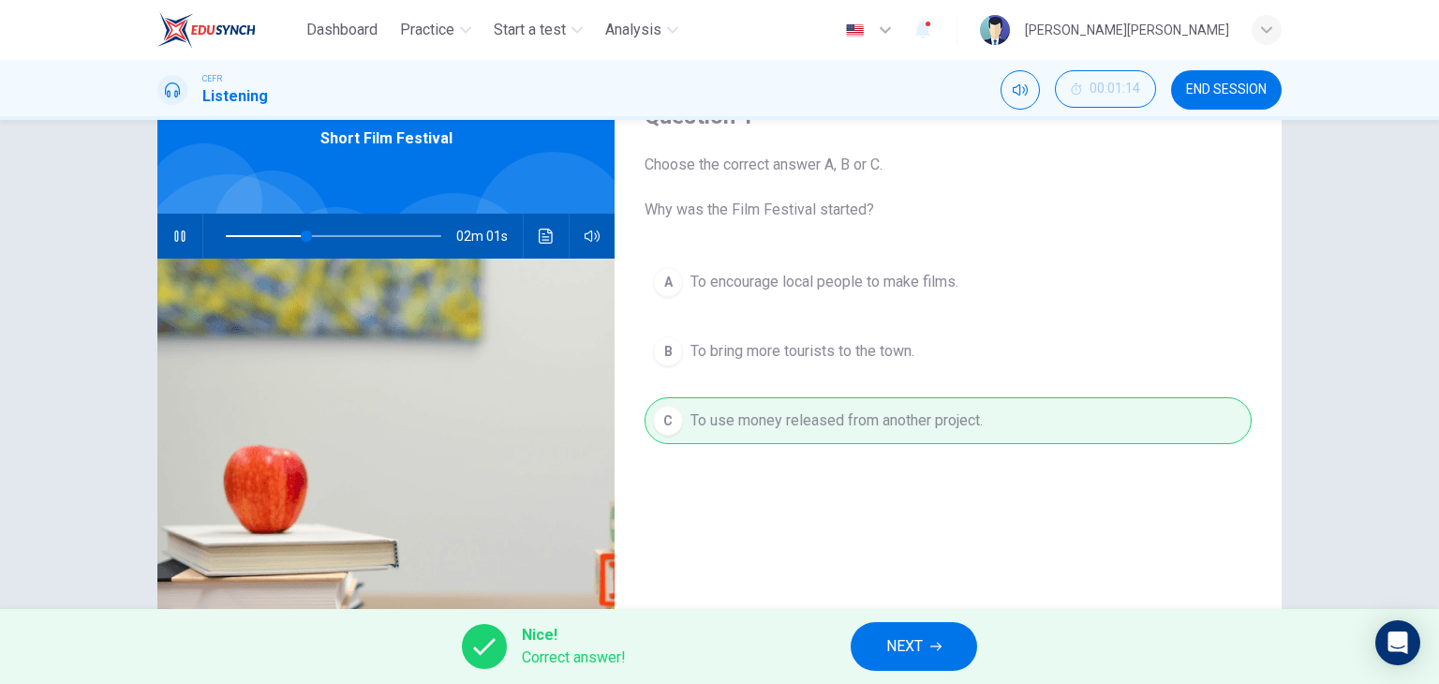
click at [937, 655] on button "NEXT" at bounding box center [914, 646] width 127 height 49
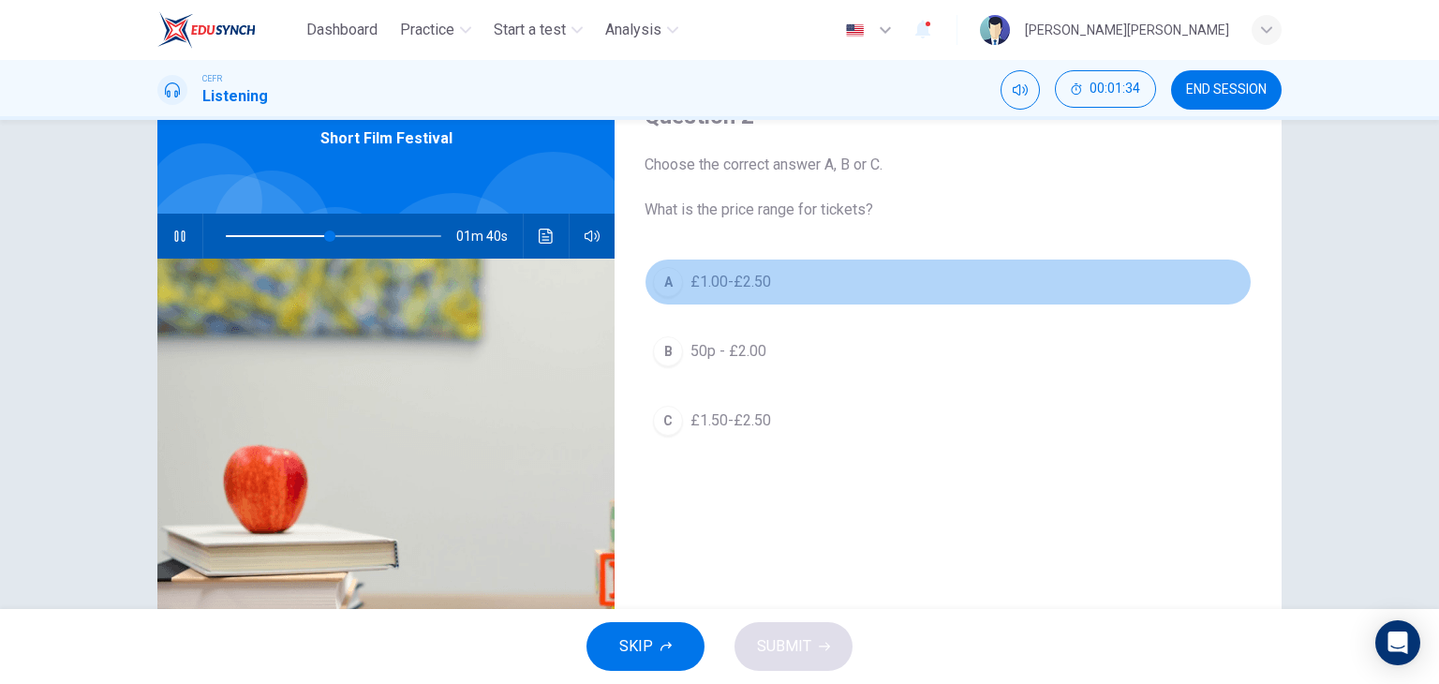
click at [675, 283] on div "A" at bounding box center [668, 282] width 30 height 30
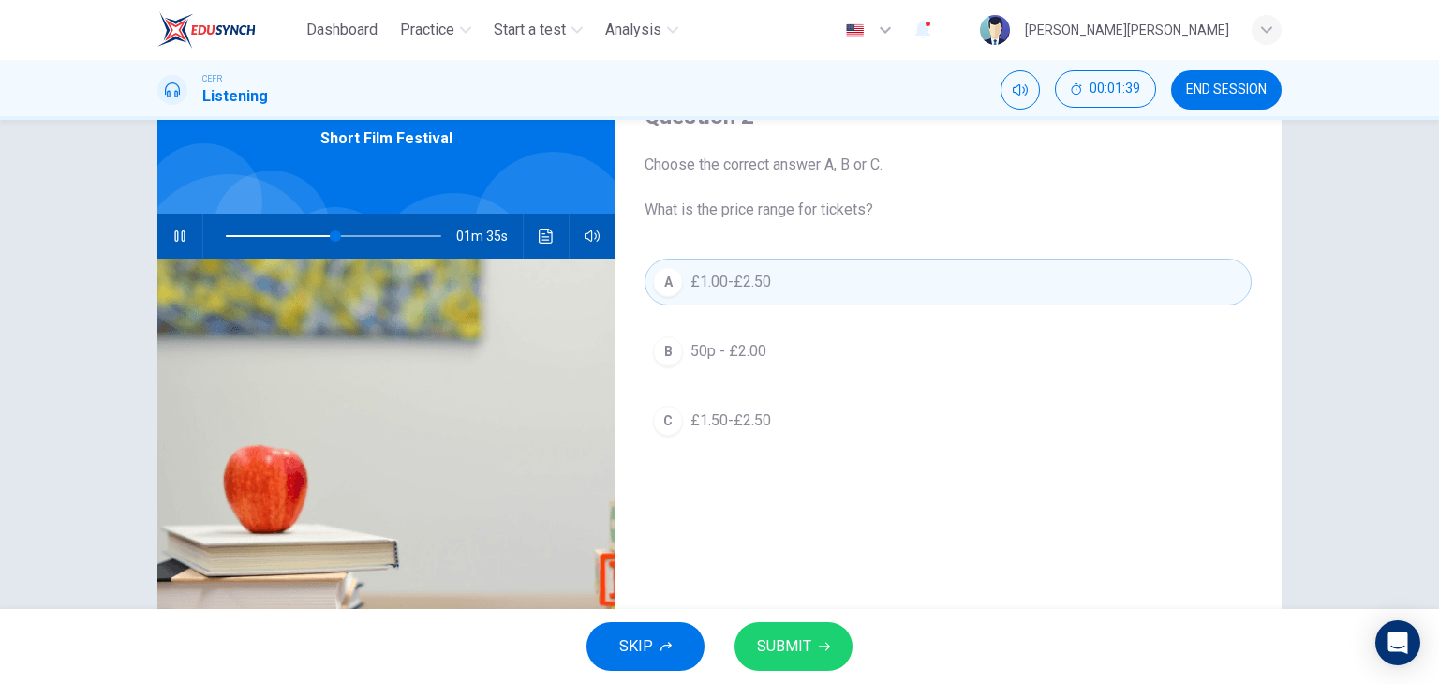
click at [768, 635] on span "SUBMIT" at bounding box center [784, 646] width 54 height 26
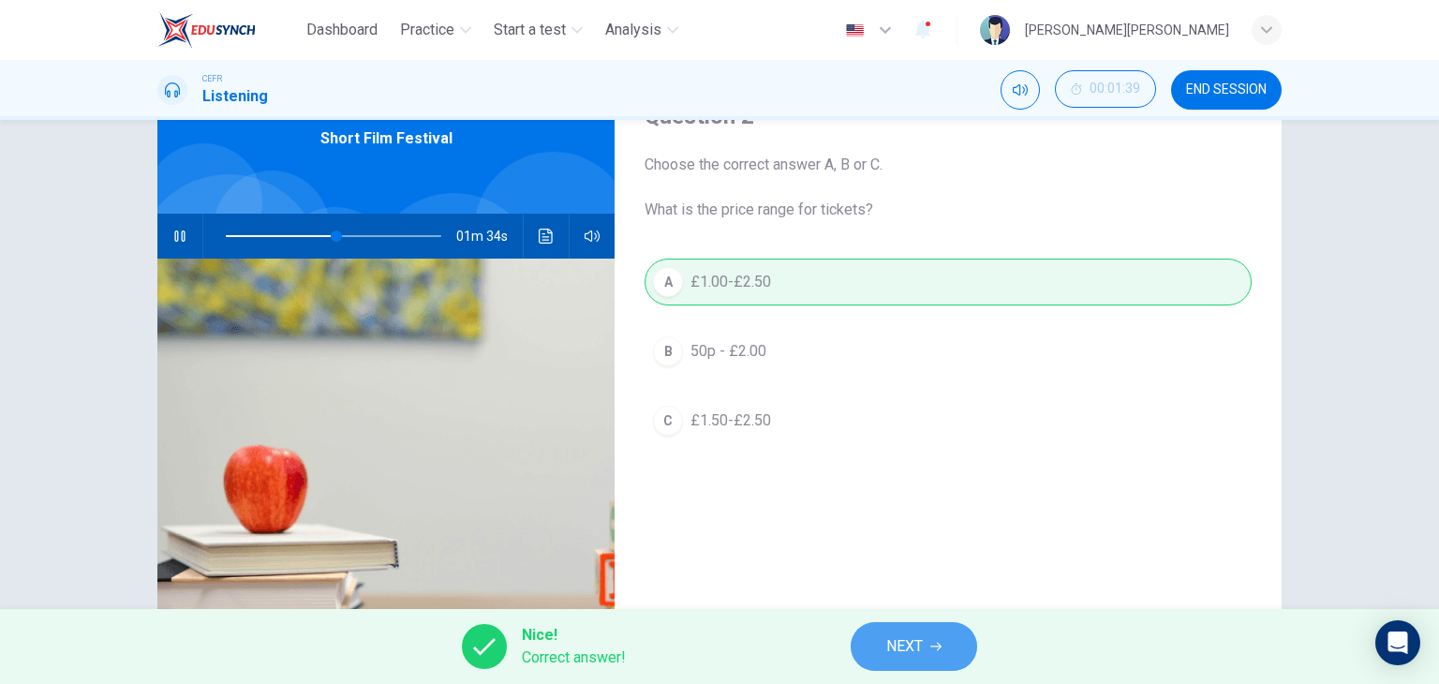
click at [920, 642] on span "NEXT" at bounding box center [905, 646] width 37 height 26
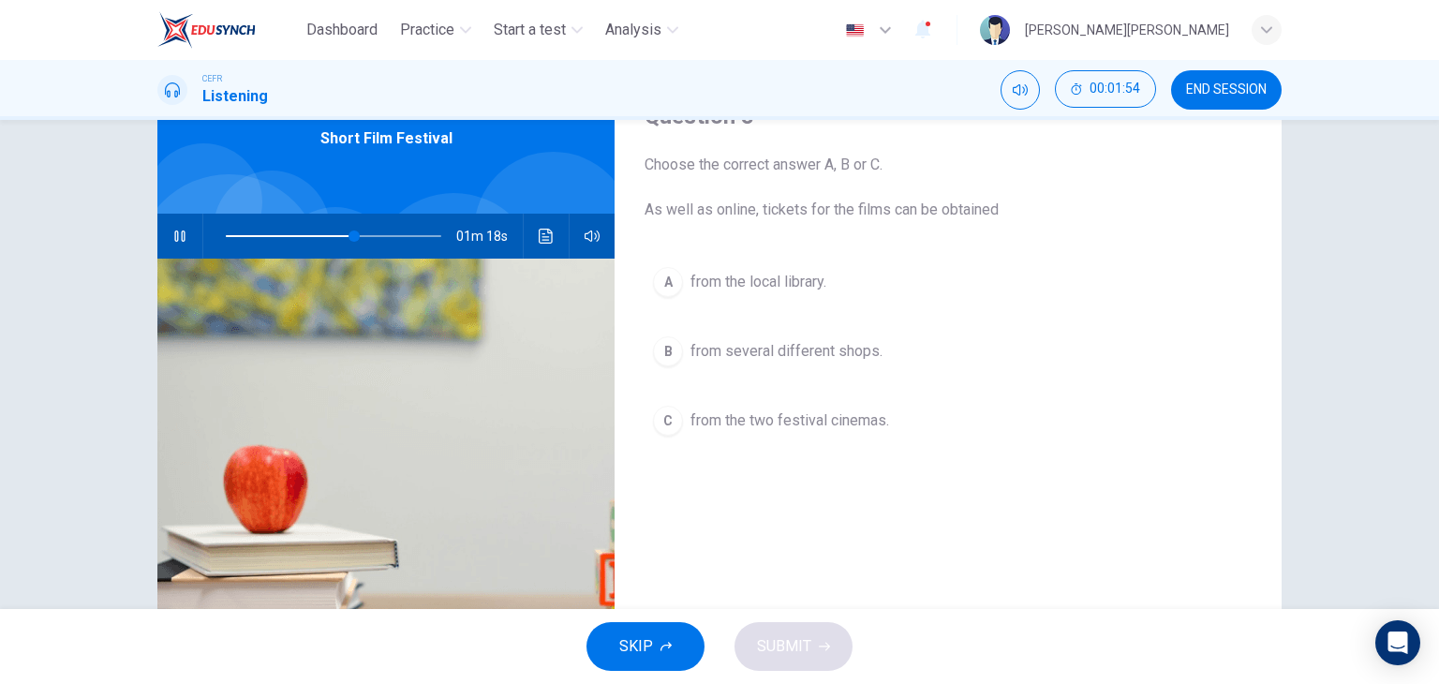
click at [764, 282] on span "from the local library." at bounding box center [759, 282] width 136 height 22
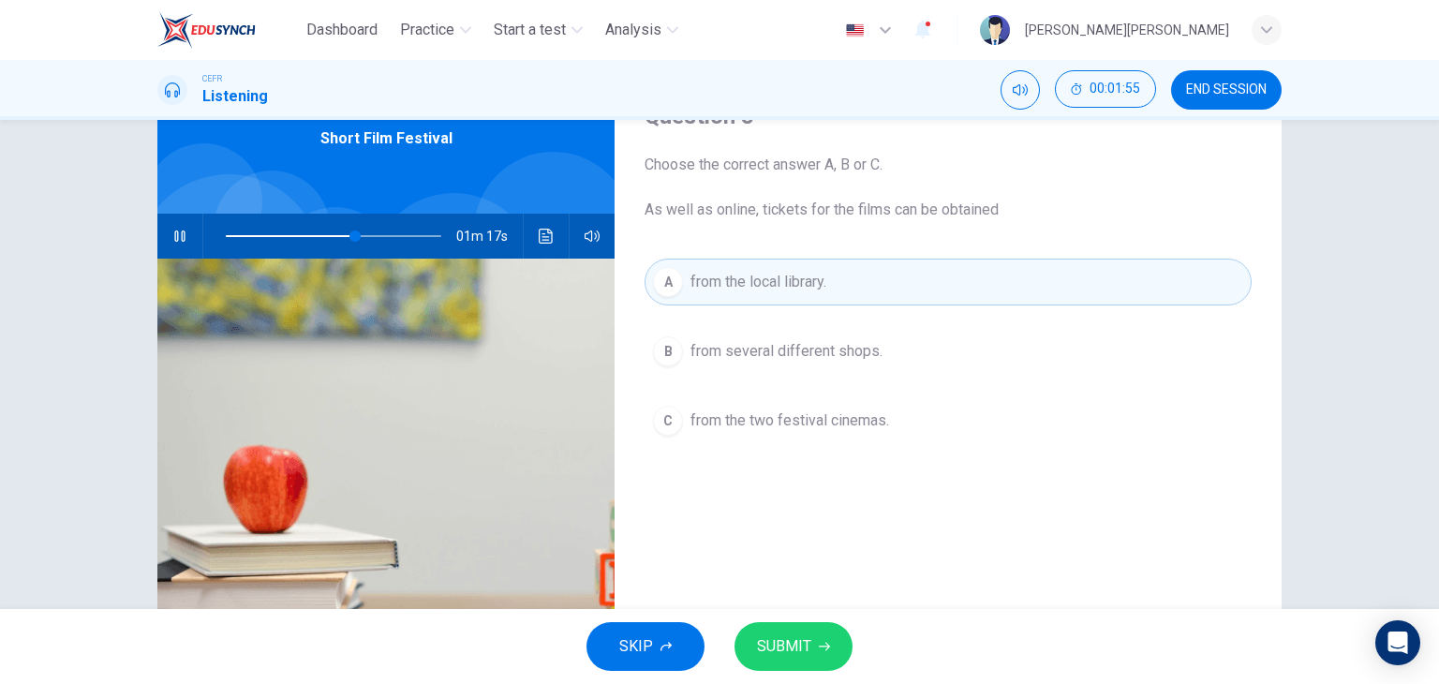
click at [819, 655] on button "SUBMIT" at bounding box center [794, 646] width 118 height 49
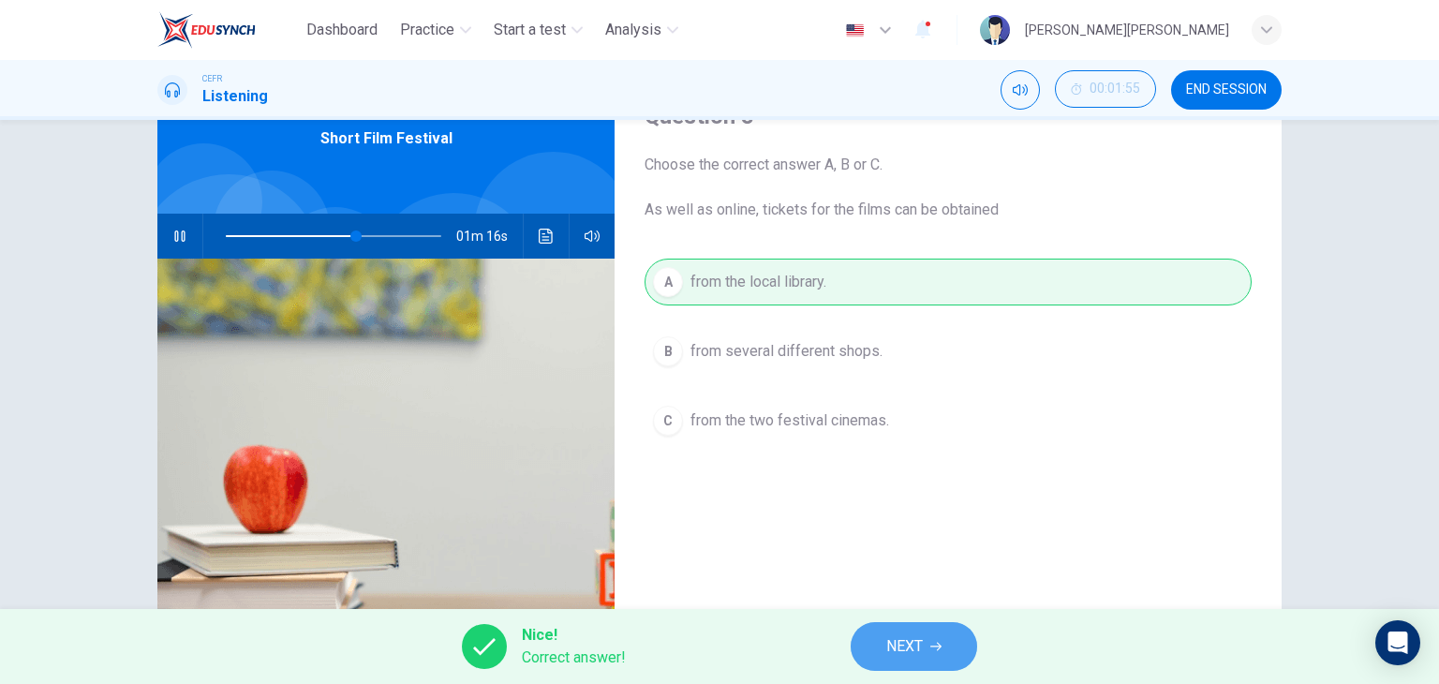
click at [915, 654] on span "NEXT" at bounding box center [905, 646] width 37 height 26
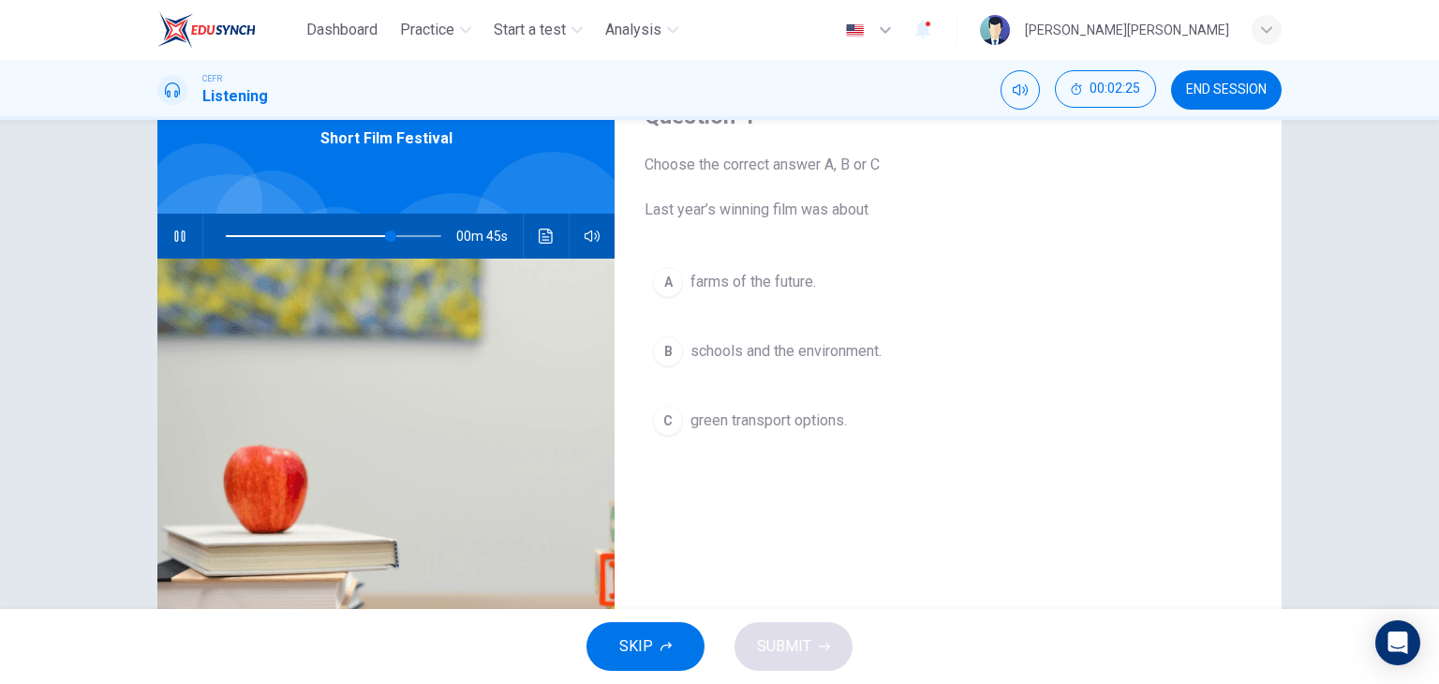
click at [770, 439] on button "C green transport options." at bounding box center [948, 420] width 607 height 47
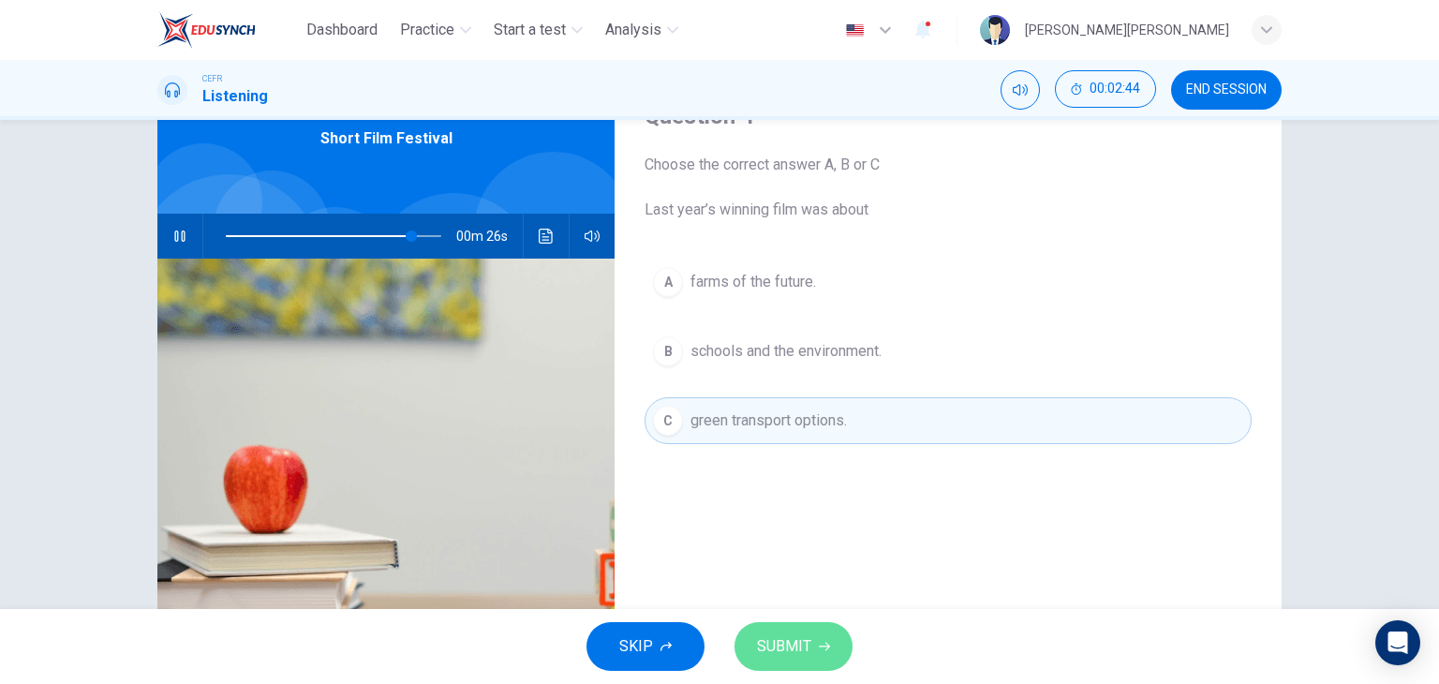
click at [791, 635] on span "SUBMIT" at bounding box center [784, 646] width 54 height 26
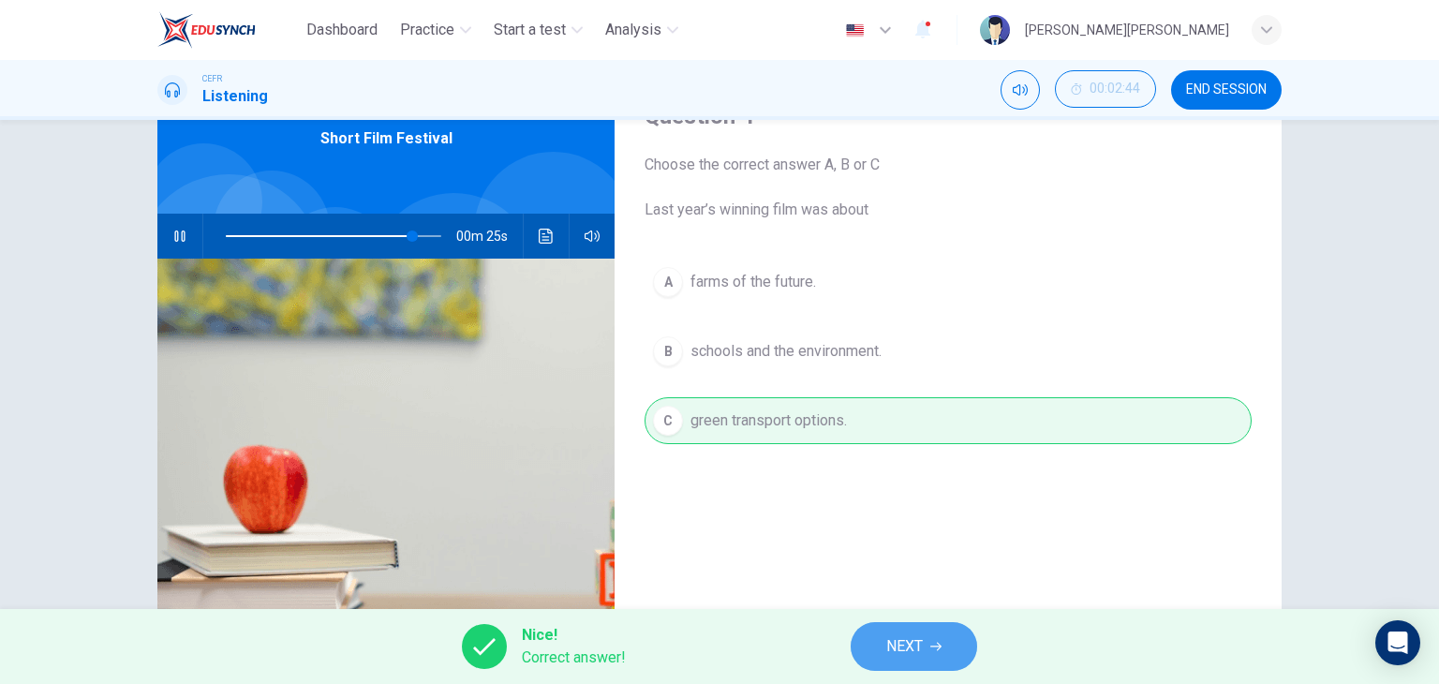
click at [913, 644] on span "NEXT" at bounding box center [905, 646] width 37 height 26
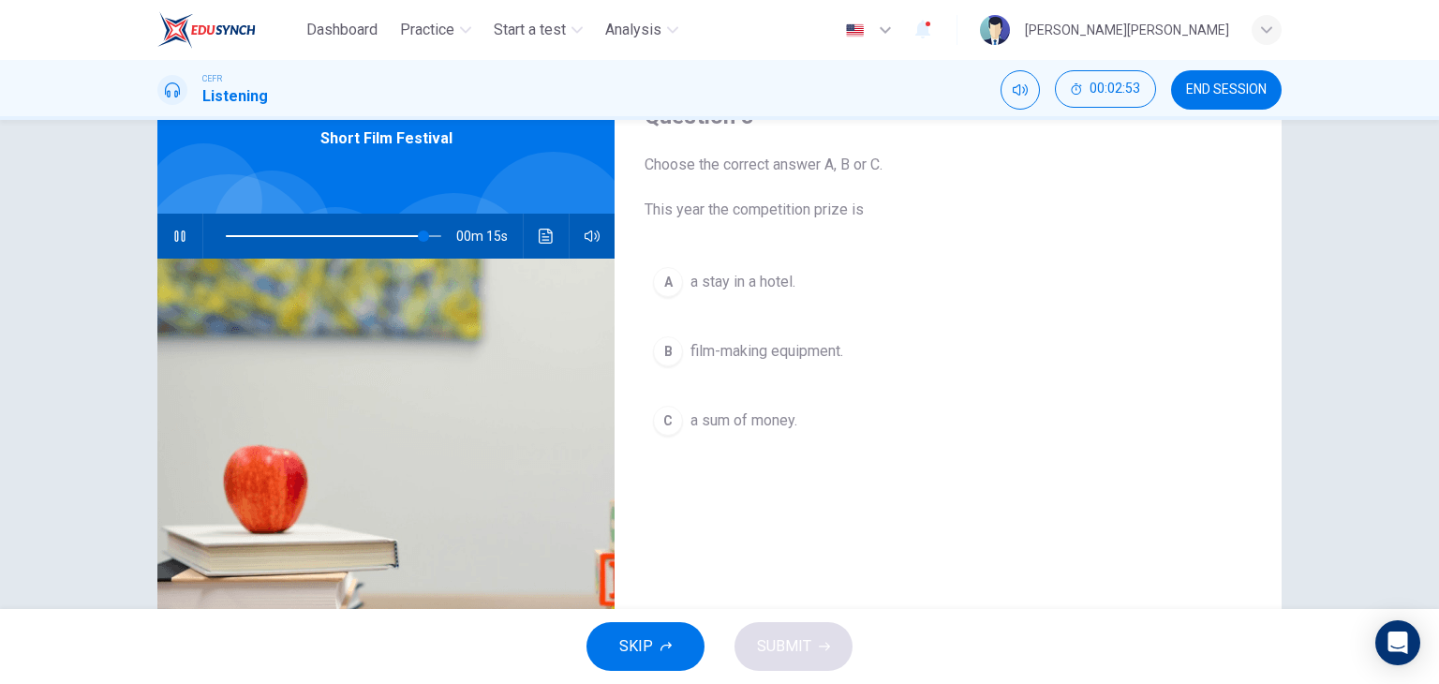
click at [812, 358] on span "film-making equipment." at bounding box center [767, 351] width 153 height 22
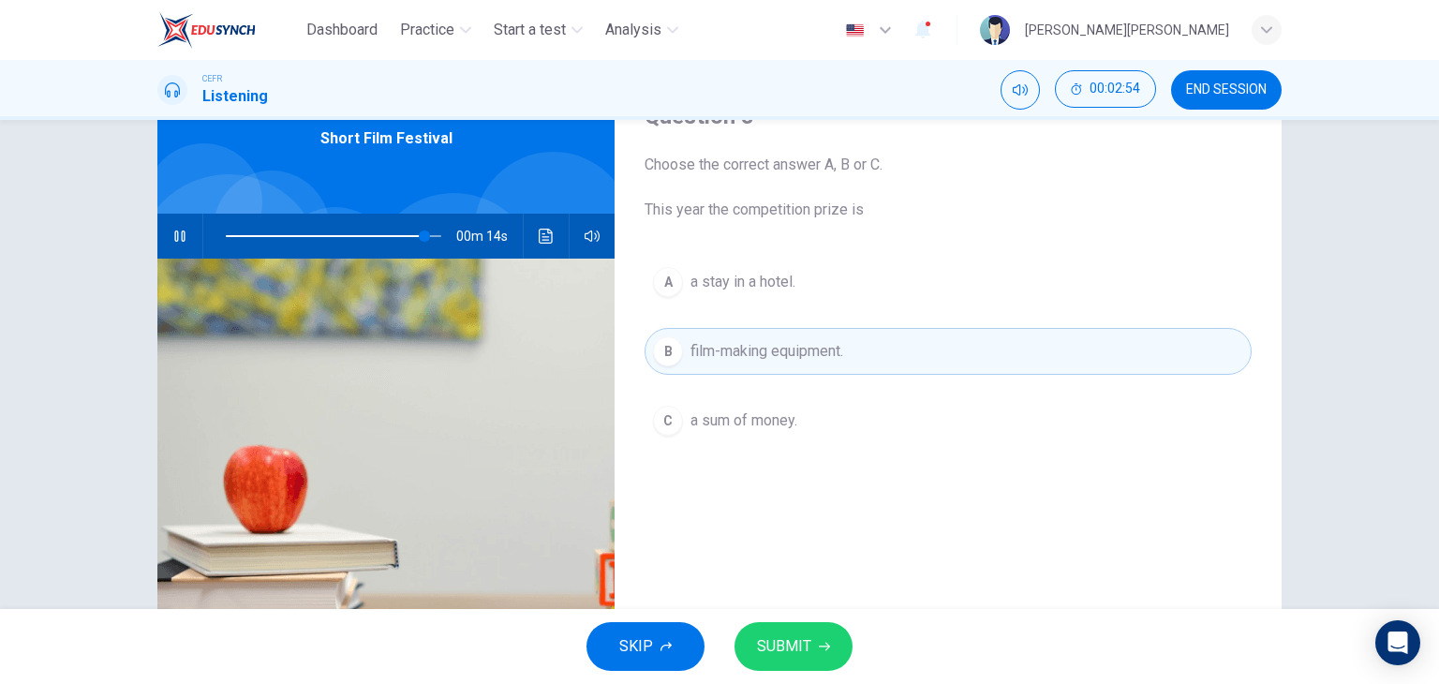
click at [798, 662] on button "SUBMIT" at bounding box center [794, 646] width 118 height 49
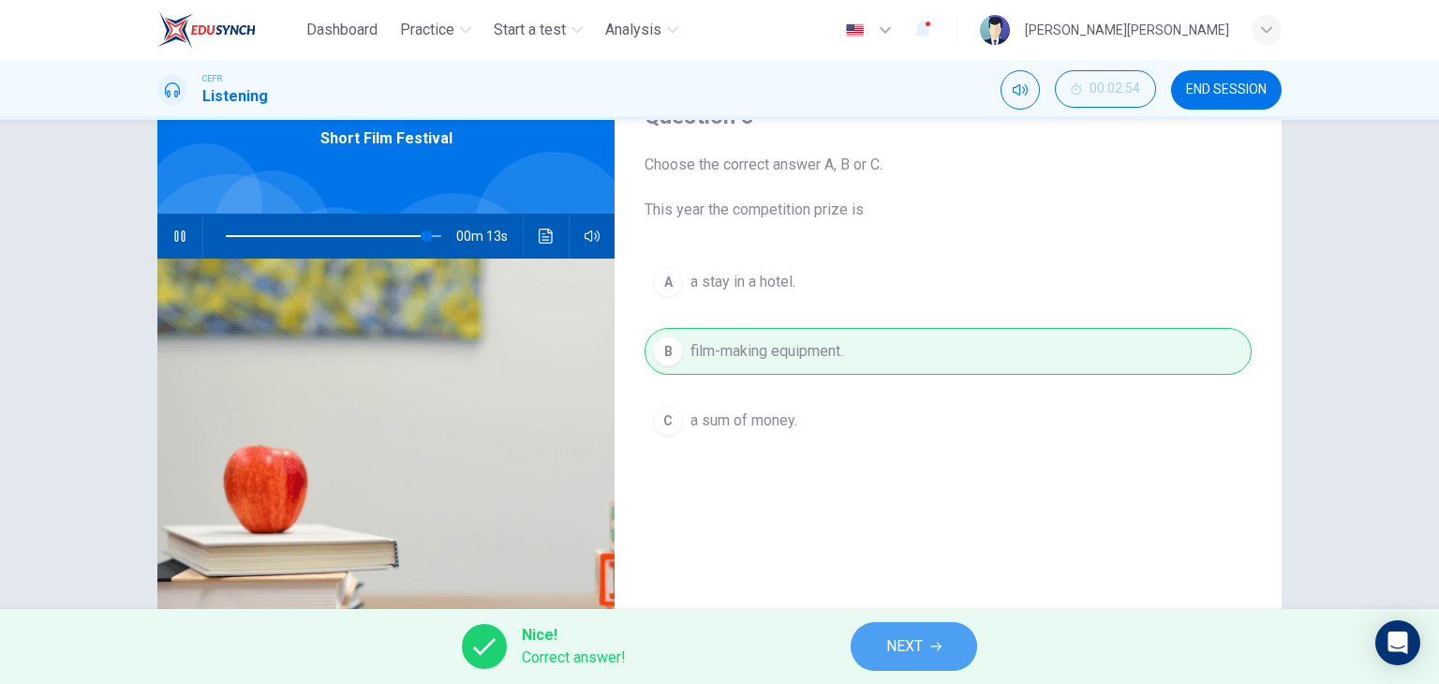
click at [906, 657] on span "NEXT" at bounding box center [905, 646] width 37 height 26
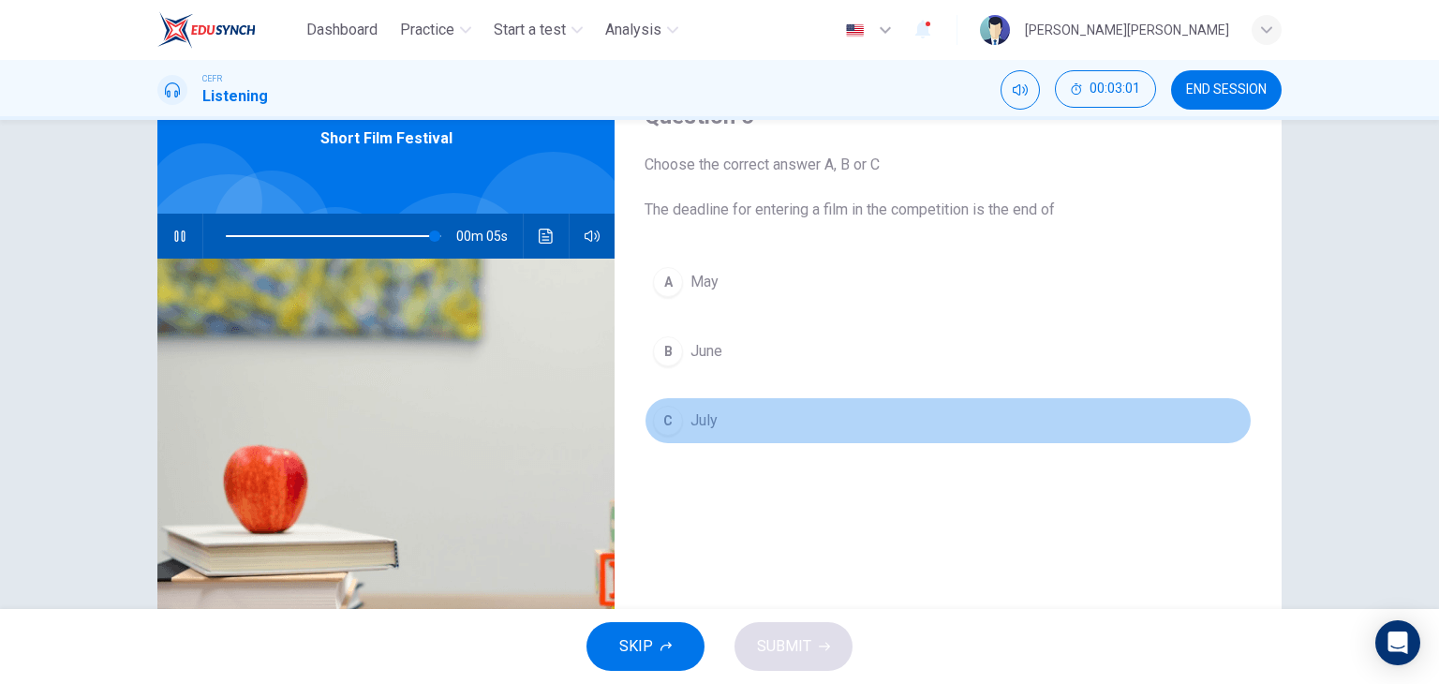
click at [707, 427] on span "July" at bounding box center [704, 421] width 27 height 22
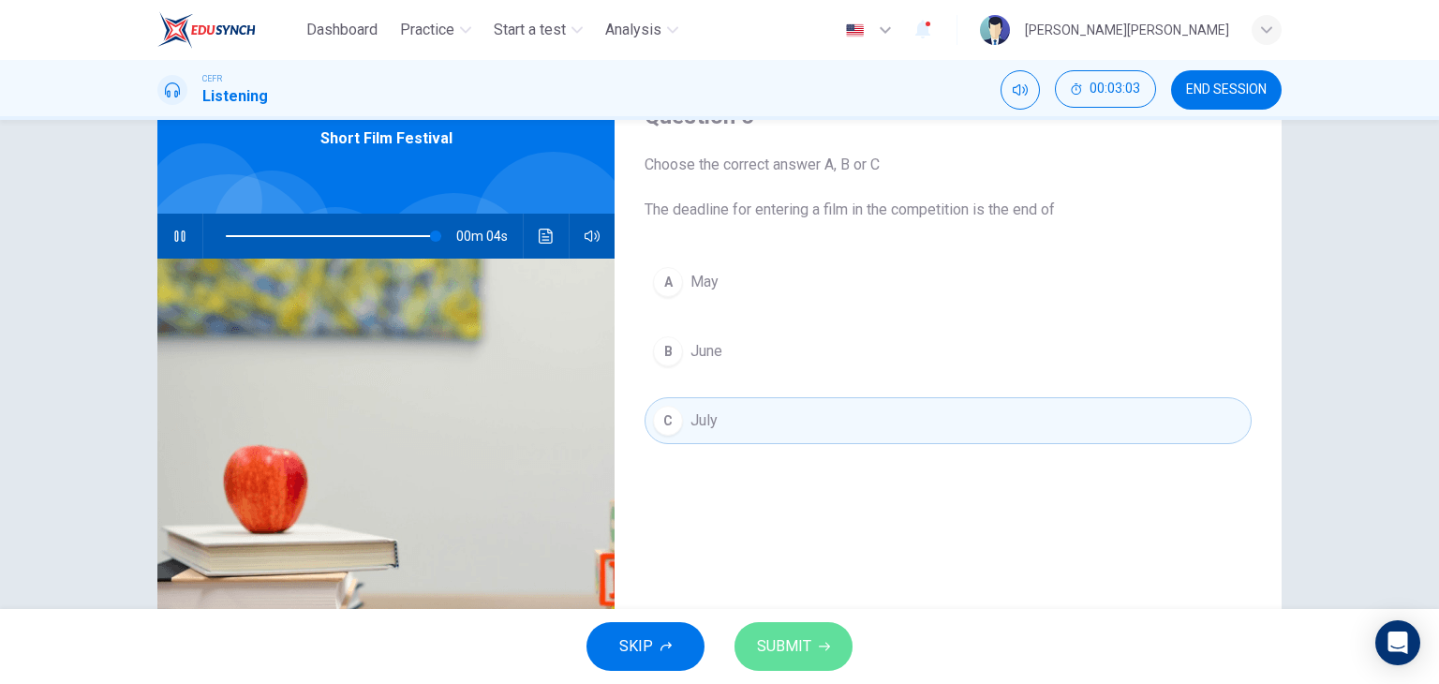
click at [803, 642] on span "SUBMIT" at bounding box center [784, 646] width 54 height 26
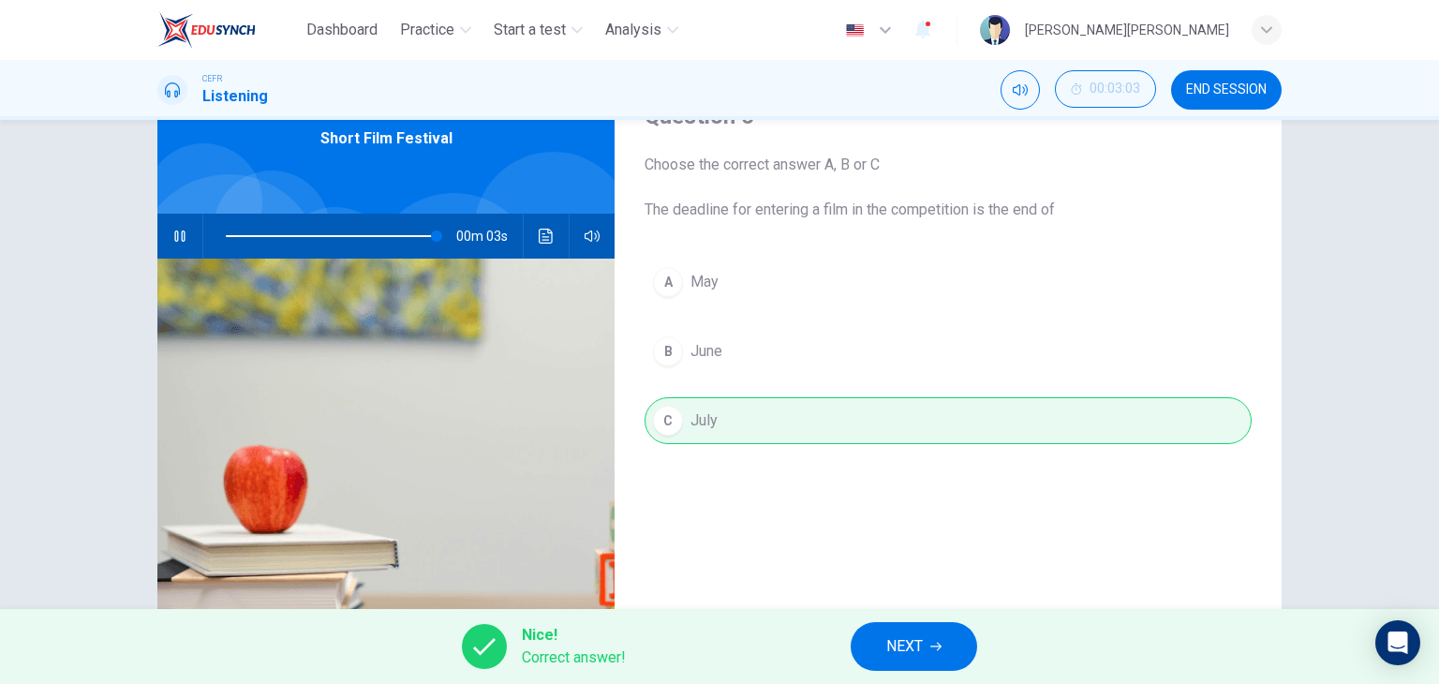
click at [933, 657] on button "NEXT" at bounding box center [914, 646] width 127 height 49
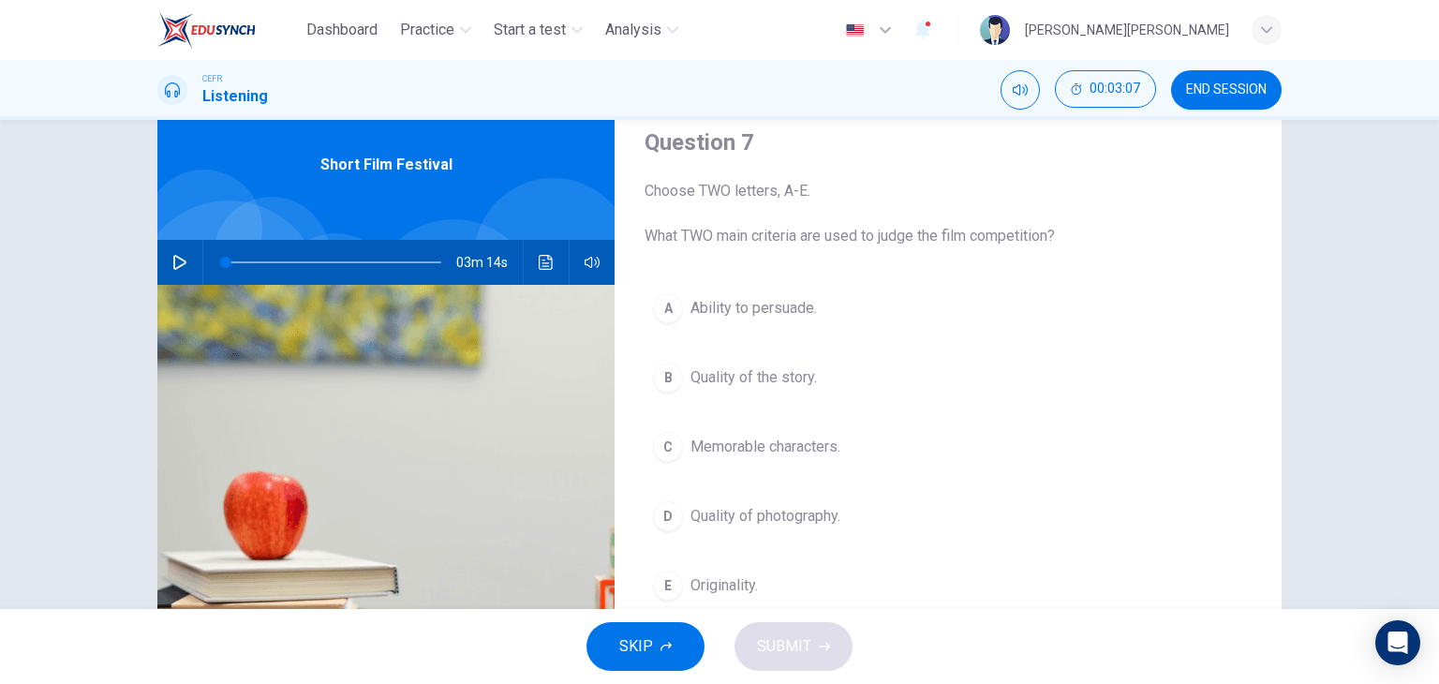
scroll to position [50, 0]
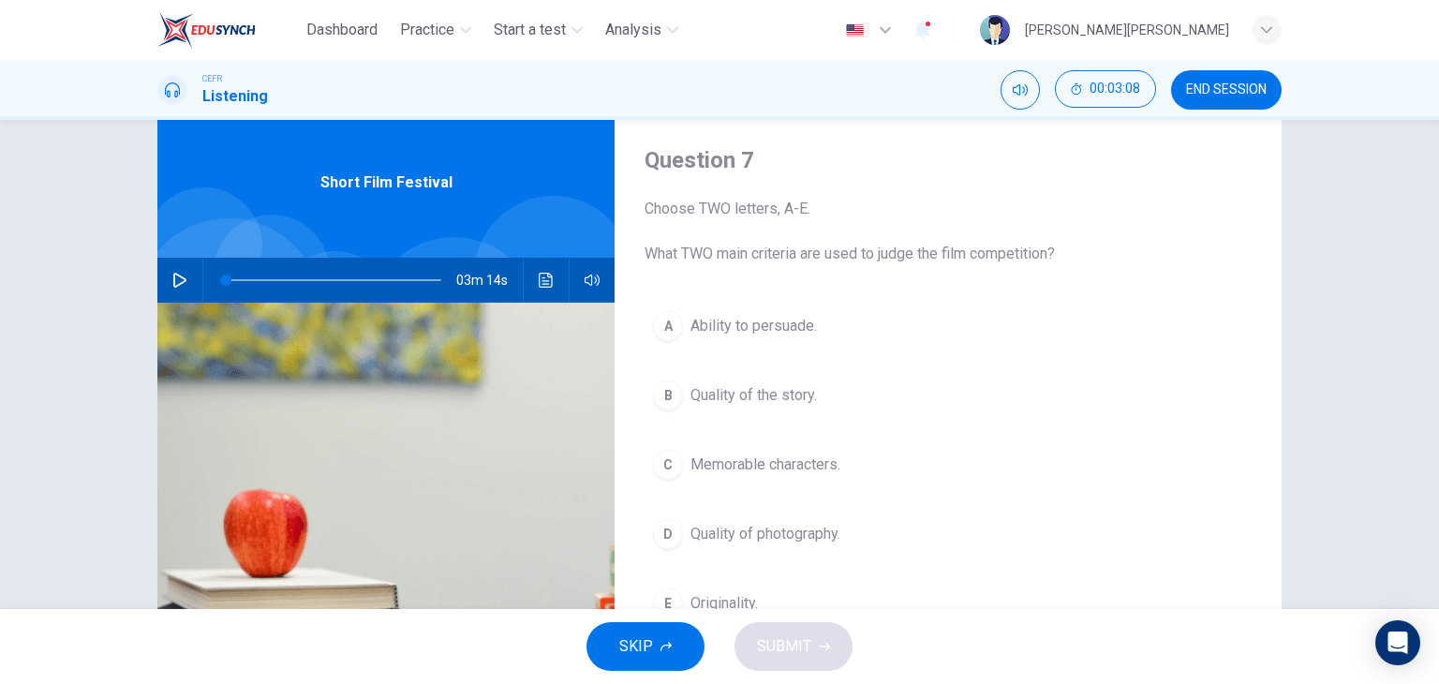
click at [174, 290] on button "button" at bounding box center [180, 280] width 30 height 45
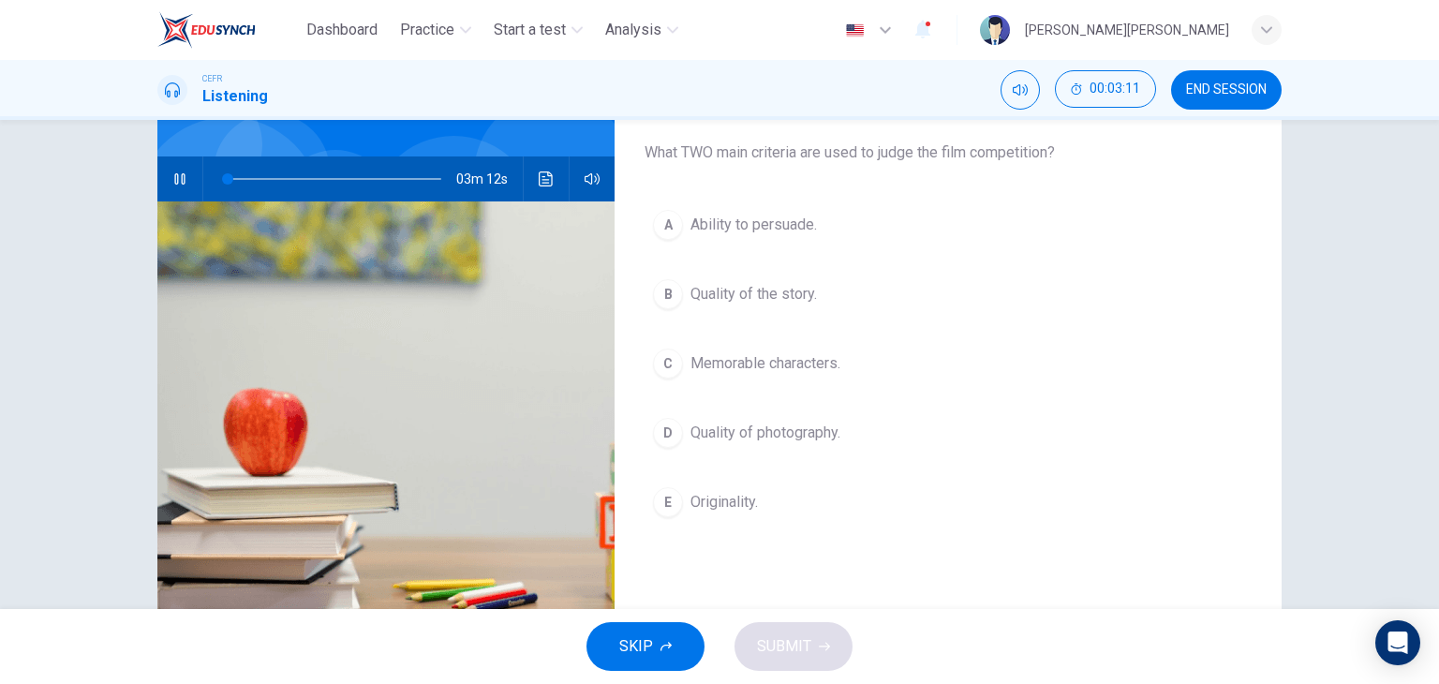
scroll to position [143, 0]
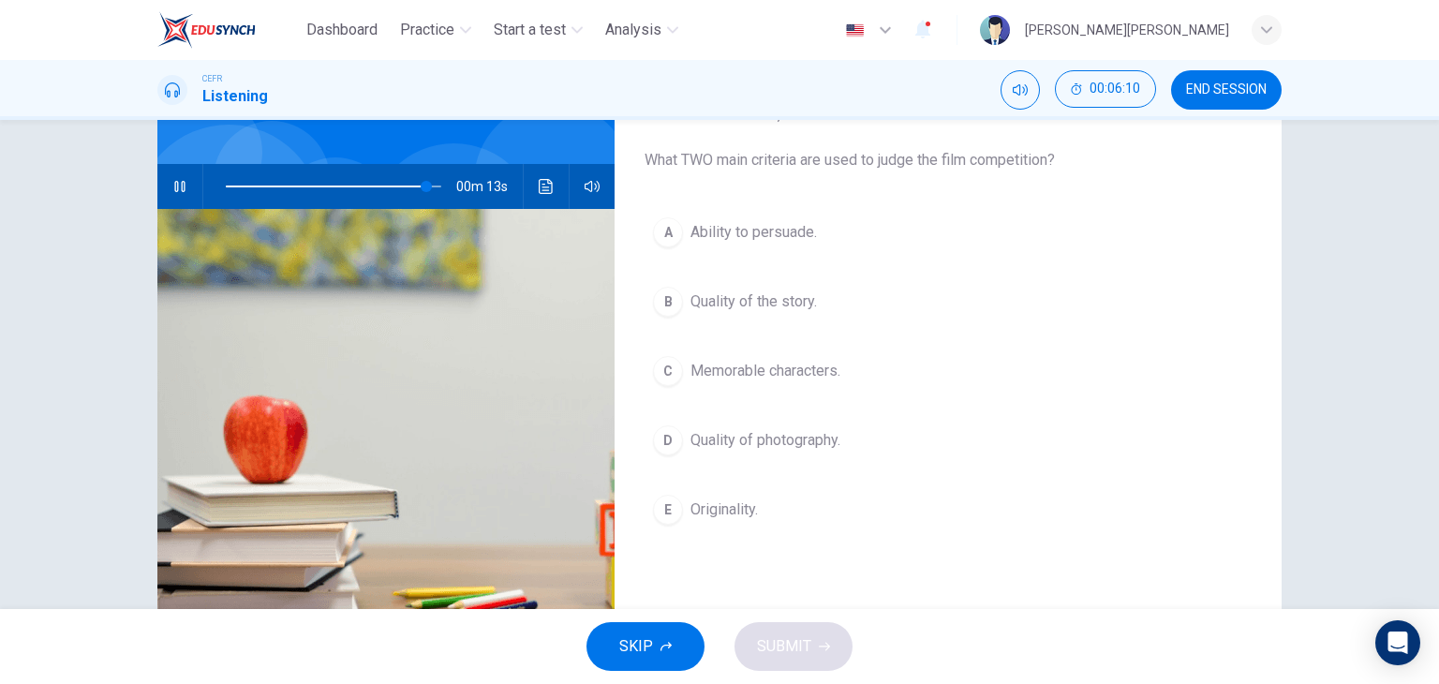
click at [717, 518] on span "Originality." at bounding box center [724, 510] width 67 height 22
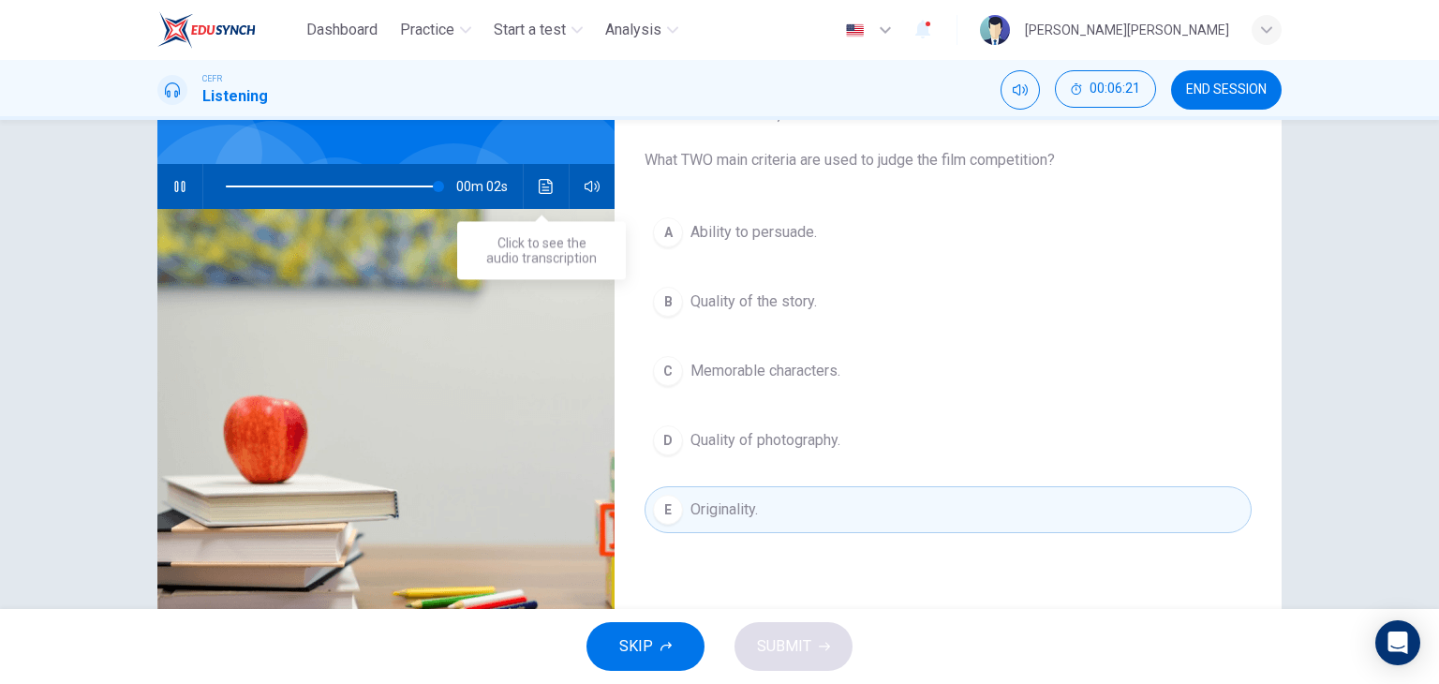
click at [531, 185] on button "Click to see the audio transcription" at bounding box center [546, 186] width 30 height 45
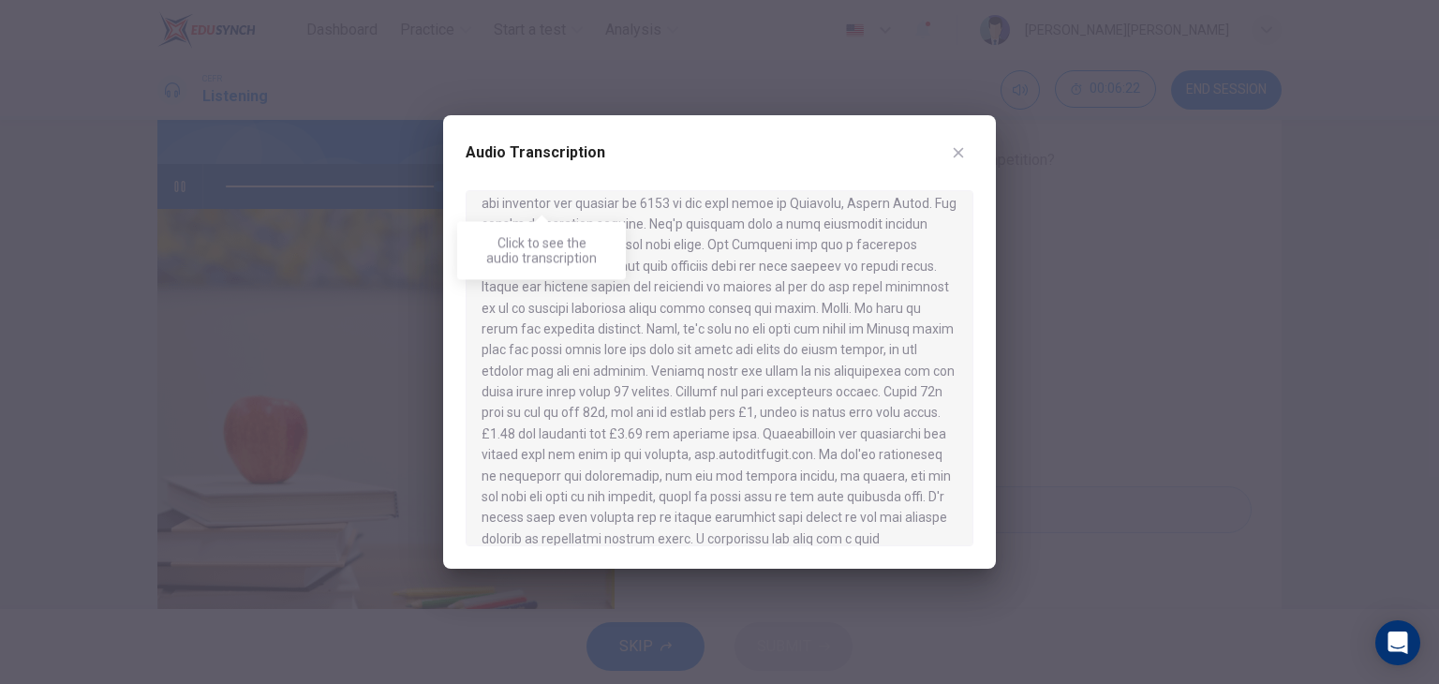
scroll to position [367, 0]
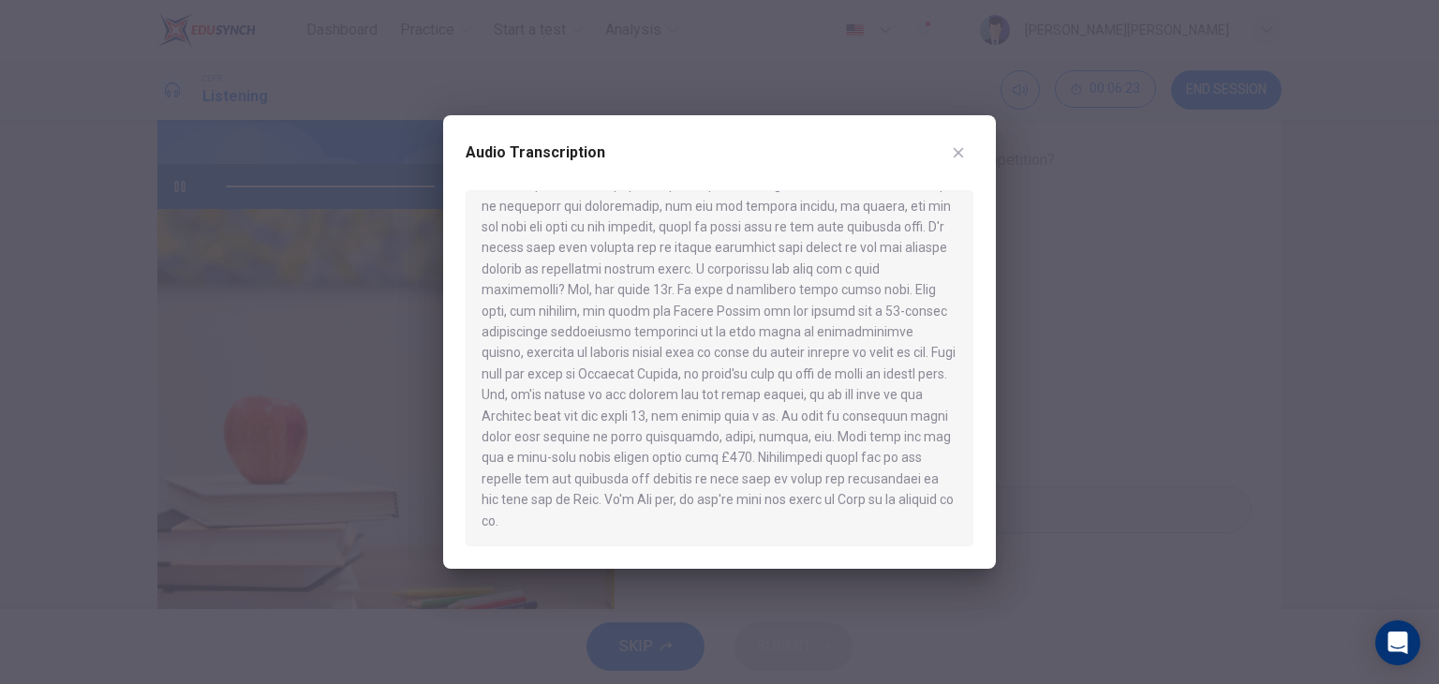
type input "0"
click at [942, 148] on div "Audio Transcription" at bounding box center [720, 164] width 508 height 52
click at [952, 151] on icon "button" at bounding box center [958, 152] width 15 height 15
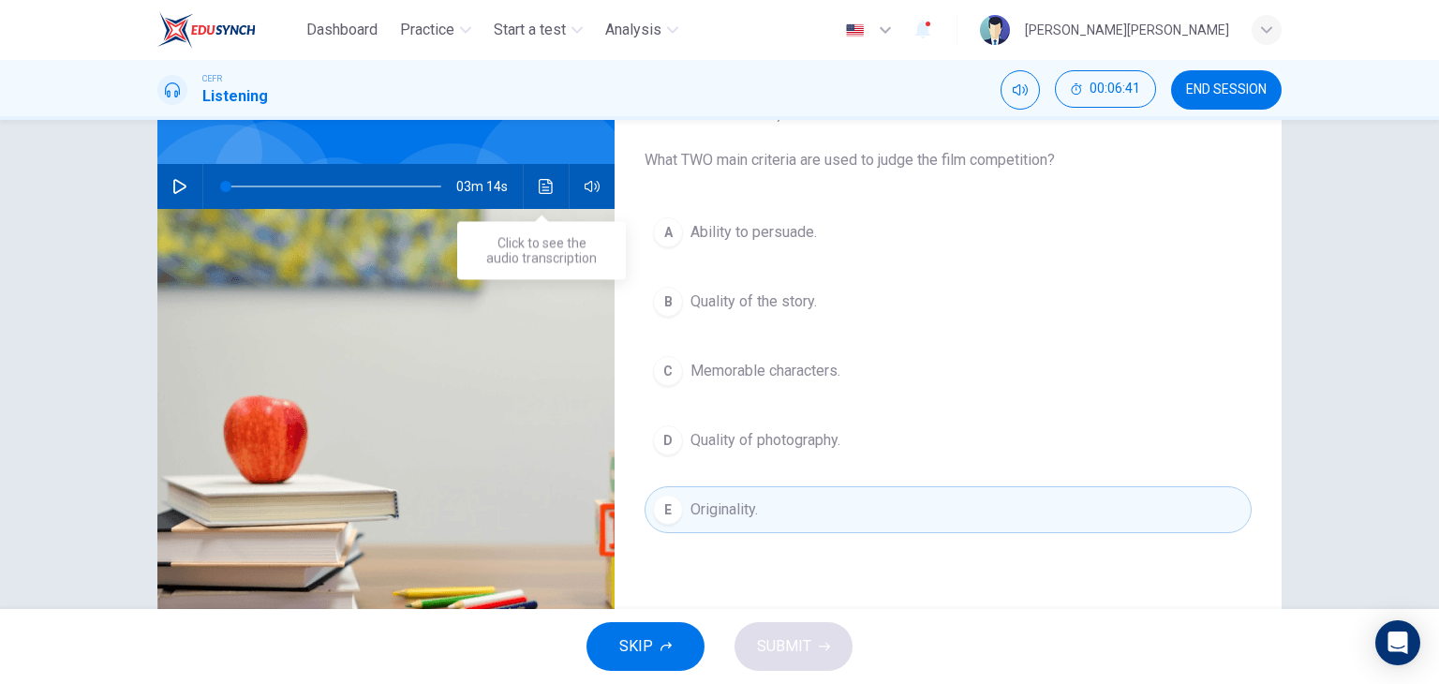
click at [544, 173] on button "Click to see the audio transcription" at bounding box center [546, 186] width 30 height 45
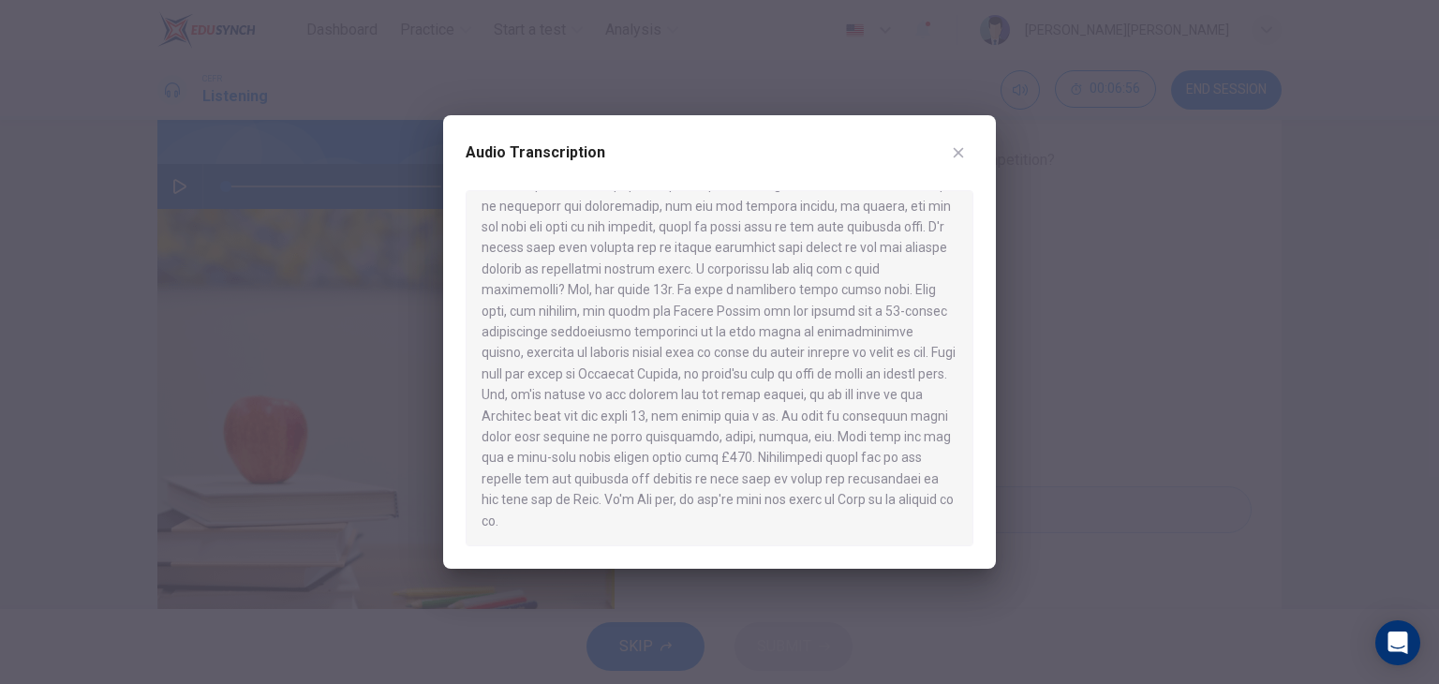
click at [960, 146] on icon "button" at bounding box center [958, 152] width 15 height 15
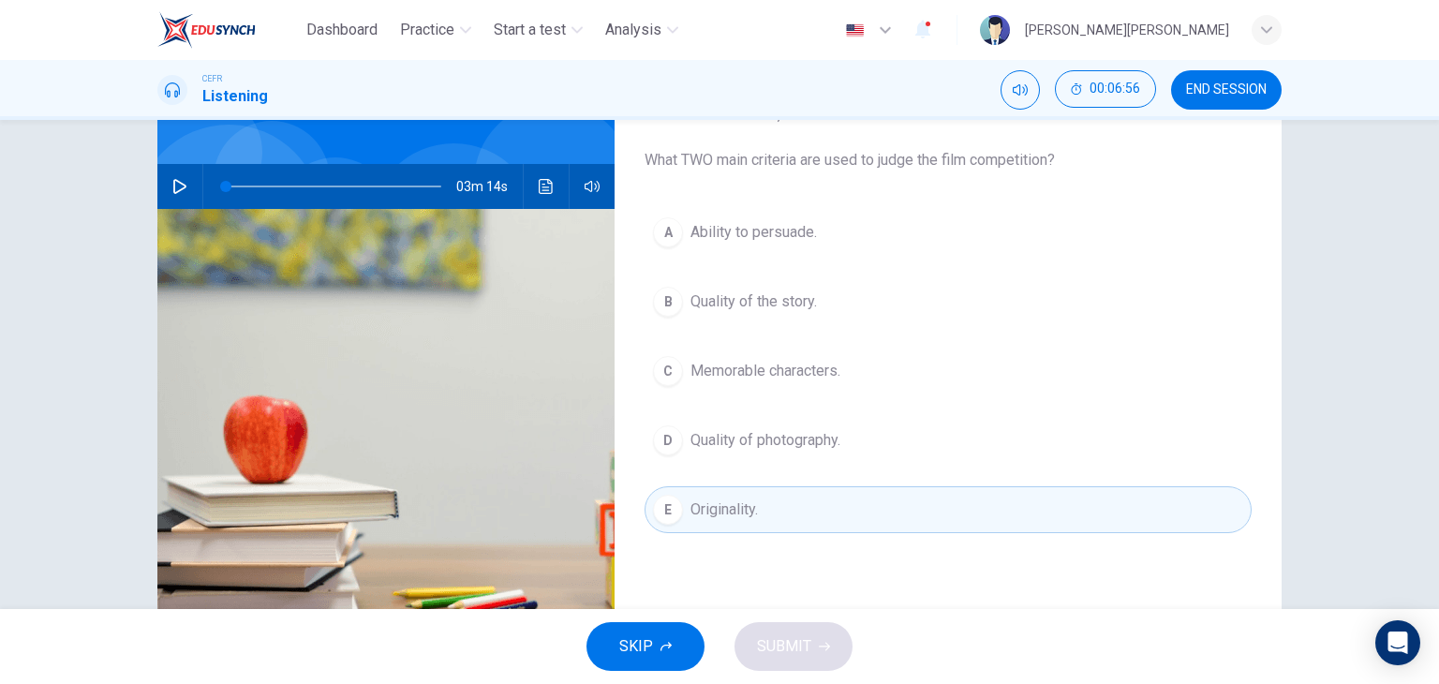
click at [791, 245] on button "A Ability to persuade." at bounding box center [948, 232] width 607 height 47
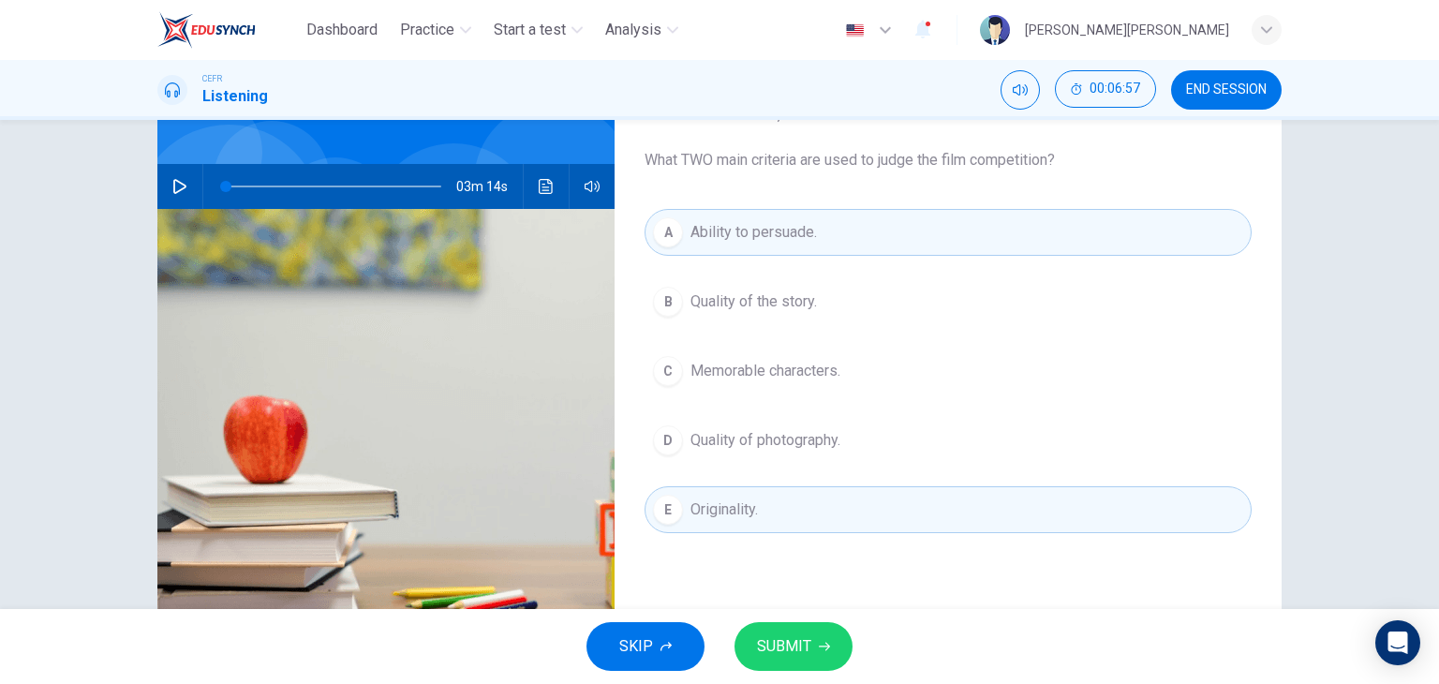
click at [798, 653] on span "SUBMIT" at bounding box center [784, 646] width 54 height 26
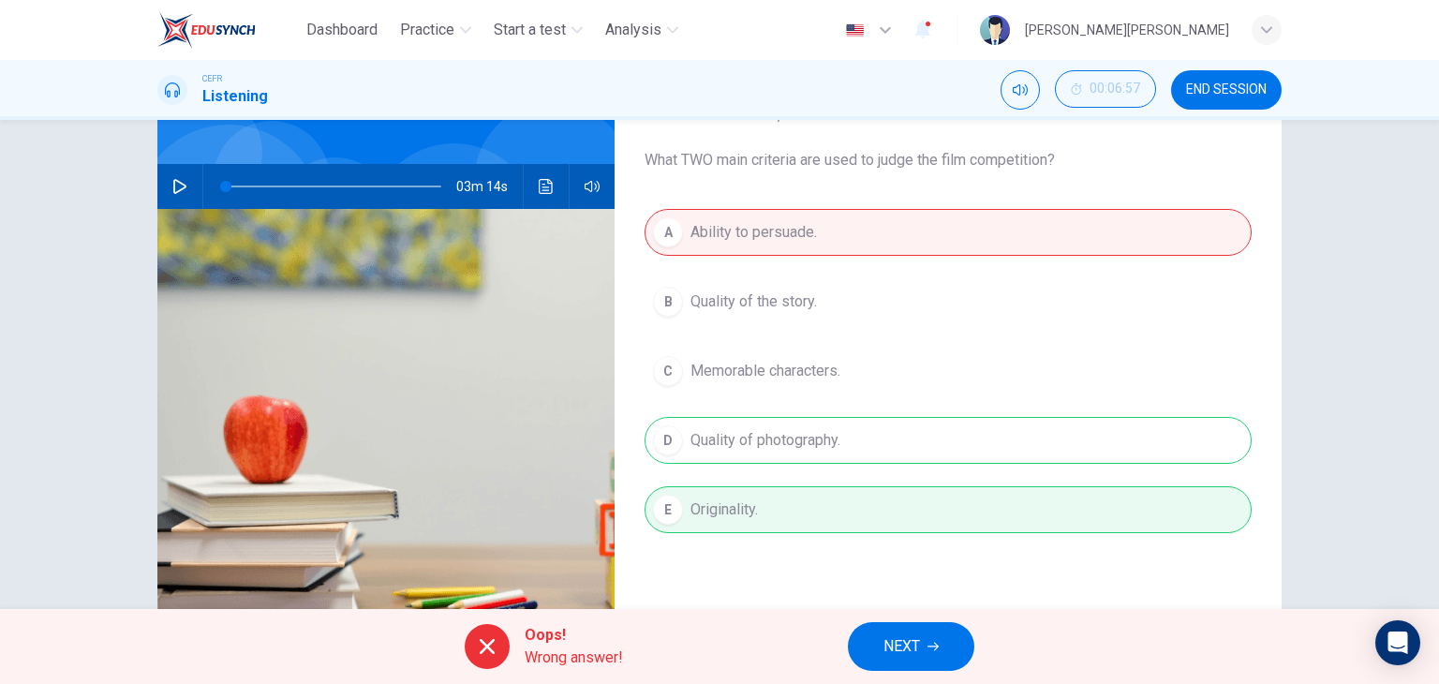
click at [870, 643] on button "NEXT" at bounding box center [911, 646] width 127 height 49
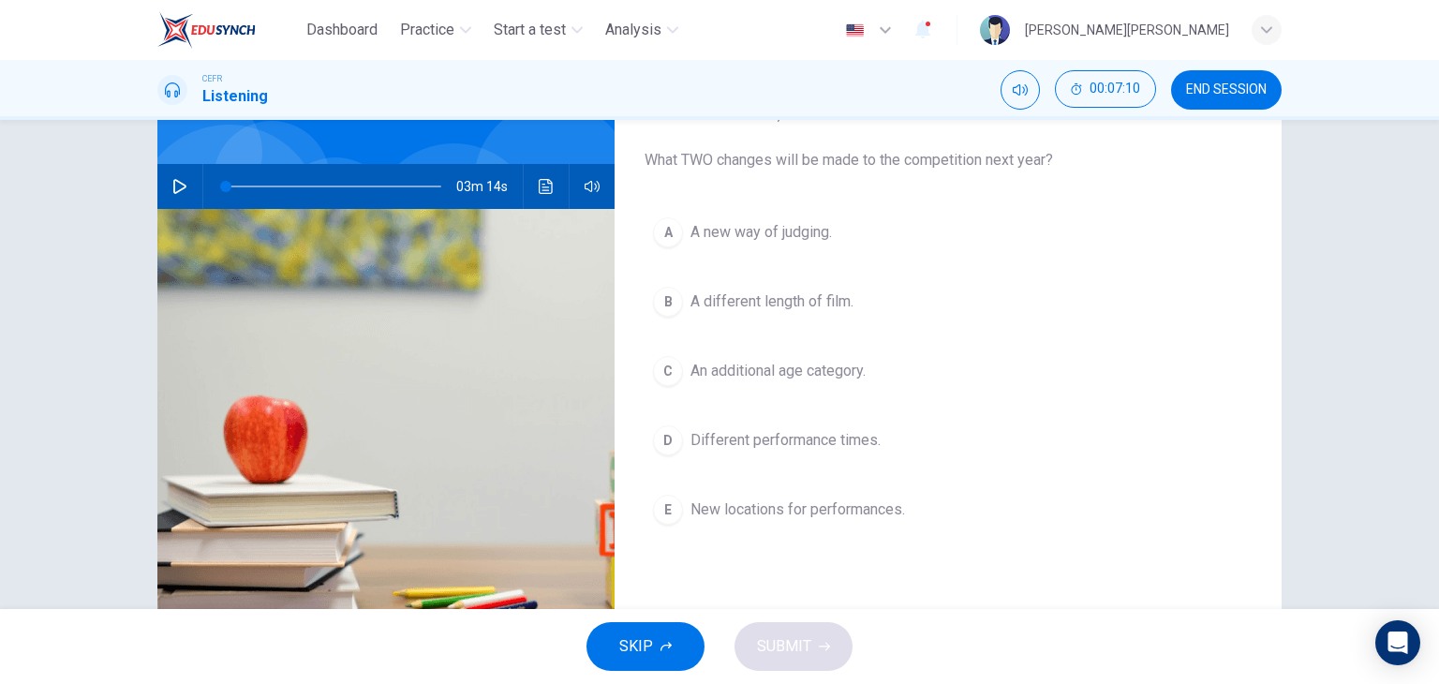
click at [722, 248] on button "A A new way of judging." at bounding box center [948, 232] width 607 height 47
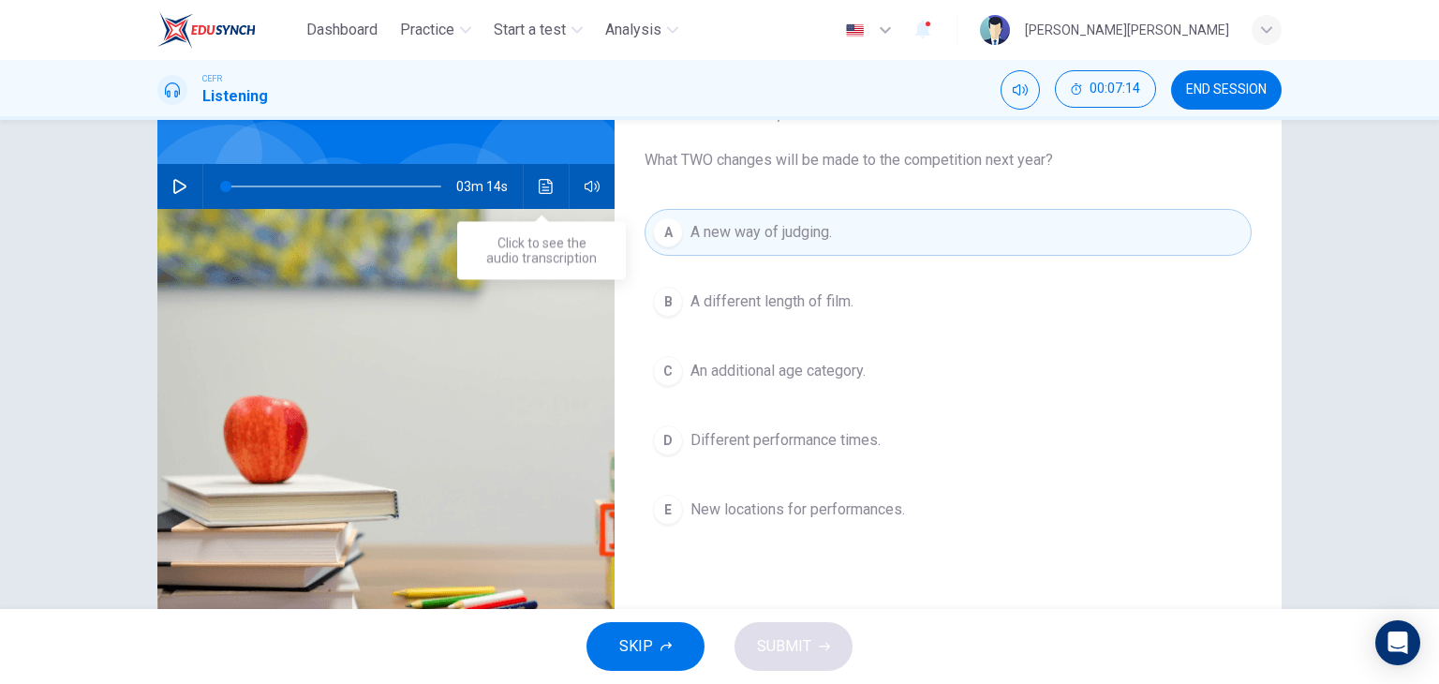
click at [548, 195] on button "Click to see the audio transcription" at bounding box center [546, 186] width 30 height 45
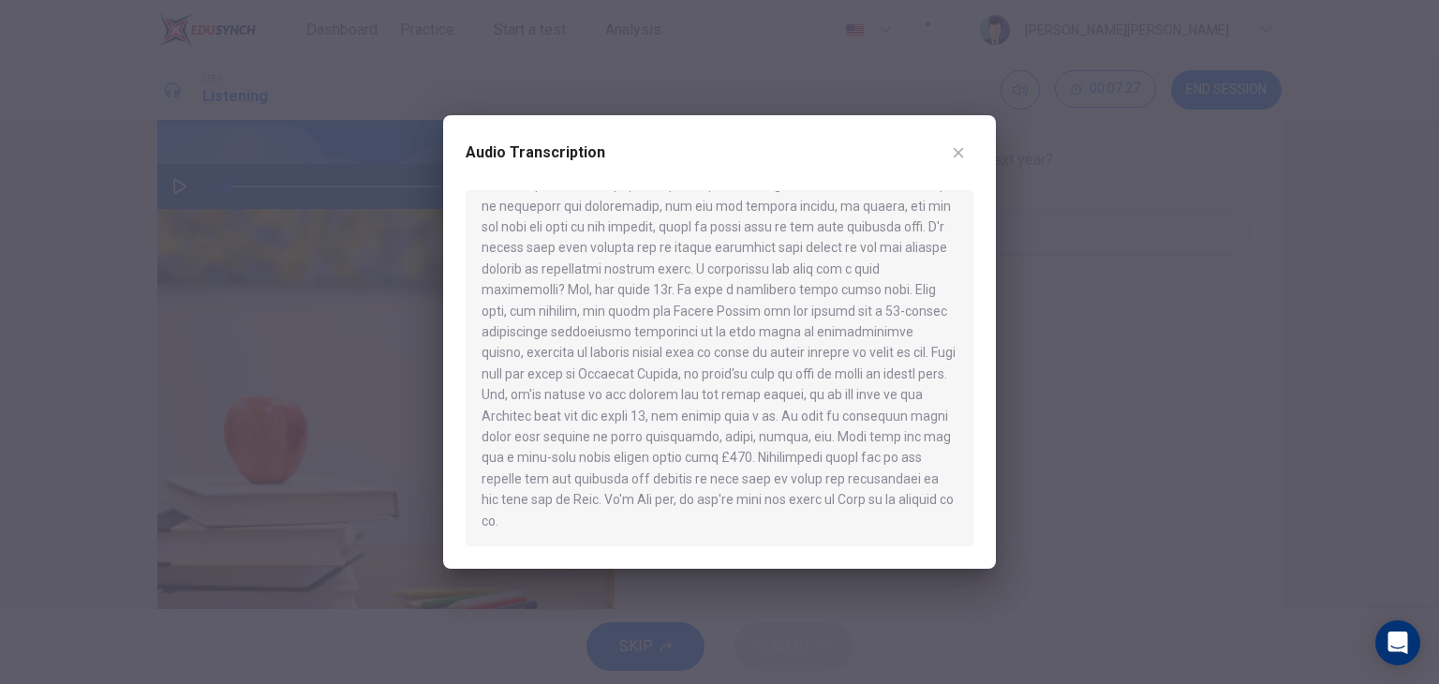
click at [961, 151] on icon "button" at bounding box center [959, 153] width 10 height 10
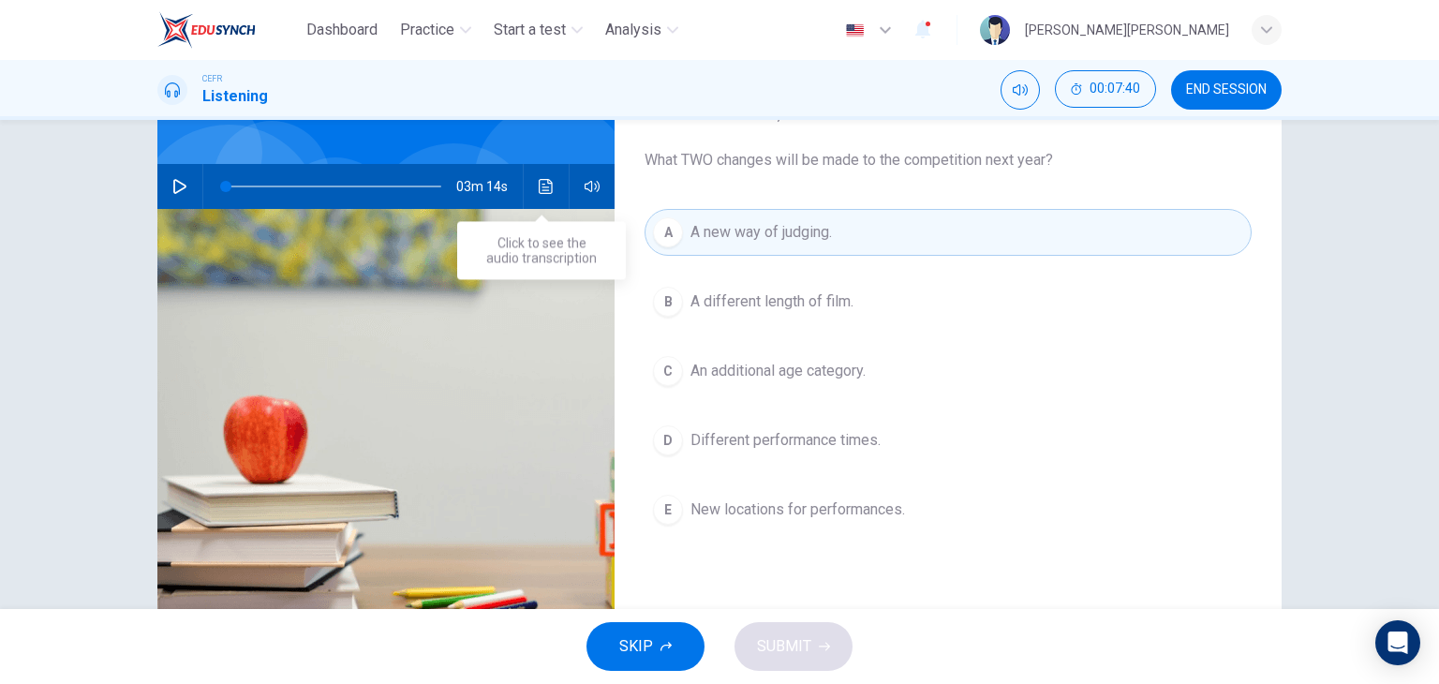
click at [542, 183] on icon "Click to see the audio transcription" at bounding box center [546, 186] width 15 height 15
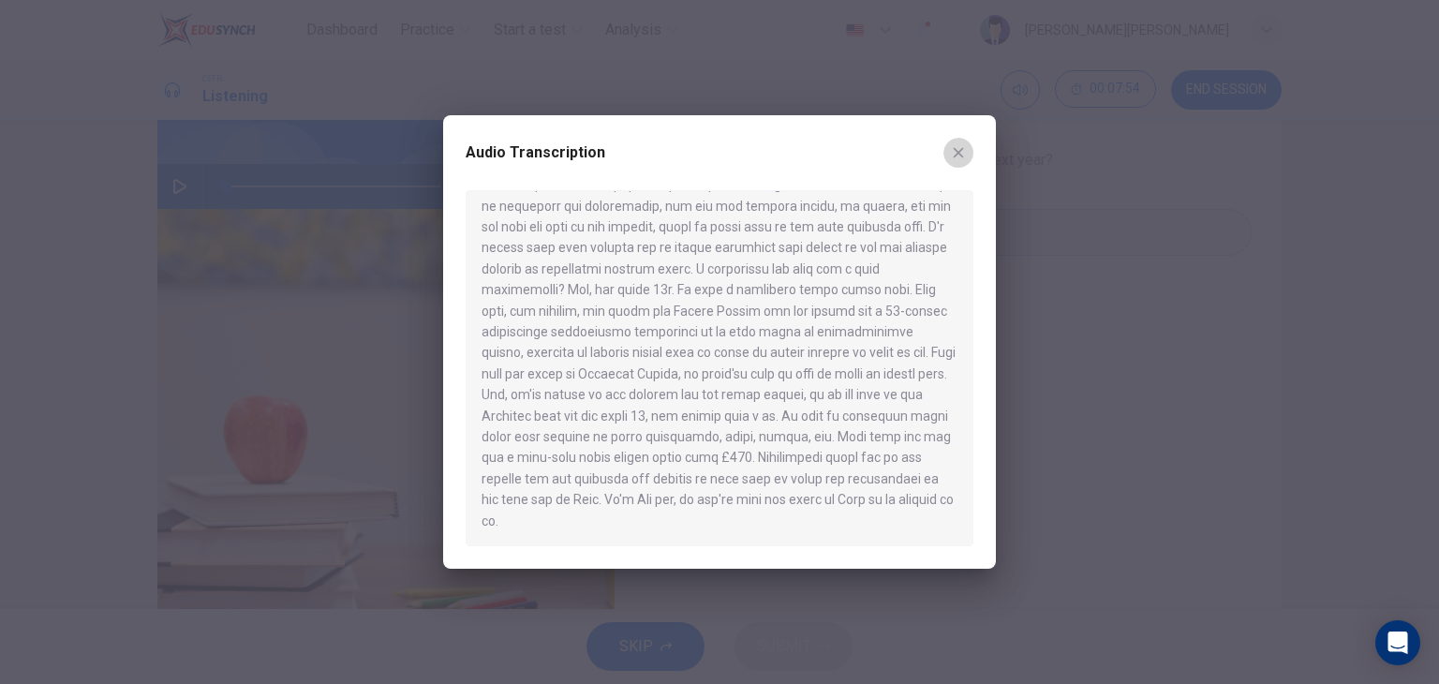
click at [961, 159] on icon "button" at bounding box center [958, 152] width 15 height 15
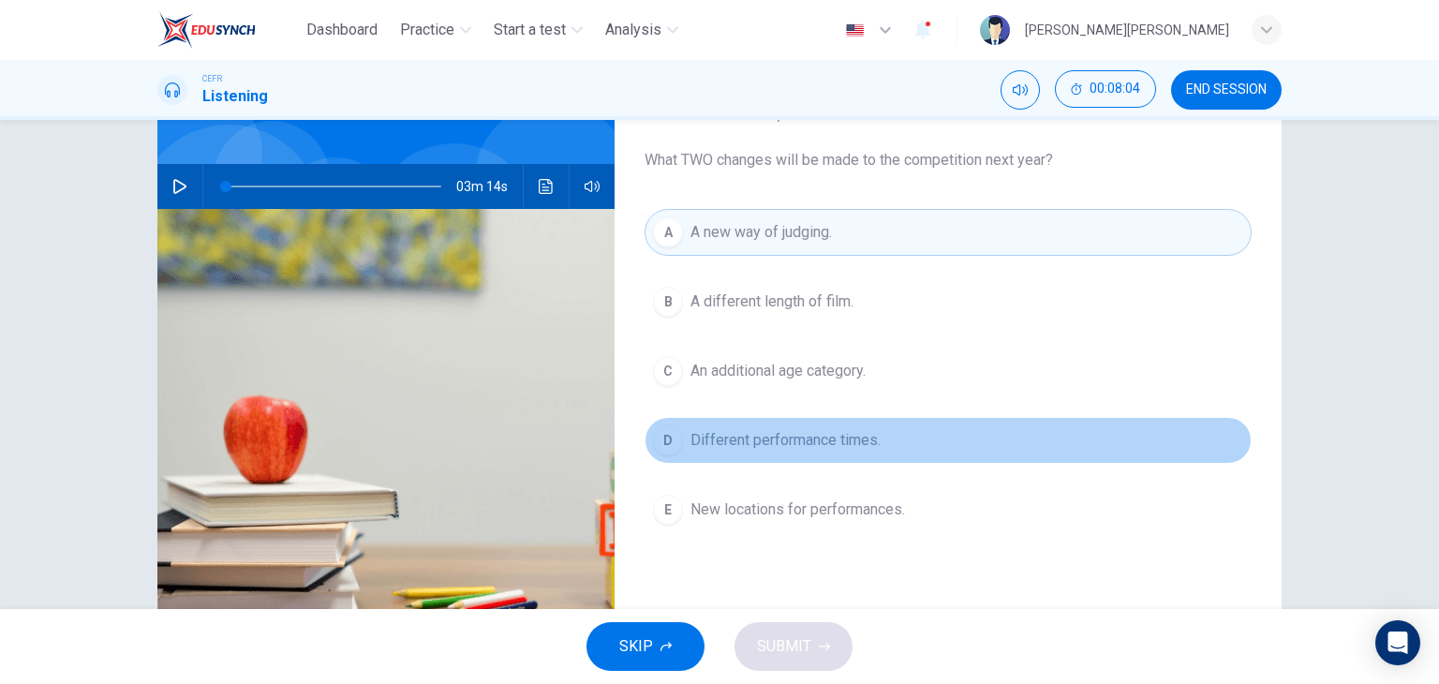
click at [738, 417] on button "D Different performance times." at bounding box center [948, 440] width 607 height 47
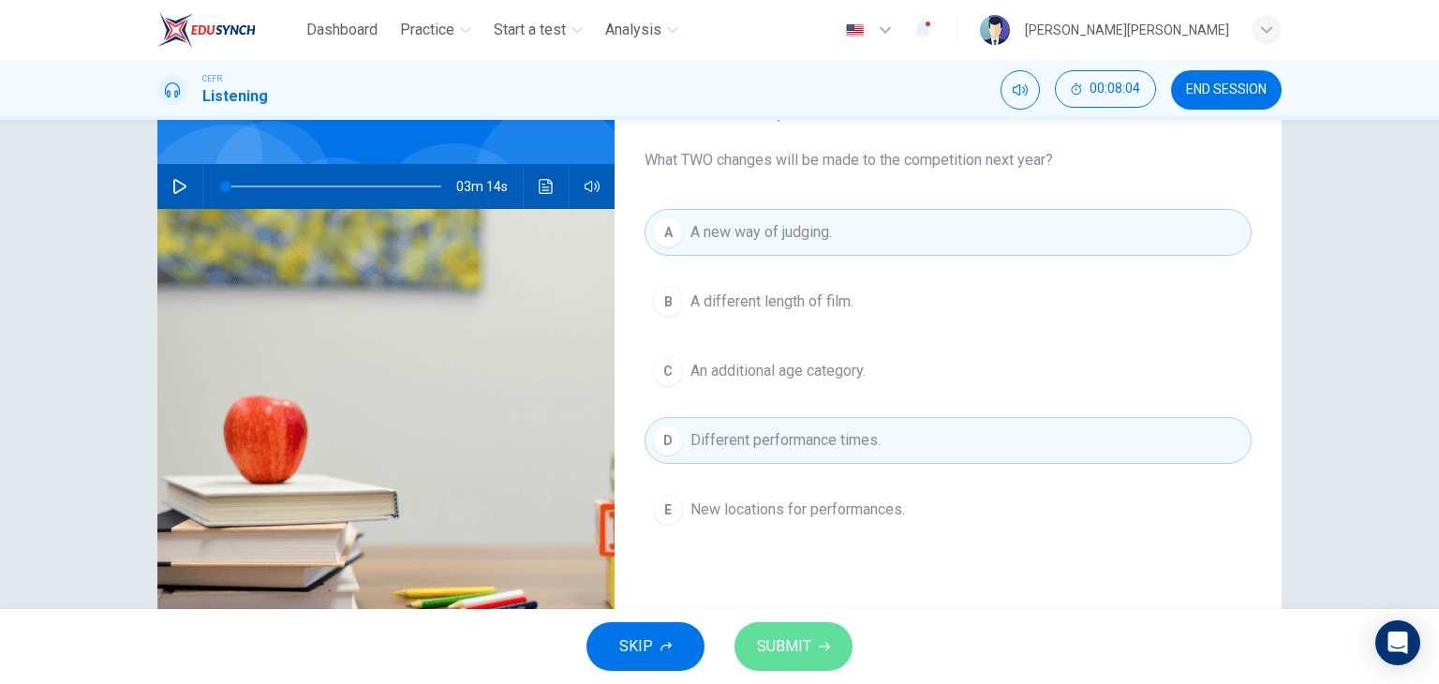
click at [783, 629] on button "SUBMIT" at bounding box center [794, 646] width 118 height 49
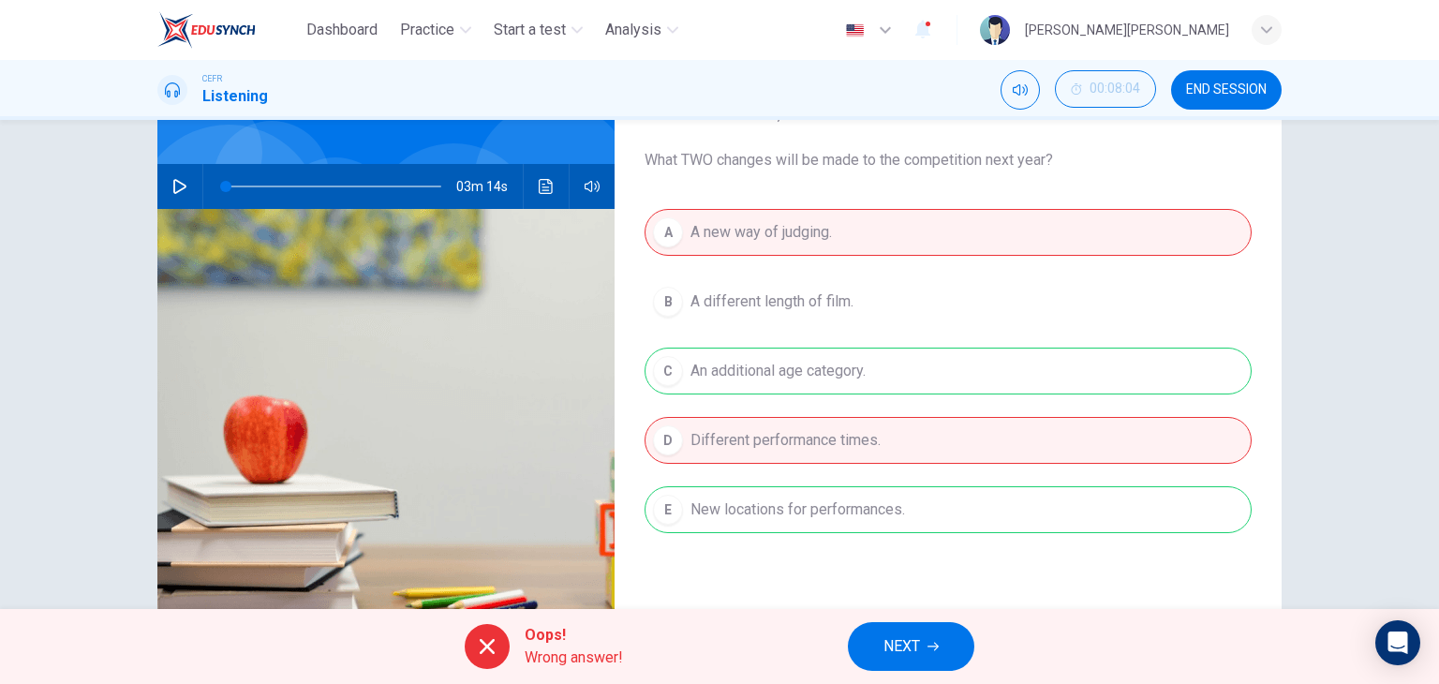
click at [544, 186] on icon "Click to see the audio transcription" at bounding box center [546, 186] width 14 height 15
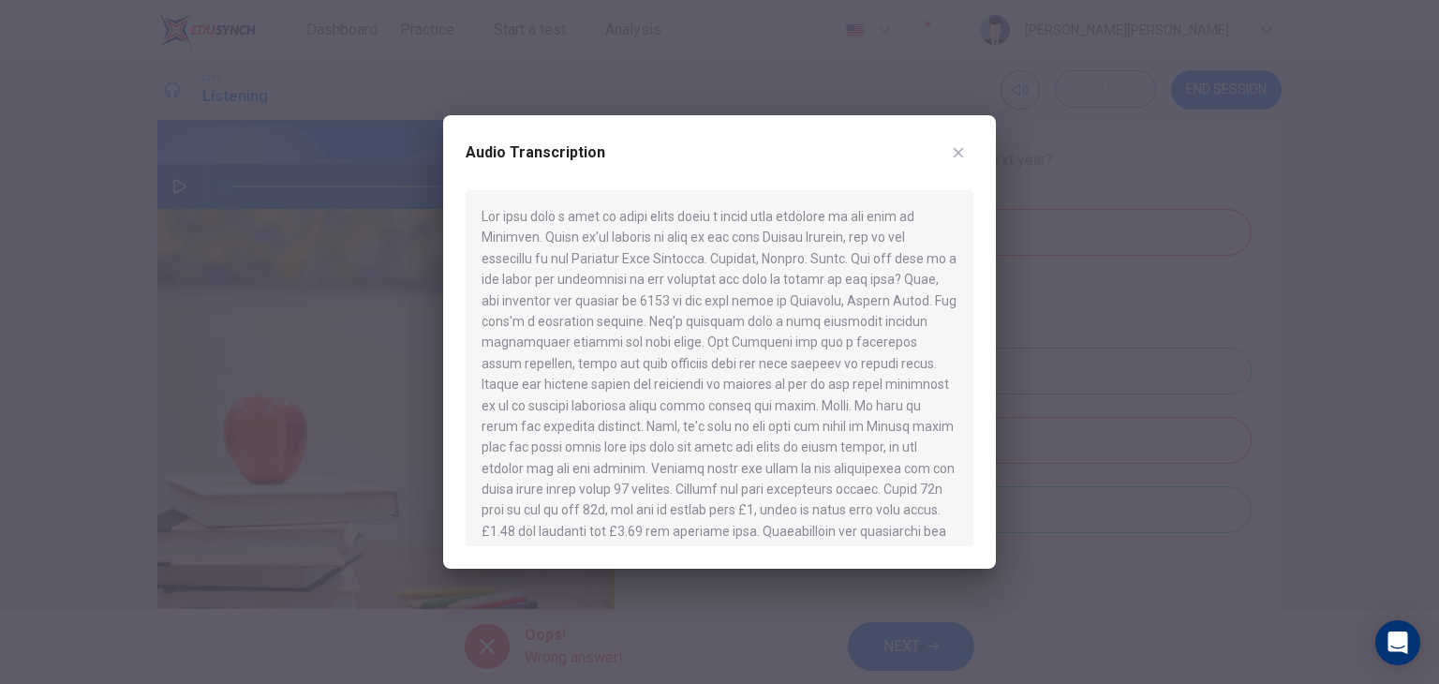
click at [963, 135] on div "Audio Transcription" at bounding box center [719, 342] width 553 height 454
click at [948, 153] on button "button" at bounding box center [959, 153] width 30 height 30
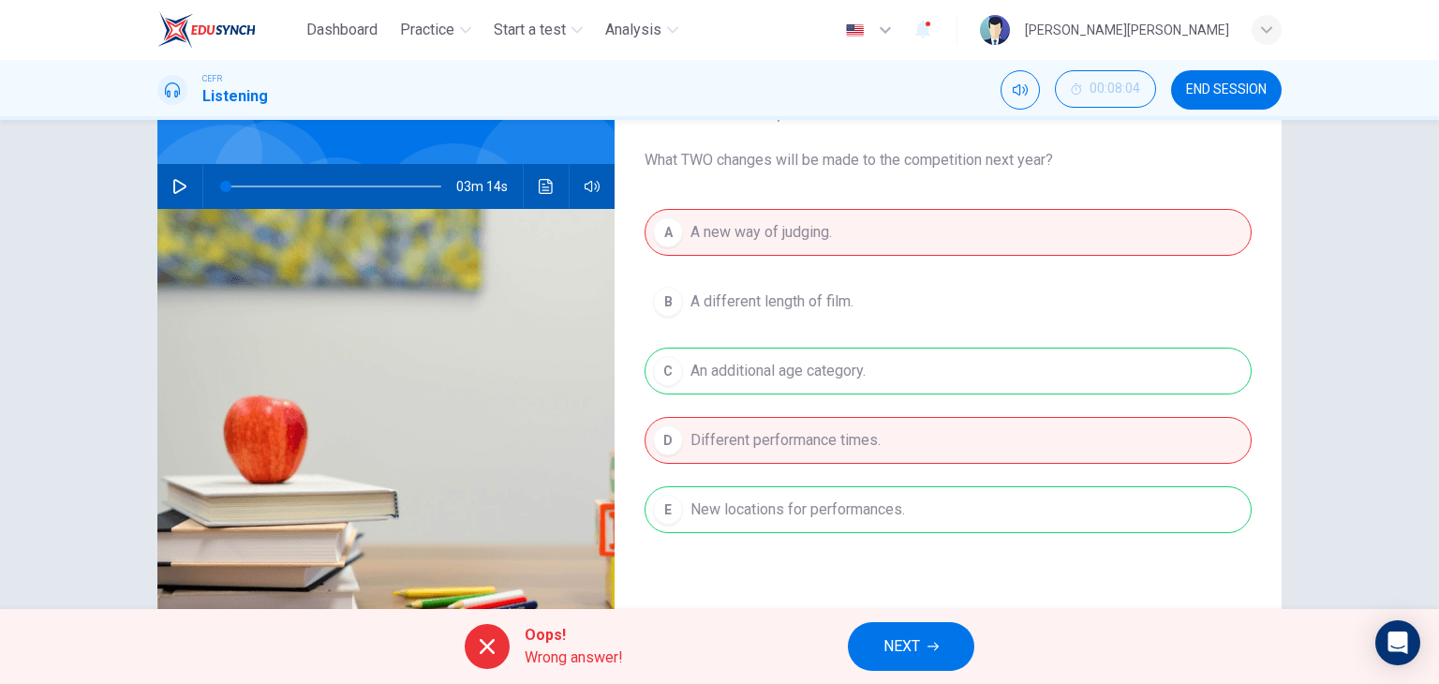
click at [922, 635] on button "NEXT" at bounding box center [911, 646] width 127 height 49
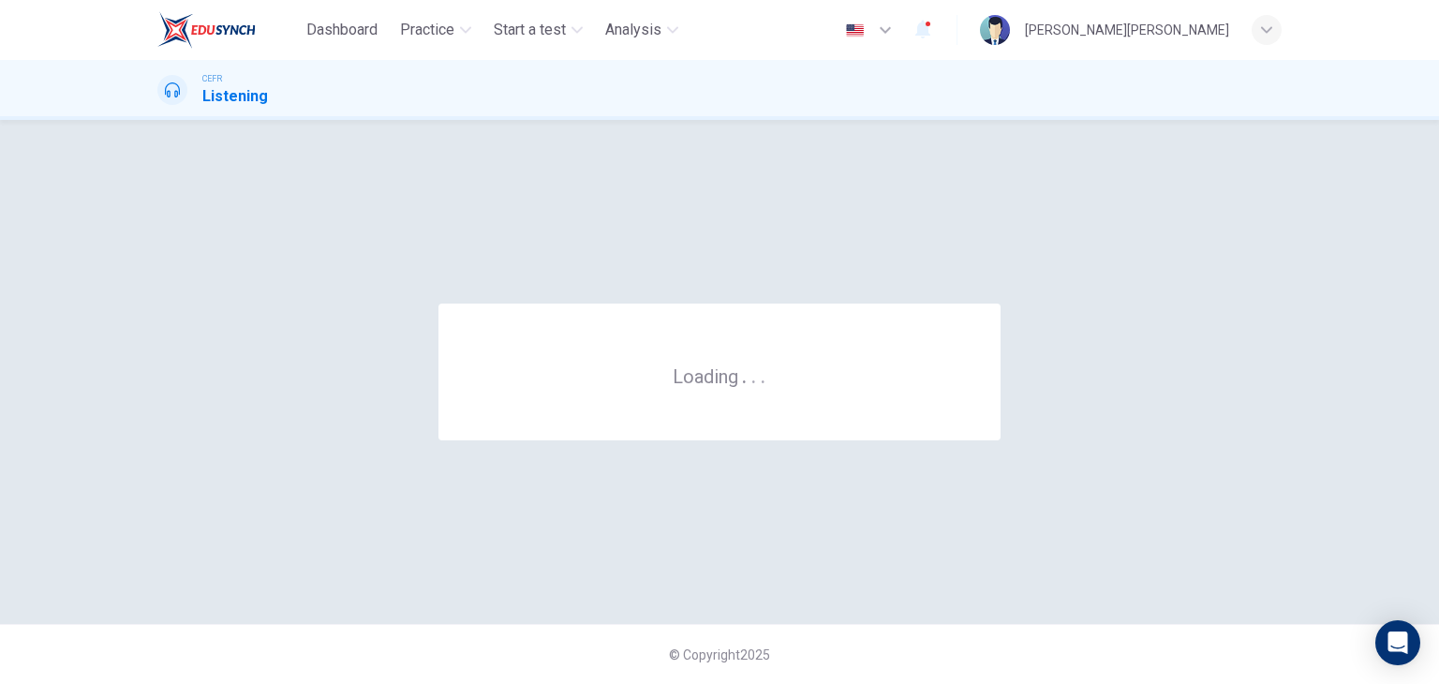
scroll to position [0, 0]
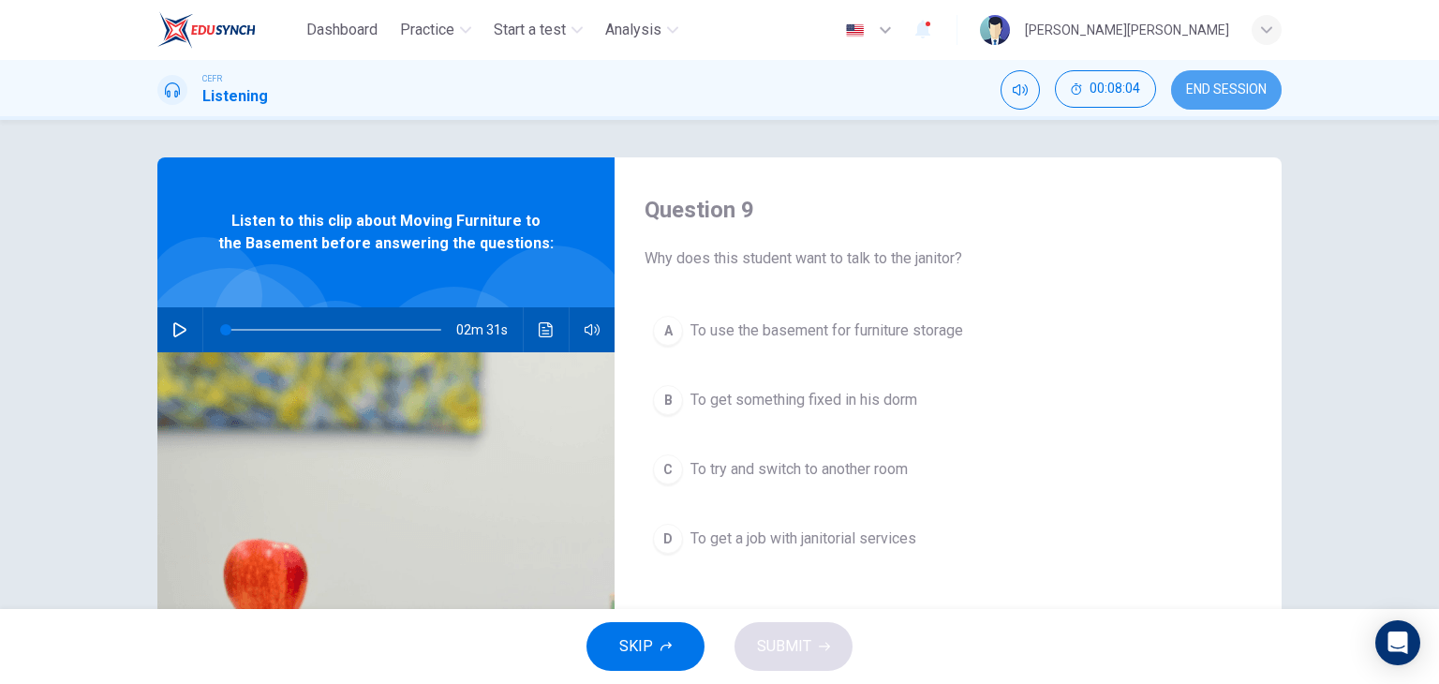
click at [1209, 89] on span "END SESSION" at bounding box center [1226, 89] width 81 height 15
